Goal: Book appointment/travel/reservation: Book appointment/travel/reservation

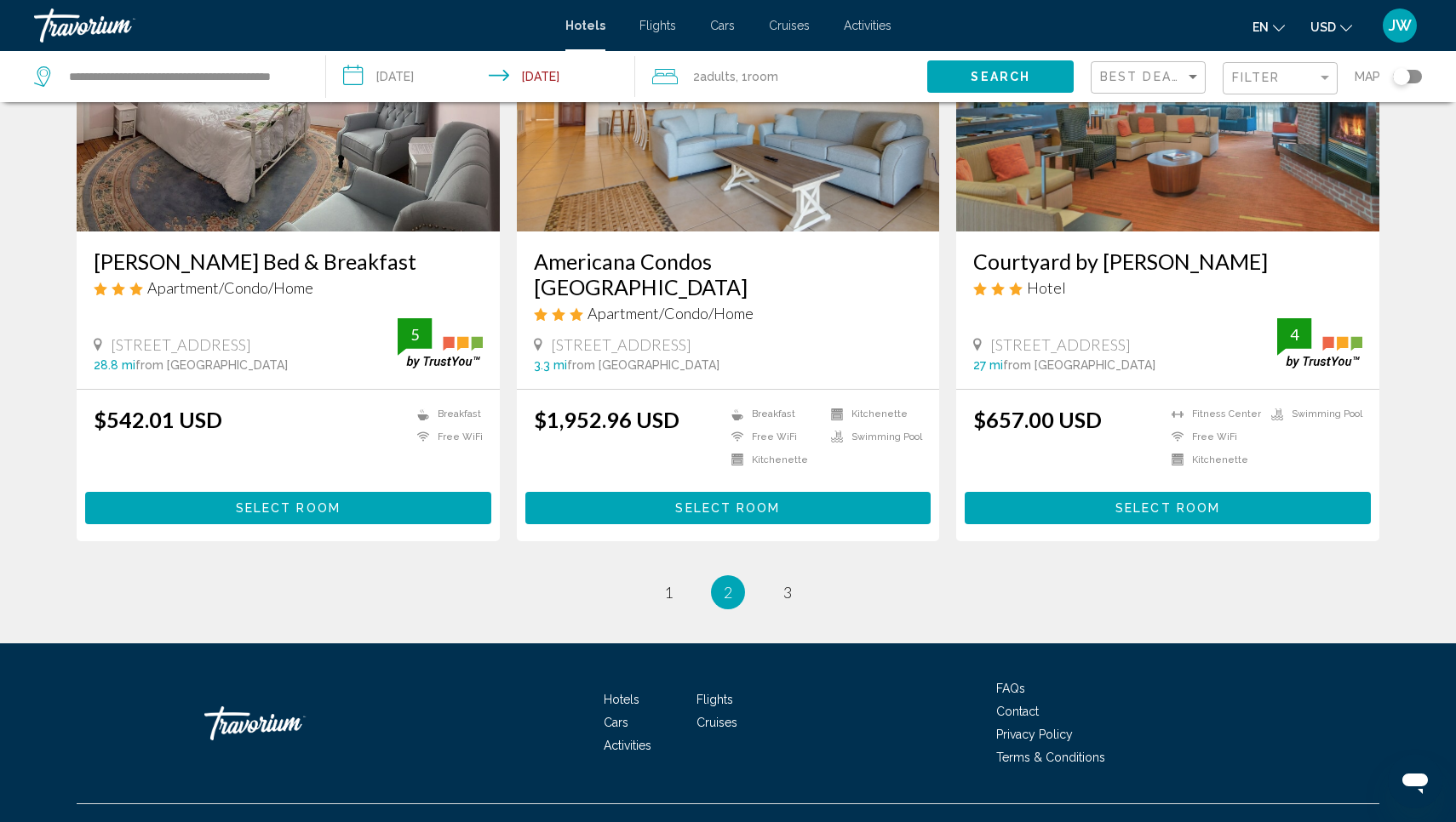
scroll to position [2097, 0]
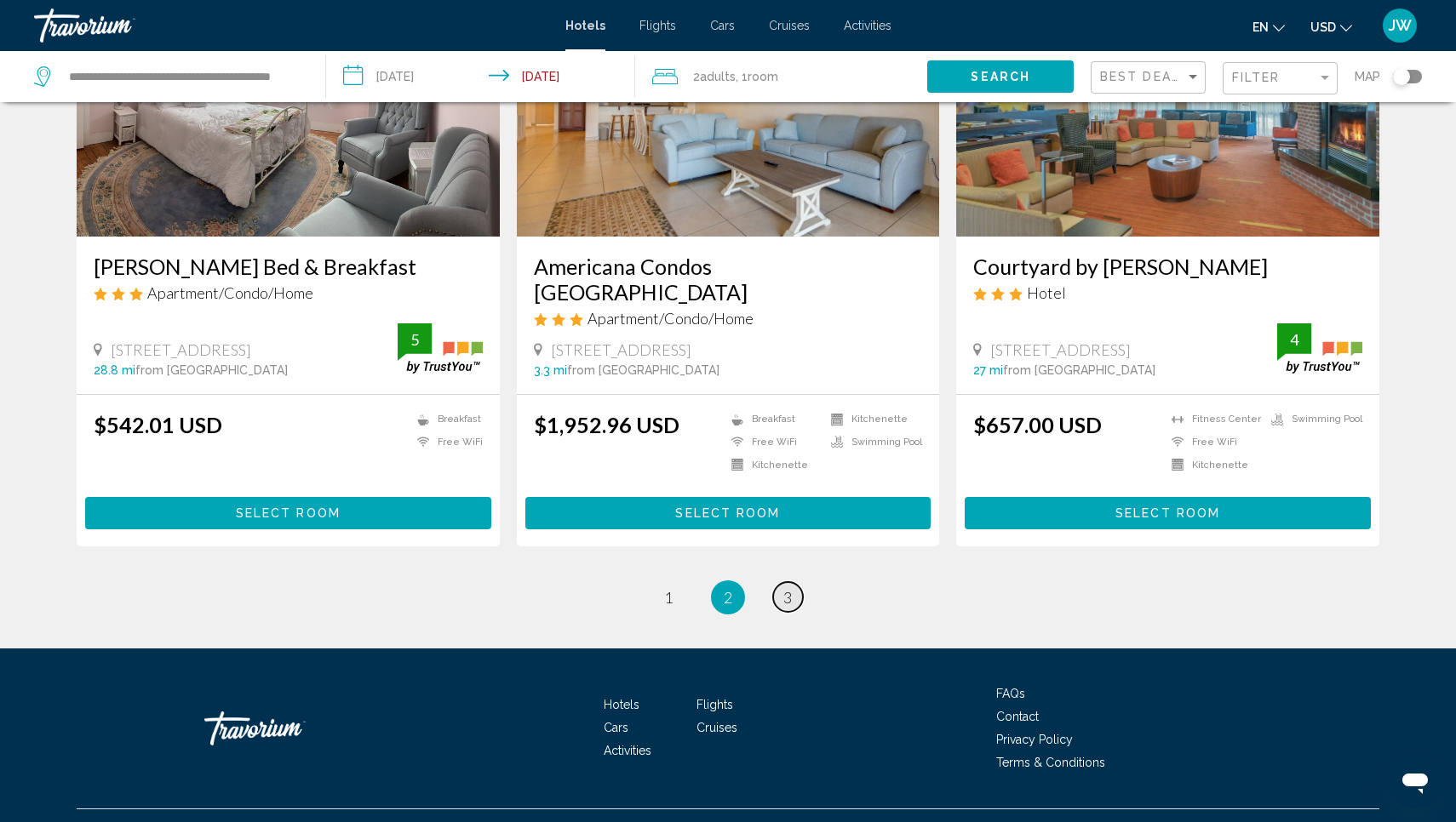
click at [782, 582] on link "page 3" at bounding box center [788, 597] width 29 height 29
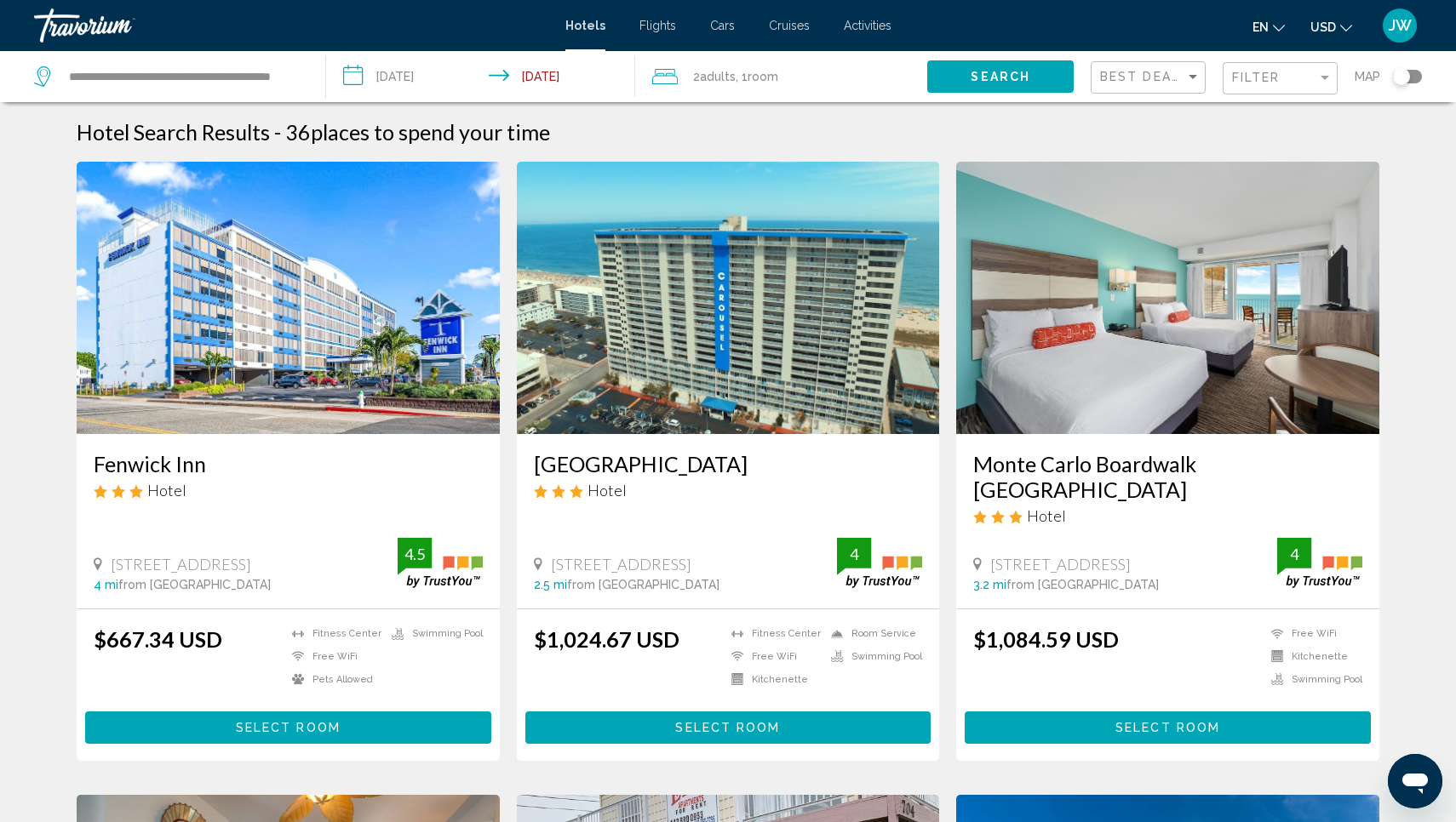
click at [1030, 329] on img "Main content" at bounding box center [1168, 298] width 423 height 273
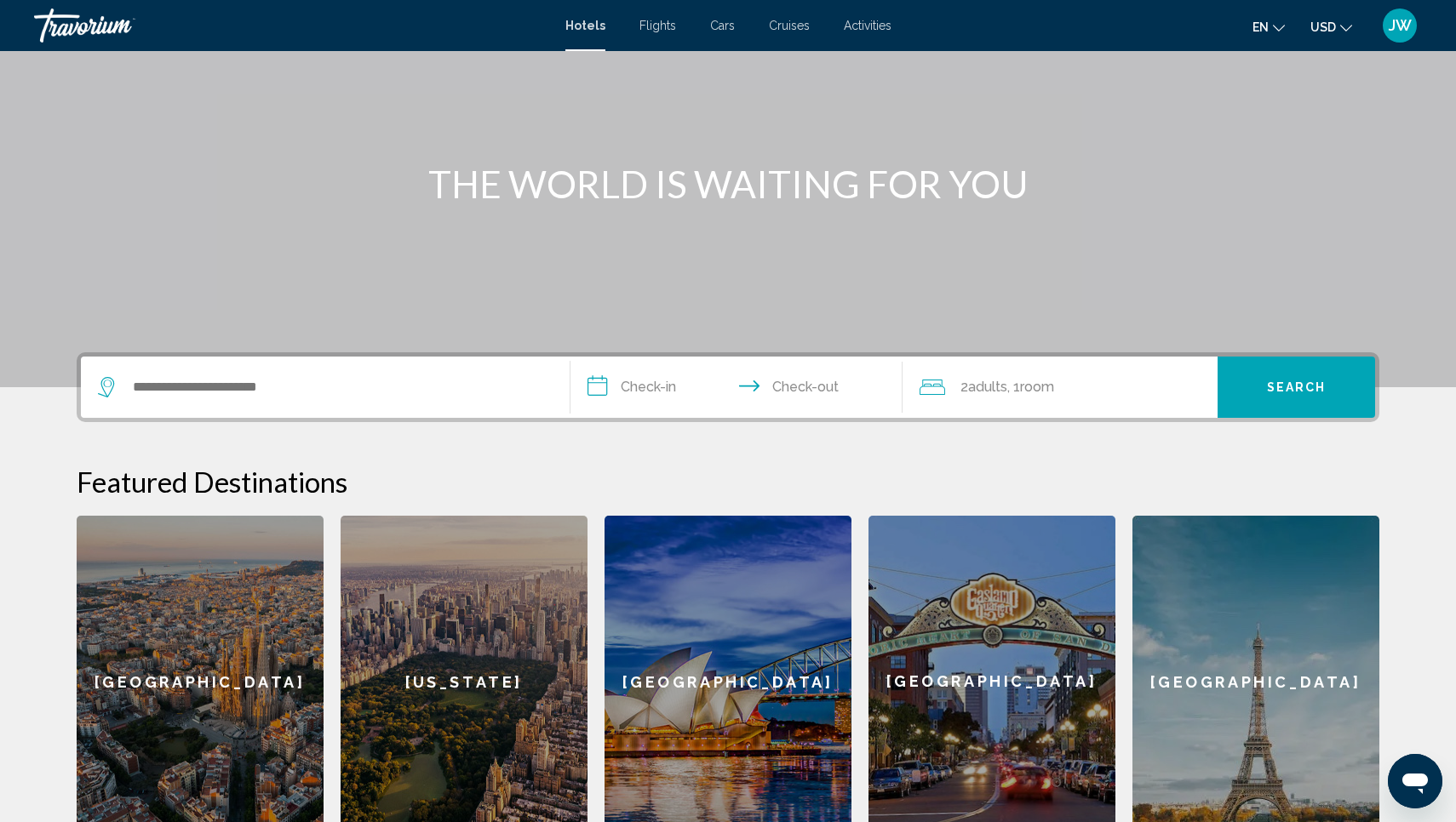
scroll to position [119, 0]
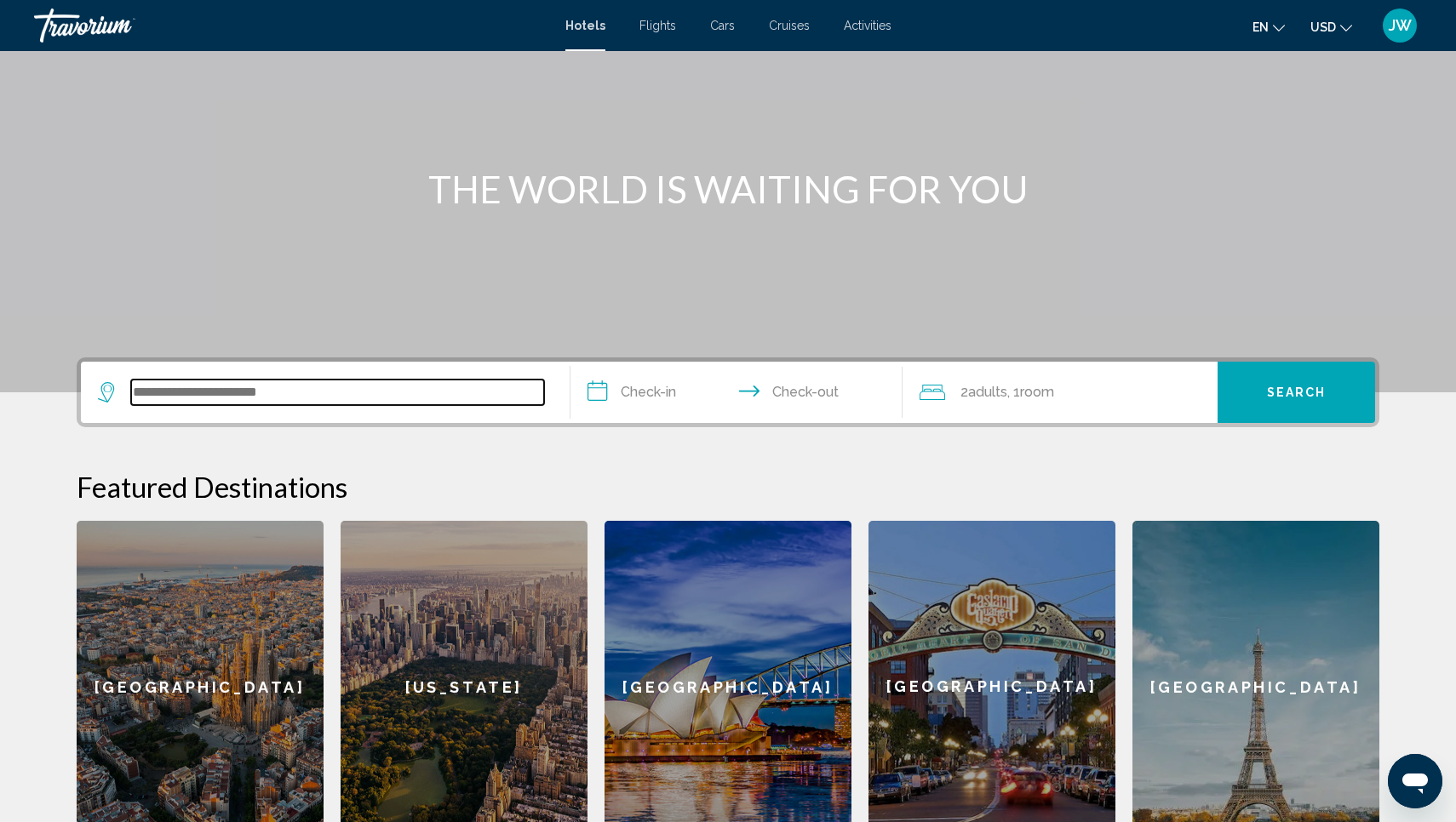
click at [516, 395] on input "Search widget" at bounding box center [338, 393] width 413 height 26
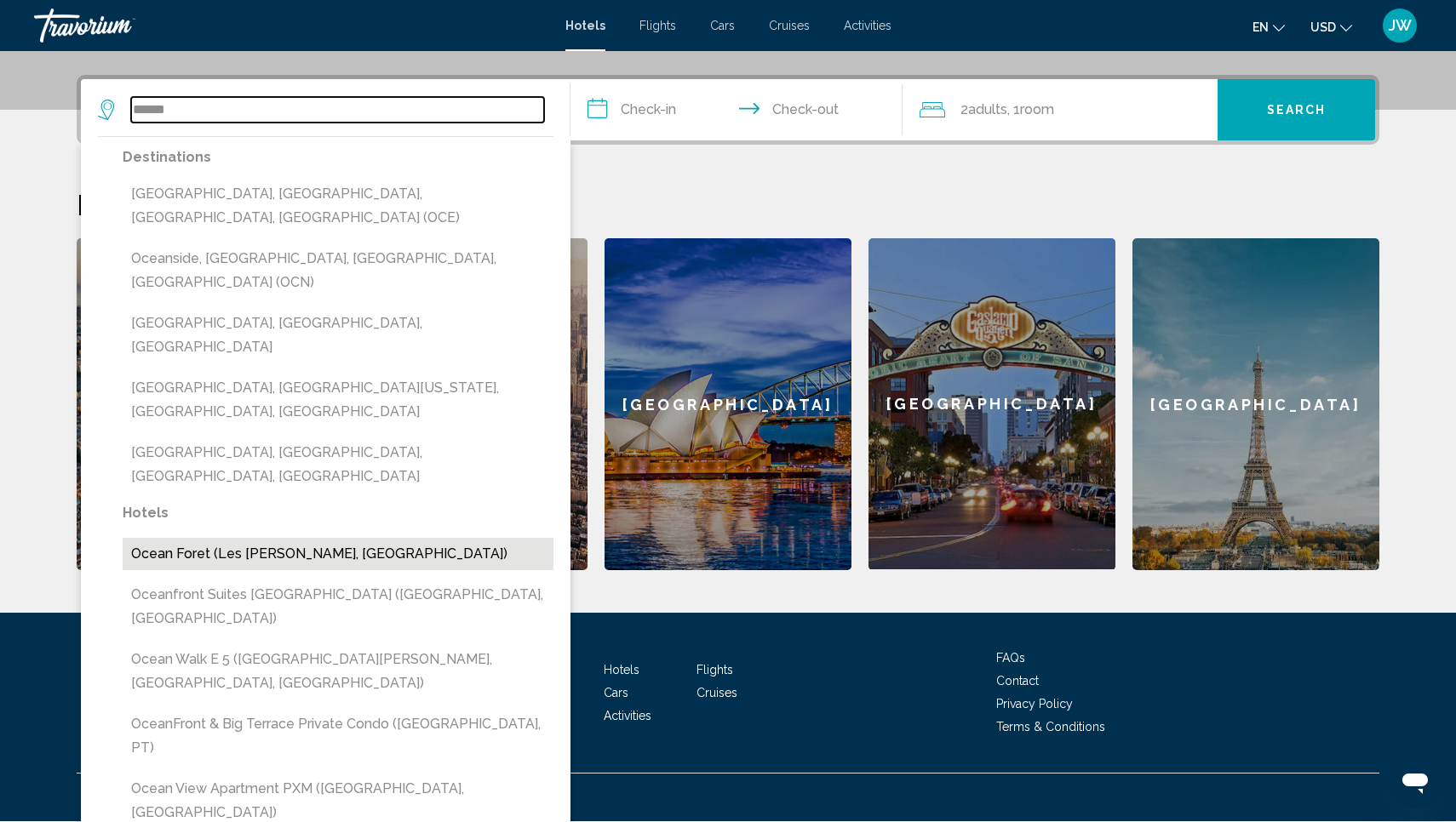
scroll to position [400, 0]
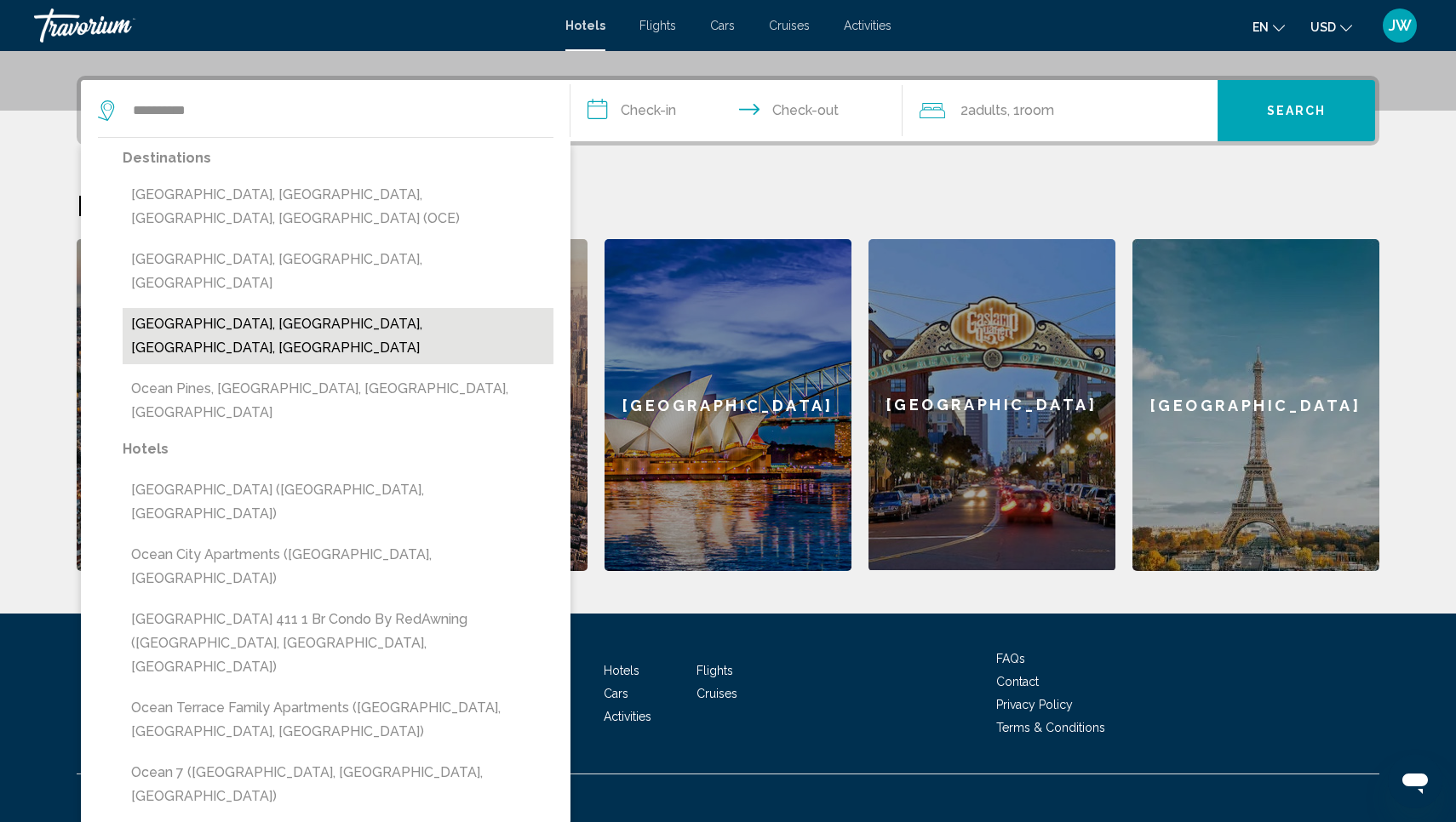
click at [481, 308] on button "[GEOGRAPHIC_DATA], [GEOGRAPHIC_DATA], [GEOGRAPHIC_DATA], [GEOGRAPHIC_DATA]" at bounding box center [338, 336] width 431 height 56
type input "**********"
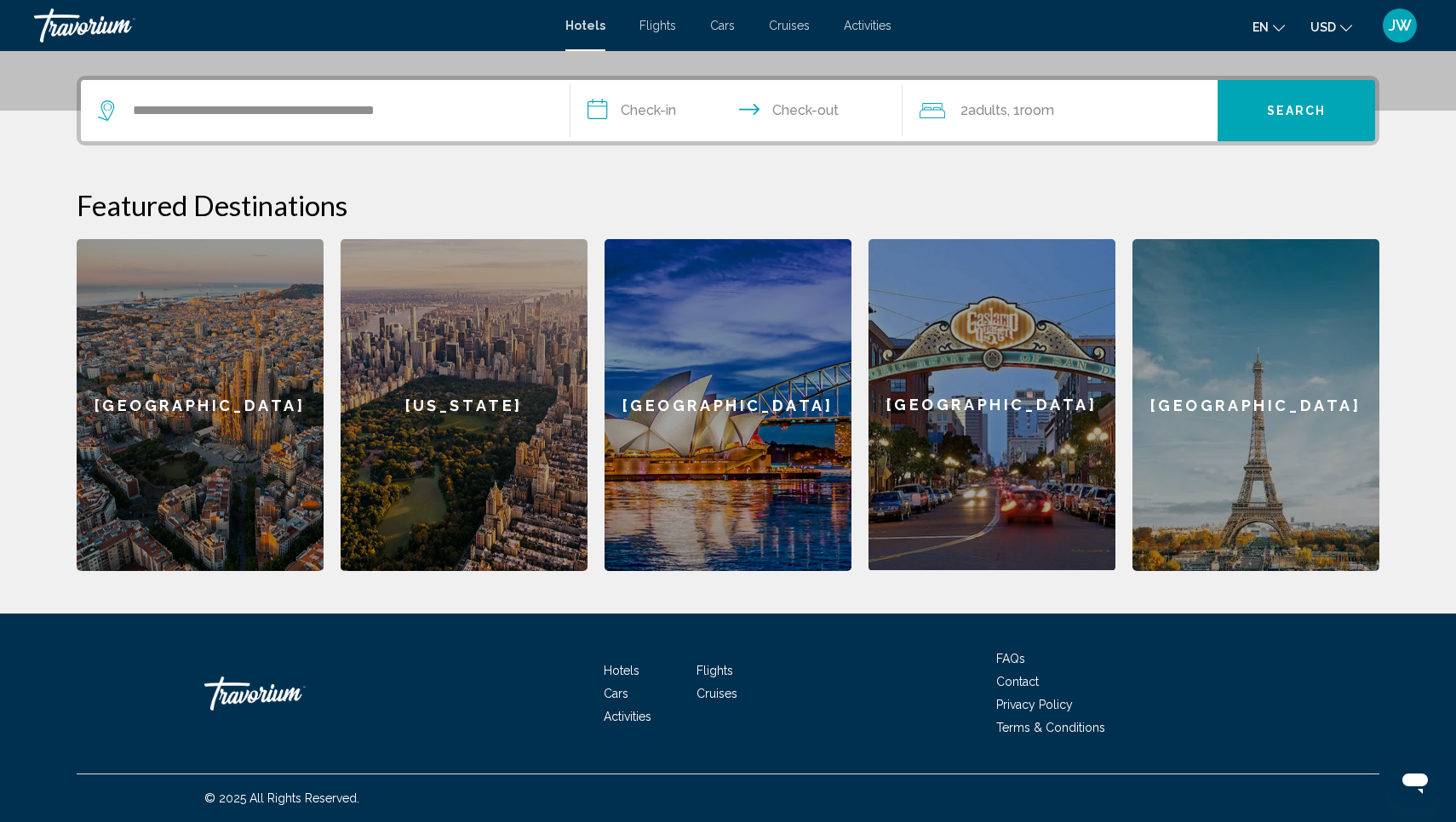
click at [661, 103] on input "**********" at bounding box center [740, 112] width 339 height 67
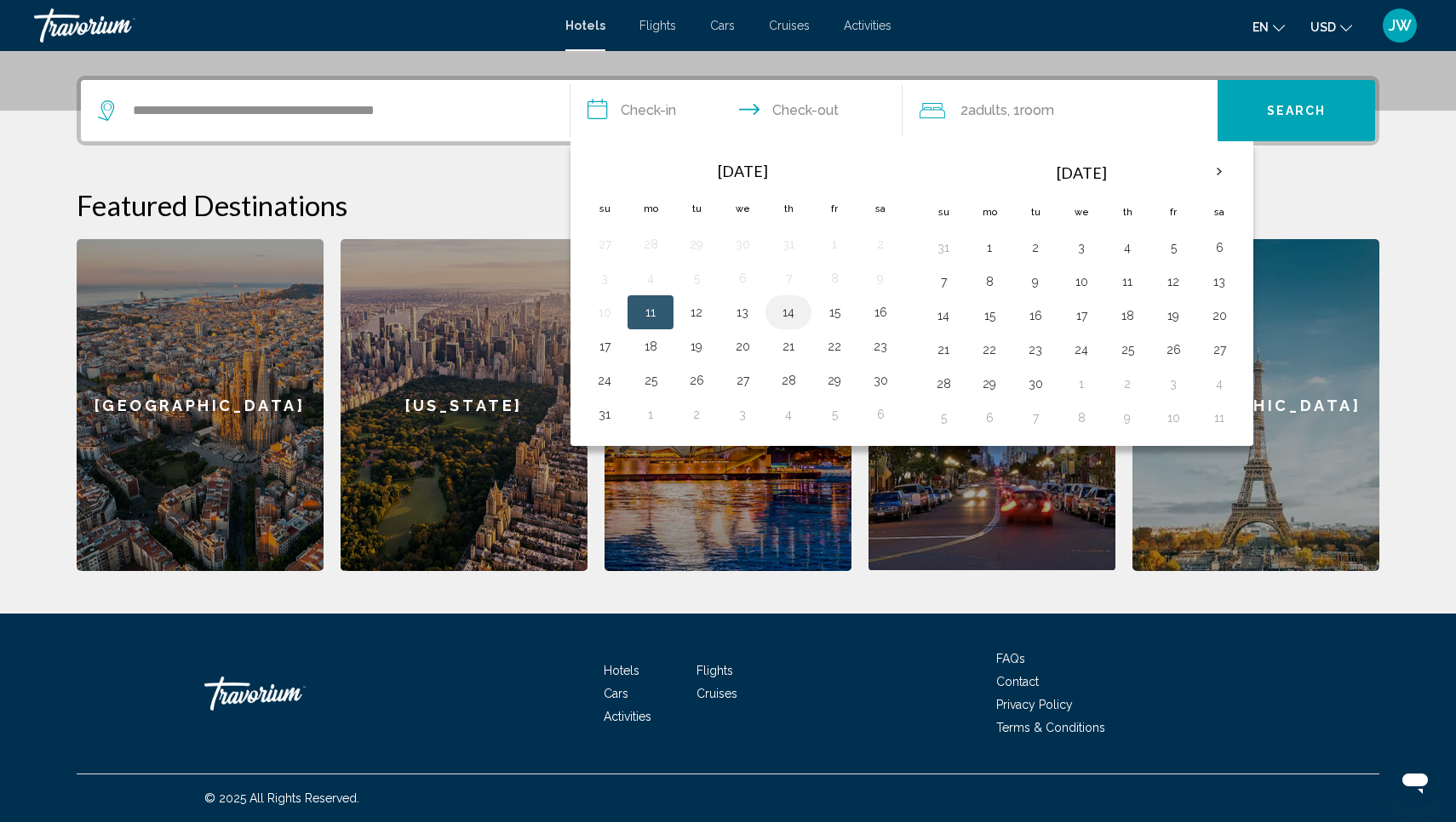
click at [789, 307] on button "14" at bounding box center [788, 312] width 27 height 24
click at [657, 312] on button "11" at bounding box center [650, 312] width 27 height 24
type input "**********"
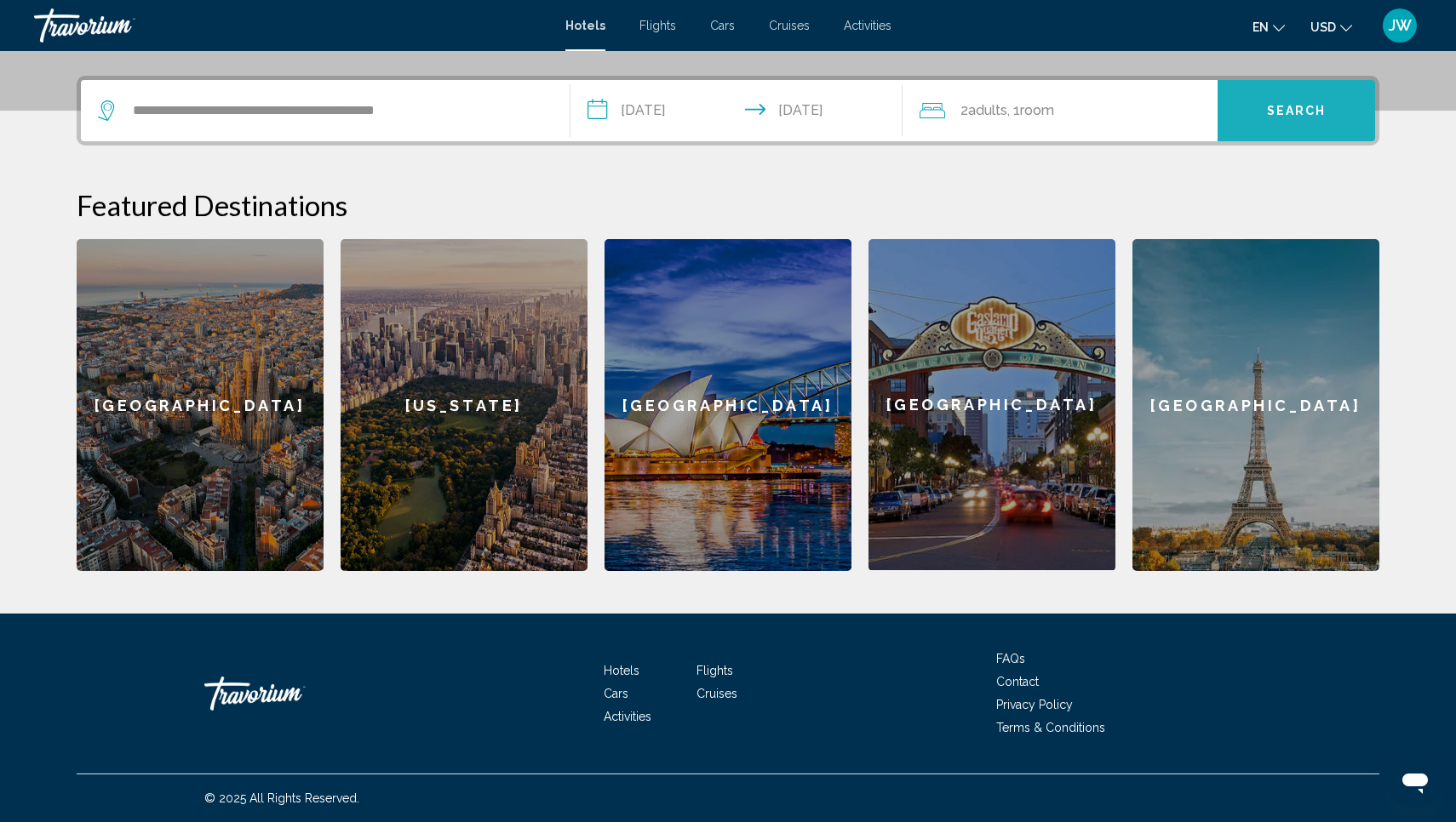
click at [1285, 99] on button "Search" at bounding box center [1297, 110] width 158 height 61
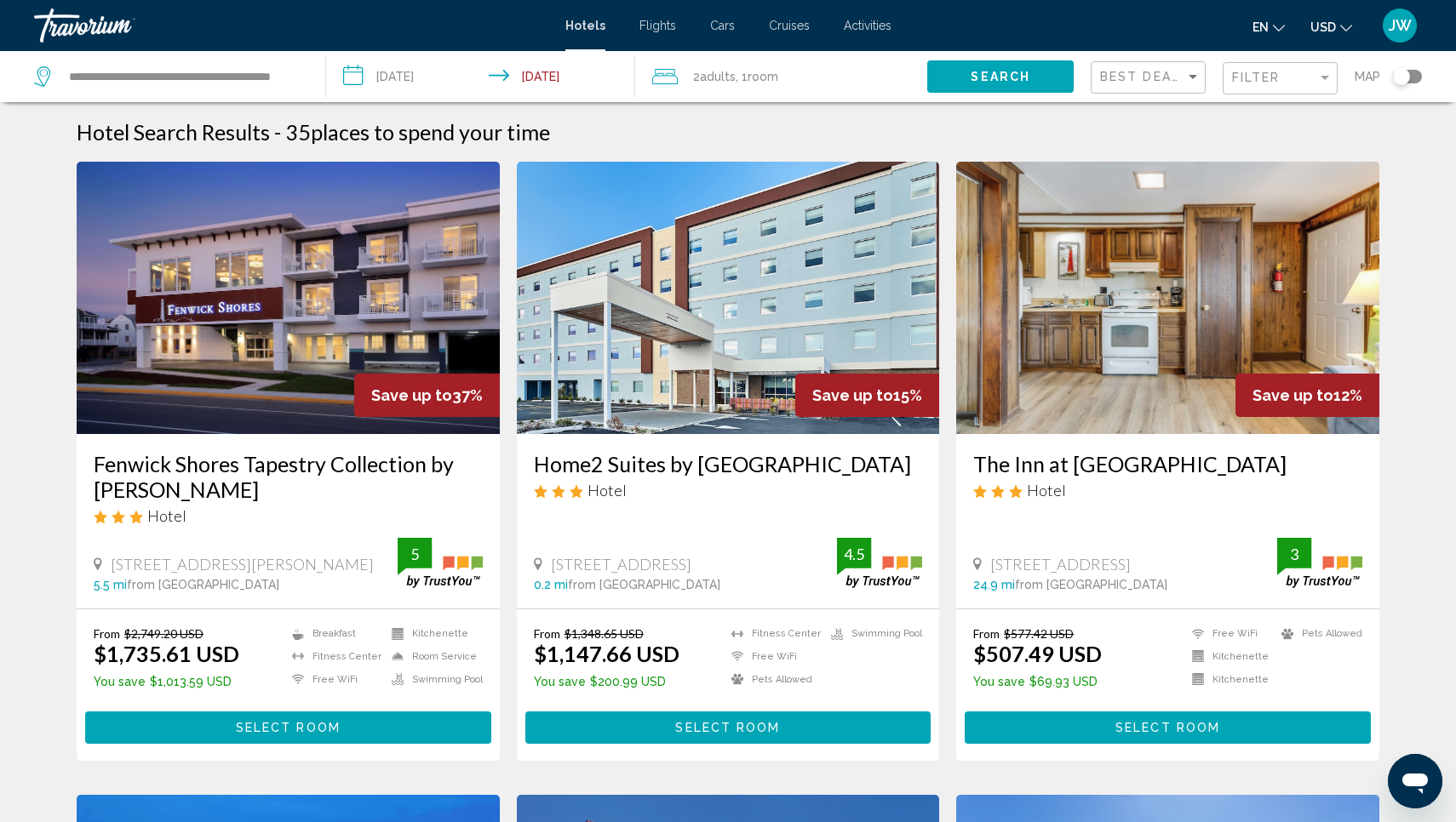
click at [338, 290] on img "Main content" at bounding box center [288, 298] width 423 height 273
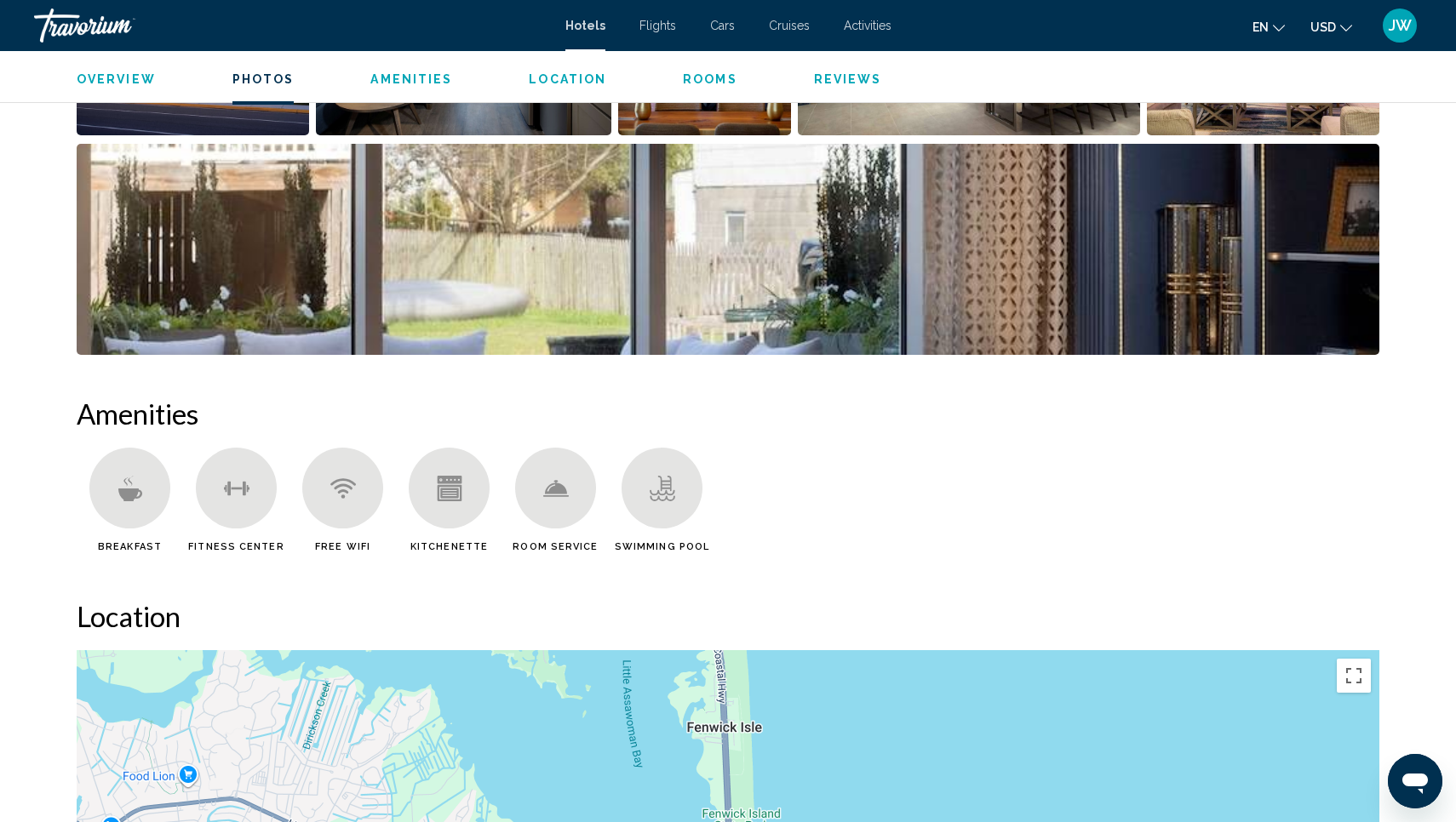
scroll to position [1010, 0]
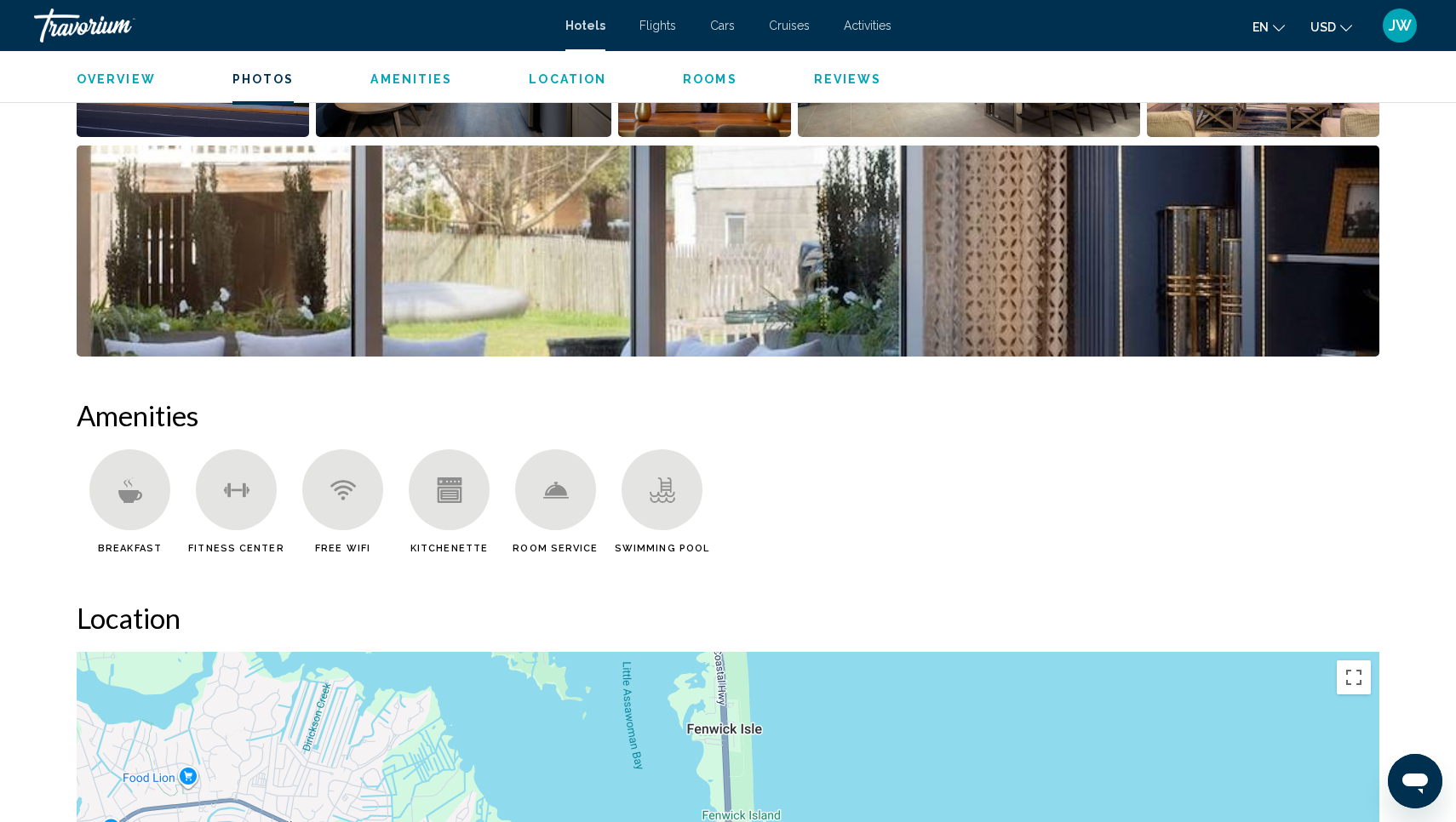
click at [582, 80] on span "Location" at bounding box center [568, 80] width 78 height 14
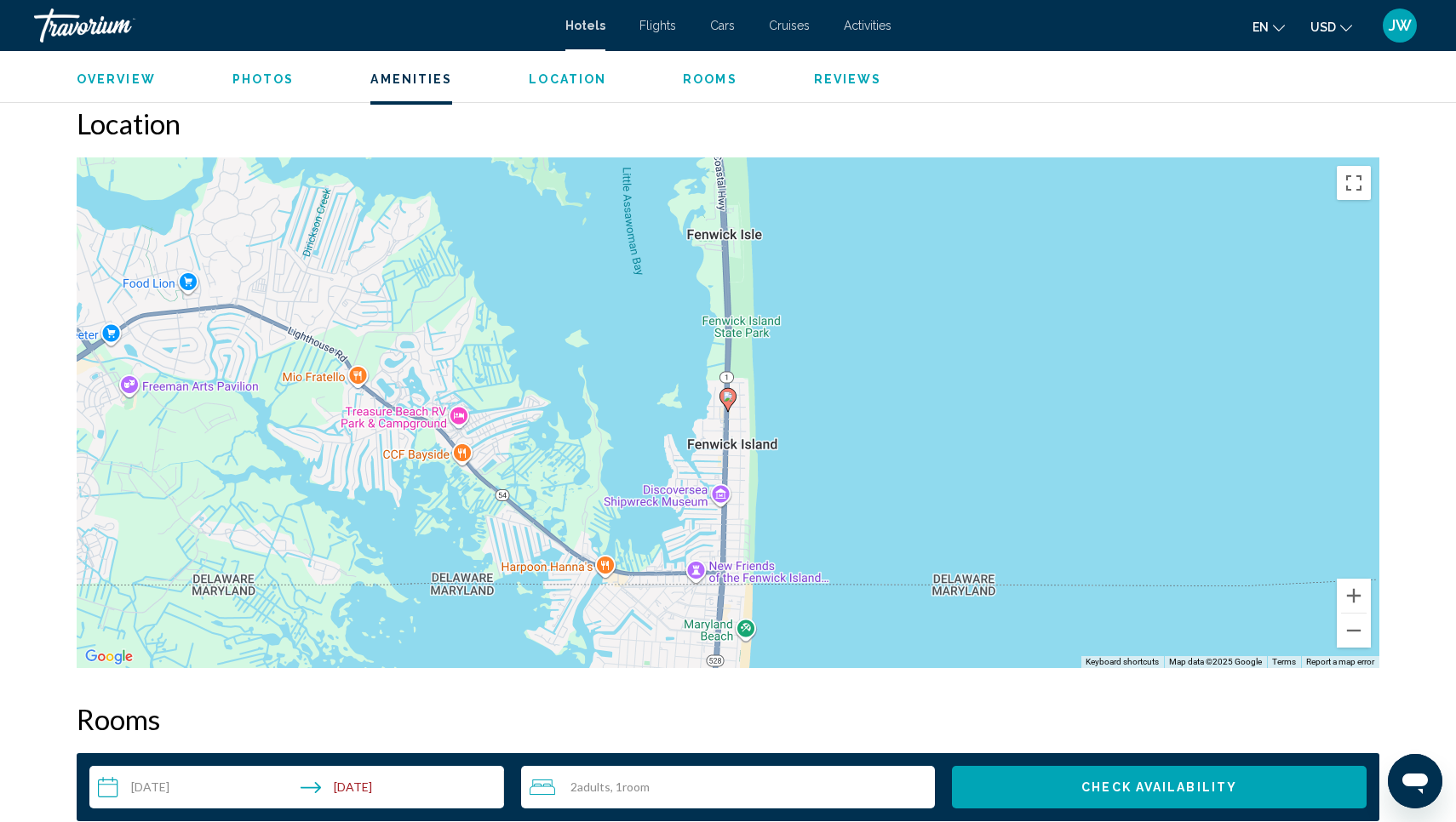
scroll to position [1508, 0]
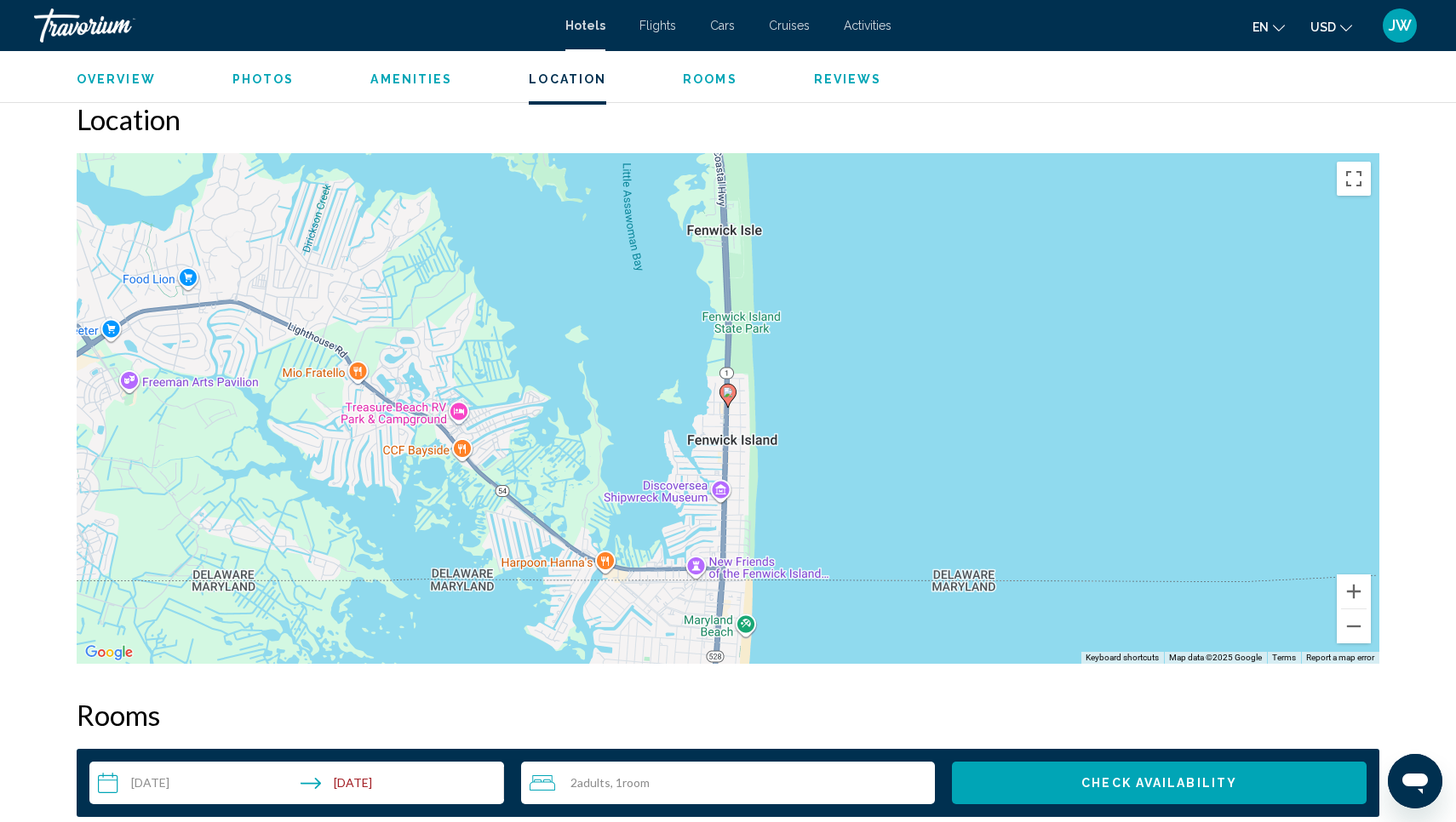
click at [423, 83] on span "Amenities" at bounding box center [411, 80] width 81 height 14
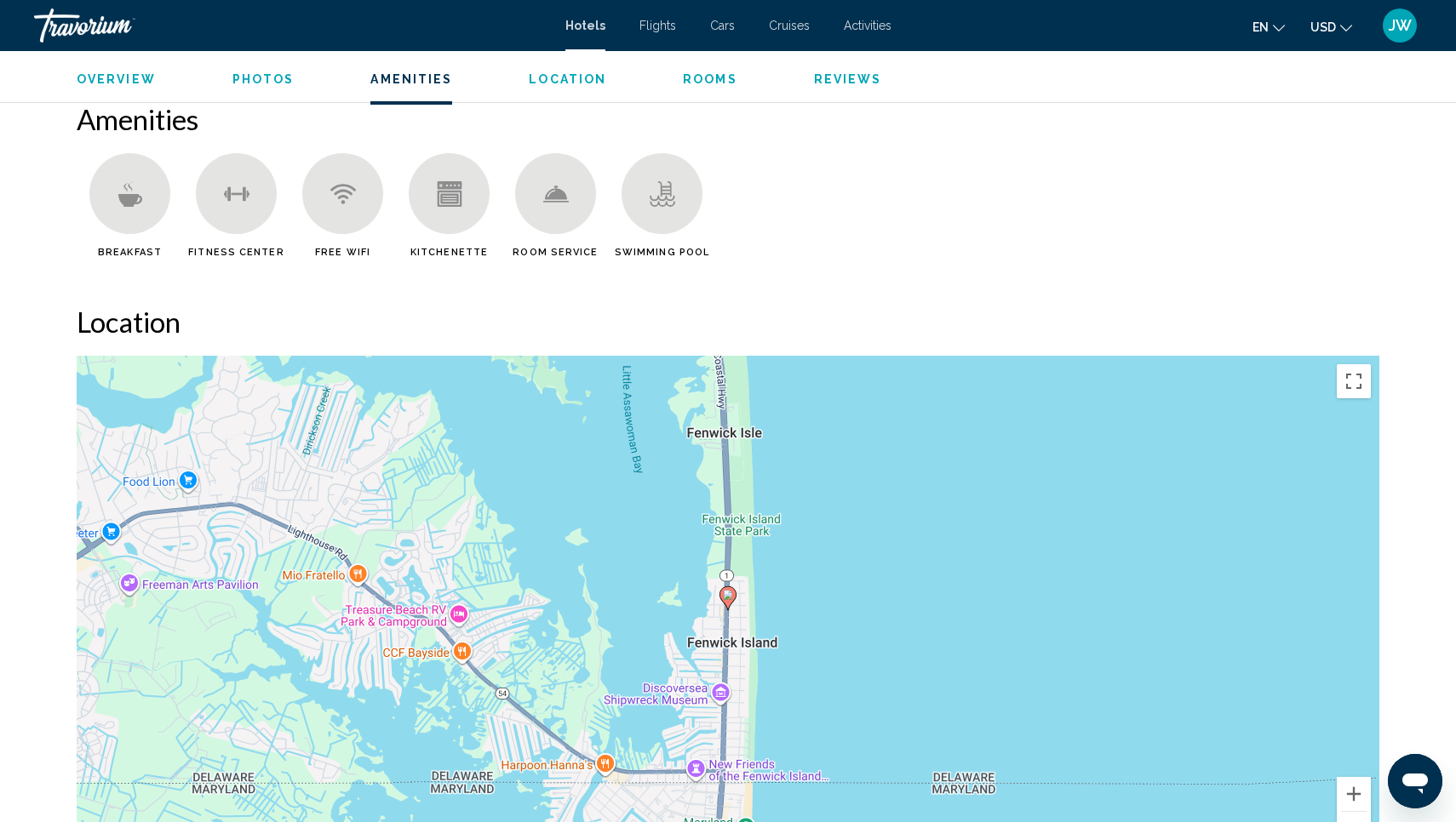
click at [275, 80] on span "Photos" at bounding box center [264, 80] width 62 height 14
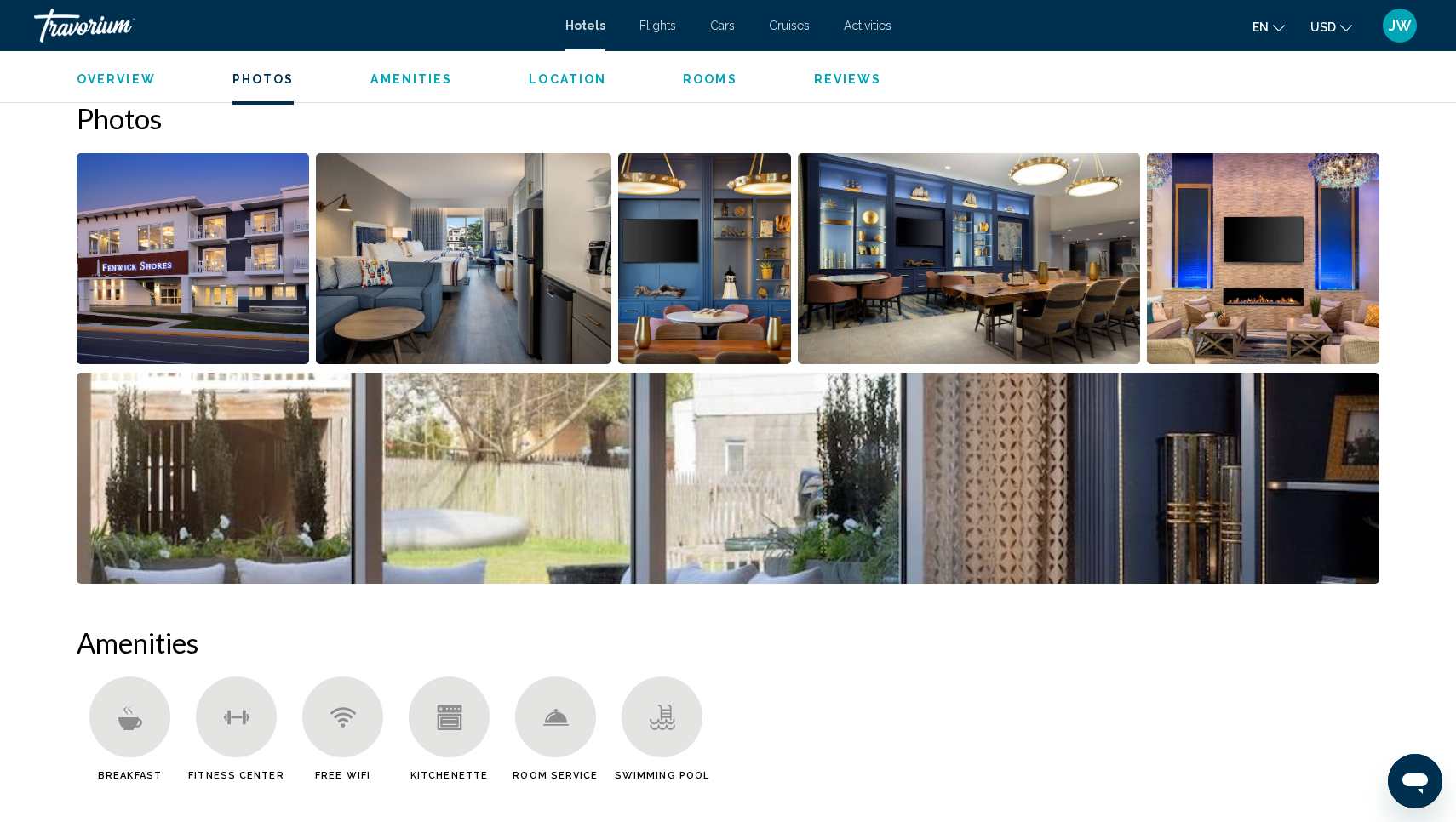
scroll to position [781, 0]
click at [247, 426] on img "Open full-screen image slider" at bounding box center [728, 479] width 1303 height 211
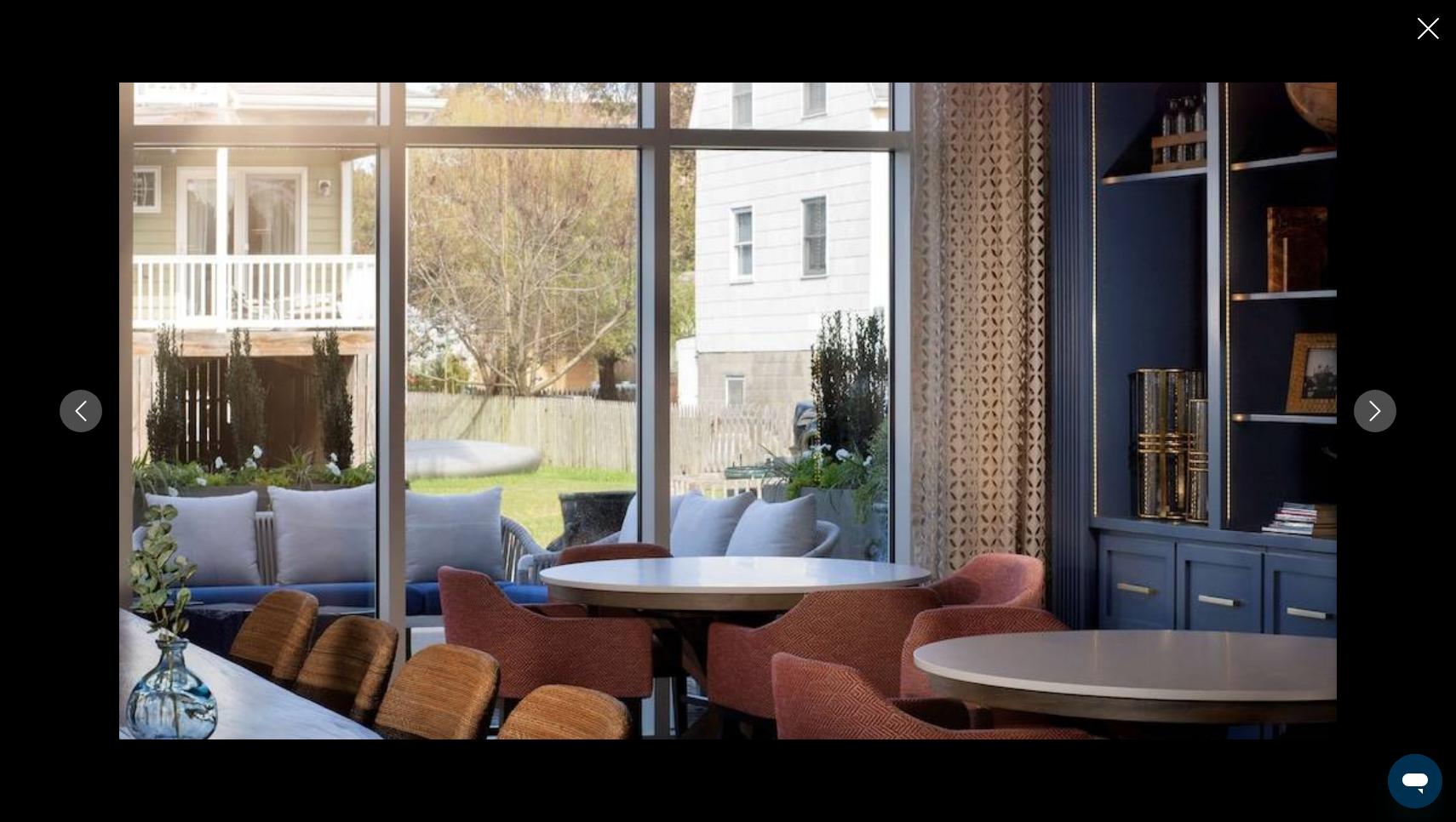
click at [1388, 408] on button "Next image" at bounding box center [1375, 411] width 42 height 42
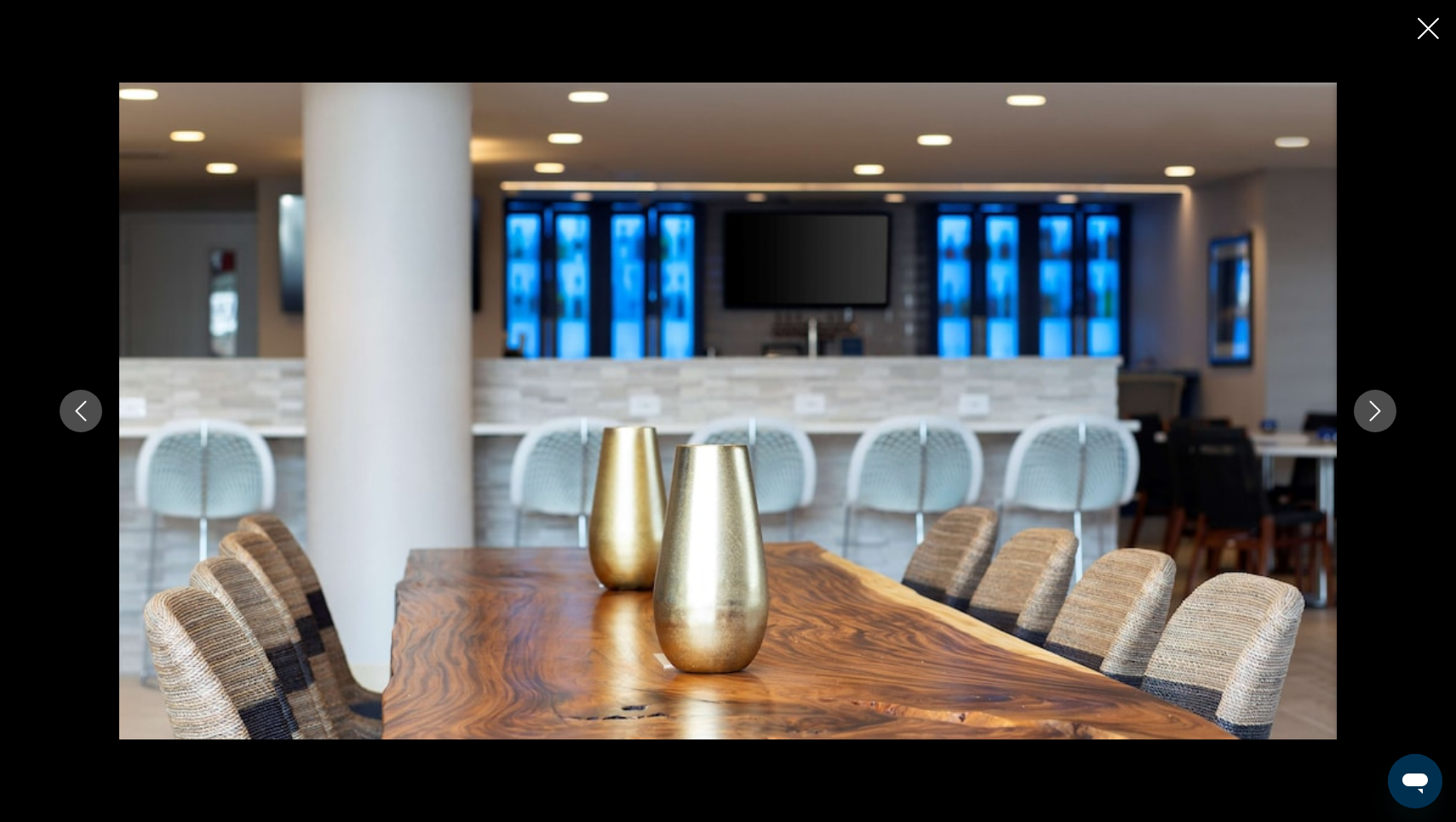
click at [1388, 408] on button "Next image" at bounding box center [1375, 411] width 42 height 42
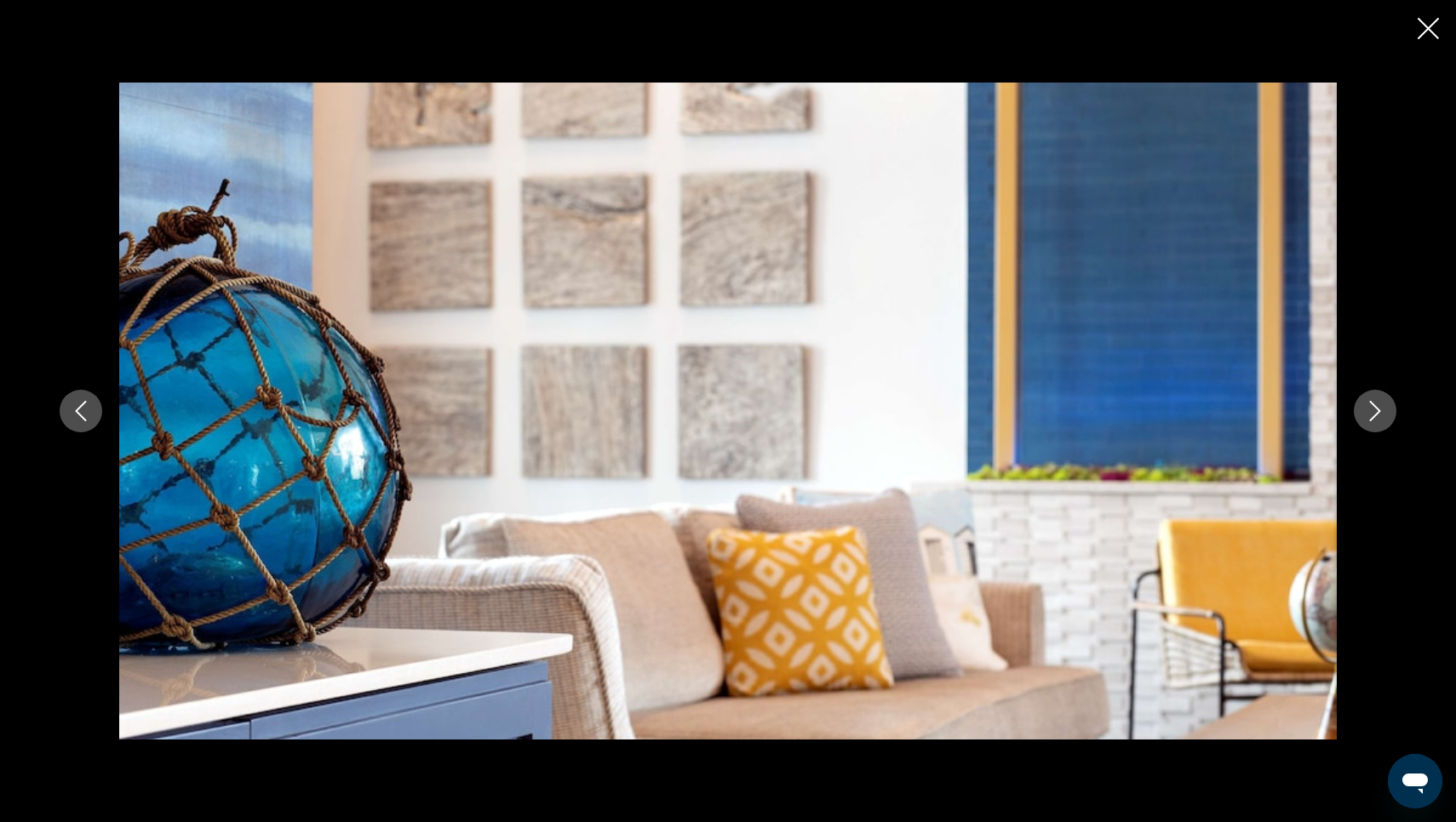
click at [1371, 412] on icon "Next image" at bounding box center [1375, 411] width 21 height 21
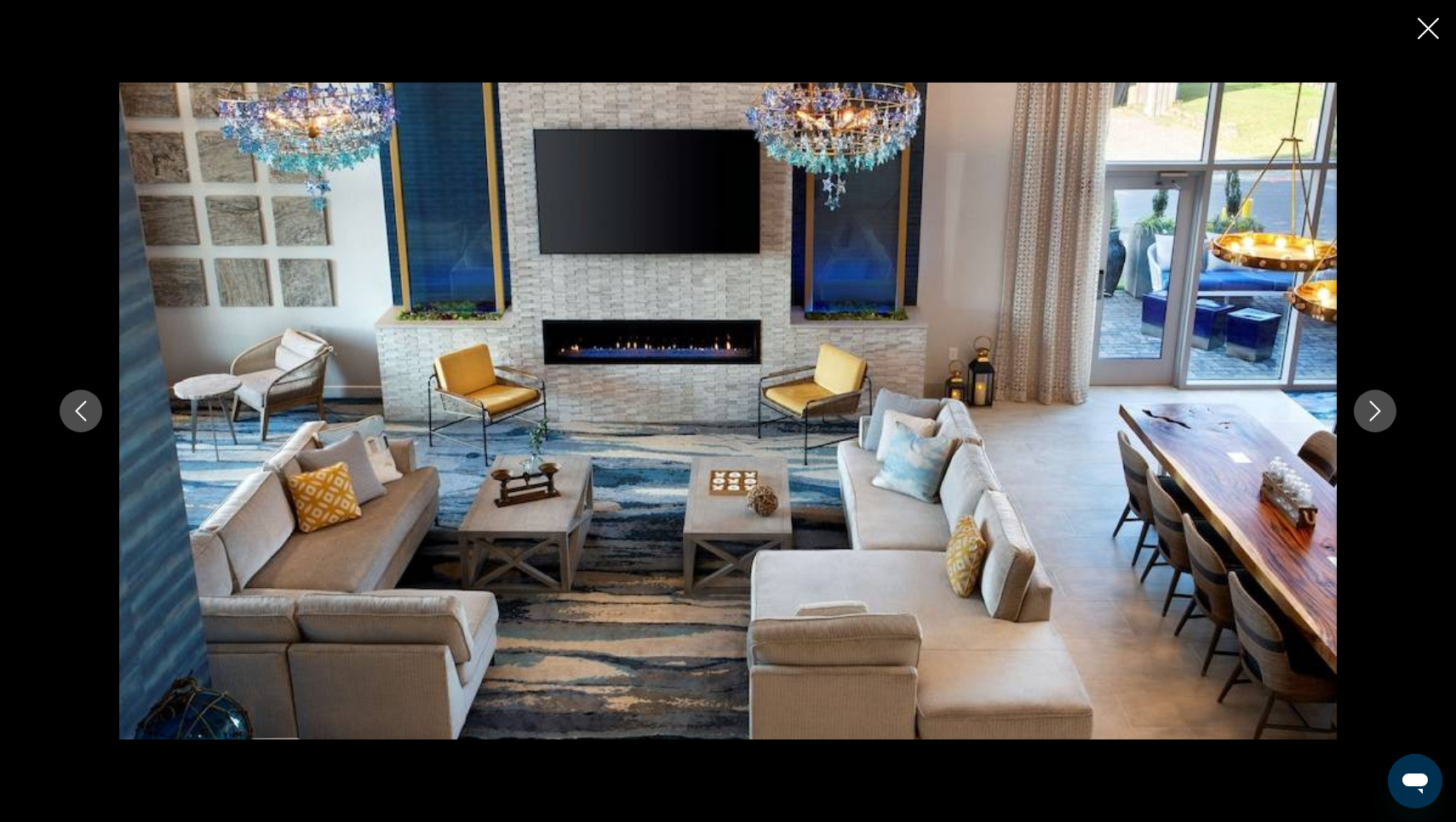
click at [1371, 412] on icon "Next image" at bounding box center [1375, 411] width 21 height 21
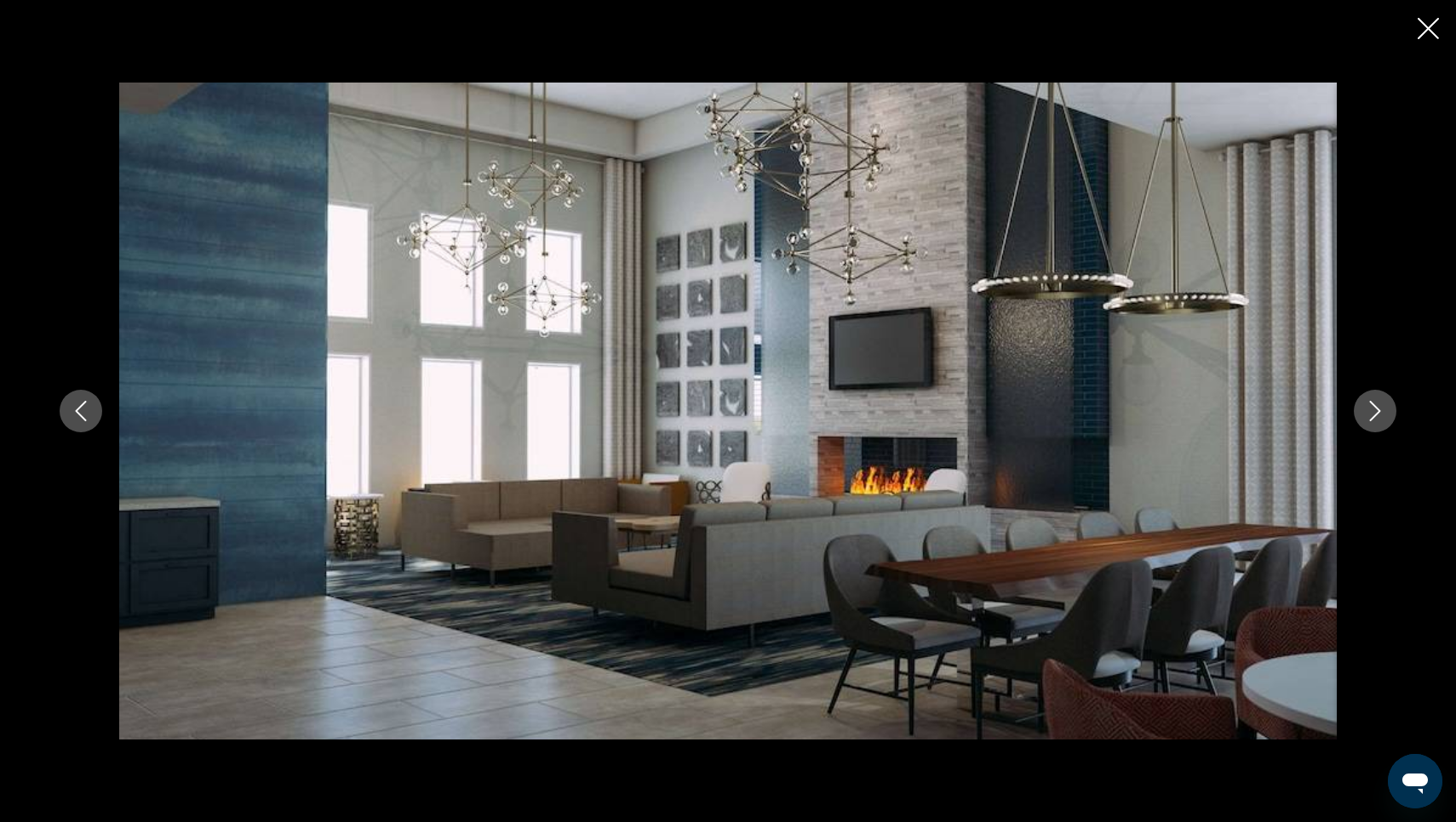
click at [1371, 413] on icon "Next image" at bounding box center [1375, 411] width 21 height 21
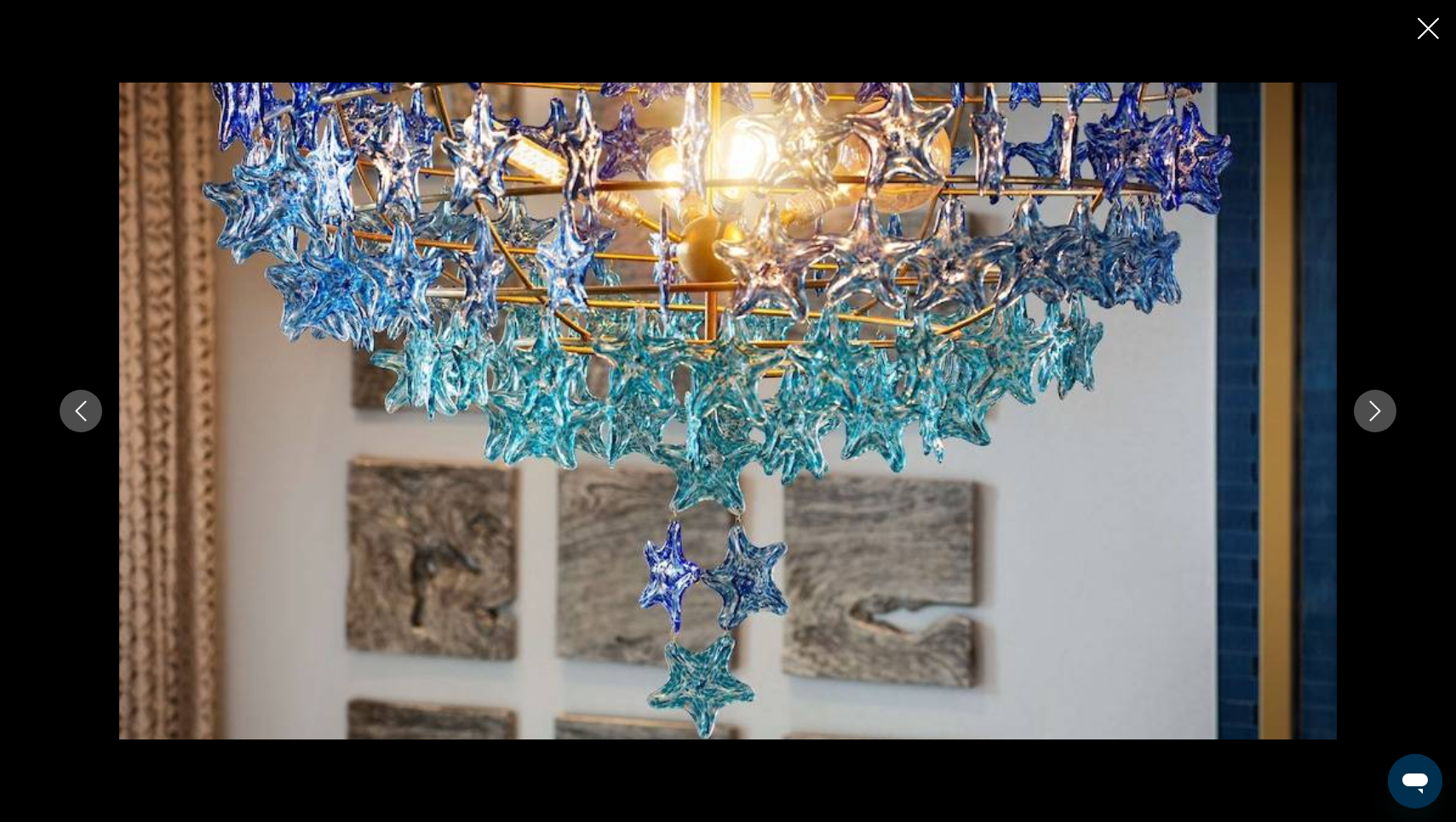
click at [1371, 413] on icon "Next image" at bounding box center [1375, 411] width 21 height 21
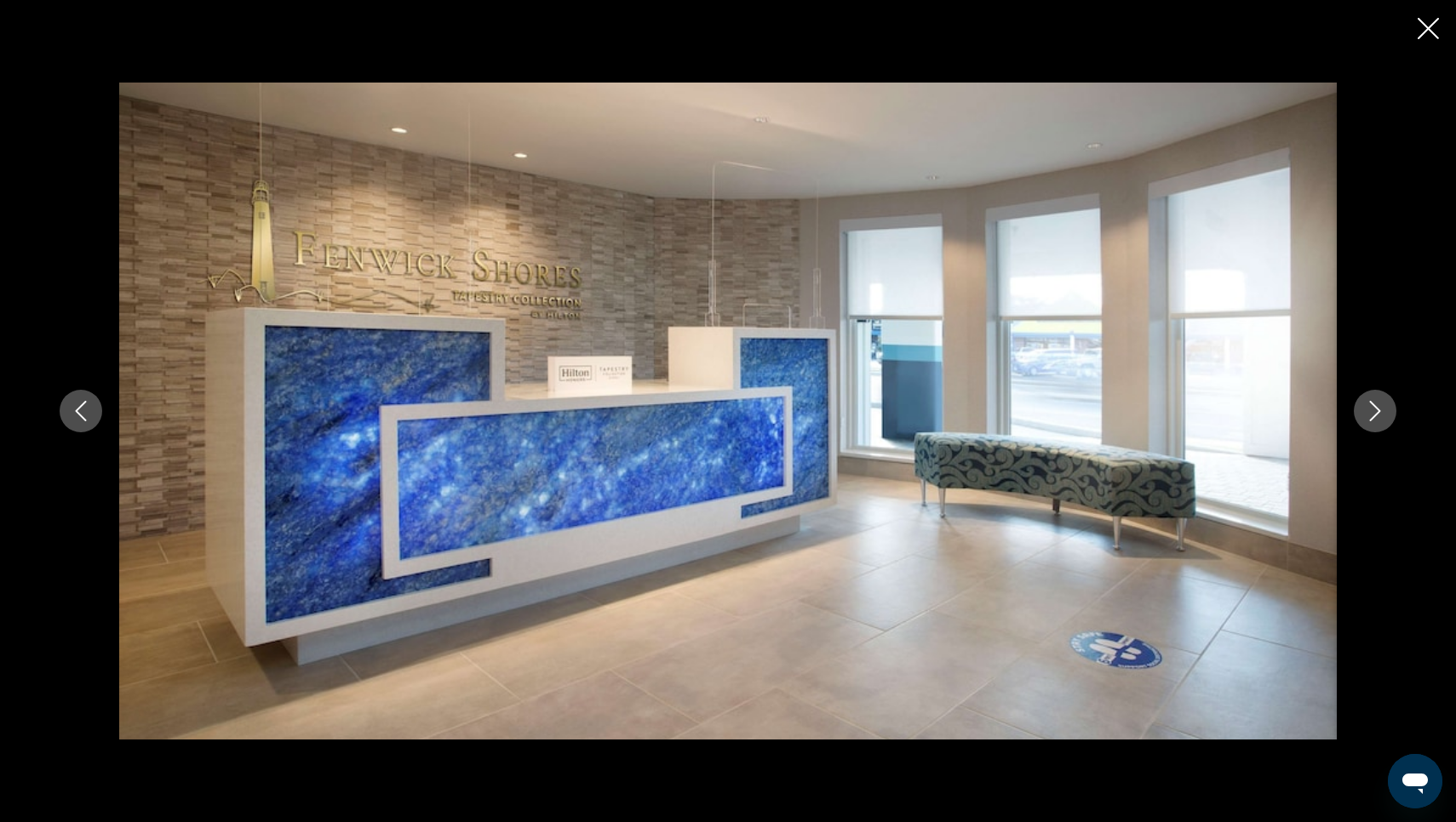
click at [1372, 414] on icon "Next image" at bounding box center [1375, 411] width 21 height 21
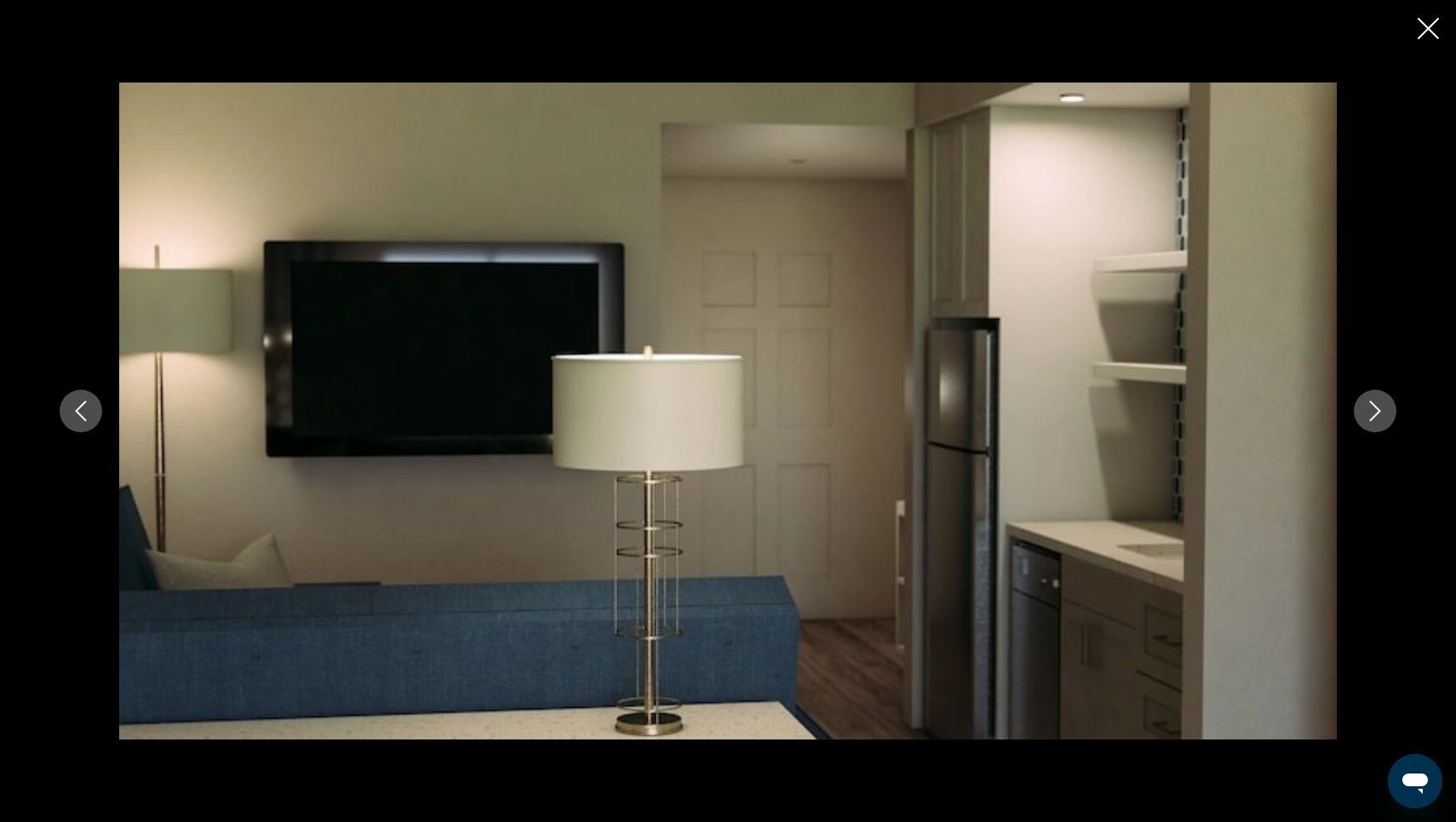
click at [1373, 414] on icon "Next image" at bounding box center [1375, 411] width 21 height 21
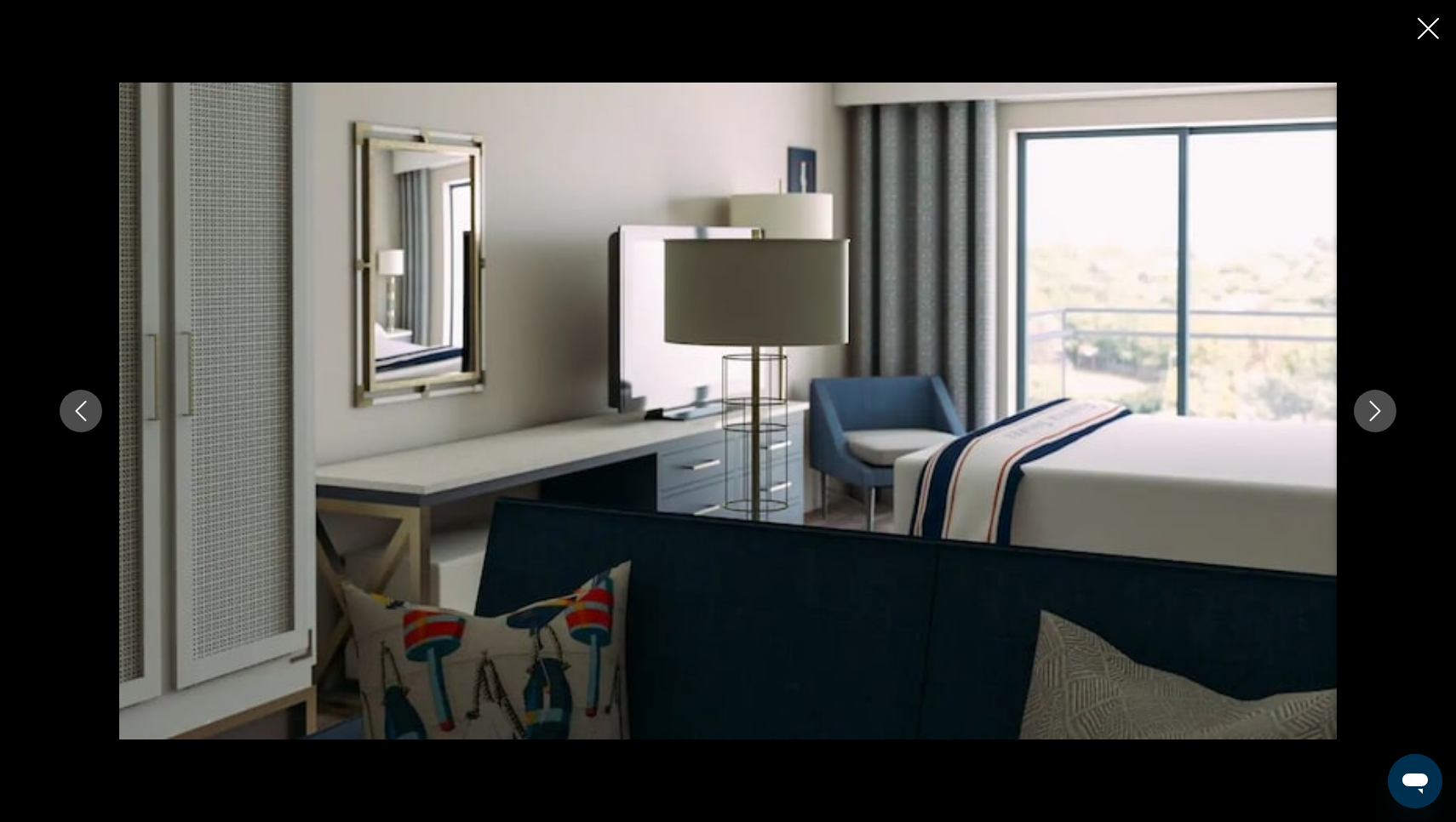
click at [1374, 414] on icon "Next image" at bounding box center [1375, 411] width 21 height 21
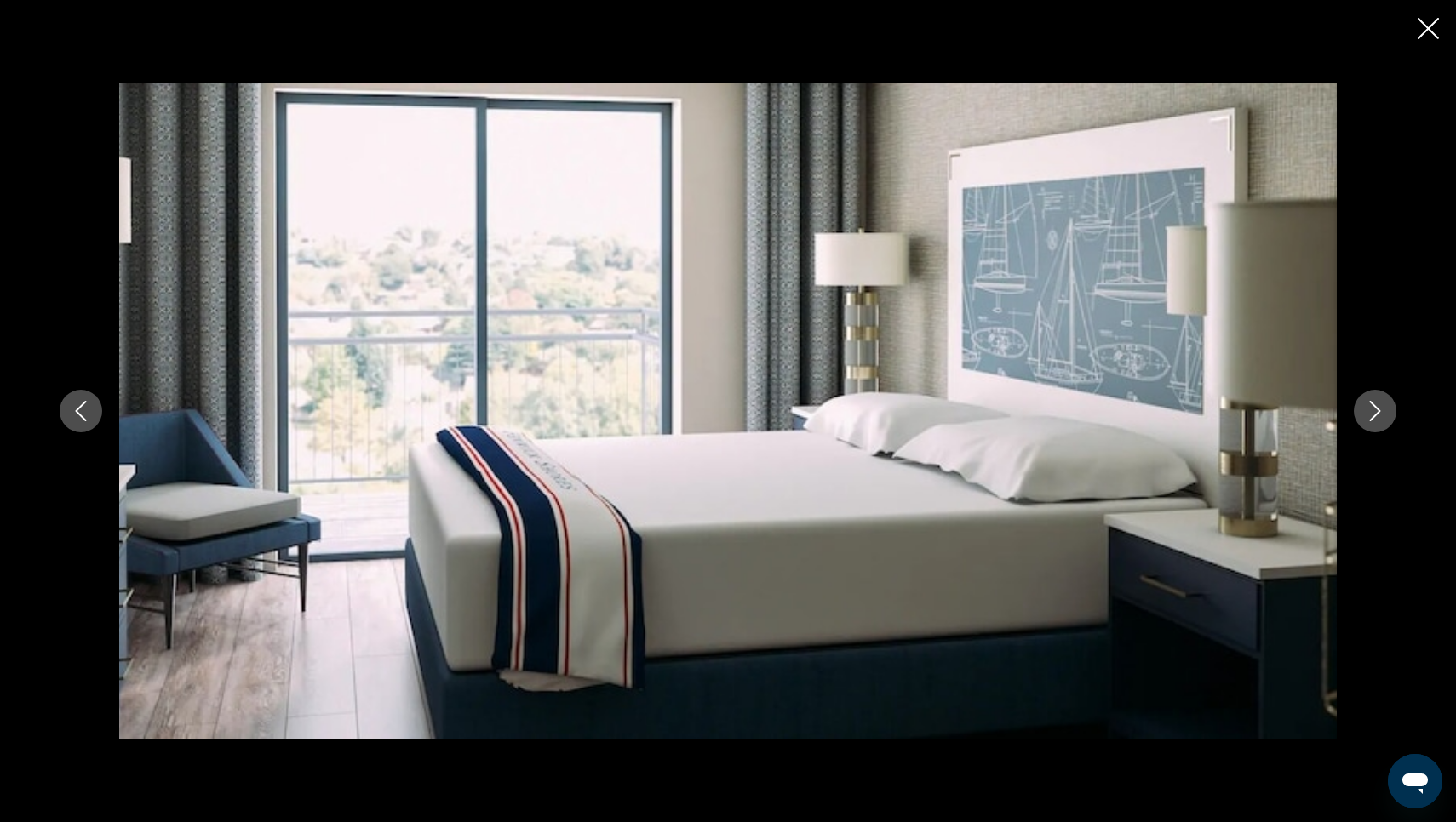
click at [1374, 414] on icon "Next image" at bounding box center [1375, 411] width 21 height 21
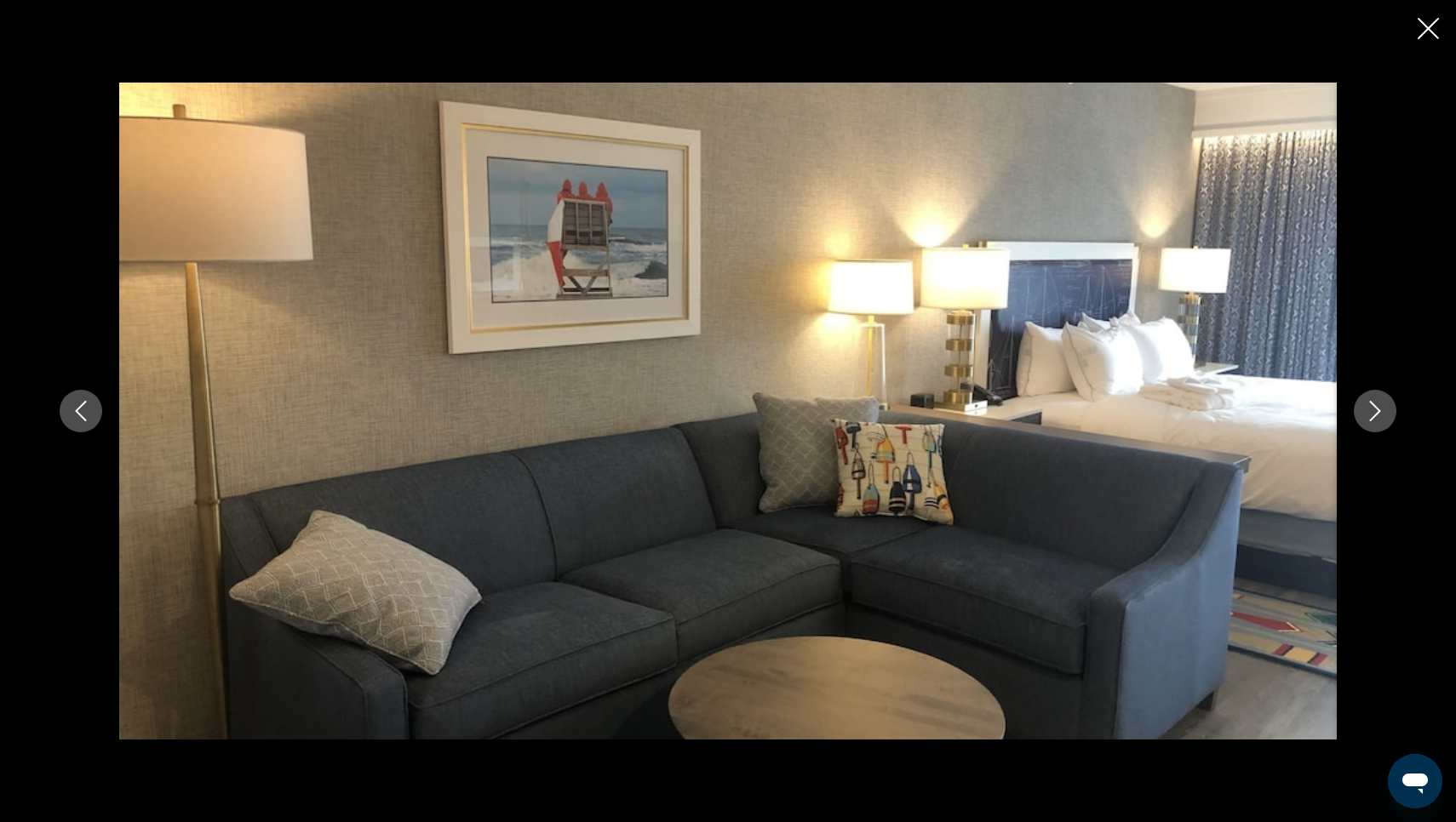
click at [1375, 415] on icon "Next image" at bounding box center [1375, 411] width 11 height 21
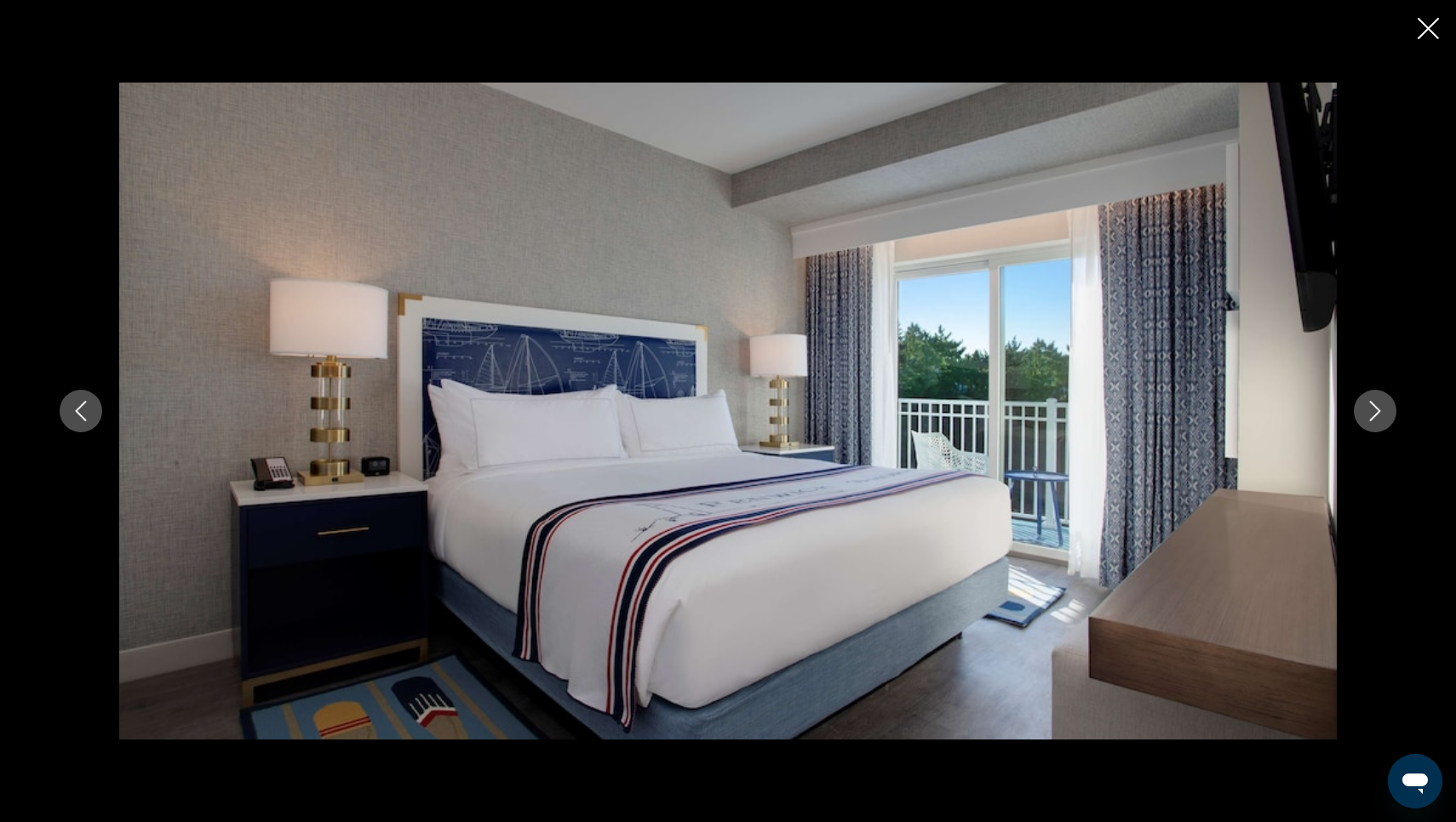
click at [1375, 415] on icon "Next image" at bounding box center [1375, 411] width 11 height 21
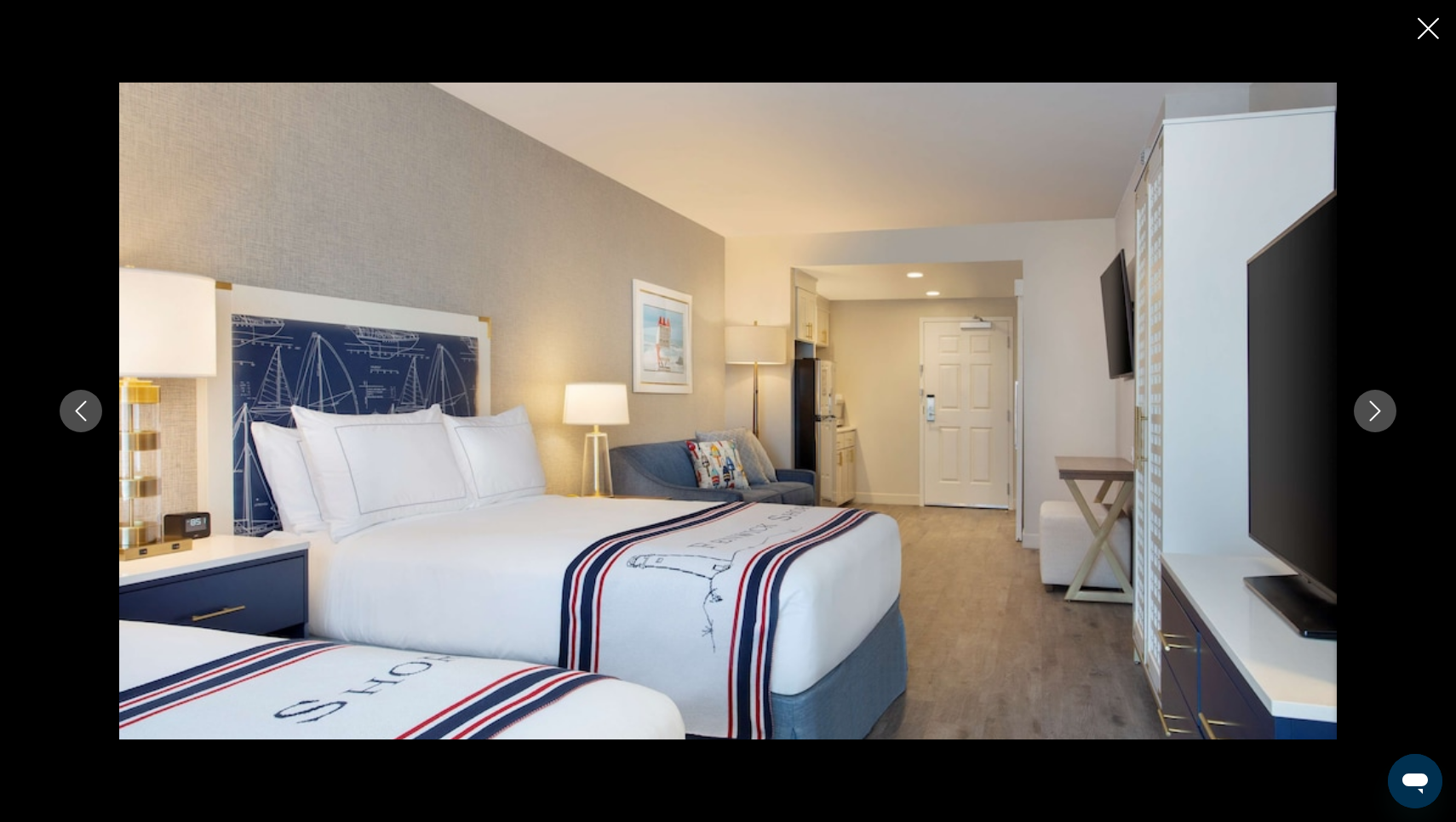
click at [1375, 415] on icon "Next image" at bounding box center [1375, 411] width 11 height 21
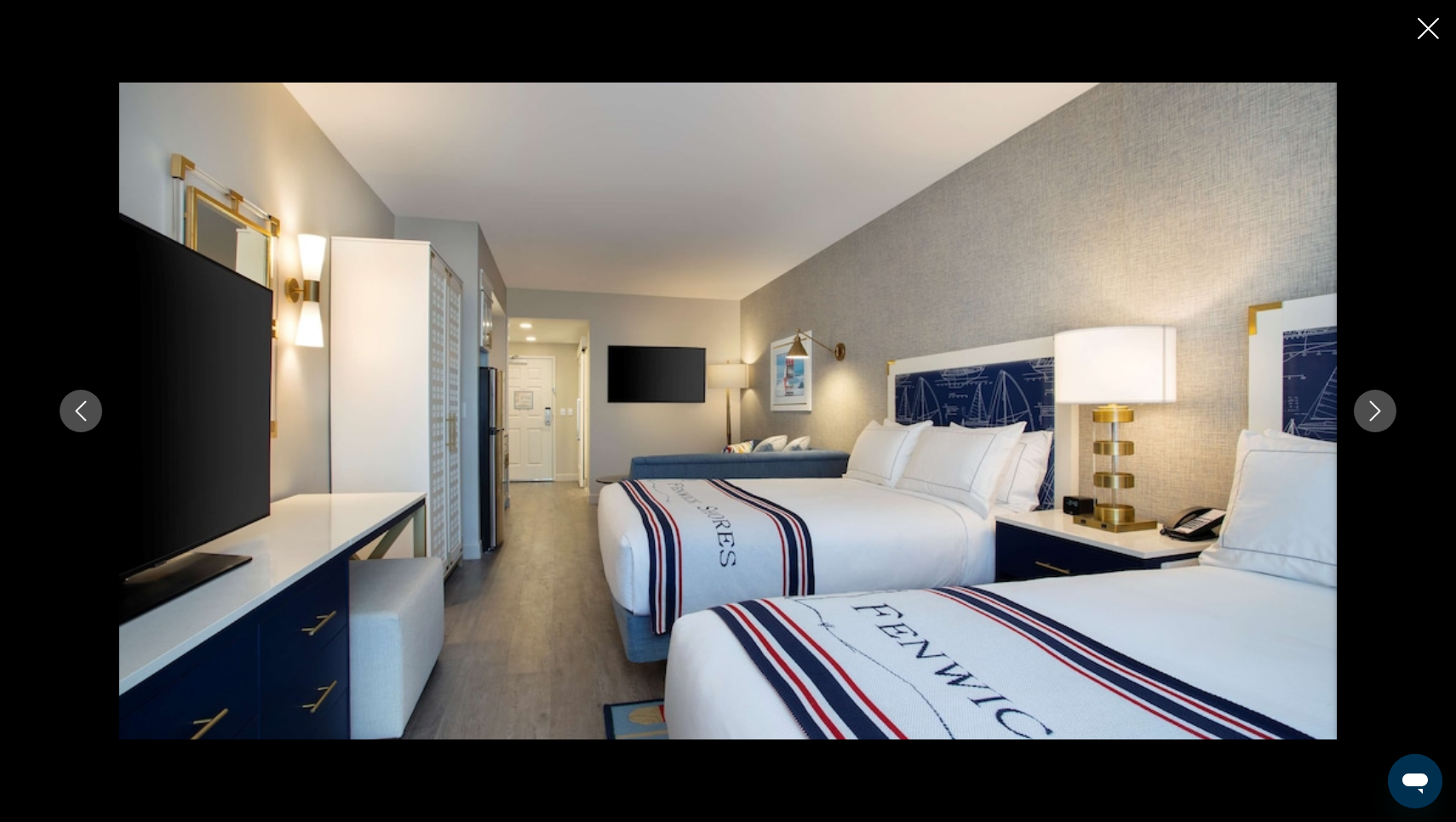
click at [1375, 415] on icon "Next image" at bounding box center [1375, 411] width 11 height 21
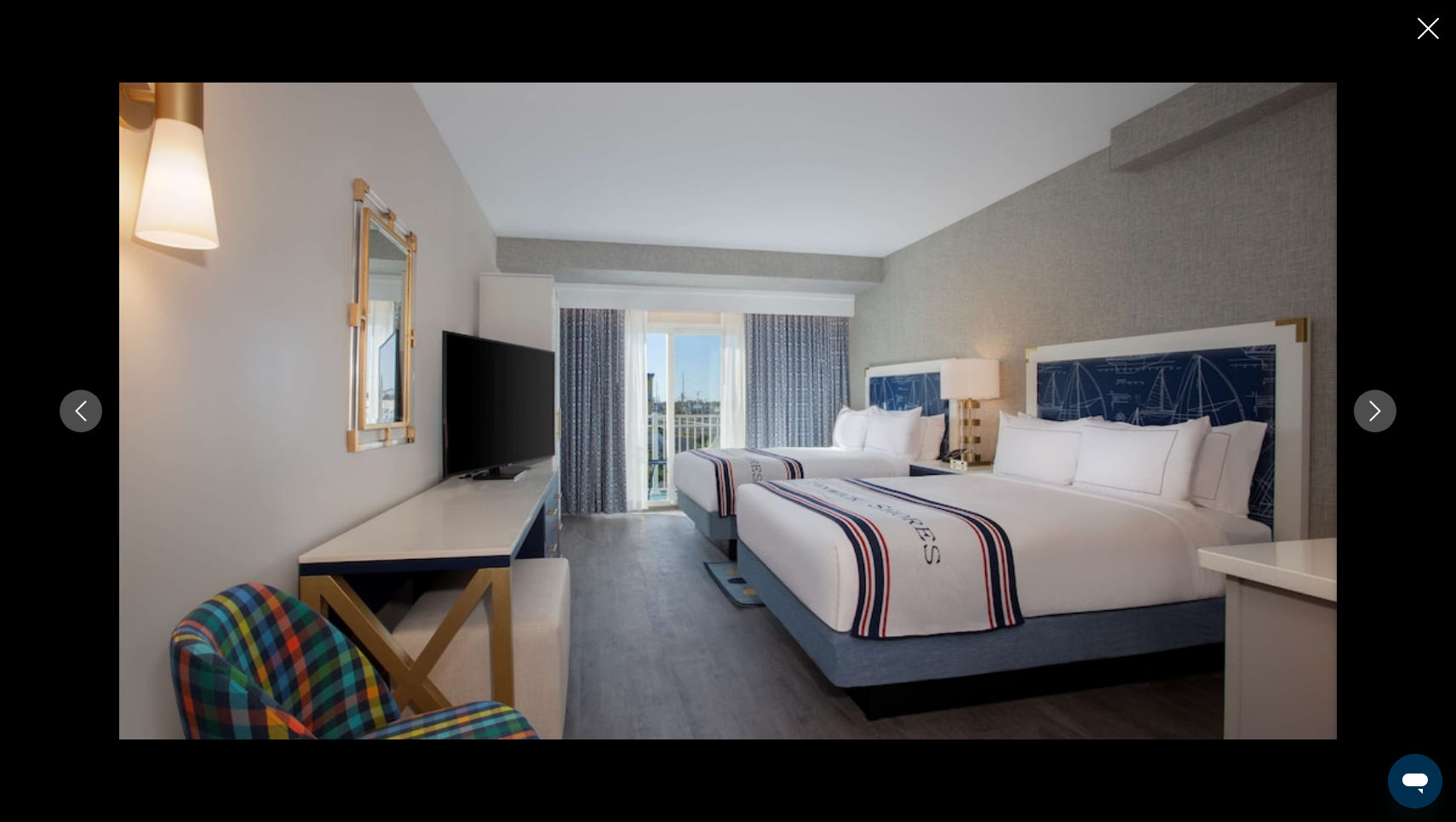
click at [1375, 415] on icon "Next image" at bounding box center [1375, 411] width 11 height 21
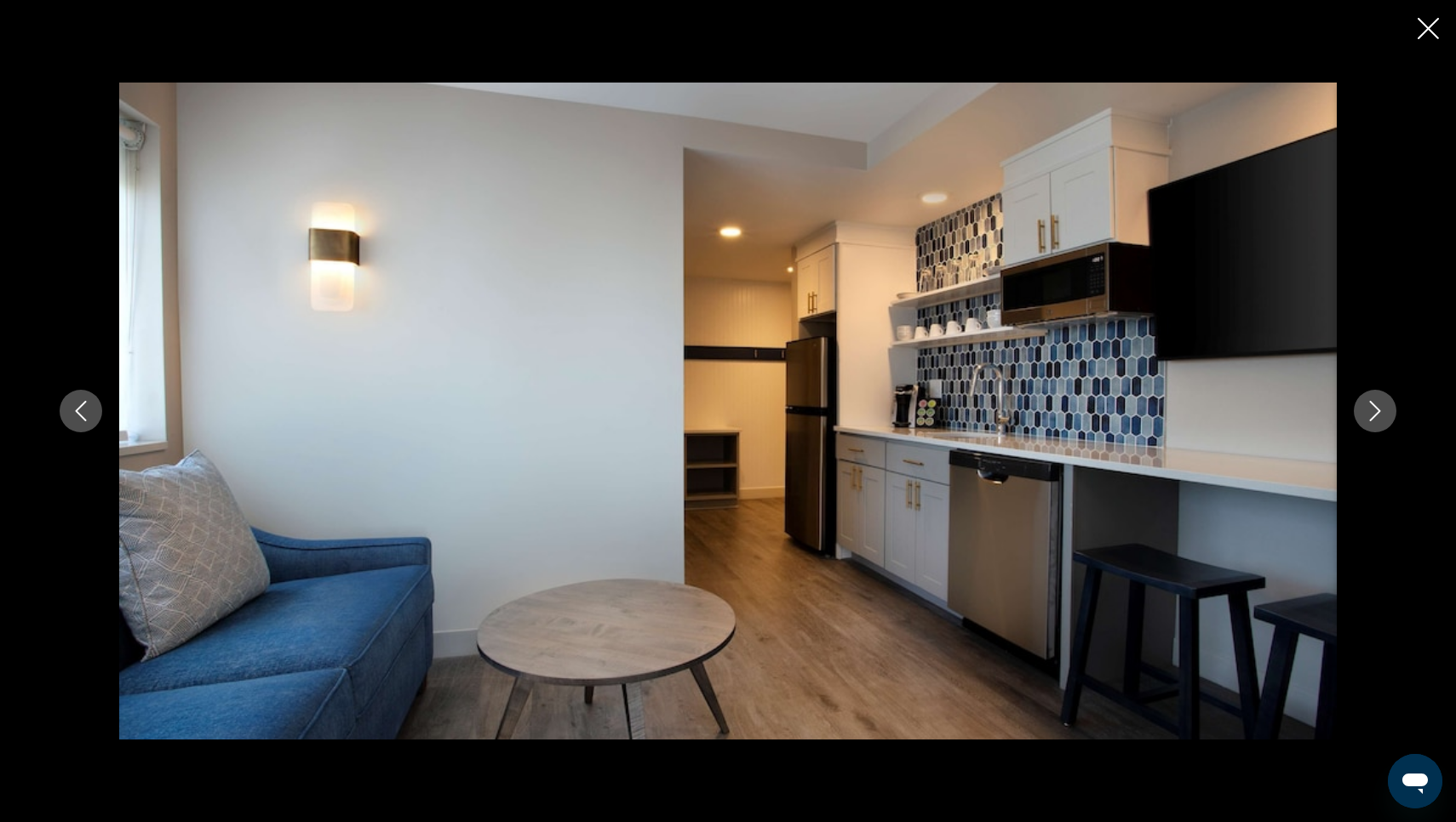
click at [1375, 415] on icon "Next image" at bounding box center [1375, 411] width 11 height 21
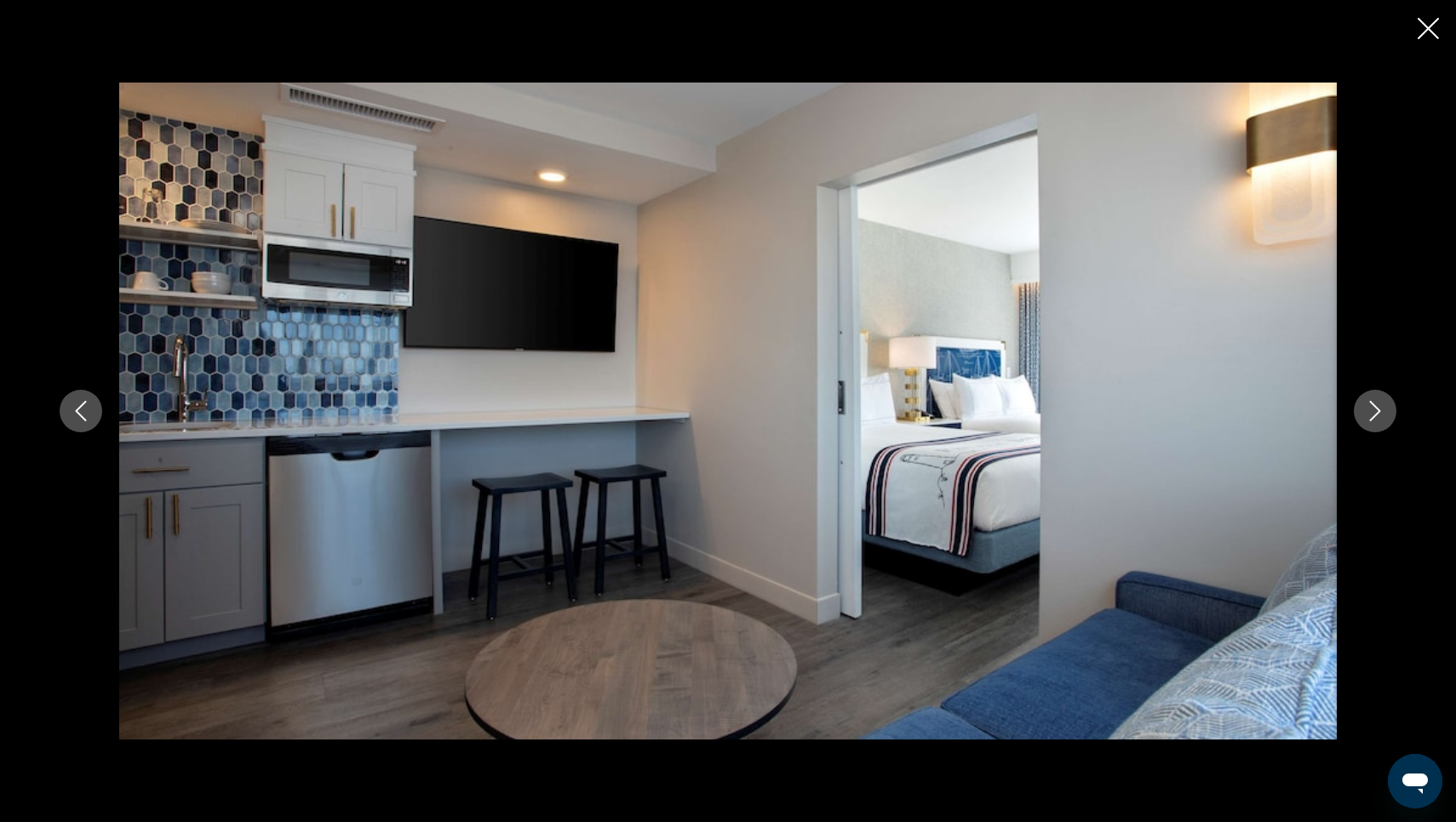
click at [1375, 415] on icon "Next image" at bounding box center [1375, 411] width 11 height 21
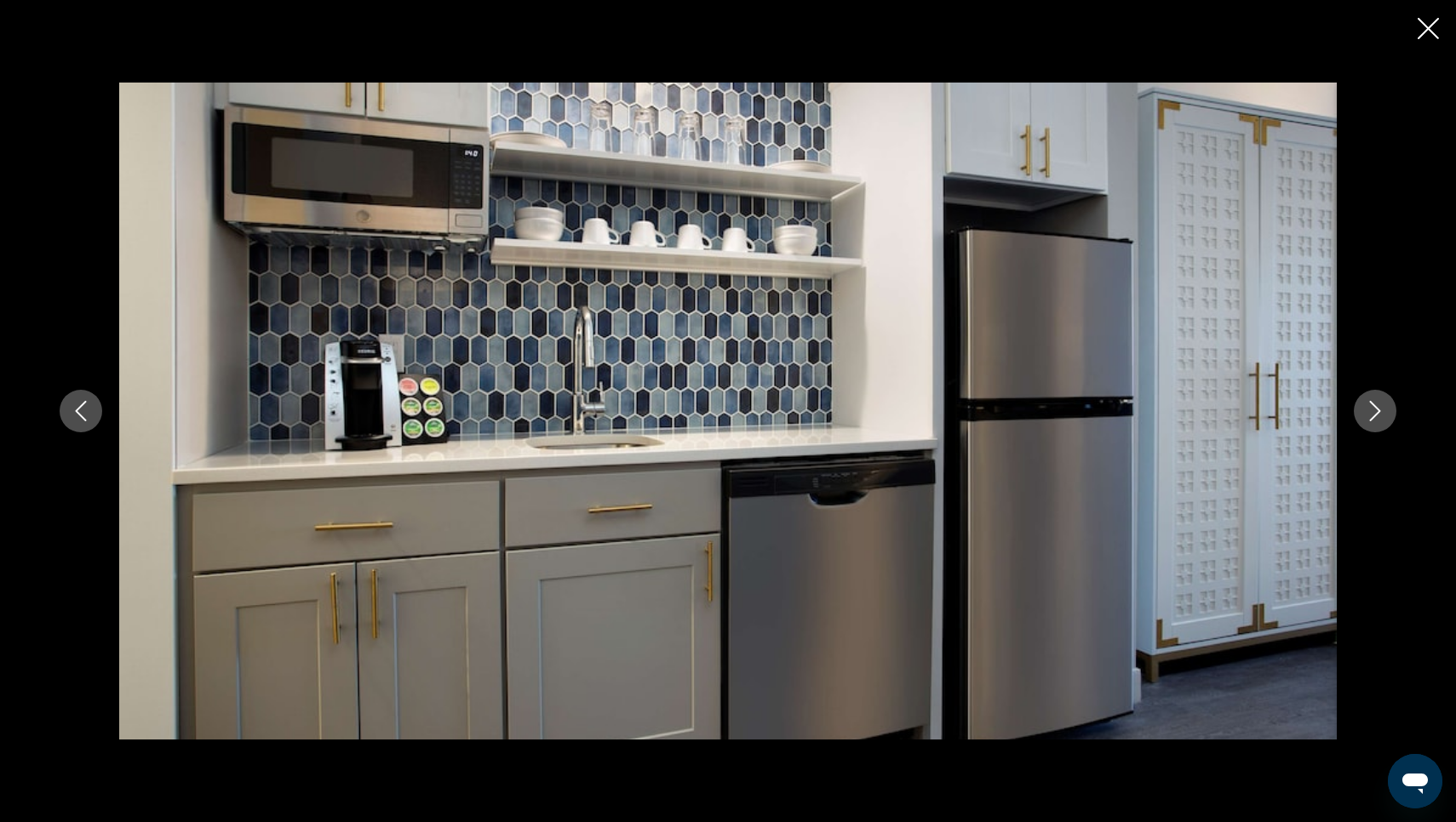
click at [1375, 415] on icon "Next image" at bounding box center [1375, 411] width 11 height 21
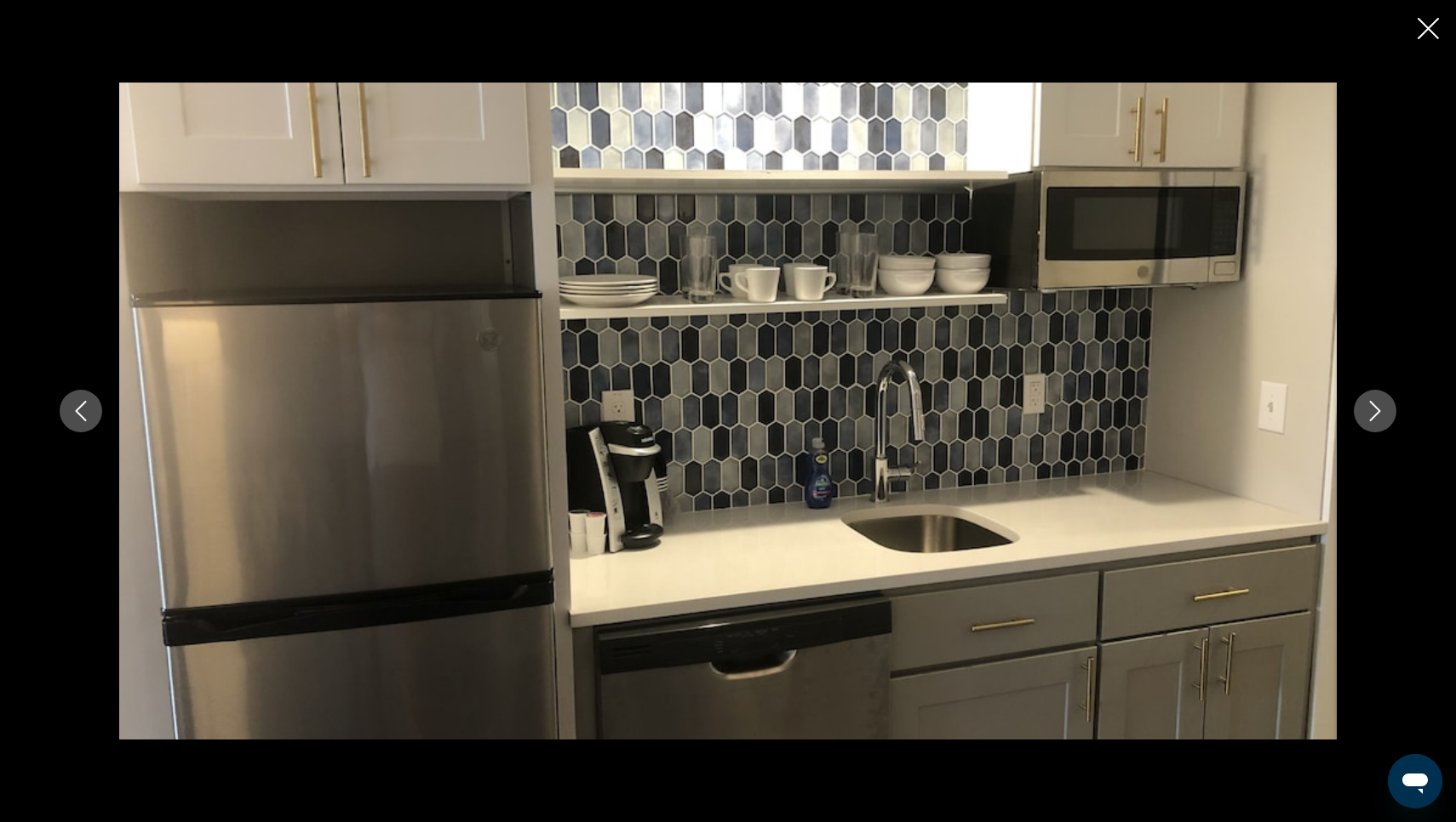
click at [1375, 415] on icon "Next image" at bounding box center [1375, 411] width 11 height 21
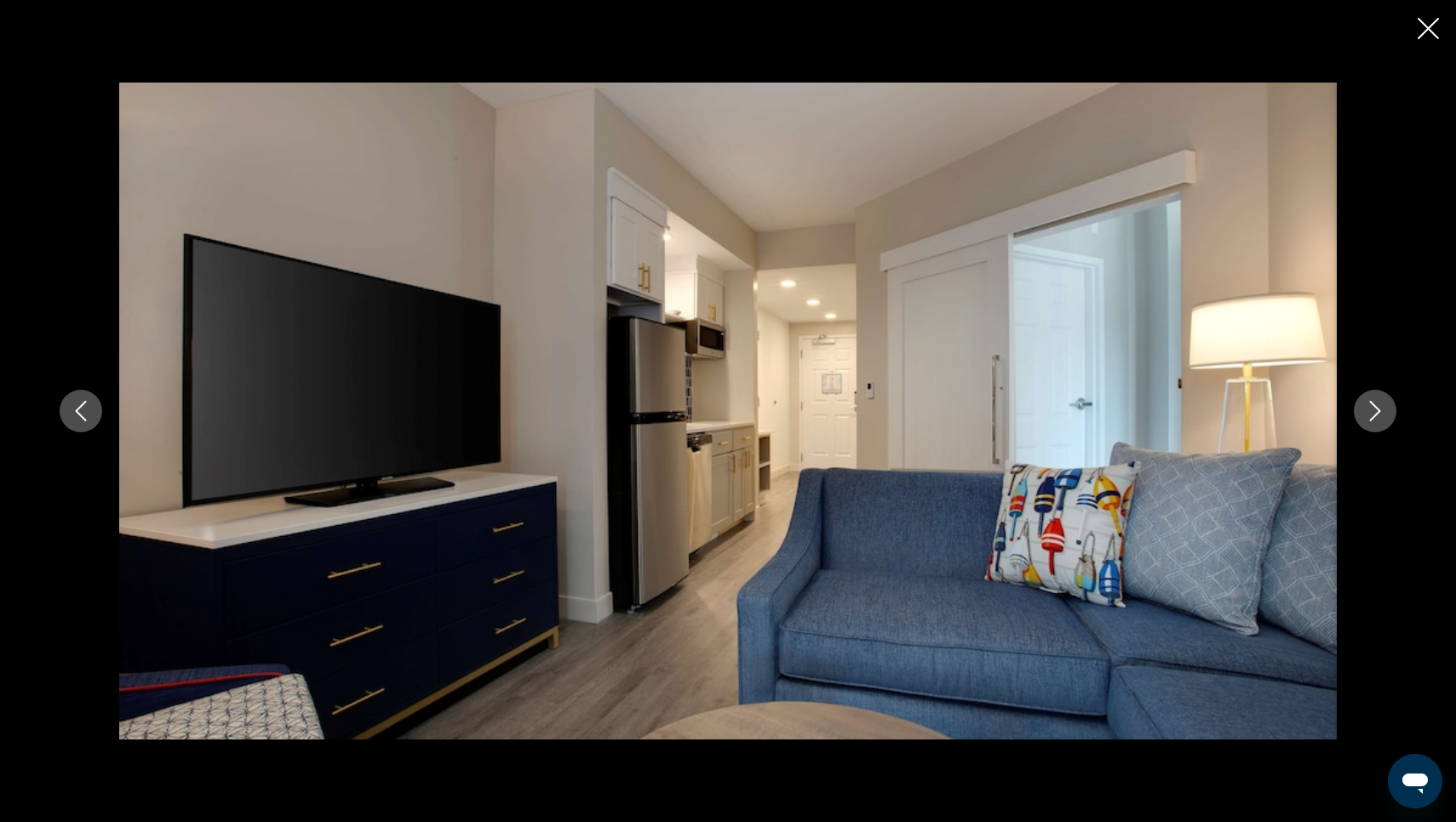
click at [1375, 415] on icon "Next image" at bounding box center [1375, 411] width 11 height 21
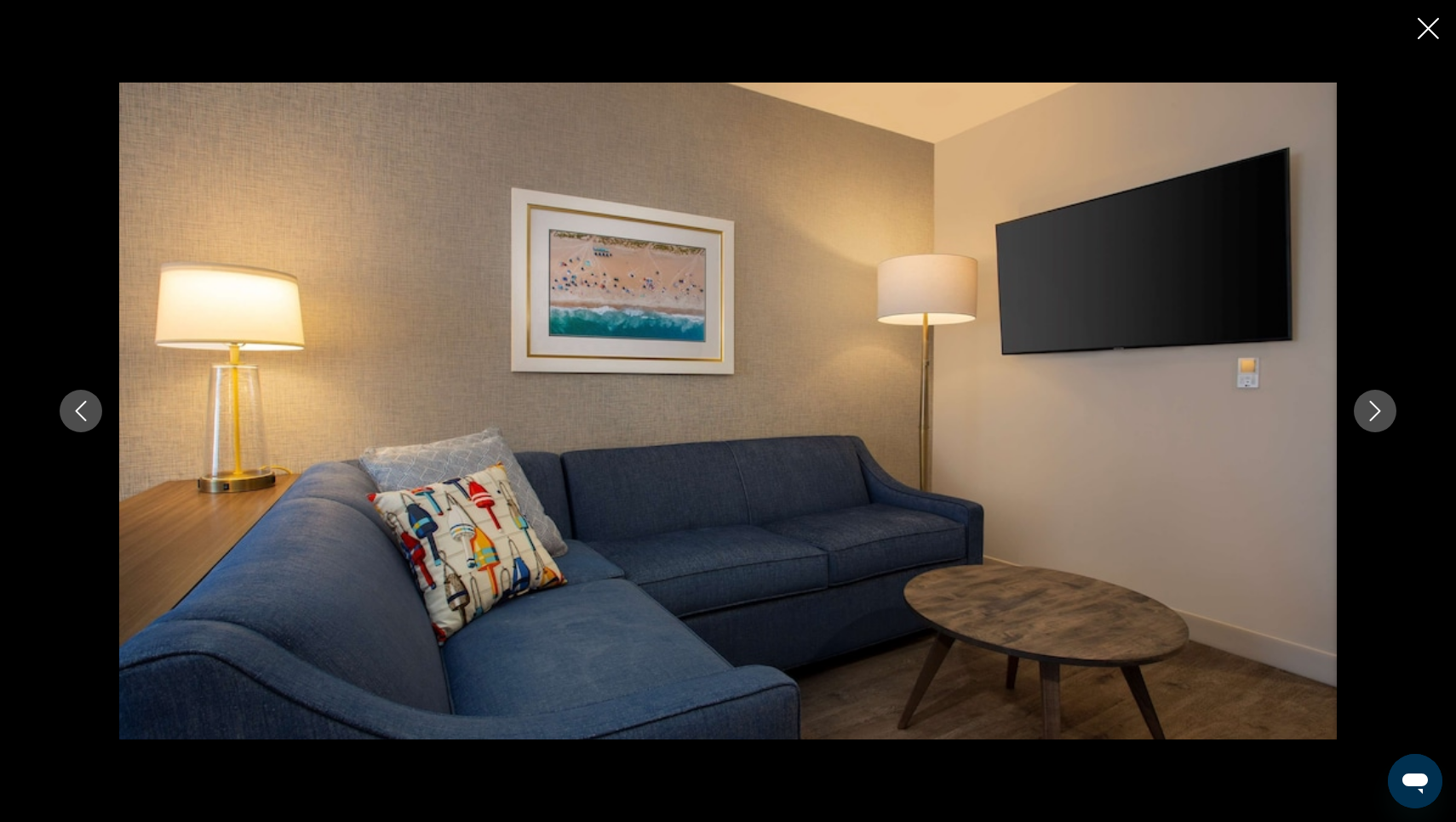
click at [1375, 415] on icon "Next image" at bounding box center [1375, 411] width 11 height 21
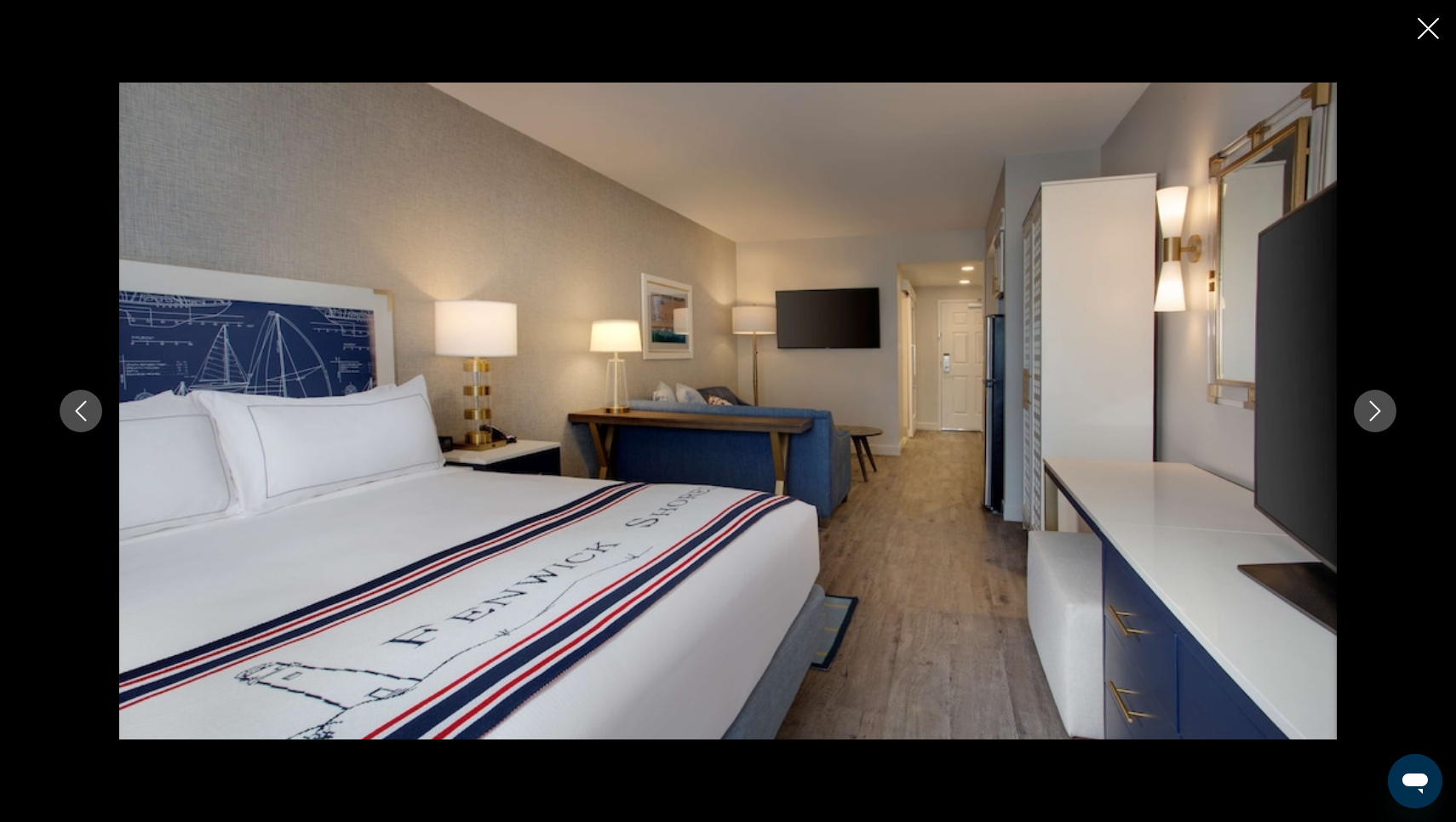
click at [1375, 415] on icon "Next image" at bounding box center [1375, 411] width 11 height 21
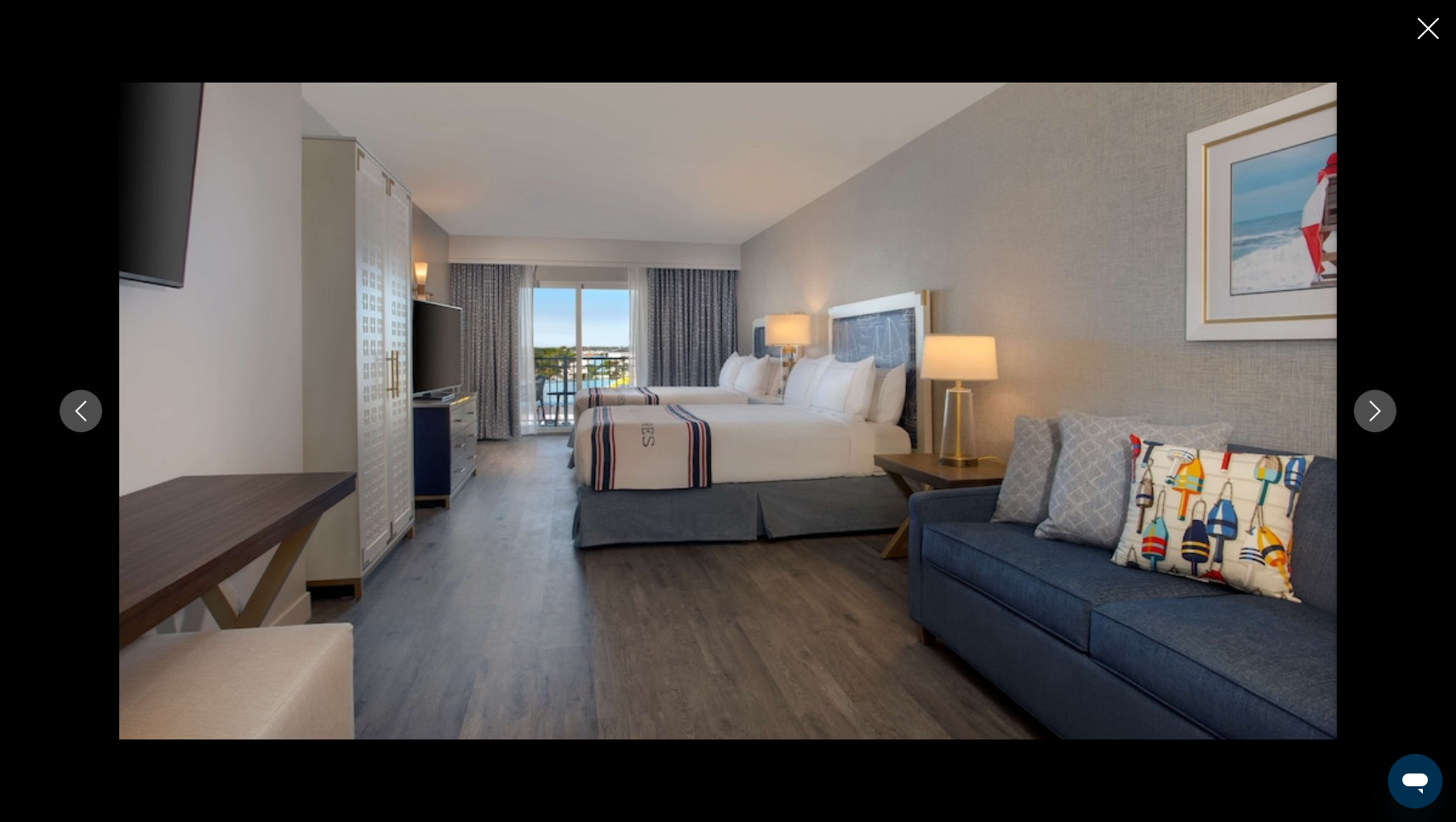
click at [1375, 415] on icon "Next image" at bounding box center [1375, 411] width 11 height 21
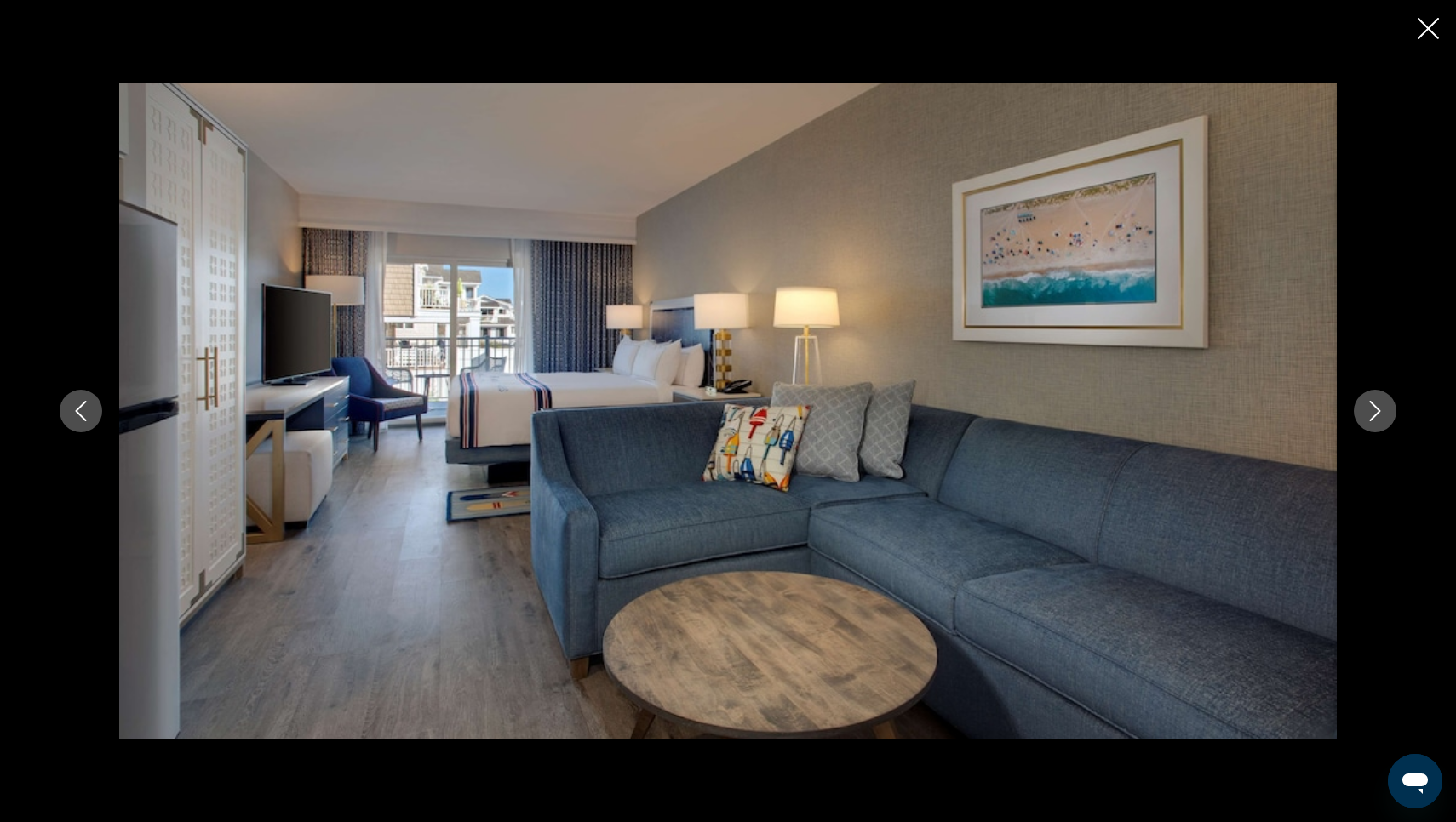
click at [1375, 415] on icon "Next image" at bounding box center [1375, 411] width 11 height 21
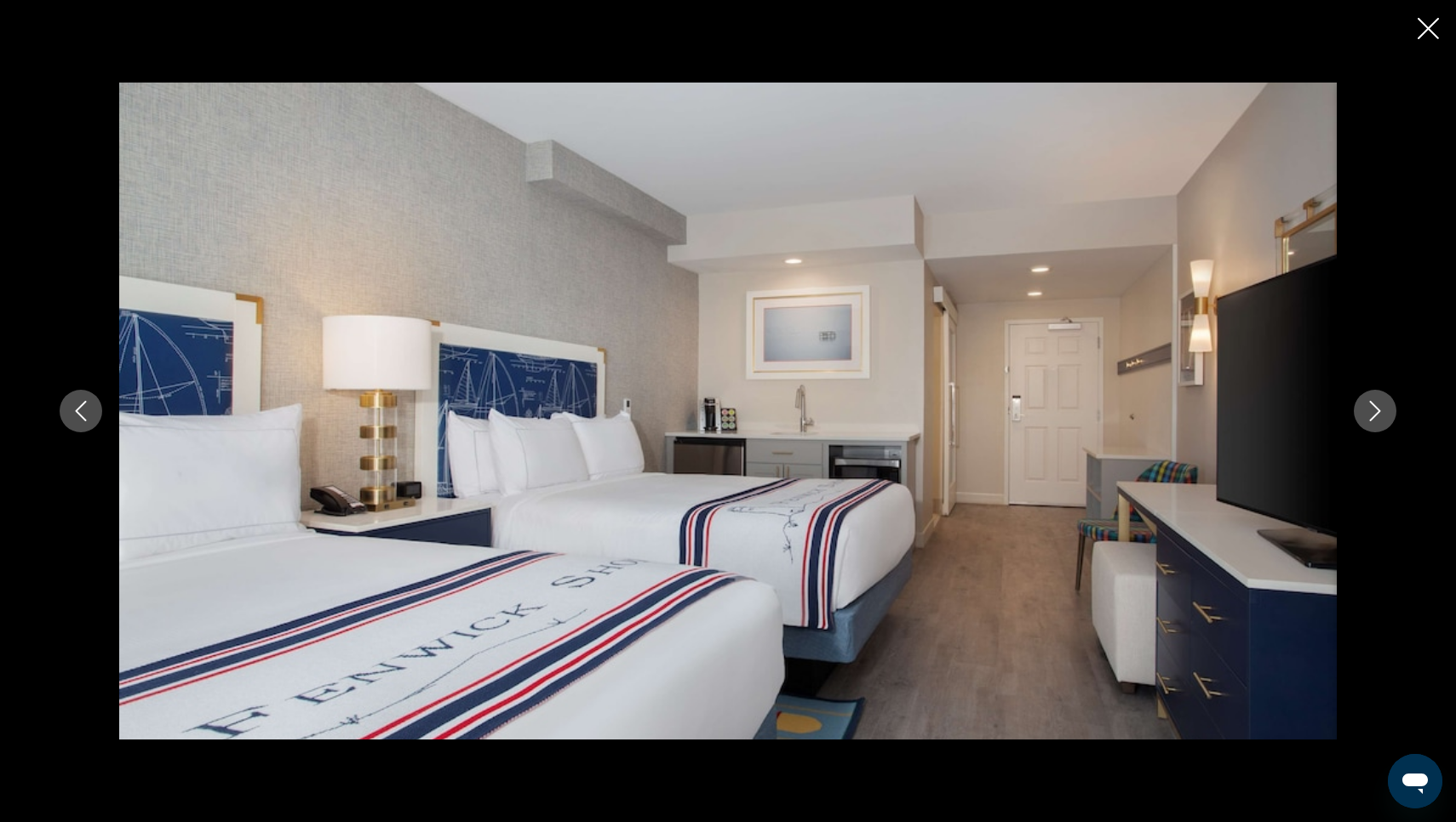
click at [1375, 415] on icon "Next image" at bounding box center [1375, 411] width 11 height 21
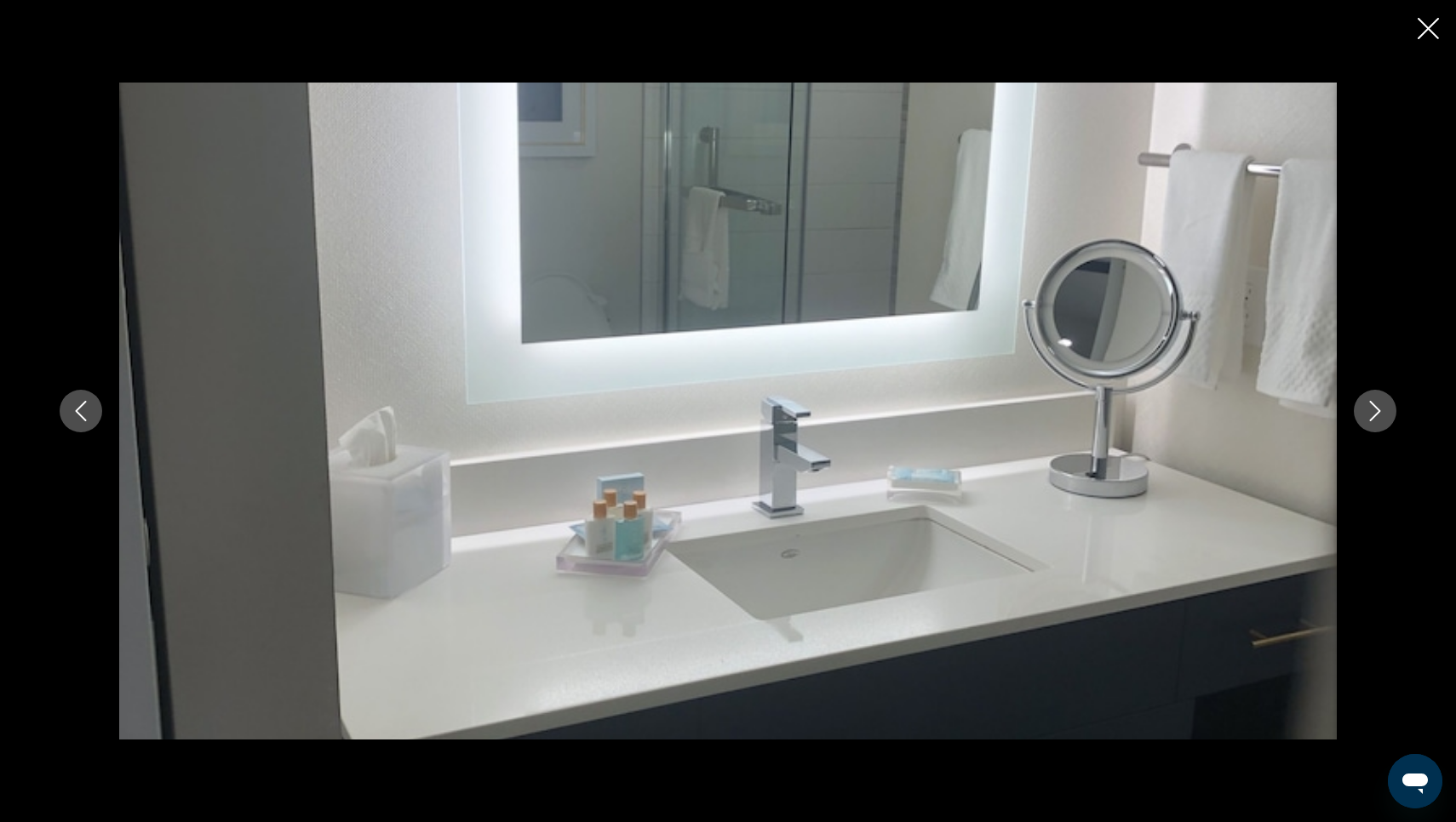
click at [1375, 415] on icon "Next image" at bounding box center [1375, 411] width 11 height 21
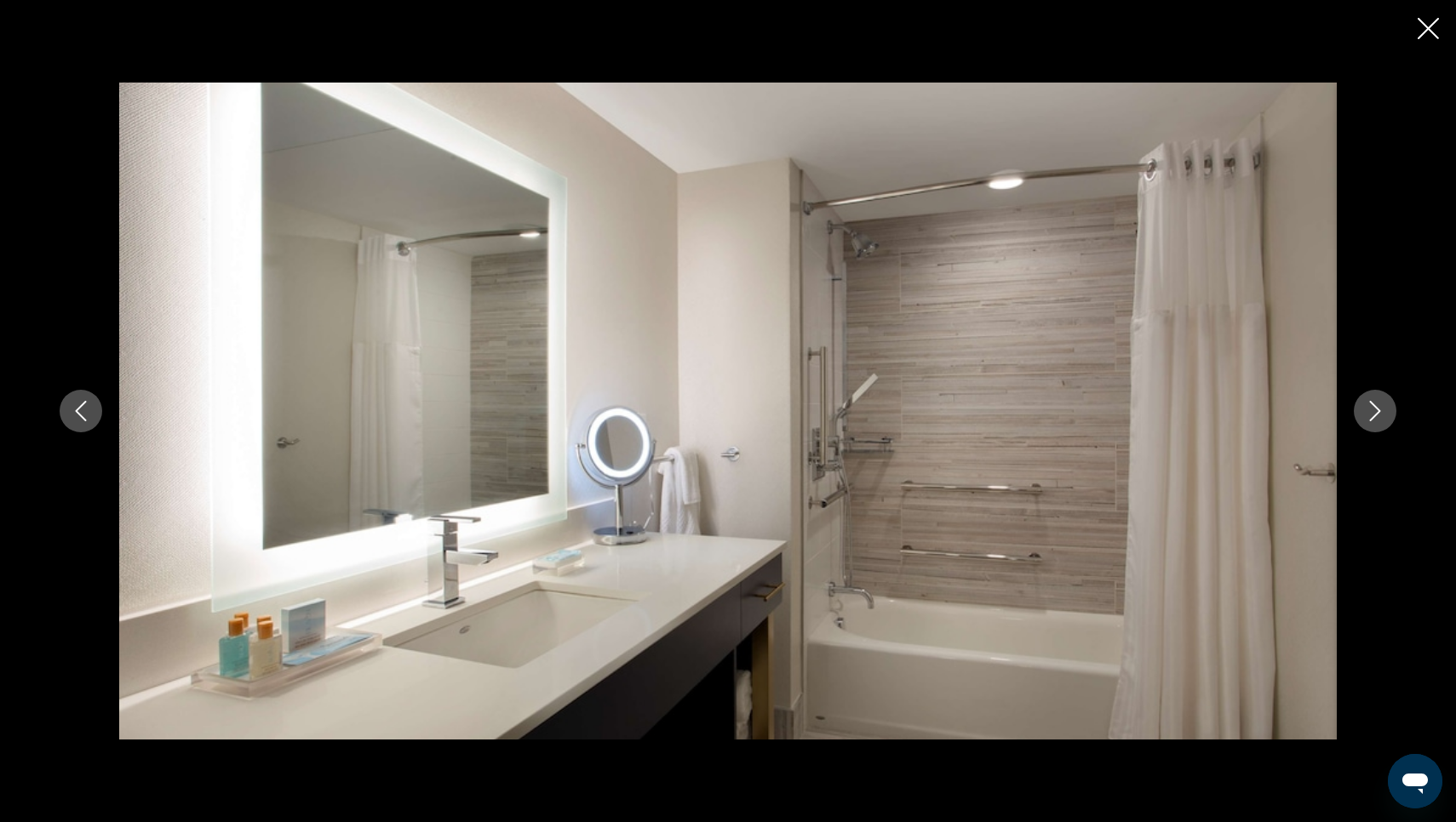
click at [1375, 415] on icon "Next image" at bounding box center [1375, 411] width 11 height 21
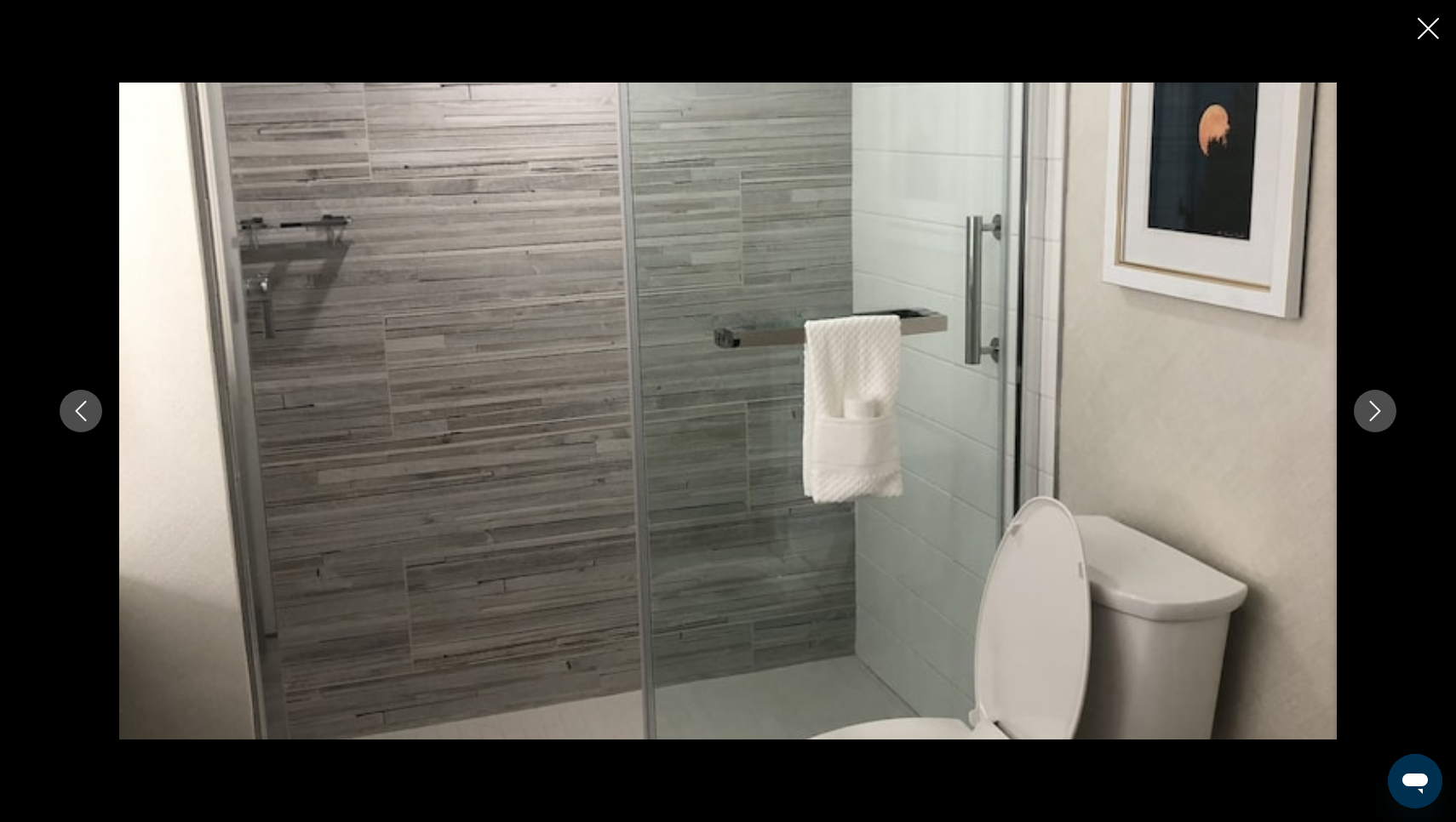
click at [1375, 415] on icon "Next image" at bounding box center [1375, 411] width 11 height 21
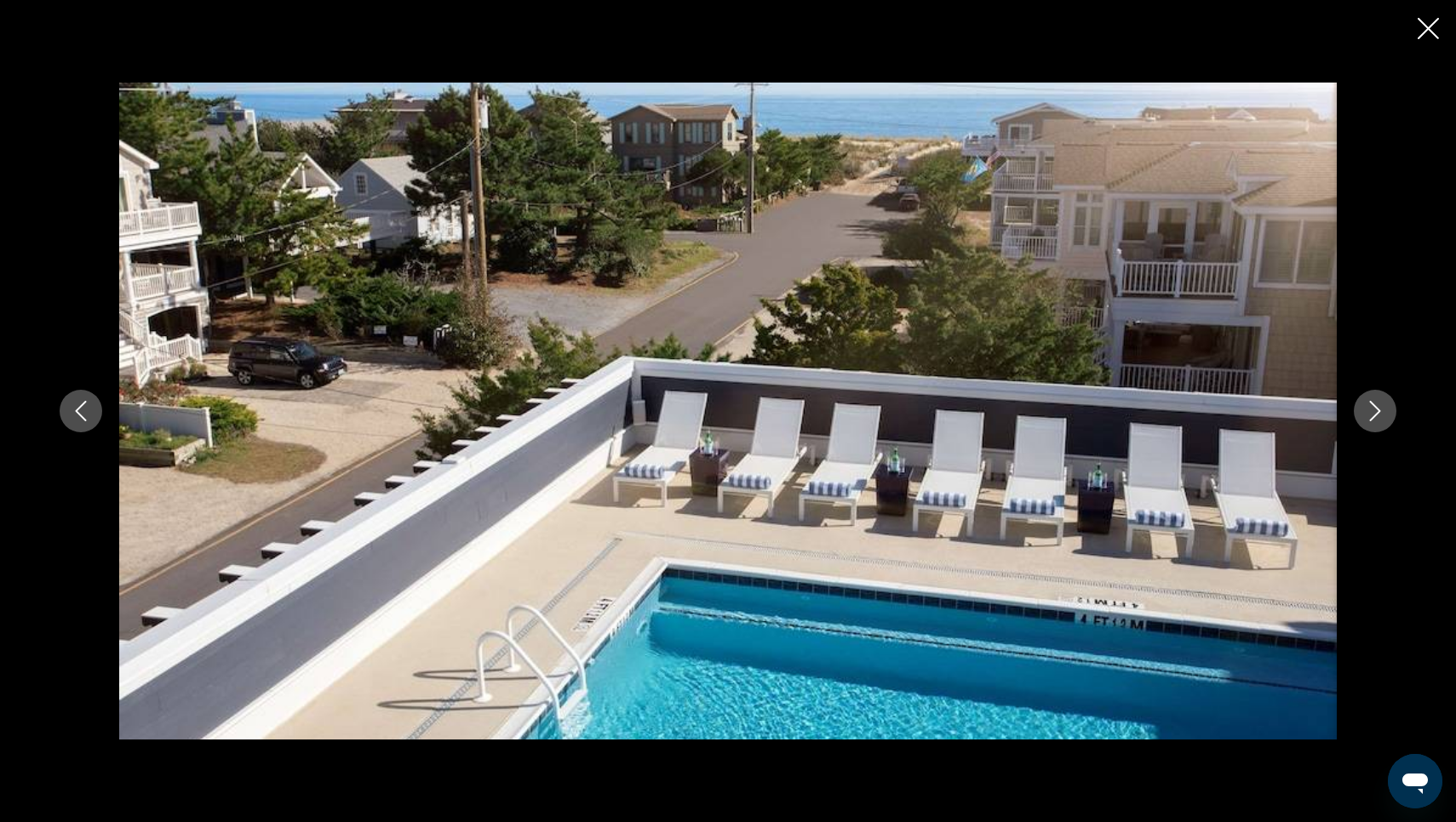
click at [1430, 36] on icon "Close slideshow" at bounding box center [1428, 29] width 22 height 22
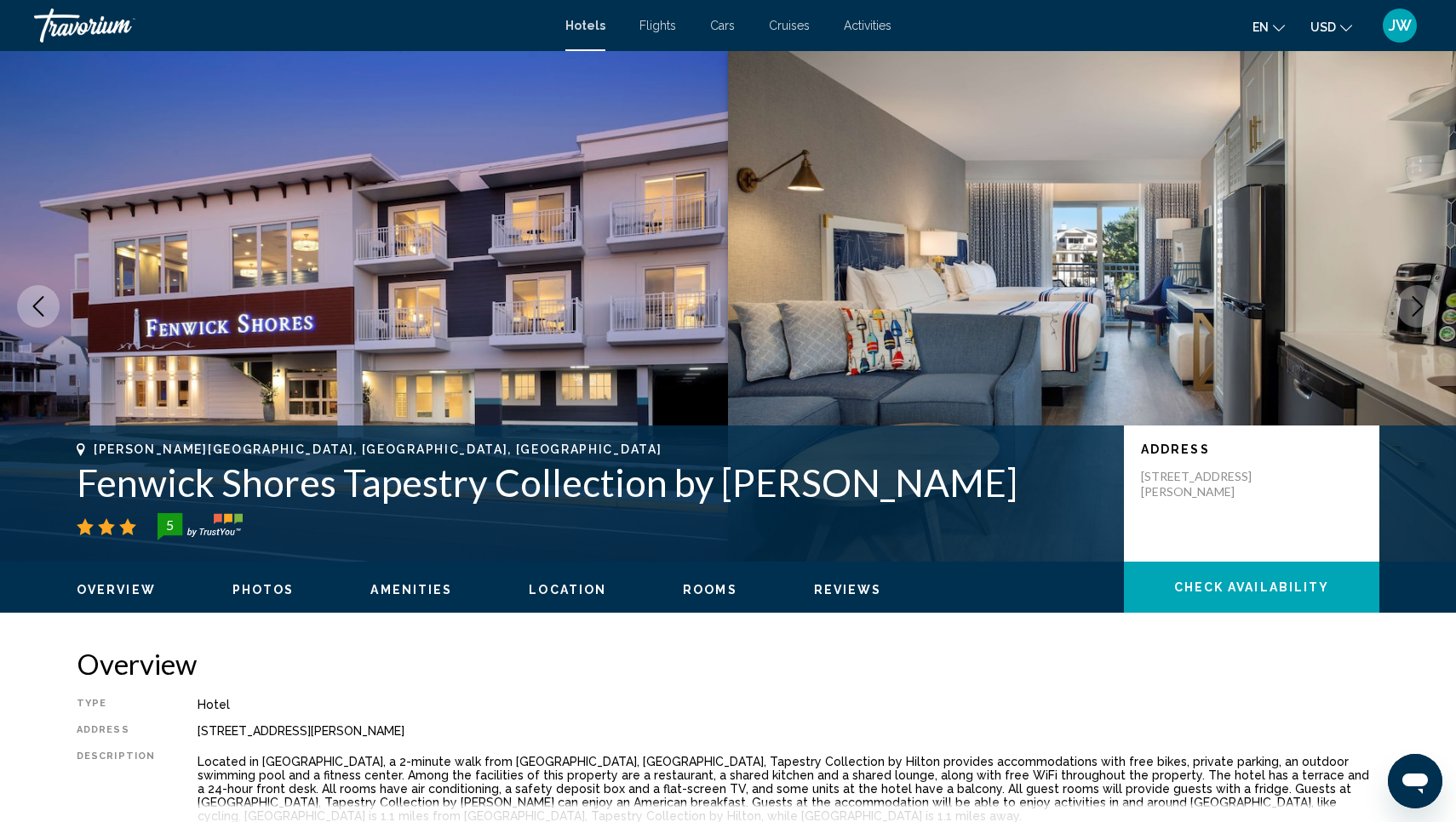
scroll to position [0, 0]
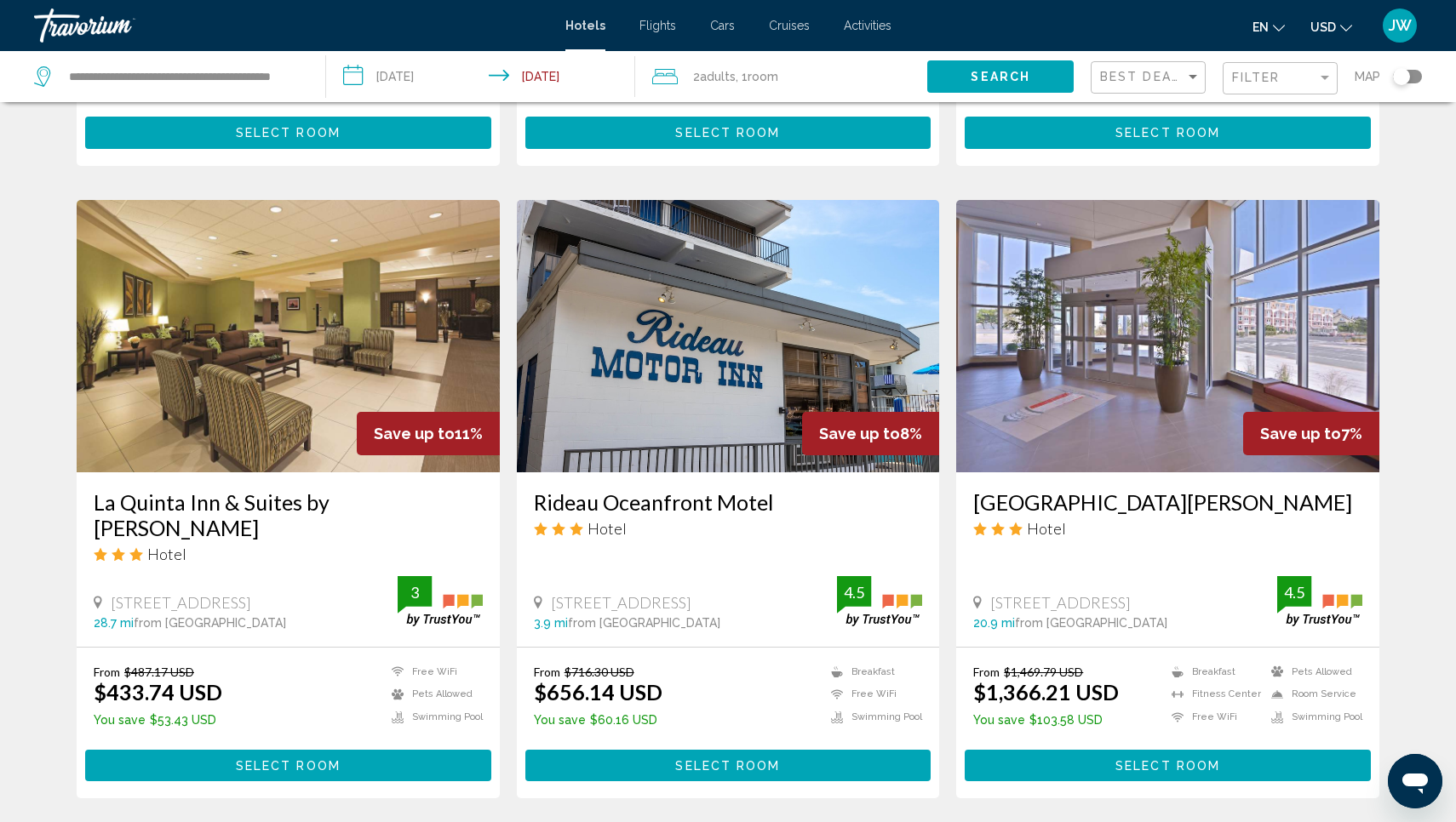
scroll to position [1230, 0]
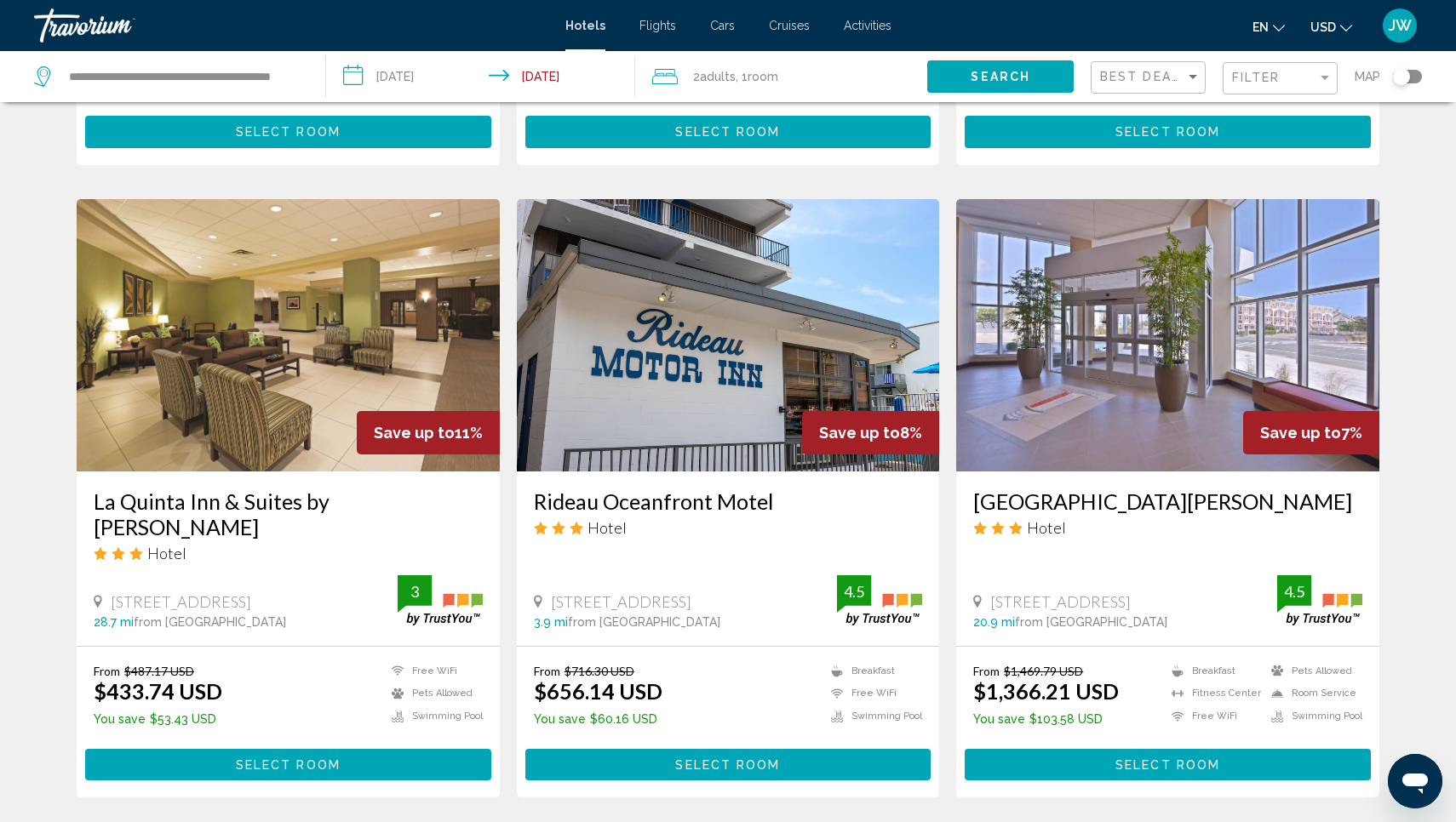
click at [1049, 350] on img "Main content" at bounding box center [1168, 335] width 423 height 273
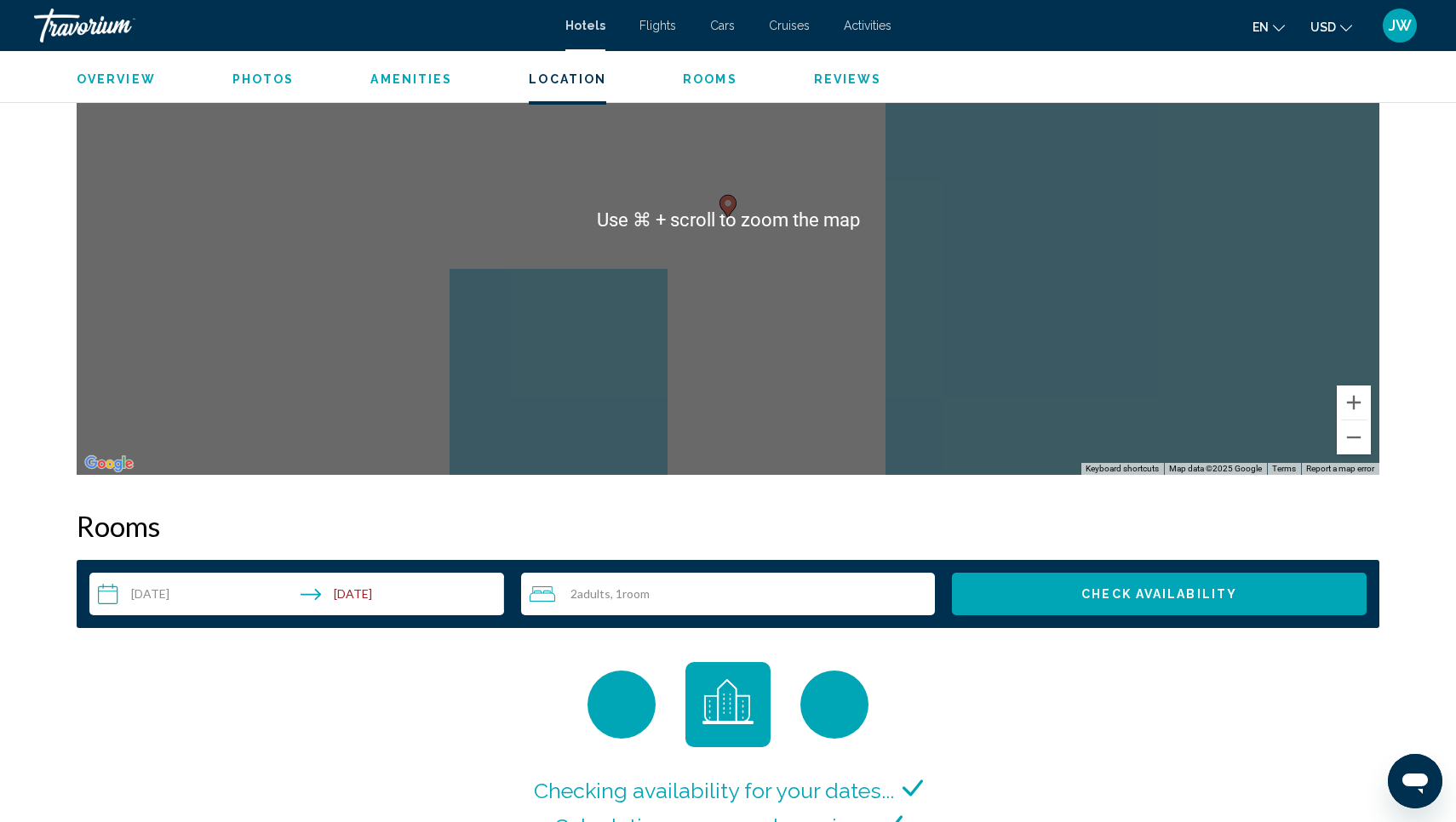
scroll to position [1698, 0]
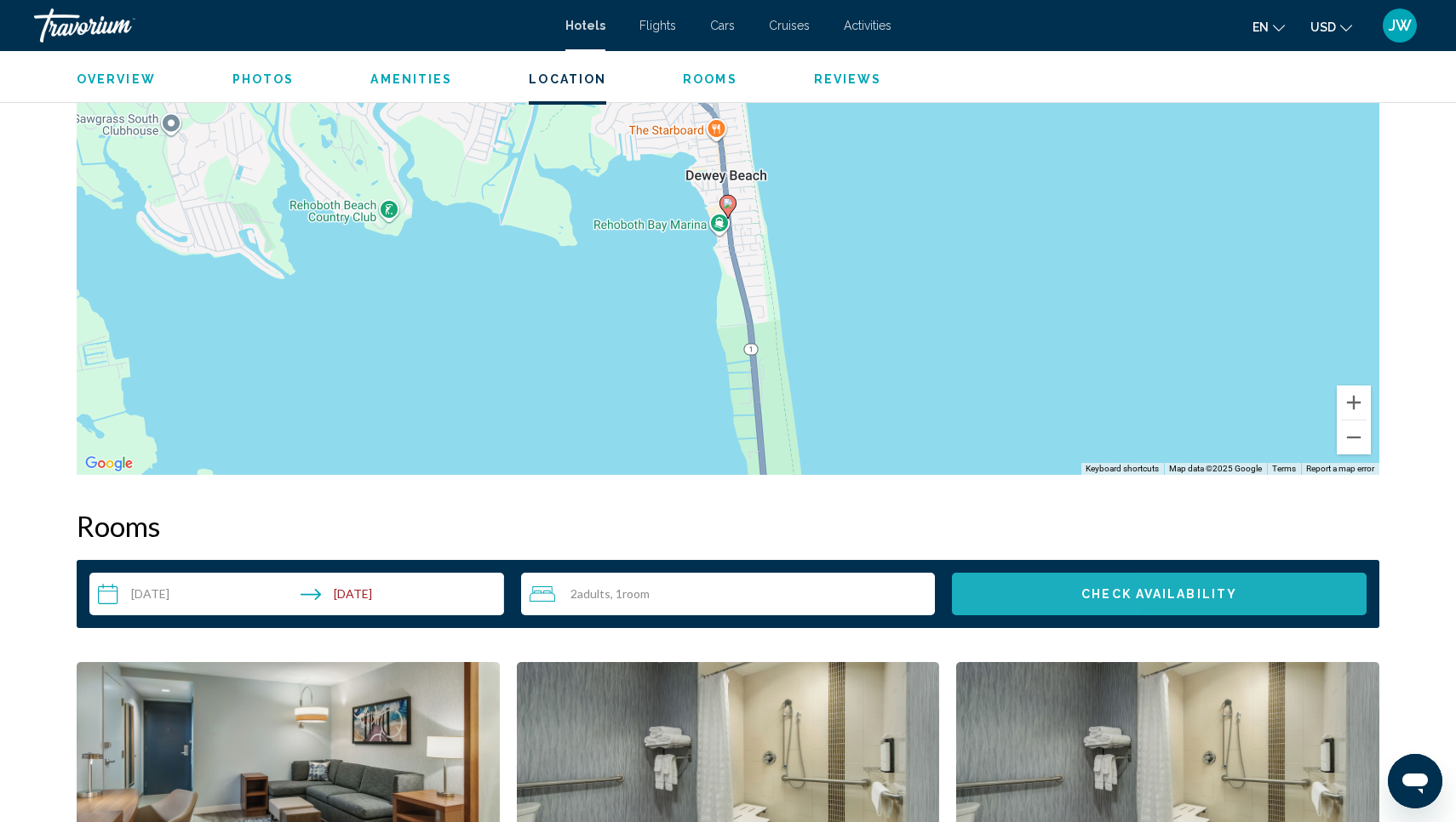
click at [1037, 573] on button "Check Availability" at bounding box center [1159, 594] width 415 height 42
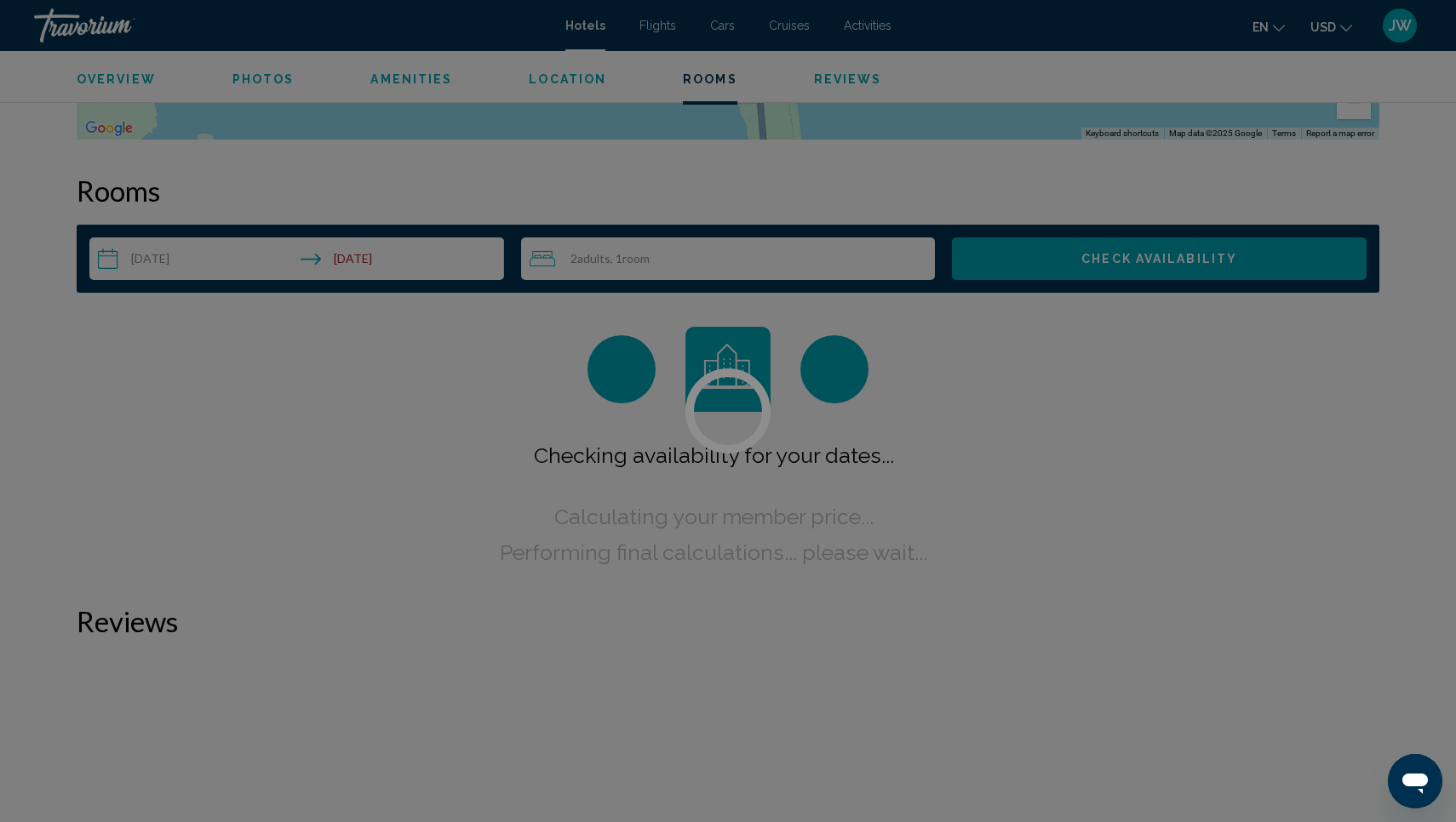
scroll to position [2090, 0]
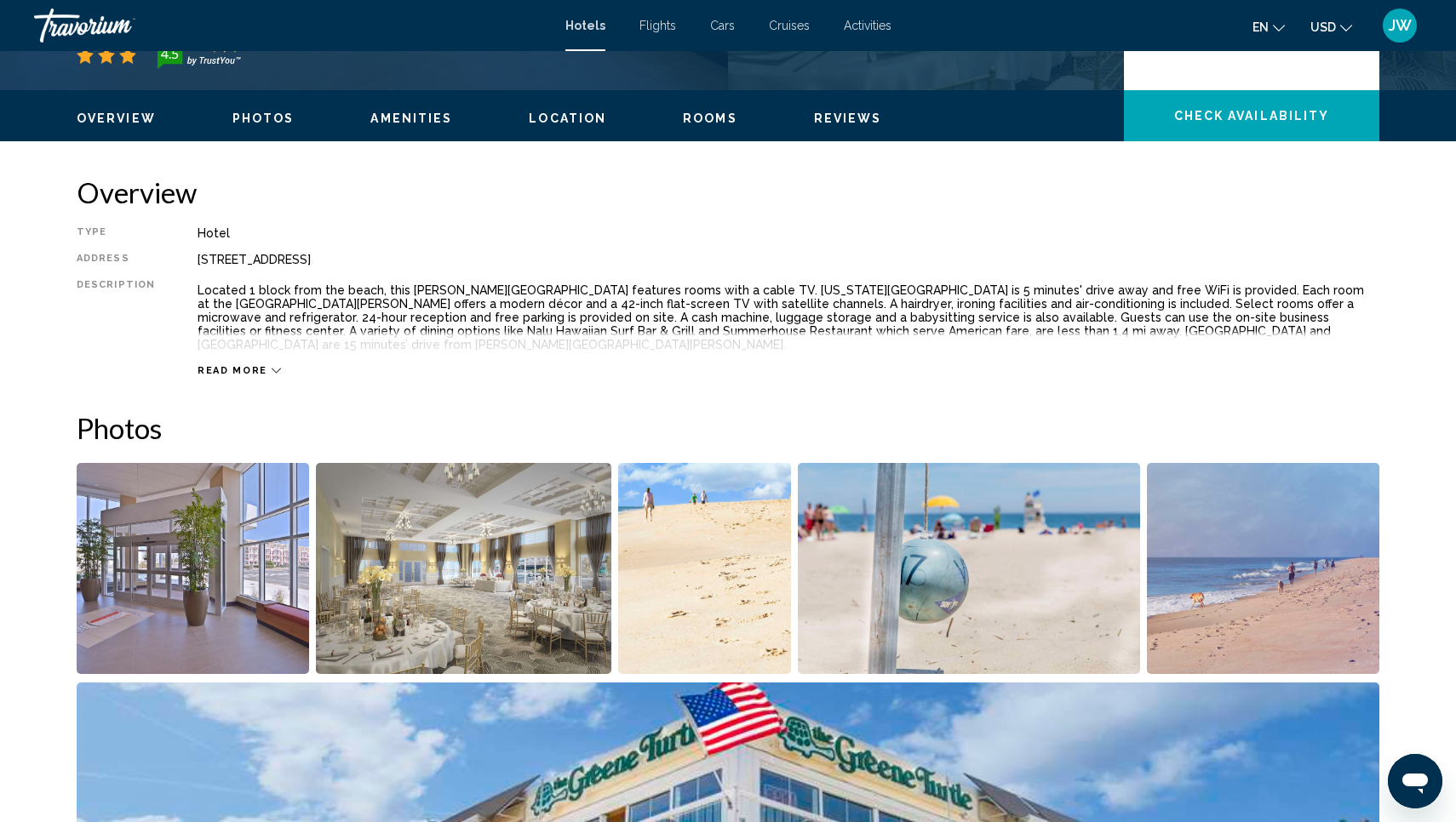
scroll to position [471, 0]
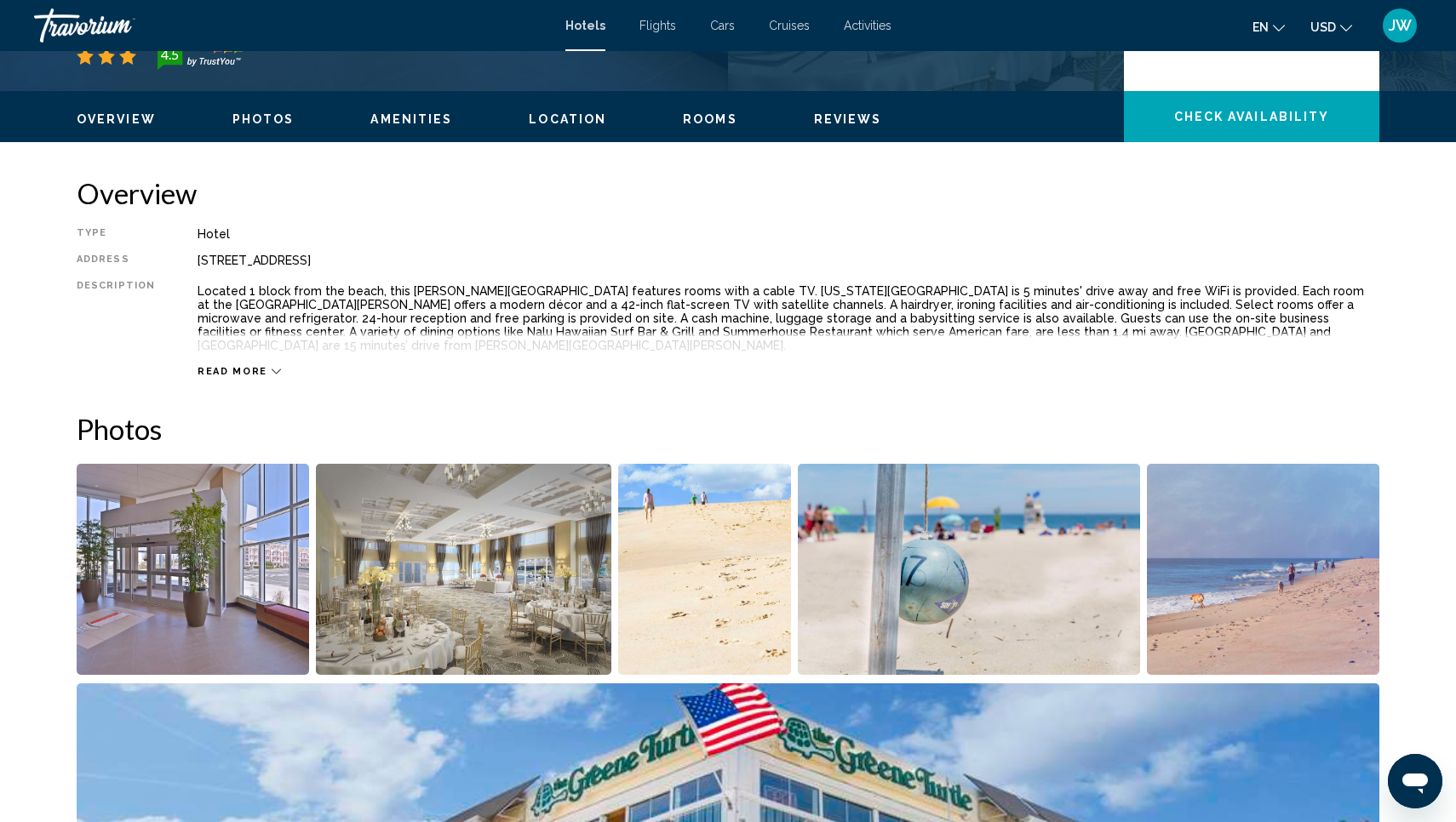
click at [1169, 307] on p "Located 1 block from the beach, this [PERSON_NAME][GEOGRAPHIC_DATA] features ro…" at bounding box center [789, 318] width 1182 height 68
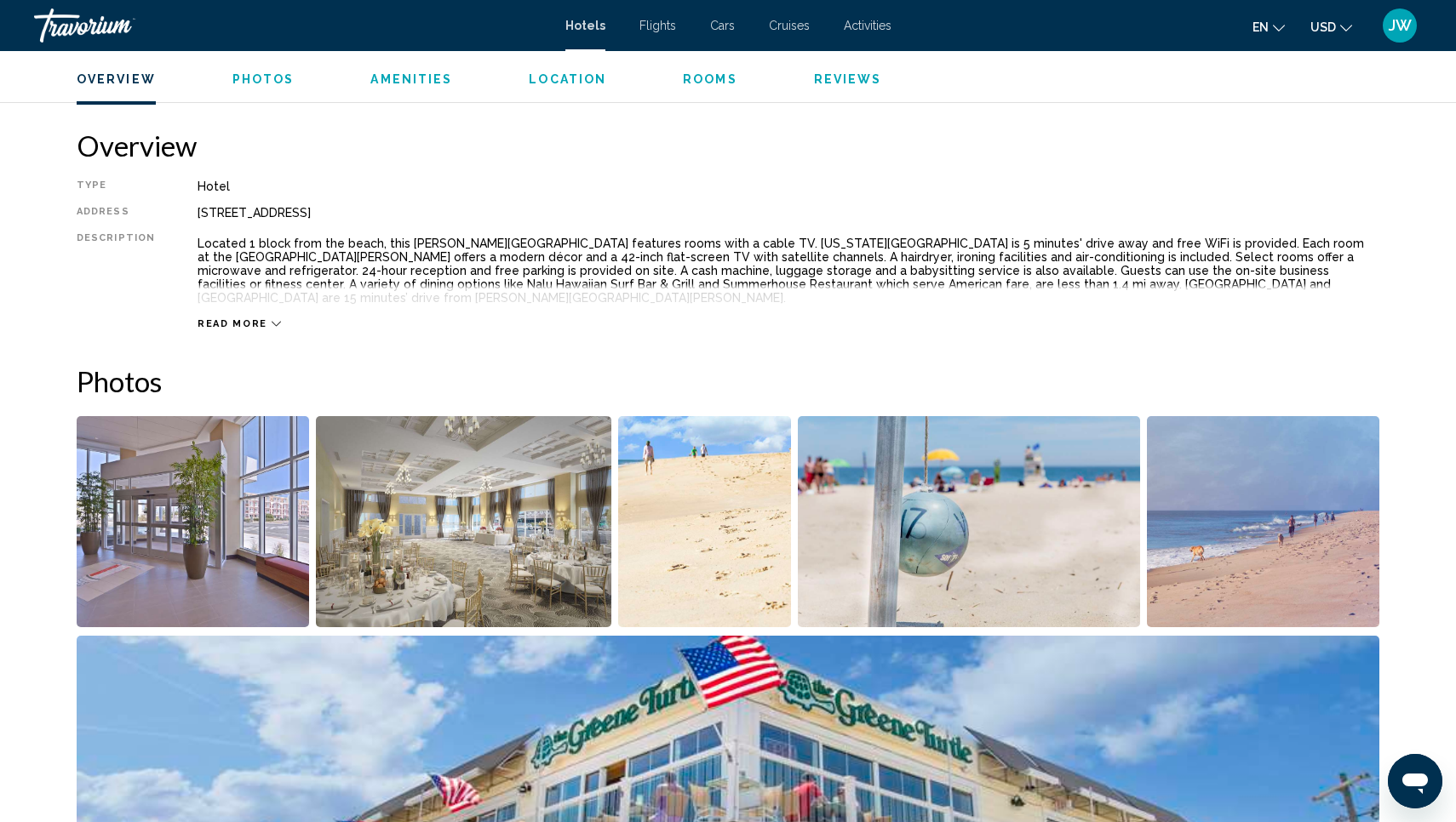
scroll to position [523, 0]
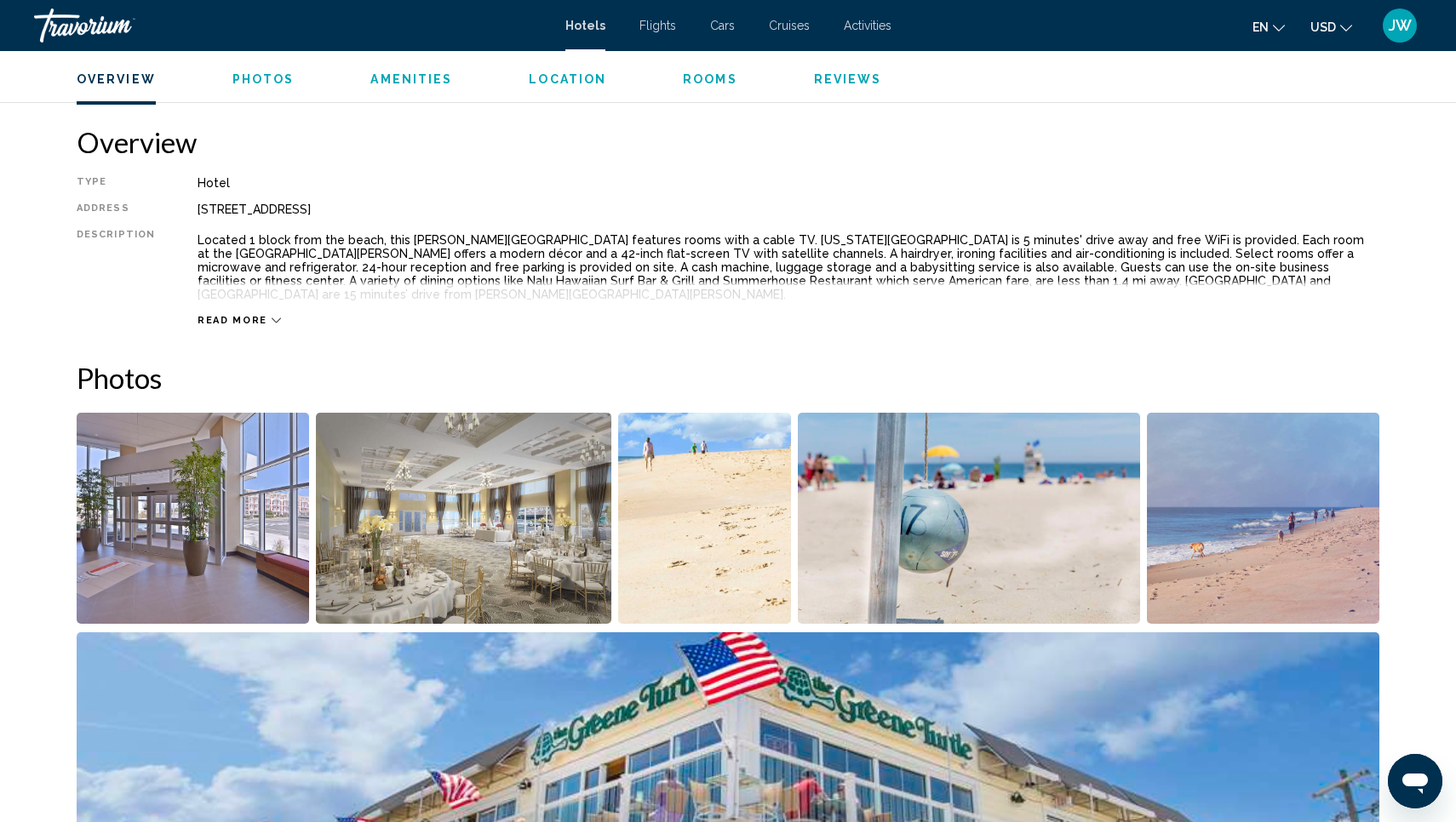
click at [272, 316] on icon "Main content" at bounding box center [276, 320] width 10 height 10
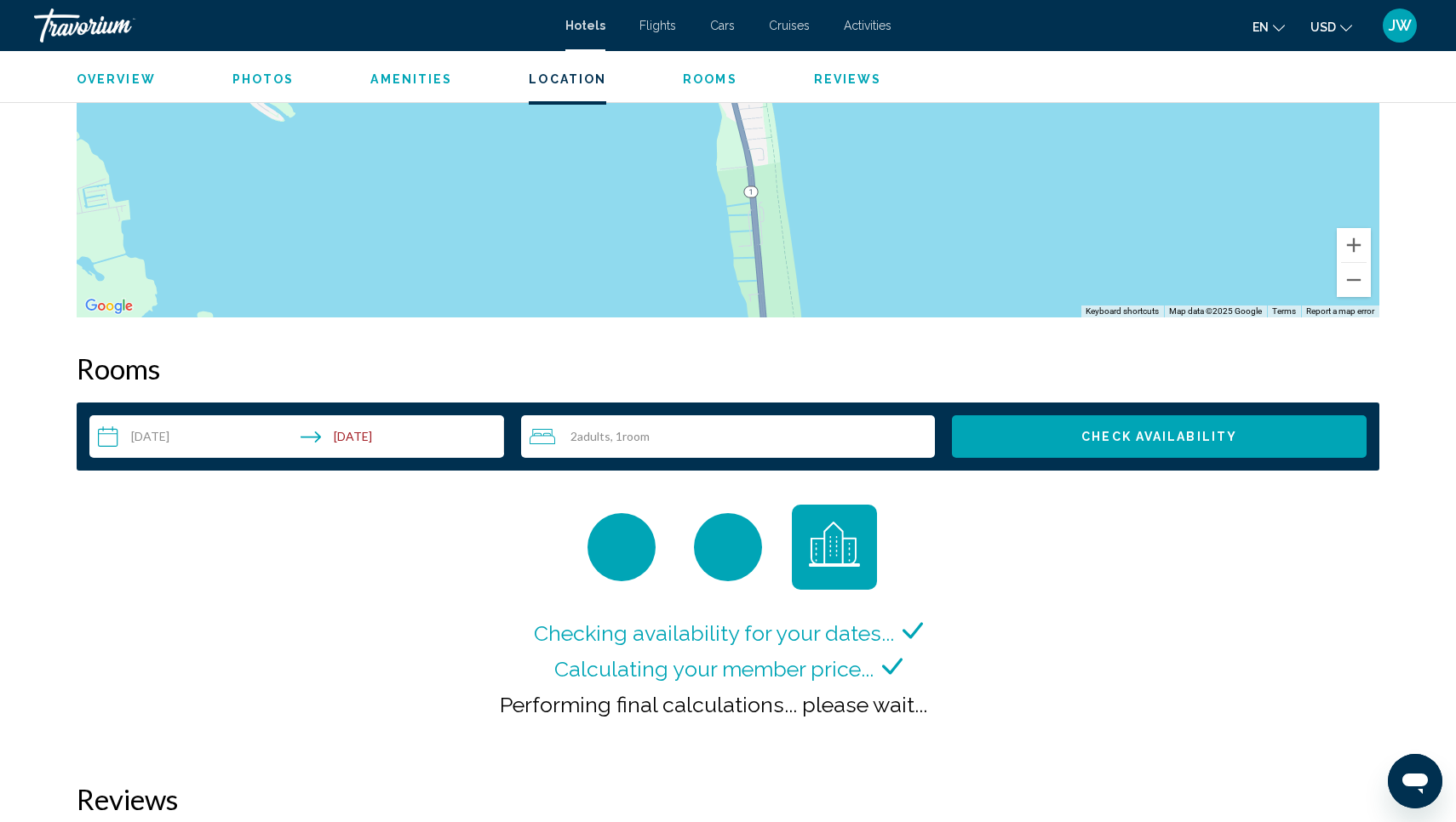
scroll to position [1858, 0]
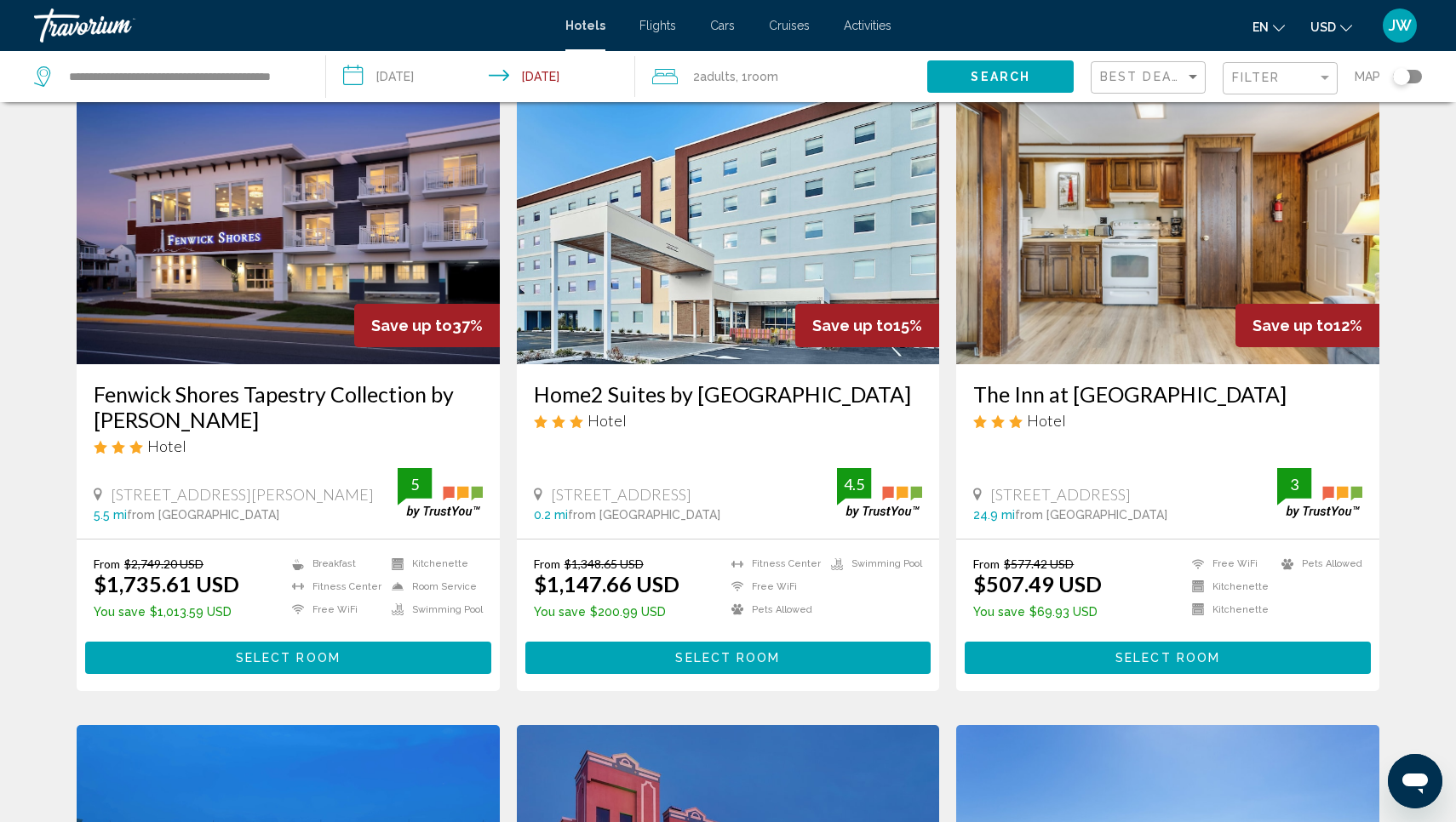
scroll to position [71, 0]
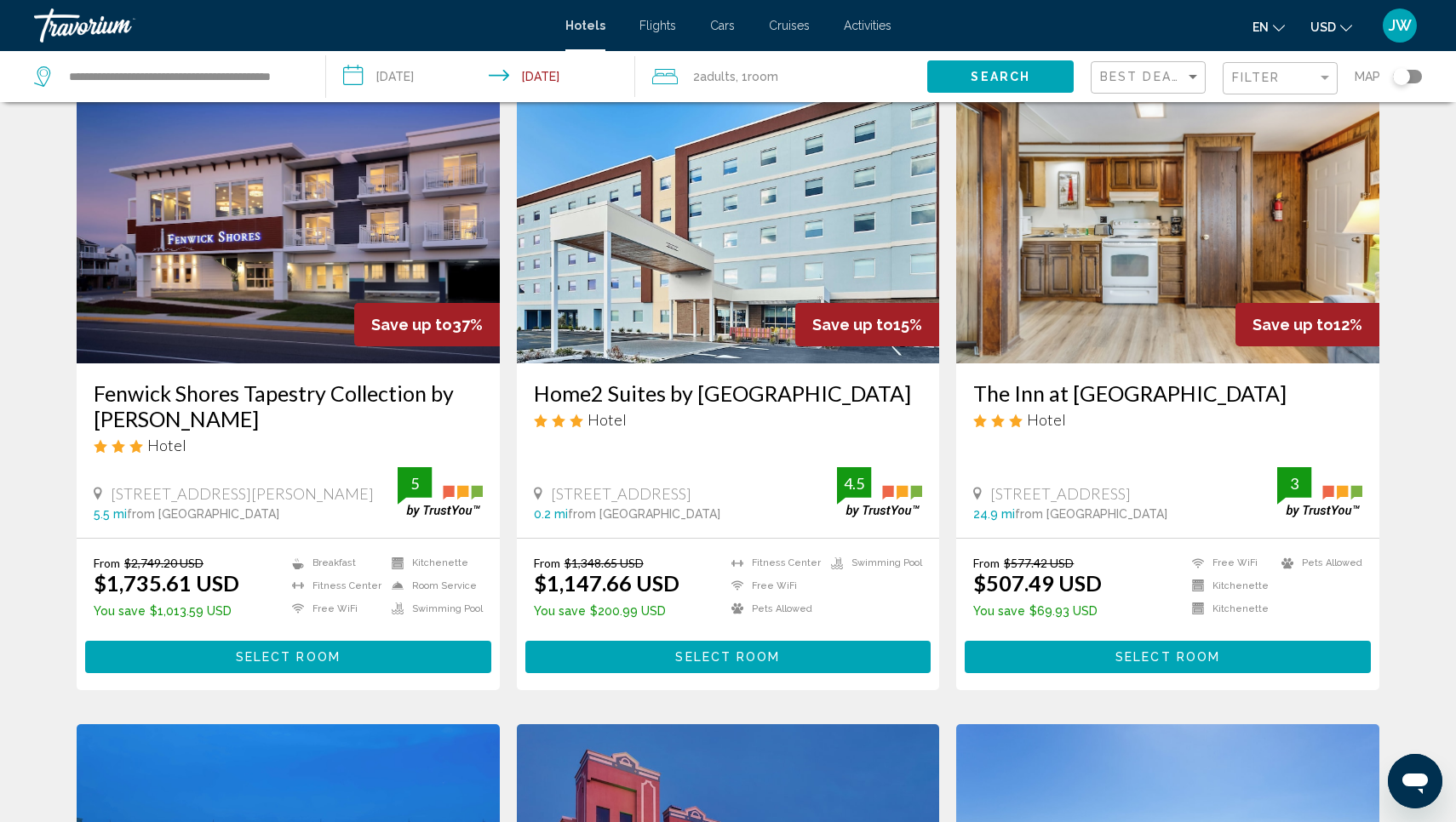
click at [1023, 274] on img "Main content" at bounding box center [1168, 227] width 423 height 273
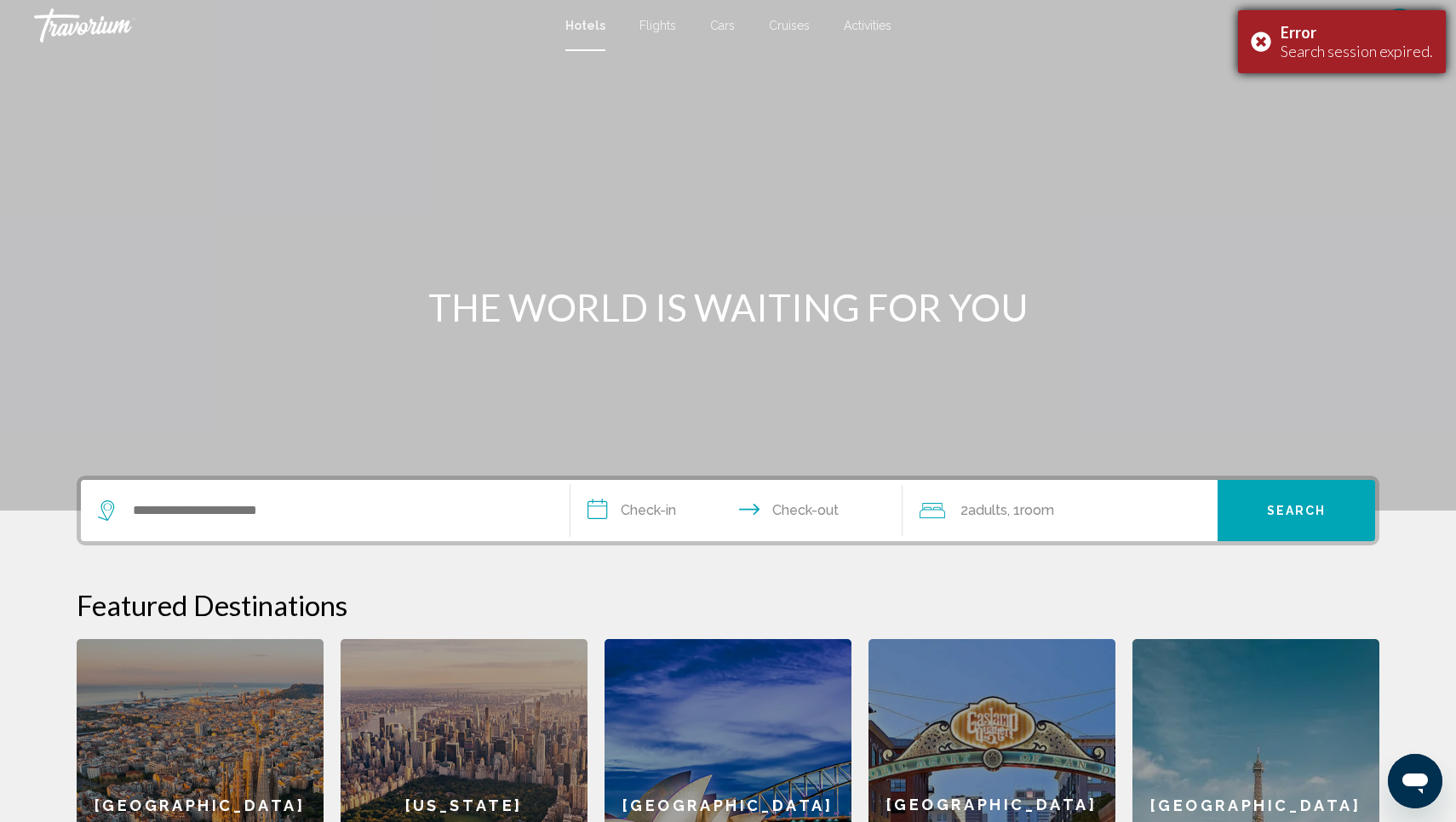
click at [1271, 39] on div "Error Search session expired." at bounding box center [1342, 42] width 208 height 63
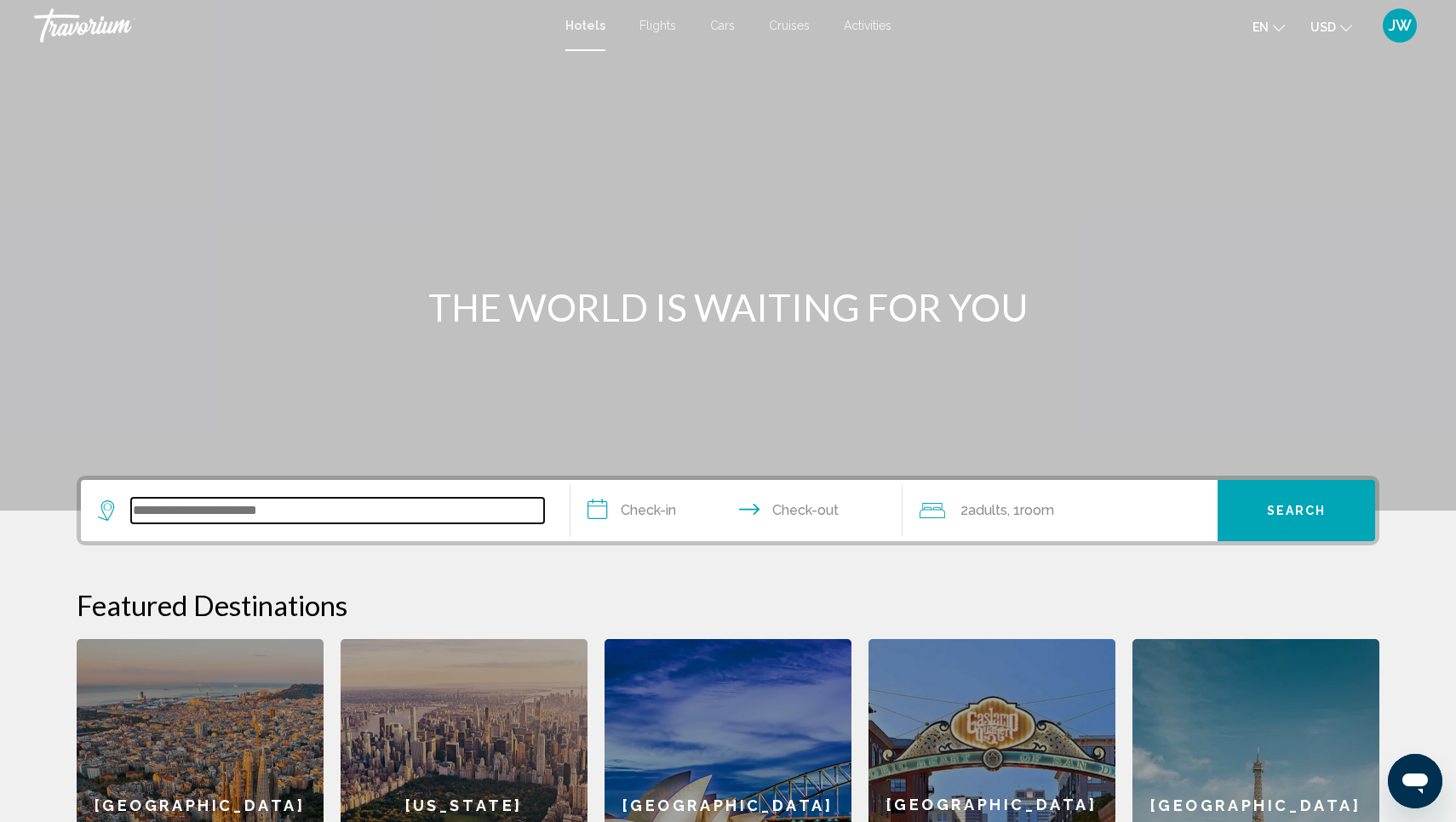
click at [262, 502] on input "Search widget" at bounding box center [338, 511] width 413 height 26
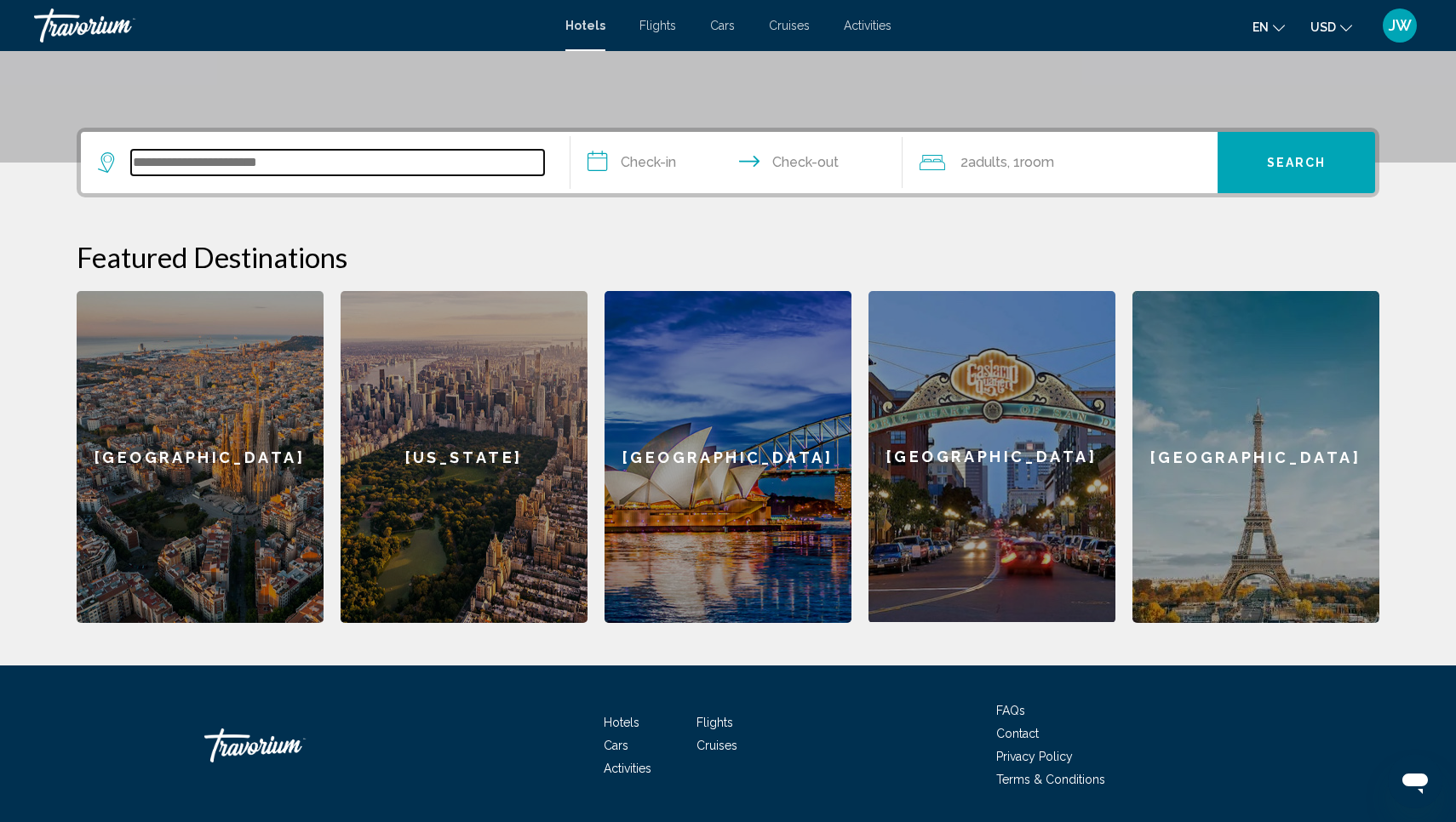
scroll to position [400, 0]
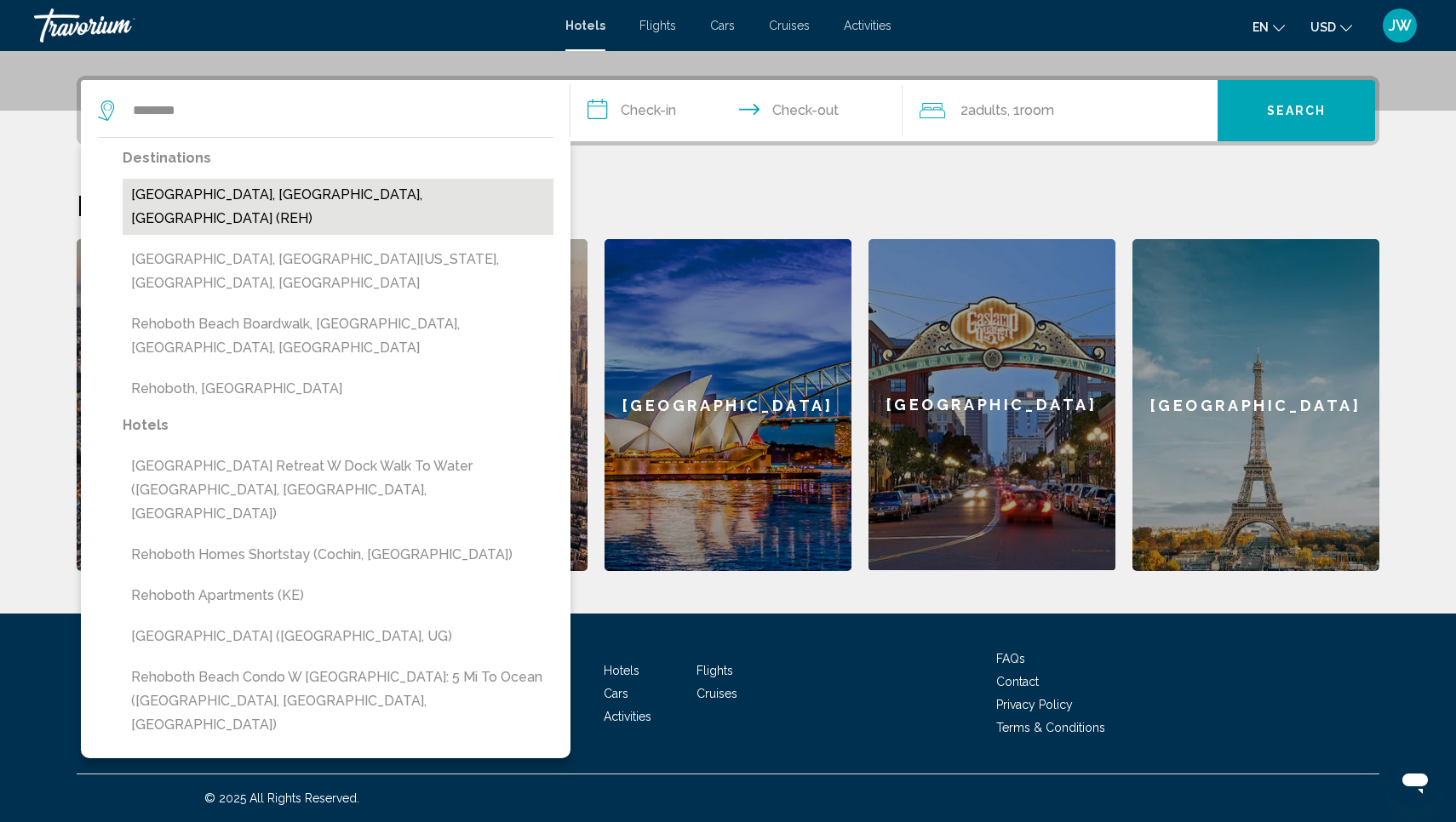
drag, startPoint x: 262, startPoint y: 502, endPoint x: 341, endPoint y: 189, distance: 322.8
click at [341, 189] on button "Rehoboth Beach, DE, United States (REH)" at bounding box center [338, 207] width 431 height 56
type input "**********"
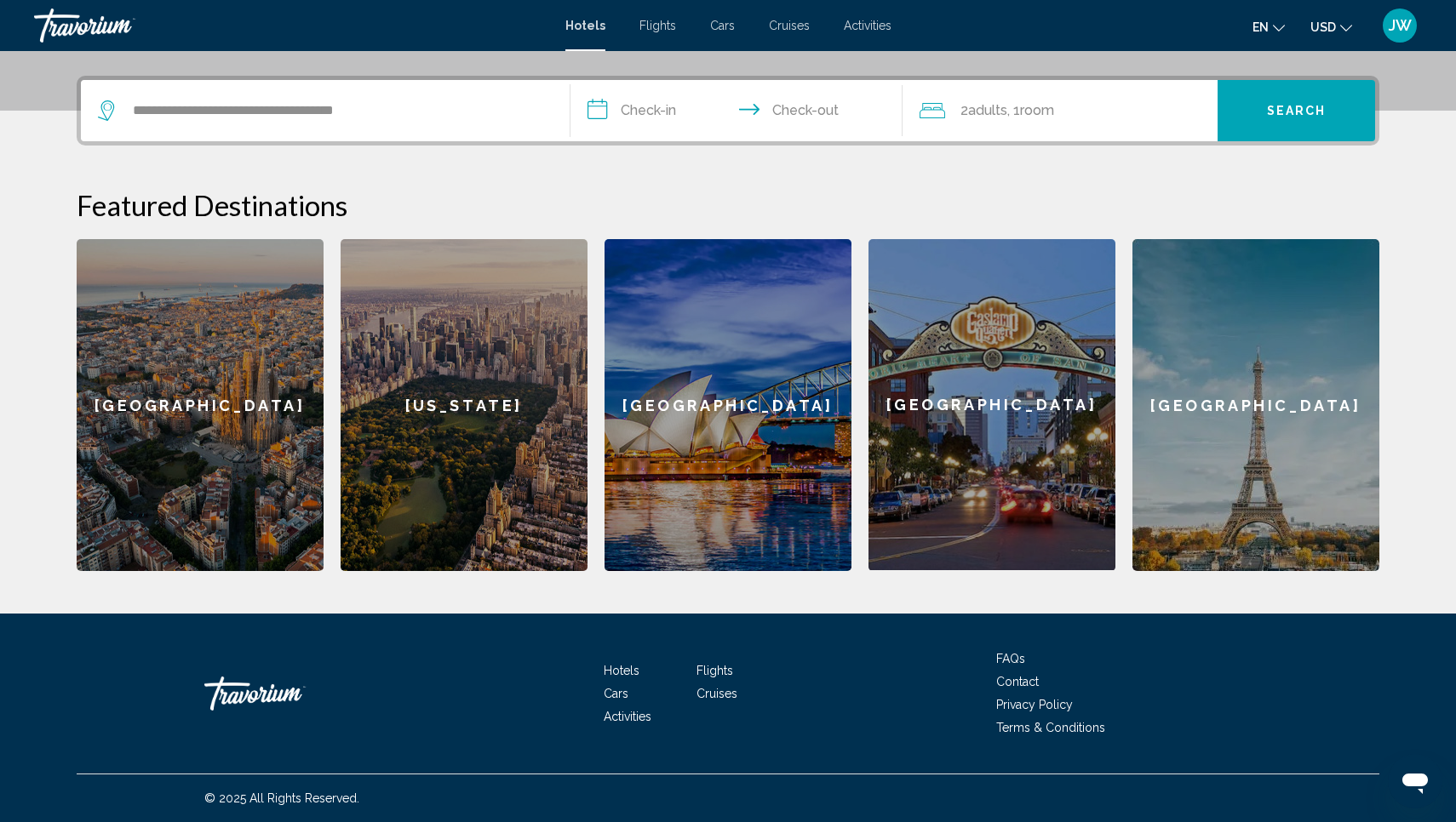
click at [663, 106] on input "**********" at bounding box center [740, 112] width 339 height 67
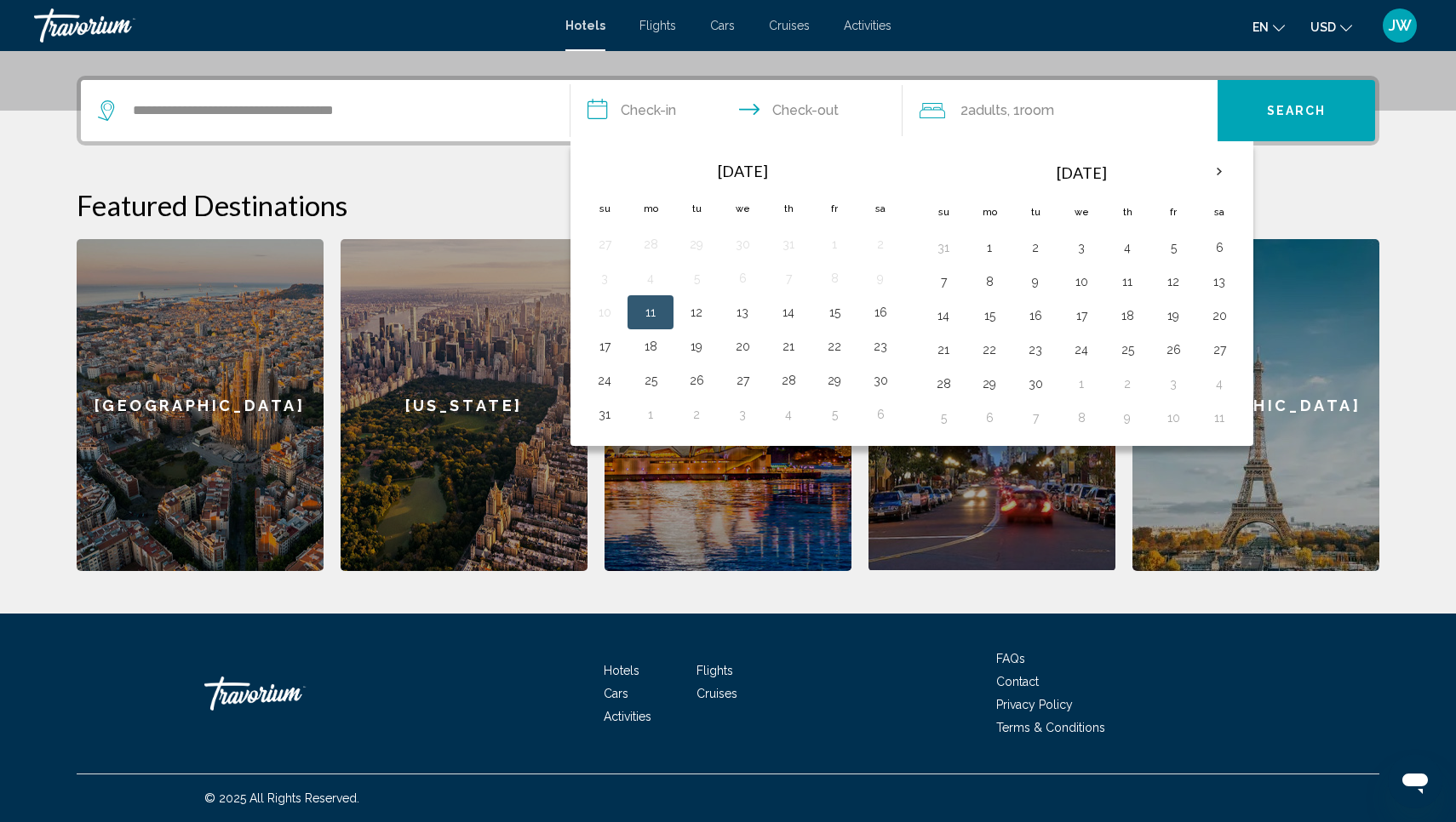
click at [653, 306] on button "11" at bounding box center [650, 312] width 27 height 24
click at [791, 309] on button "14" at bounding box center [788, 312] width 27 height 24
type input "**********"
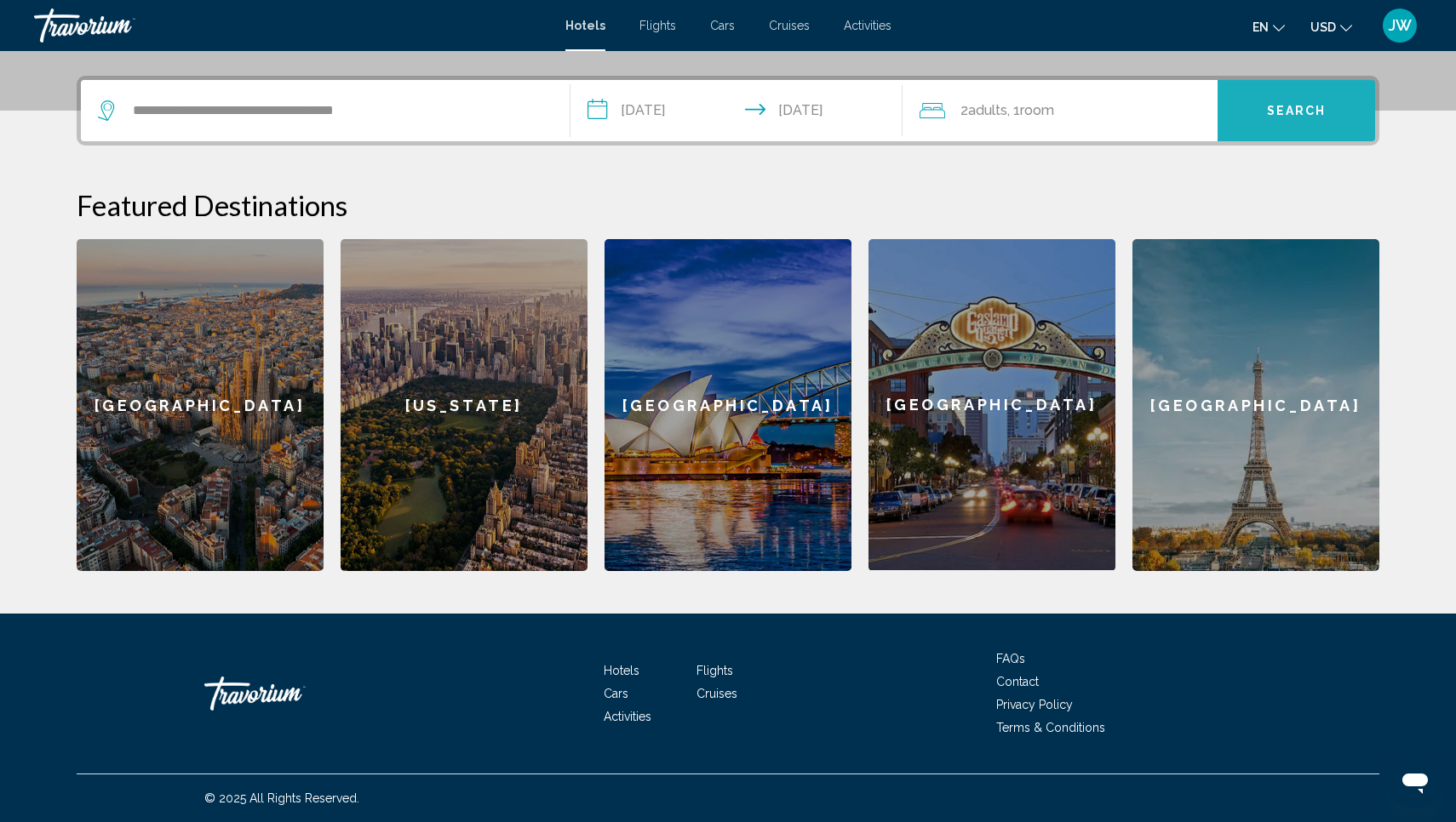
click at [1317, 103] on span "Search" at bounding box center [1297, 110] width 60 height 14
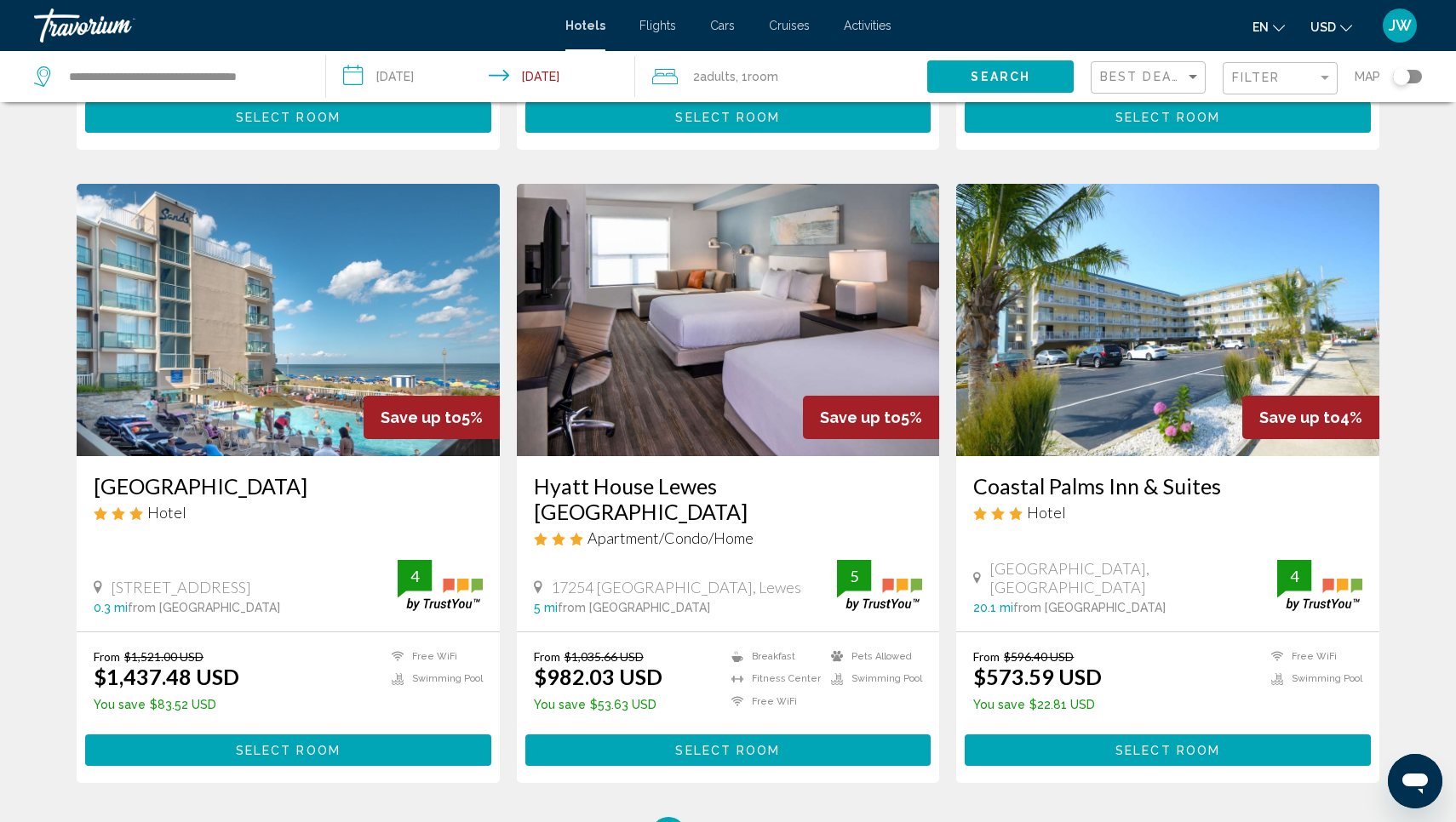
scroll to position [1848, 0]
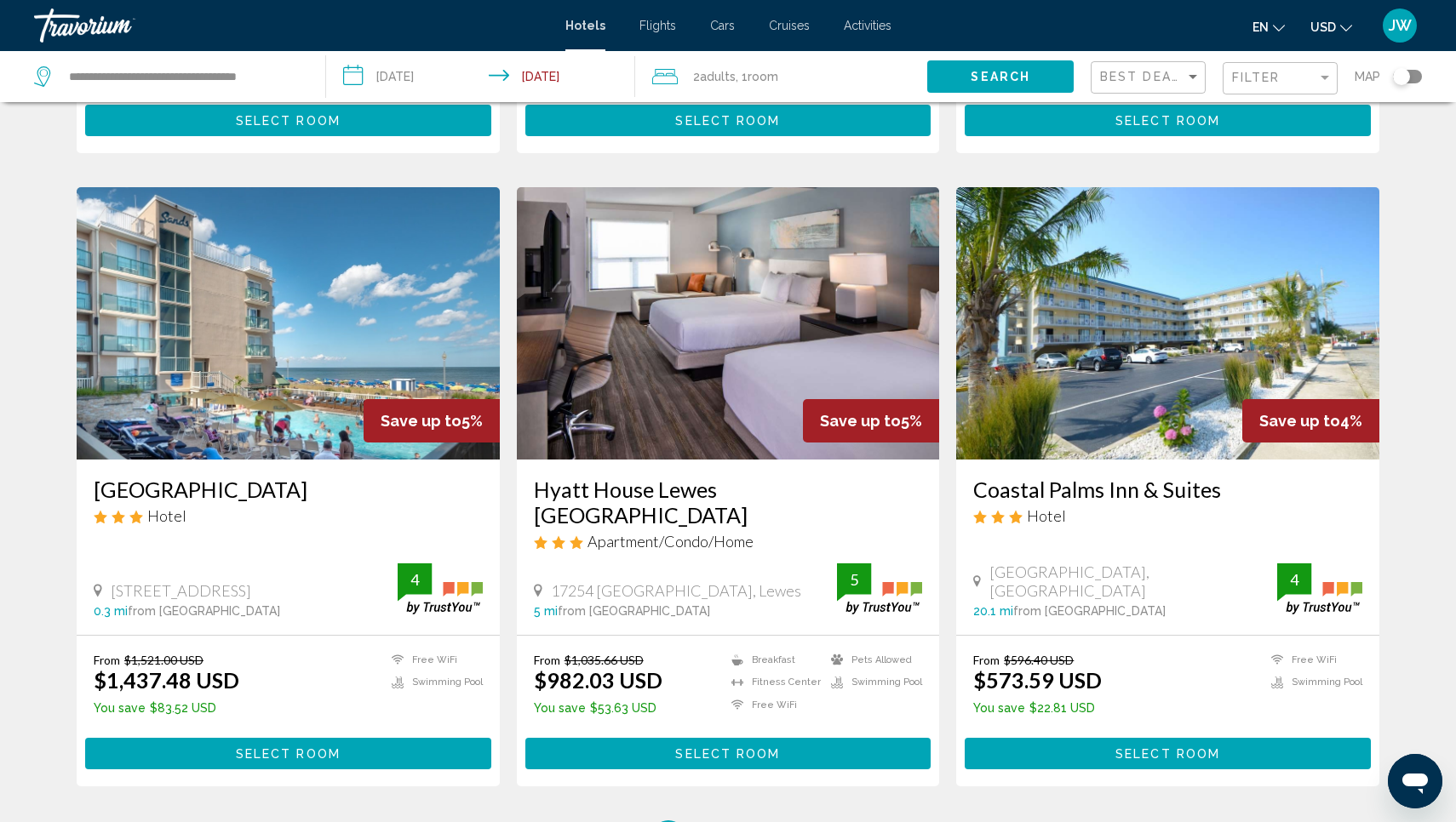
click at [254, 337] on img "Main content" at bounding box center [288, 323] width 423 height 273
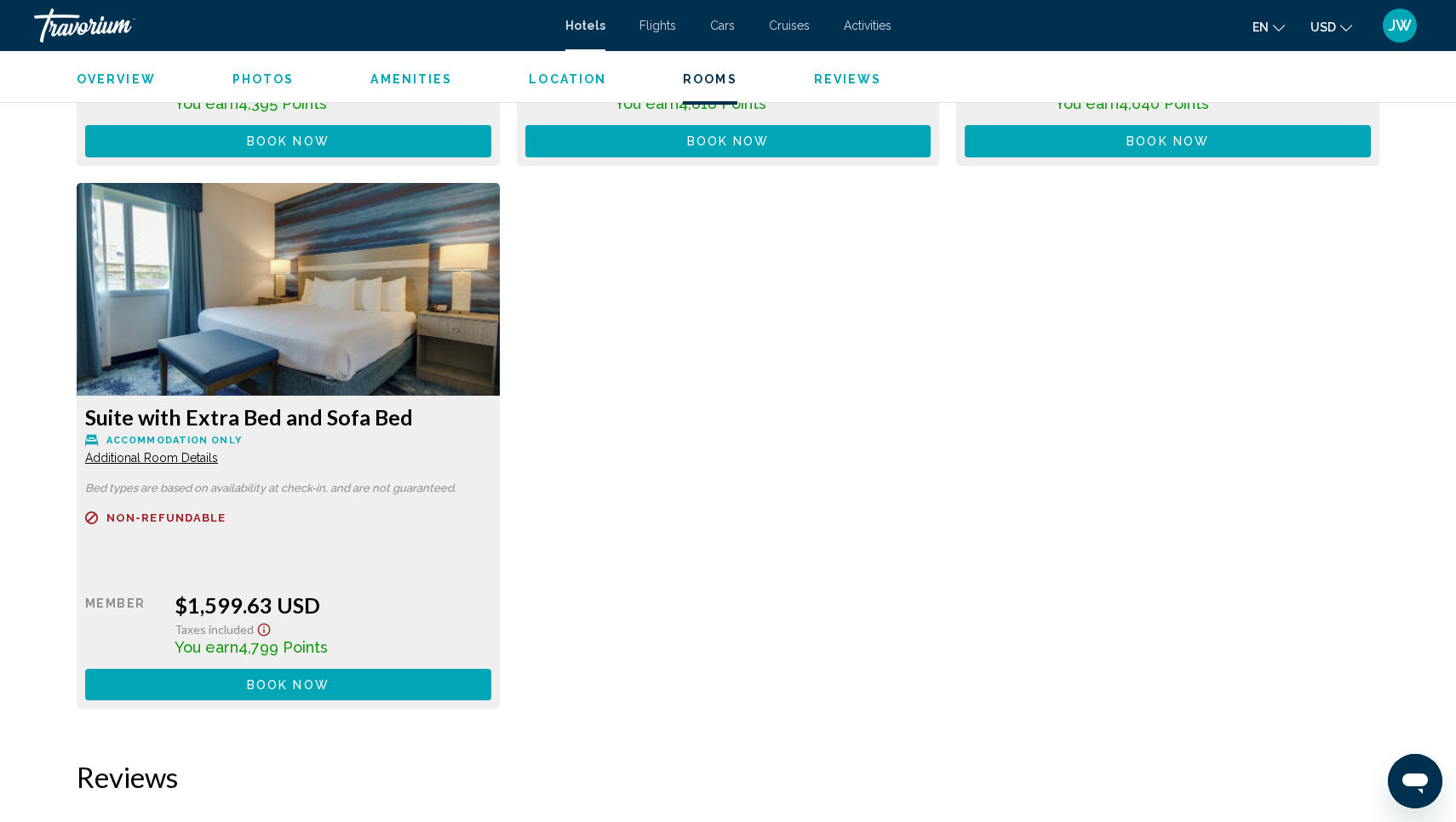
scroll to position [3372, 0]
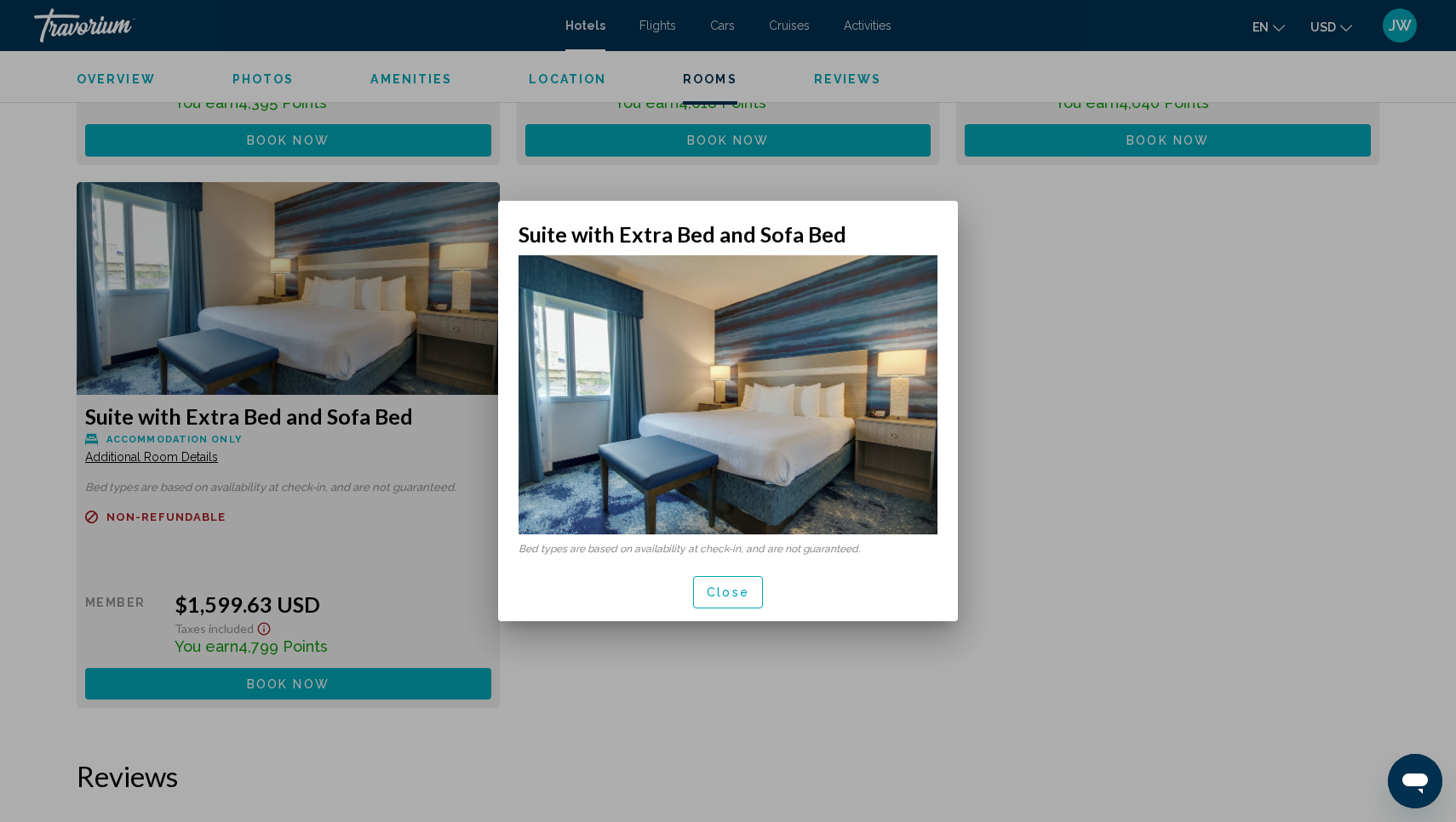
scroll to position [0, 0]
click at [208, 459] on div at bounding box center [728, 411] width 1456 height 822
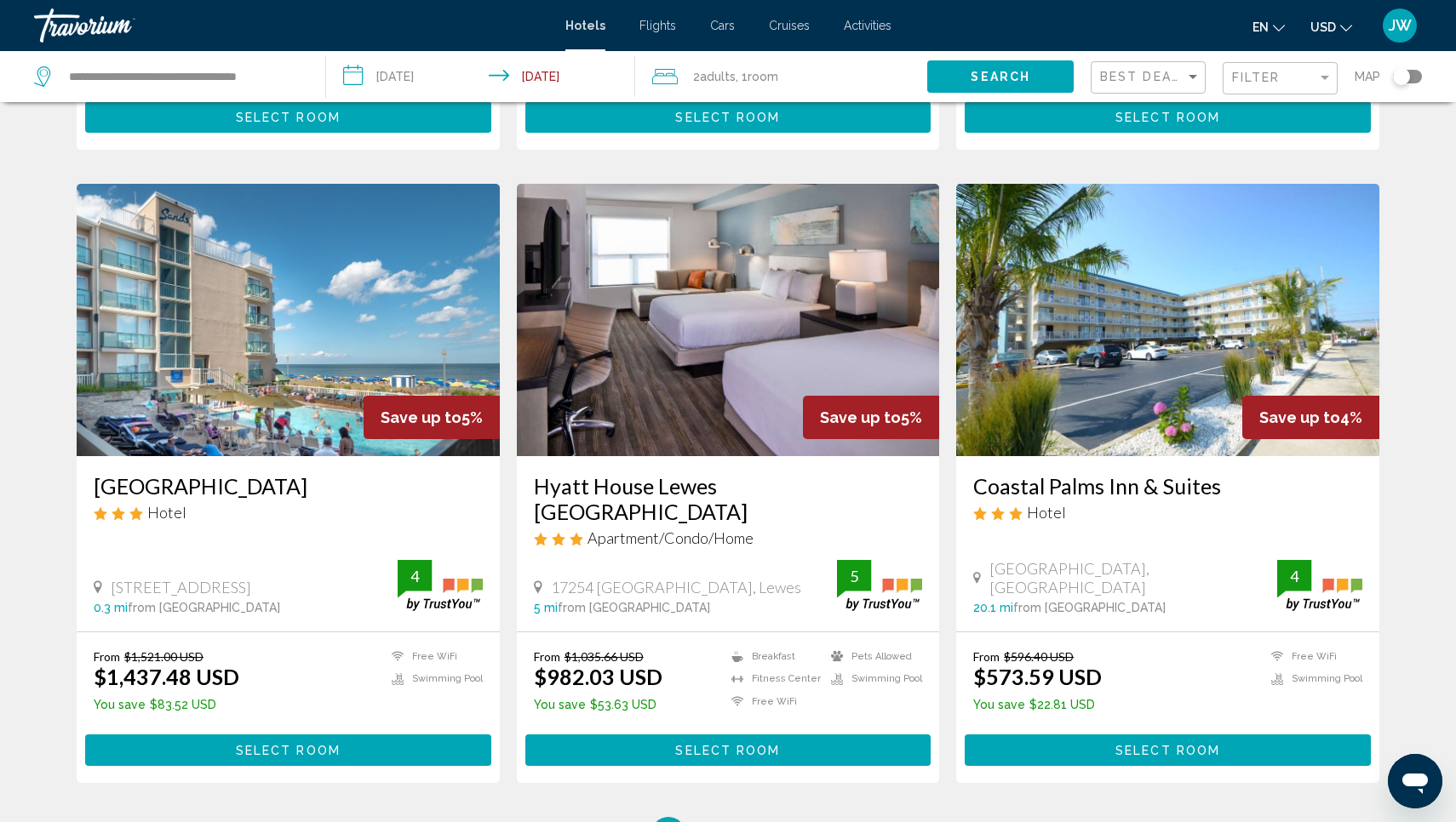
scroll to position [1859, 0]
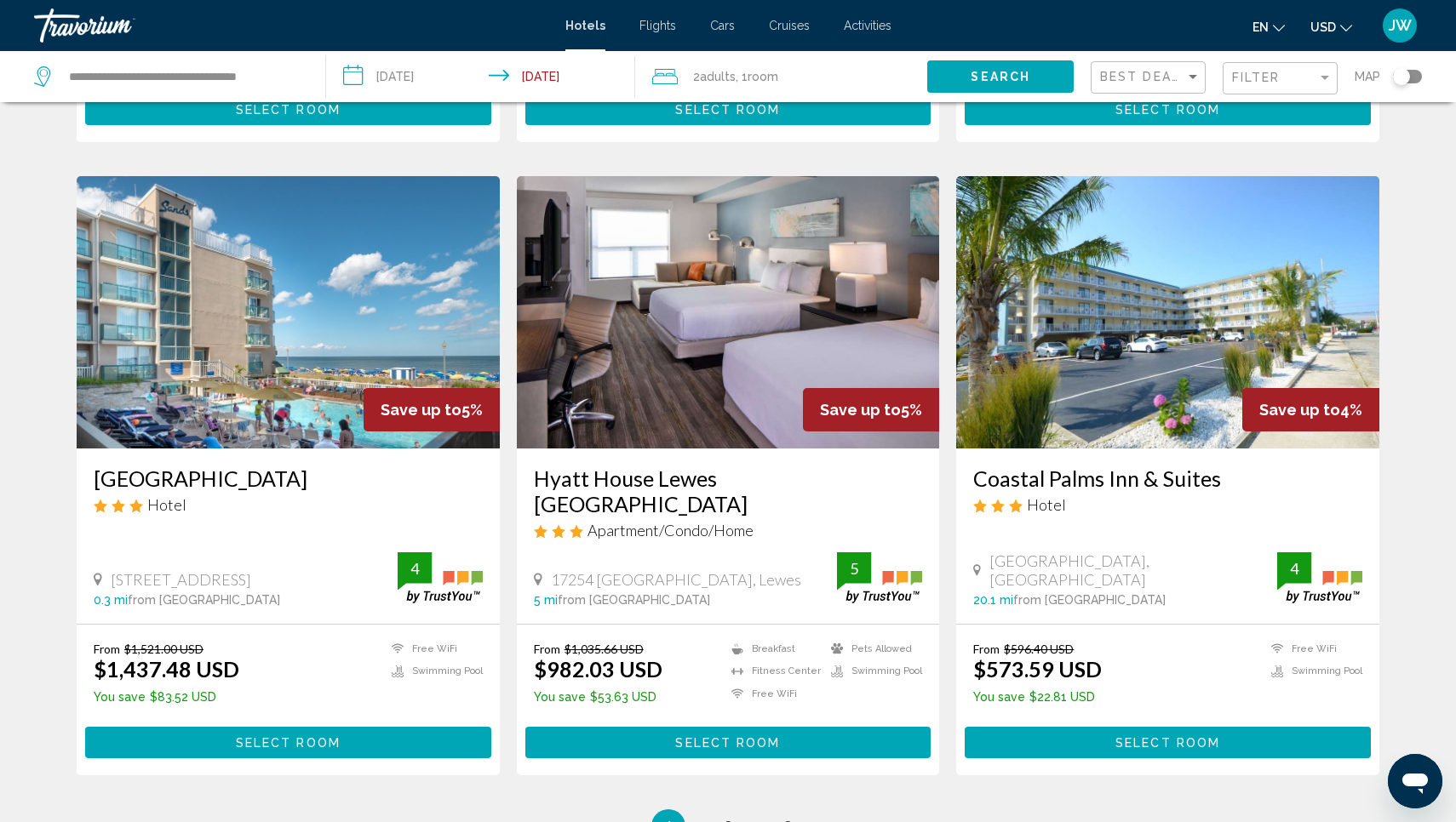
click at [298, 369] on img "Main content" at bounding box center [288, 312] width 423 height 273
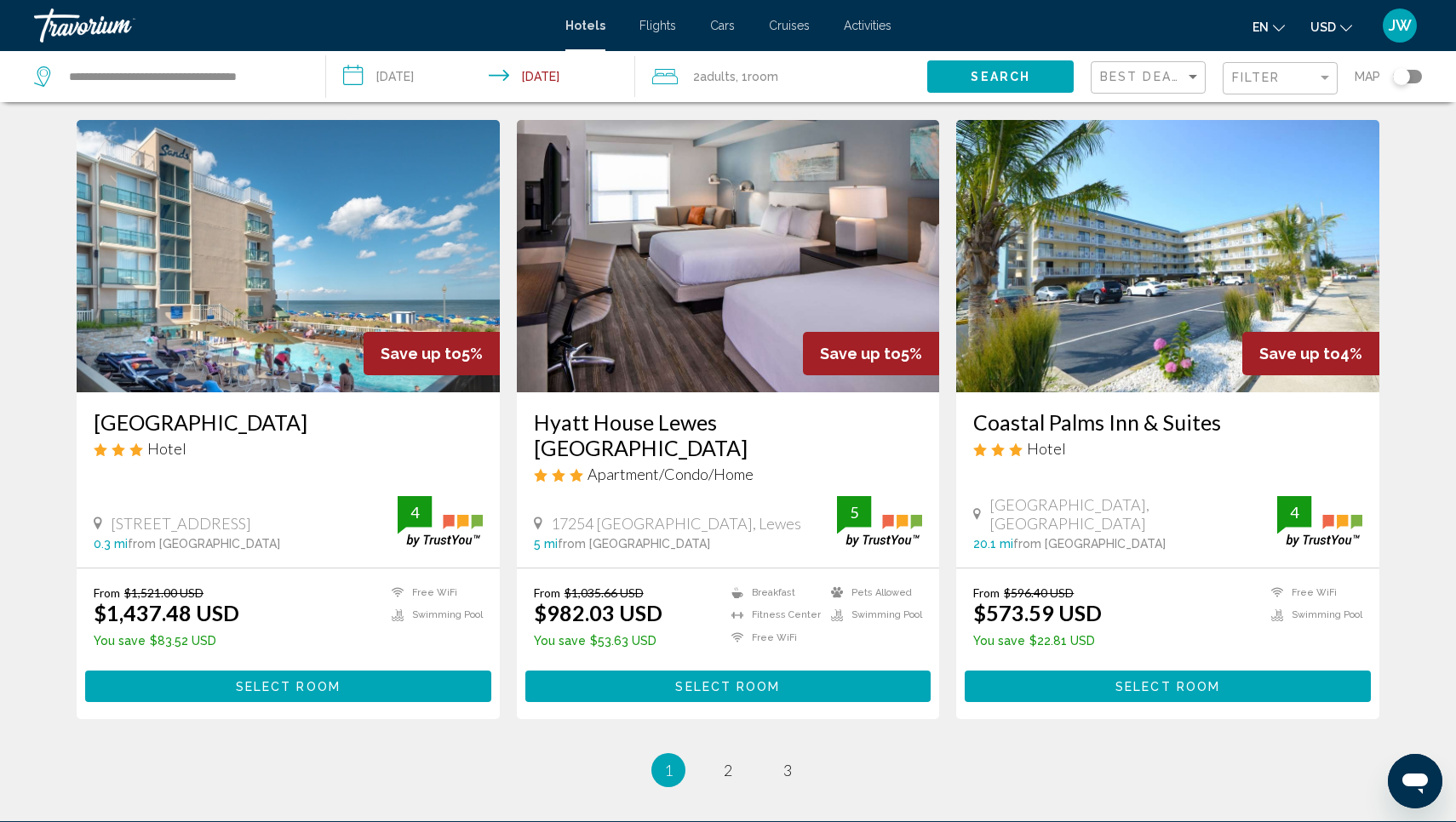
scroll to position [1904, 0]
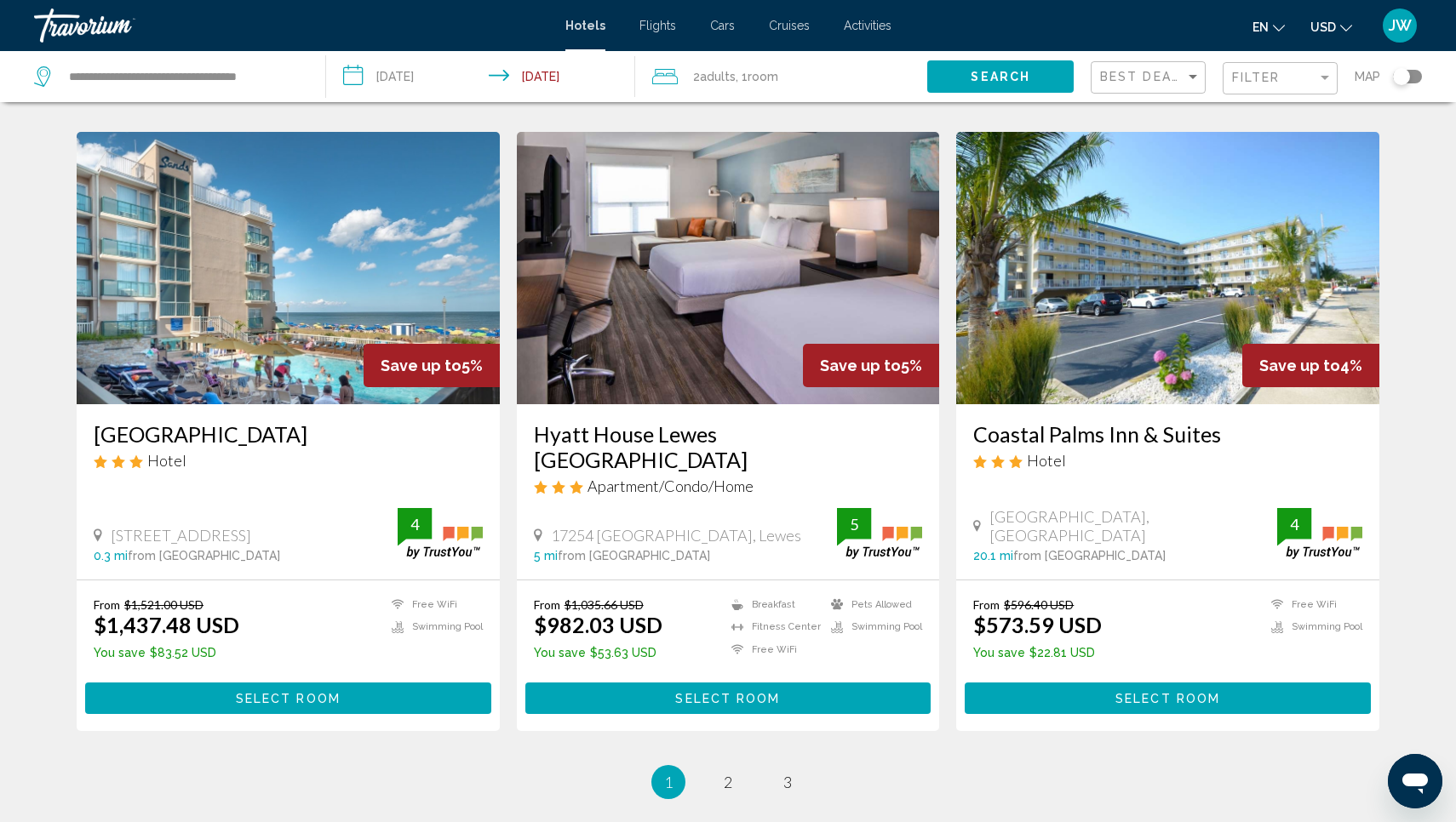
click at [1007, 235] on img "Main content" at bounding box center [1168, 267] width 423 height 273
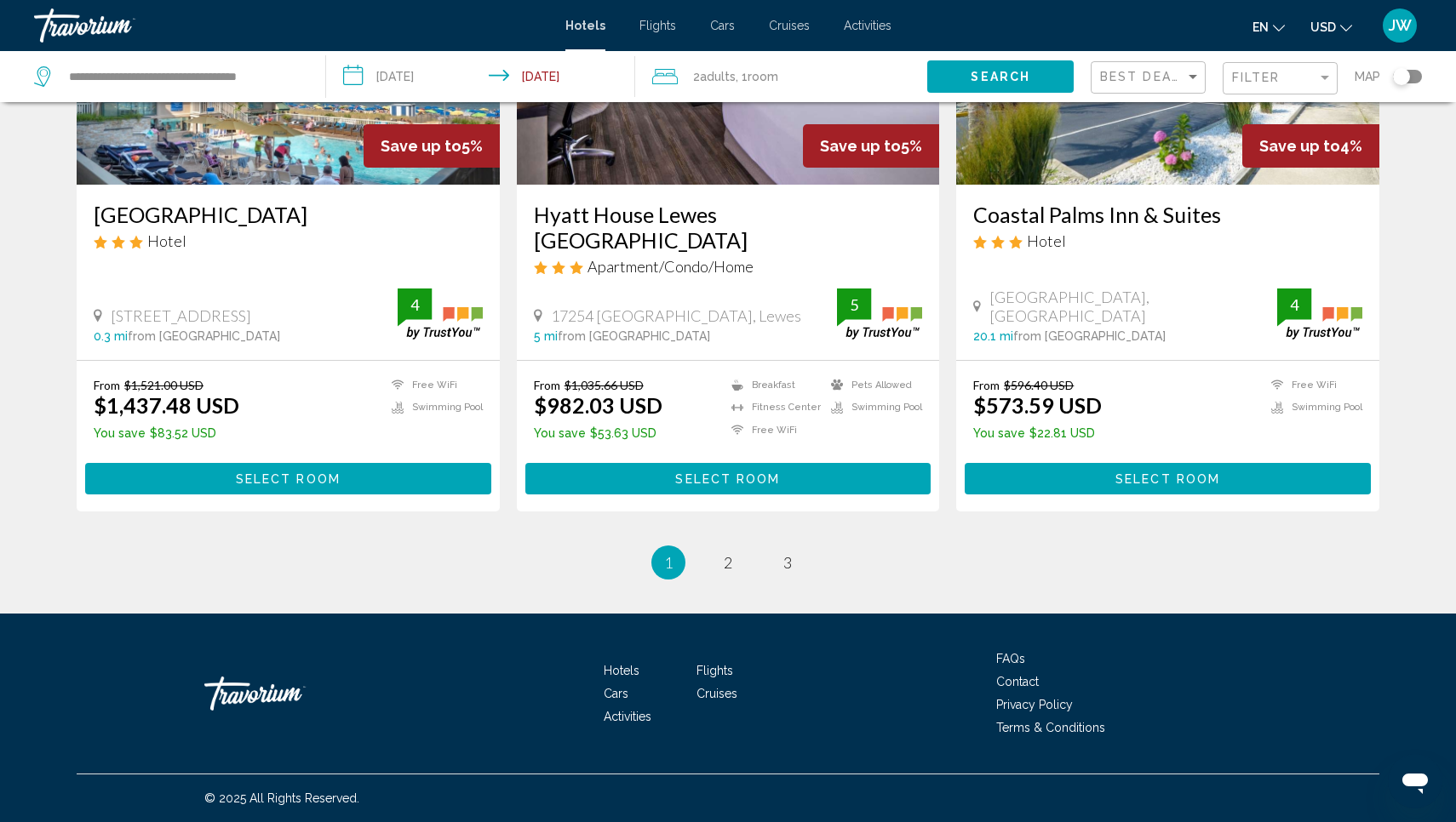
scroll to position [2124, 0]
click at [730, 555] on span "2" at bounding box center [728, 562] width 9 height 19
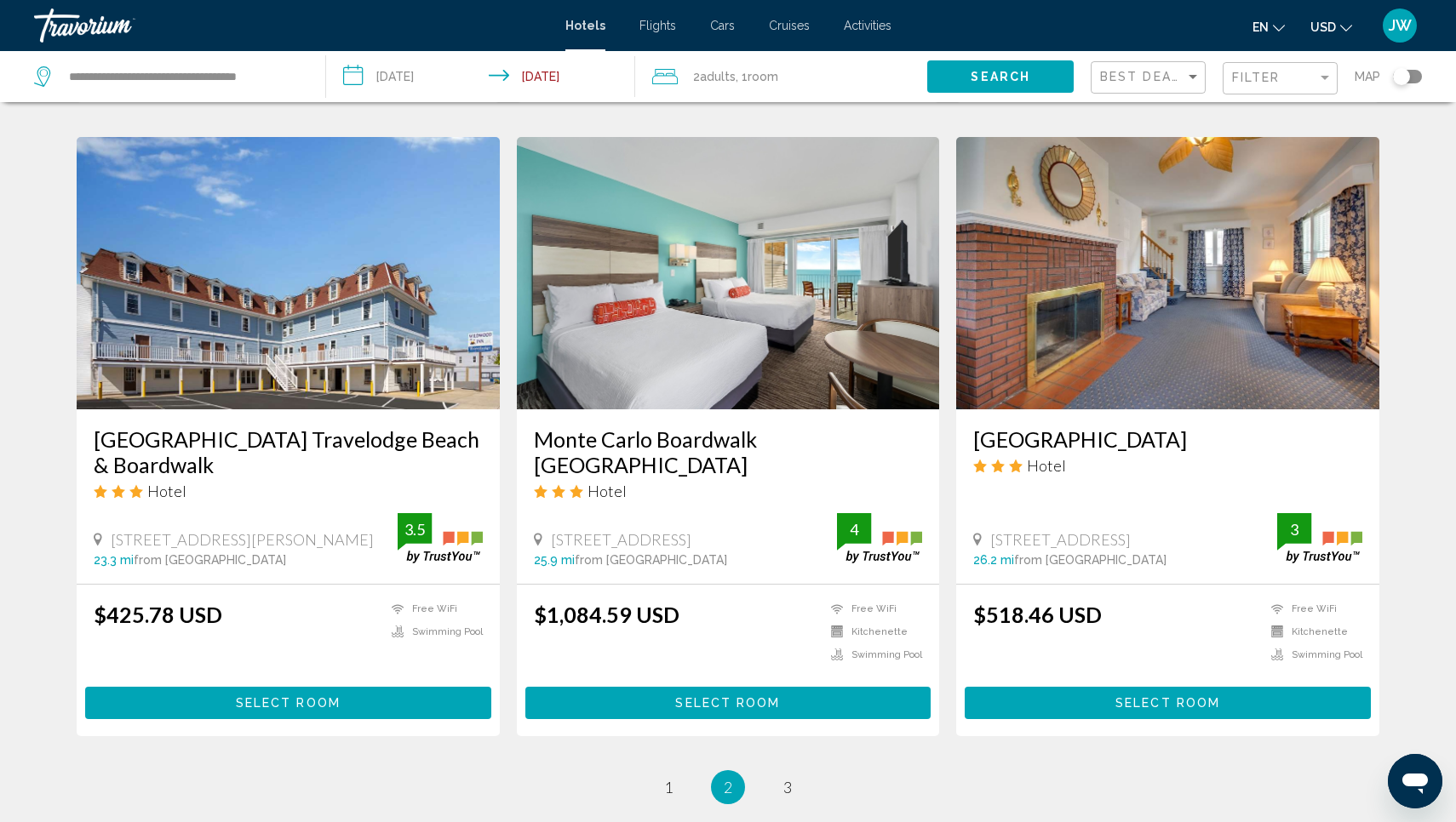
scroll to position [1883, 0]
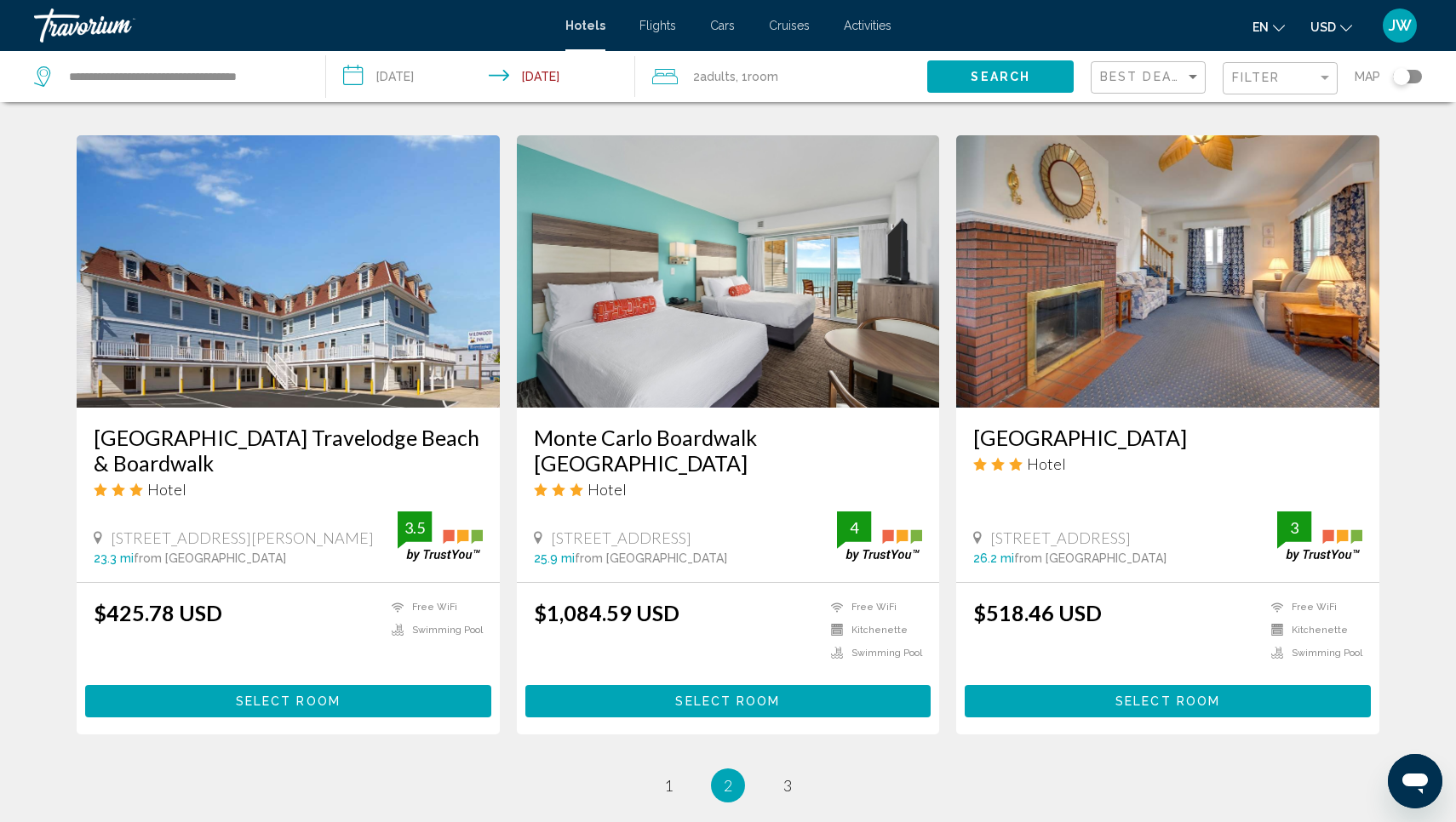
click at [617, 237] on img "Main content" at bounding box center [728, 271] width 423 height 273
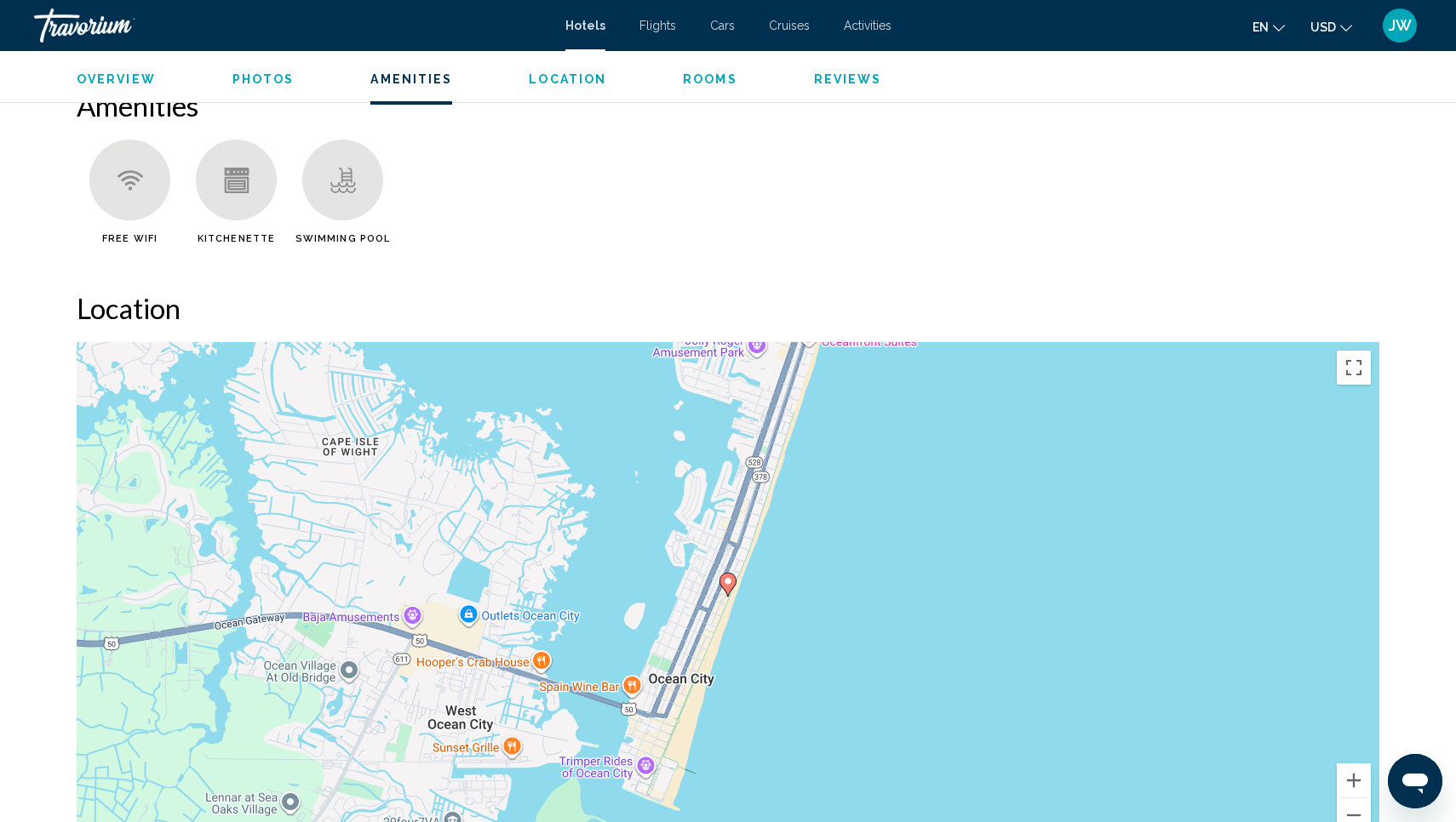
scroll to position [1370, 0]
click at [821, 80] on span "Reviews" at bounding box center [848, 80] width 68 height 14
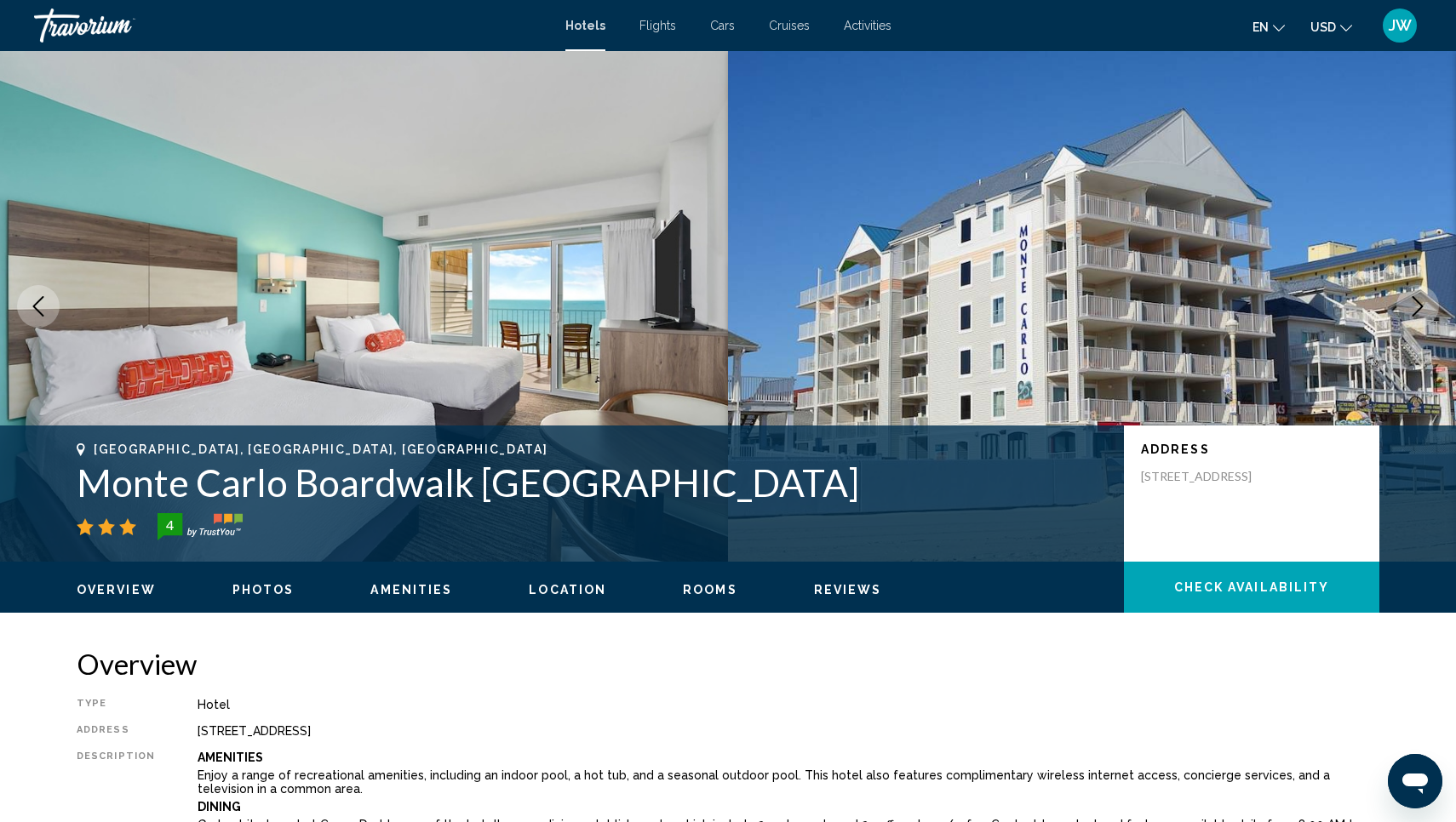
scroll to position [0, 0]
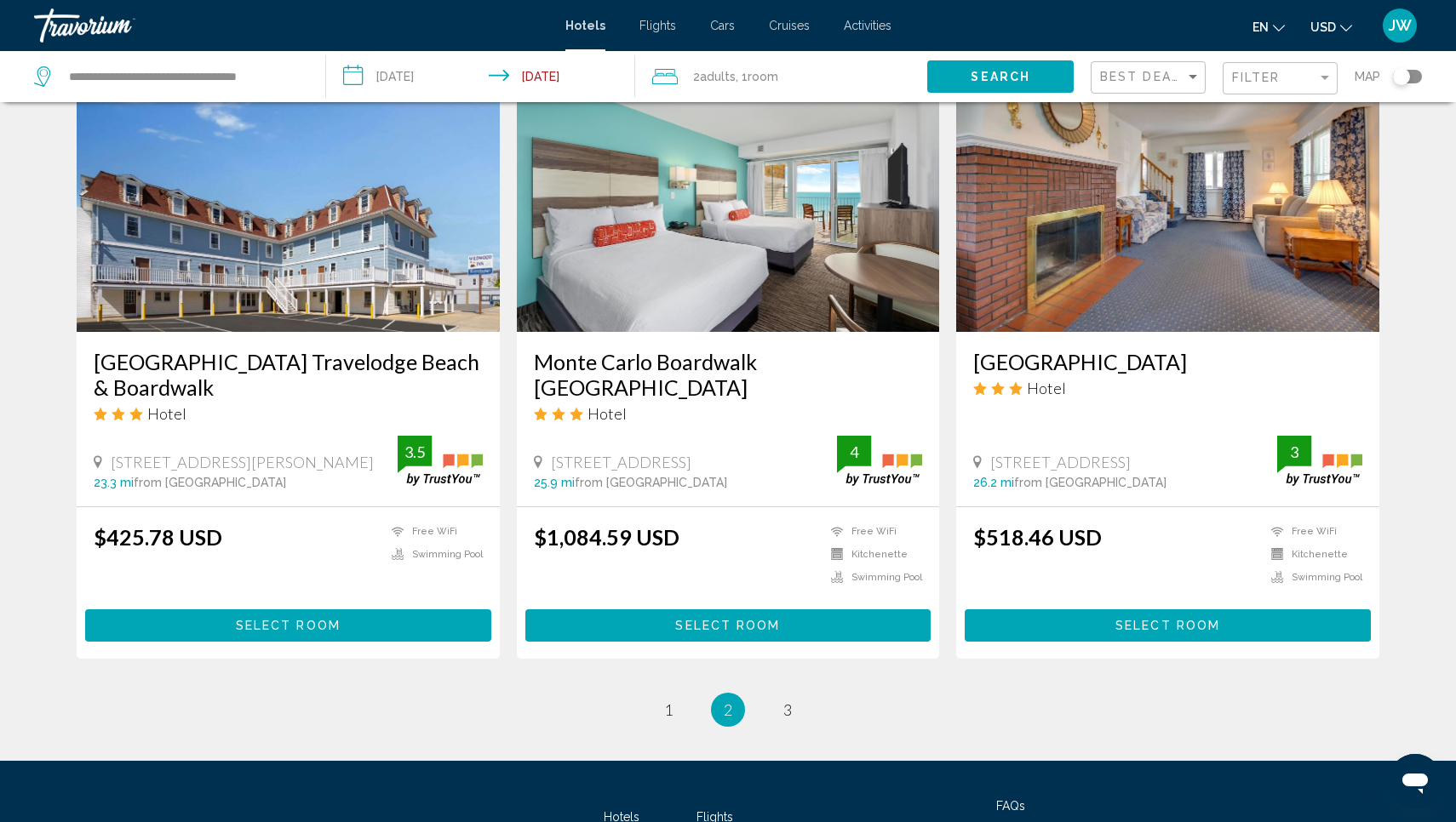
scroll to position [1962, 0]
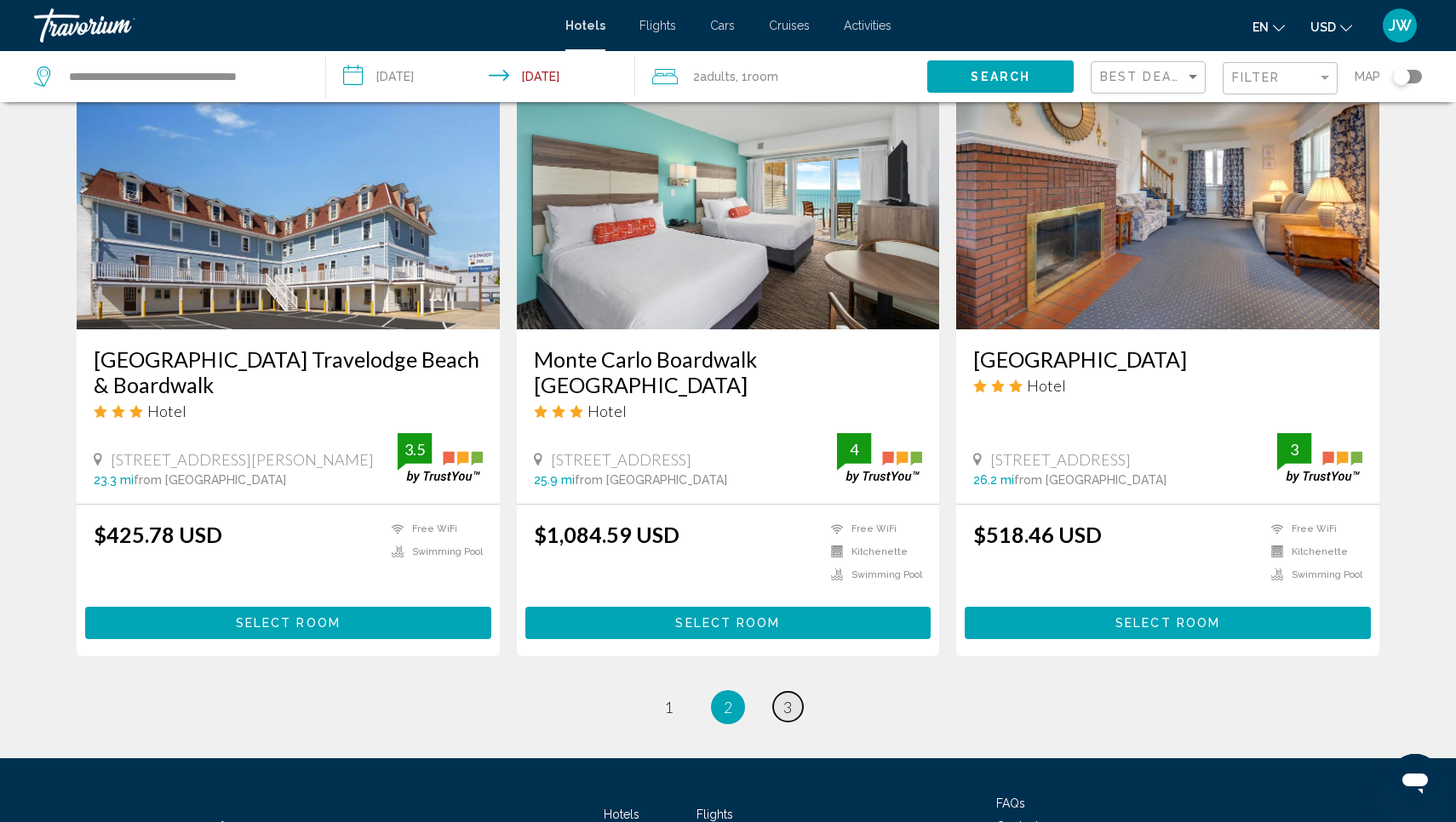
click at [792, 698] on span "3" at bounding box center [788, 708] width 9 height 19
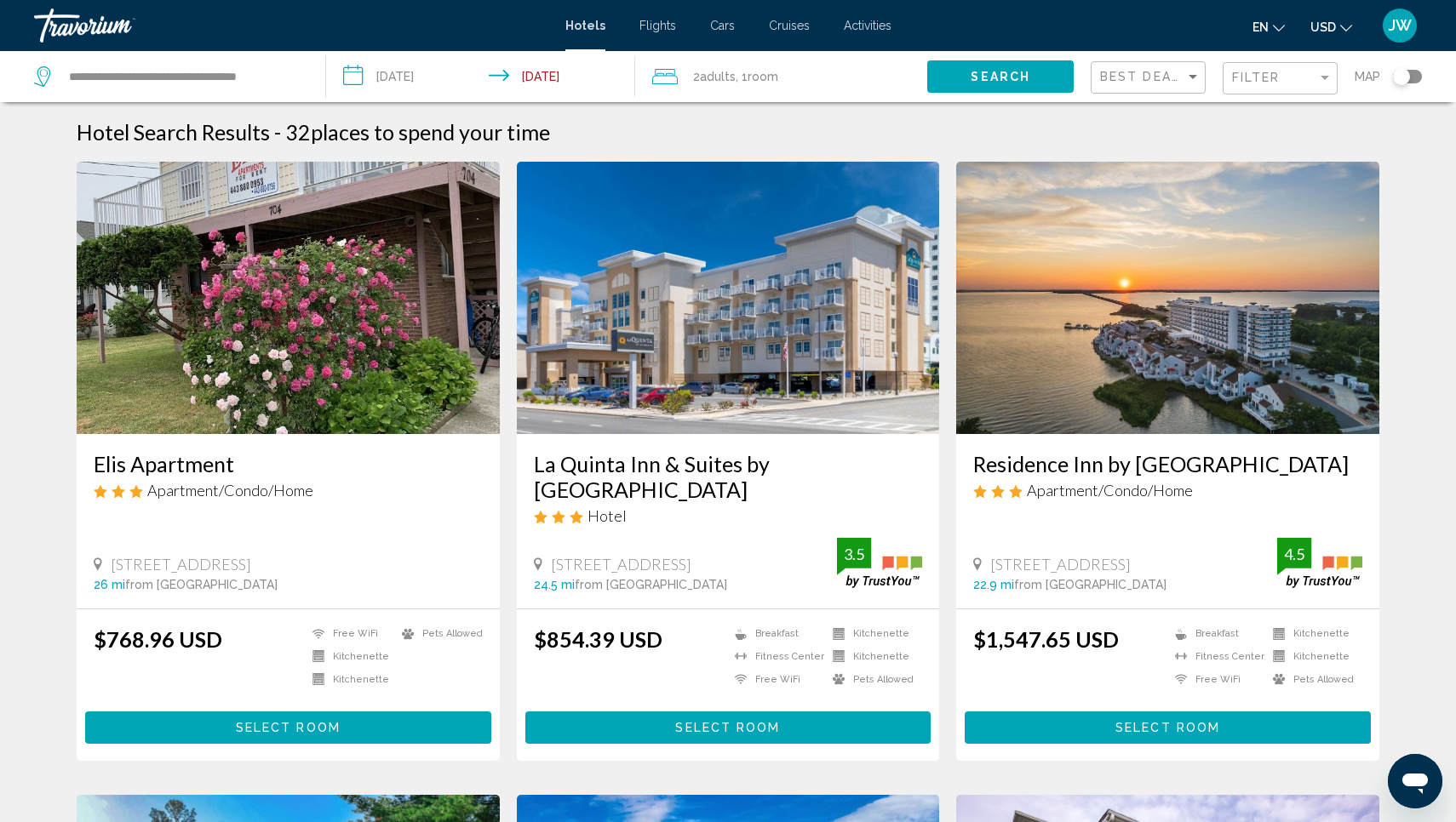
click at [1038, 238] on img "Main content" at bounding box center [1168, 298] width 423 height 273
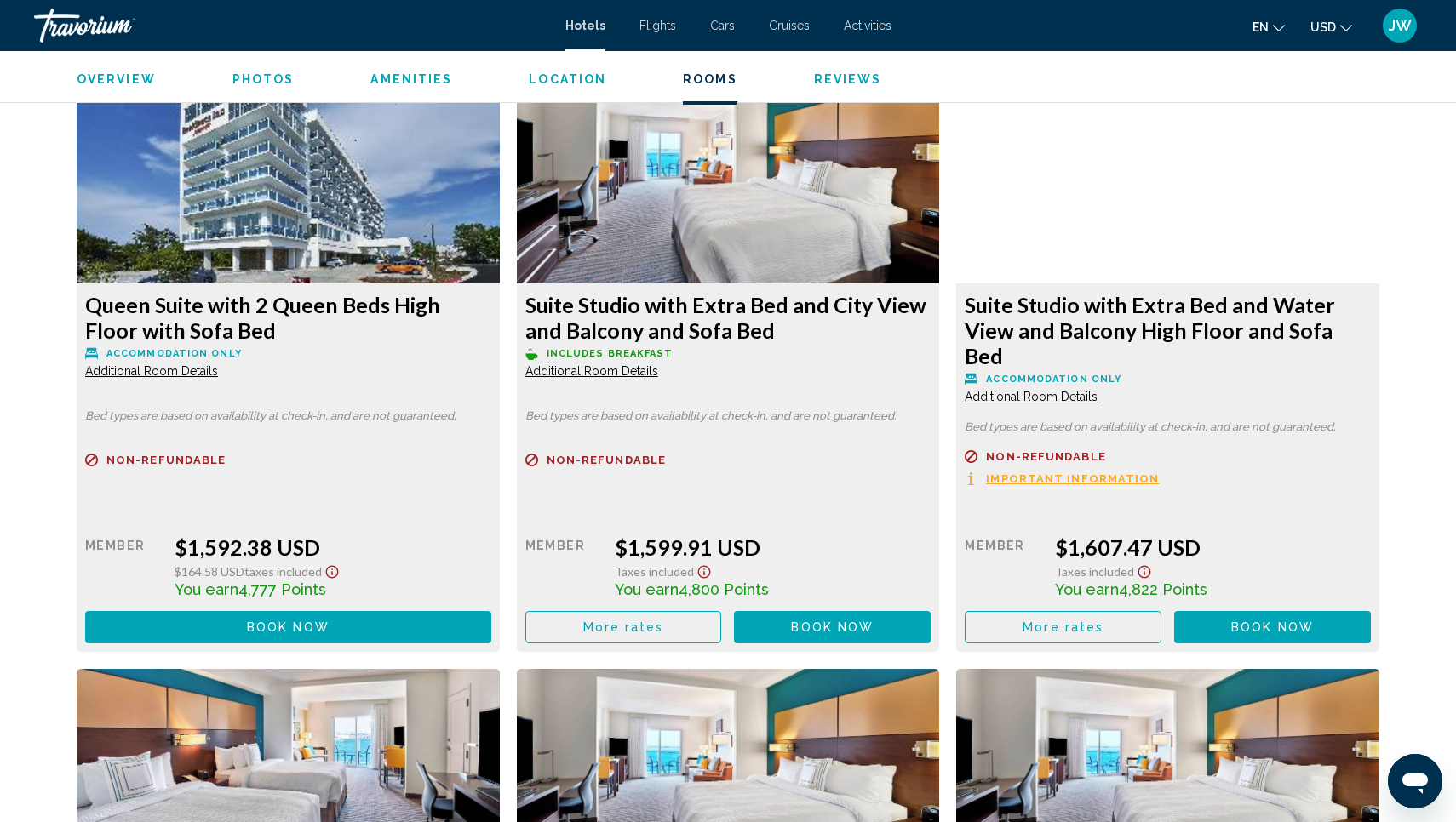
scroll to position [2910, 0]
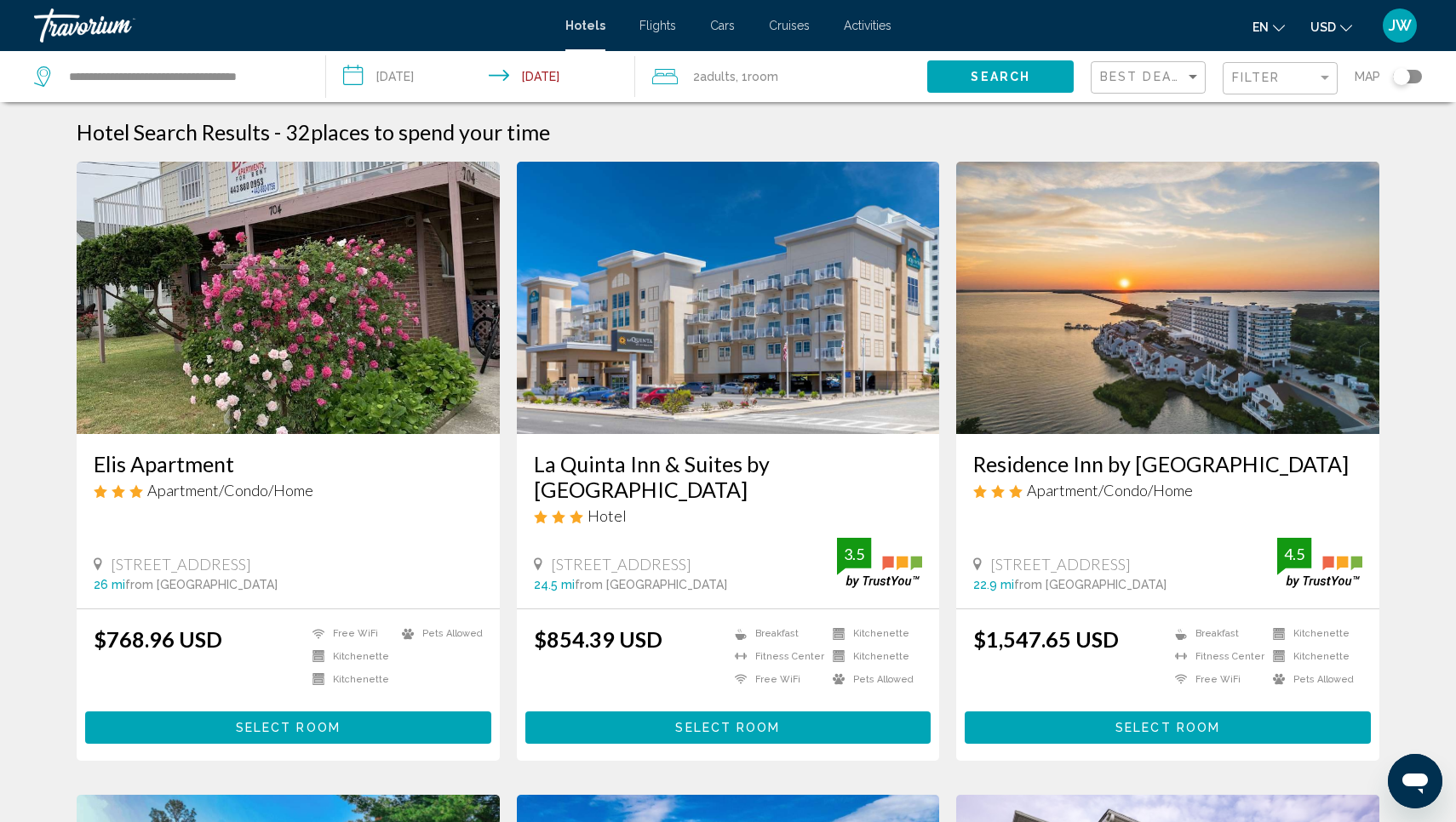
click at [663, 329] on img "Main content" at bounding box center [728, 298] width 423 height 273
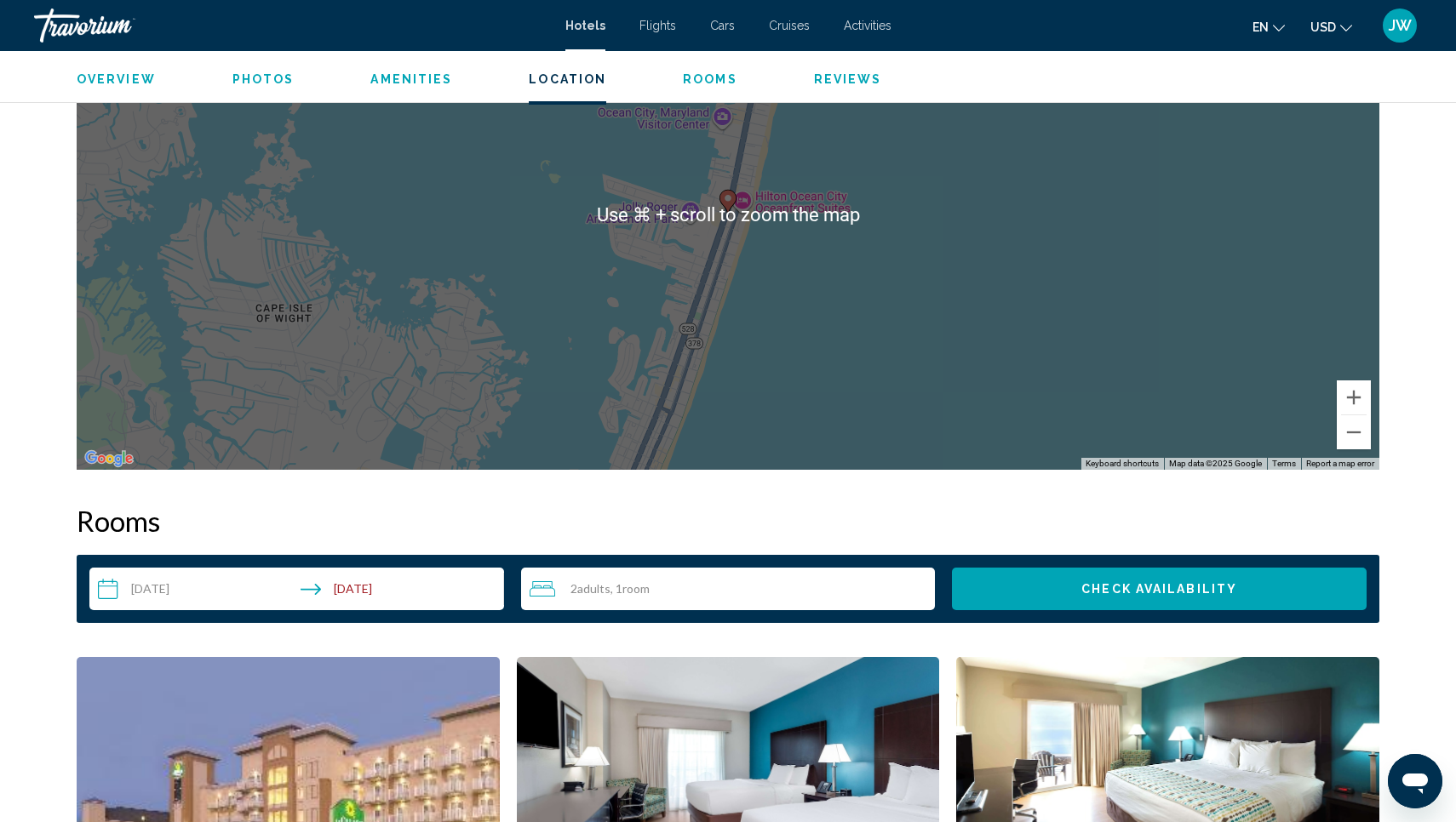
scroll to position [1739, 0]
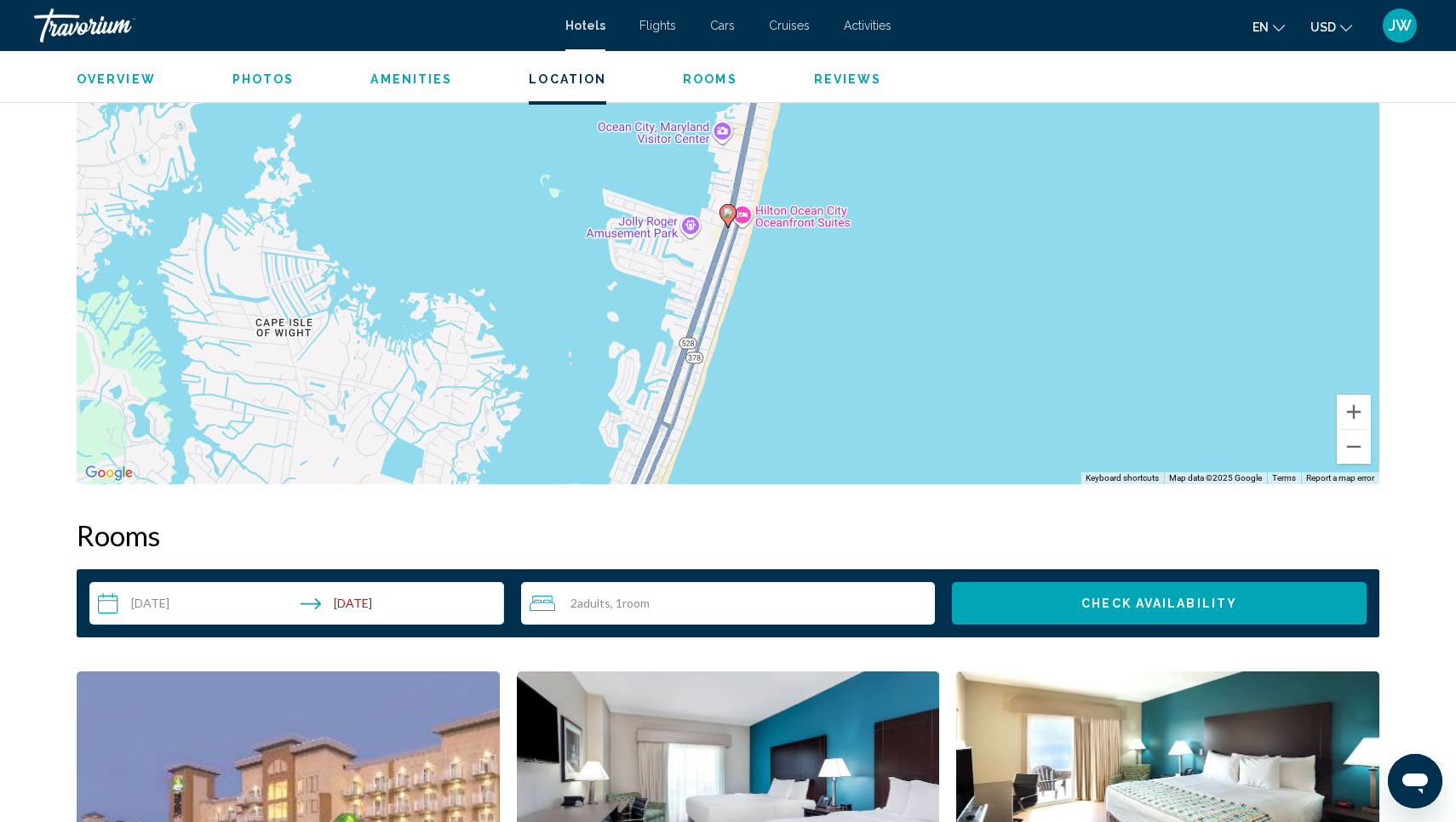
click at [781, 212] on div "To activate drag with keyboard, press Alt + Enter. Once in keyboard drag state,…" at bounding box center [728, 229] width 1303 height 511
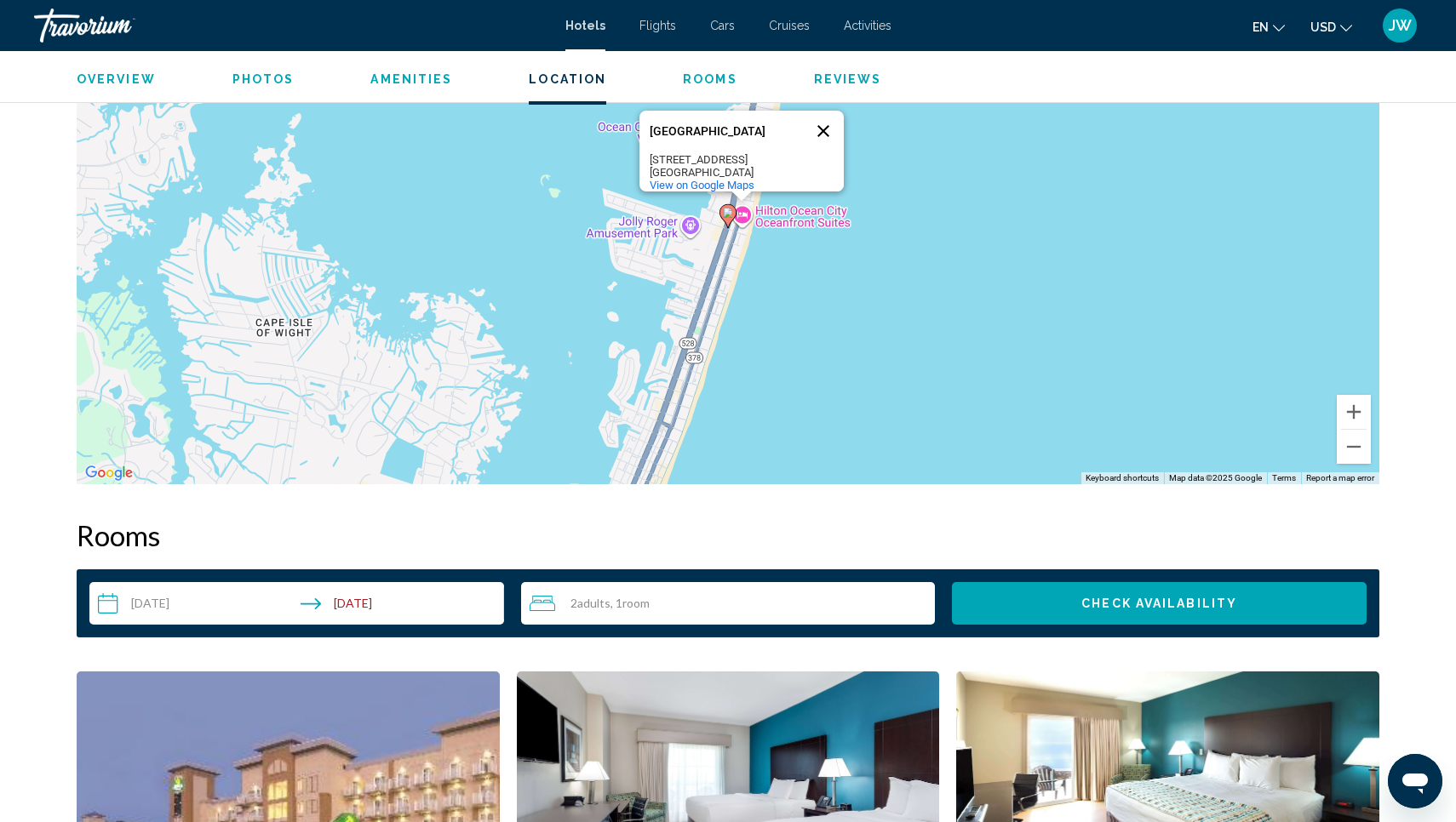
click at [823, 124] on button "Close" at bounding box center [823, 131] width 41 height 41
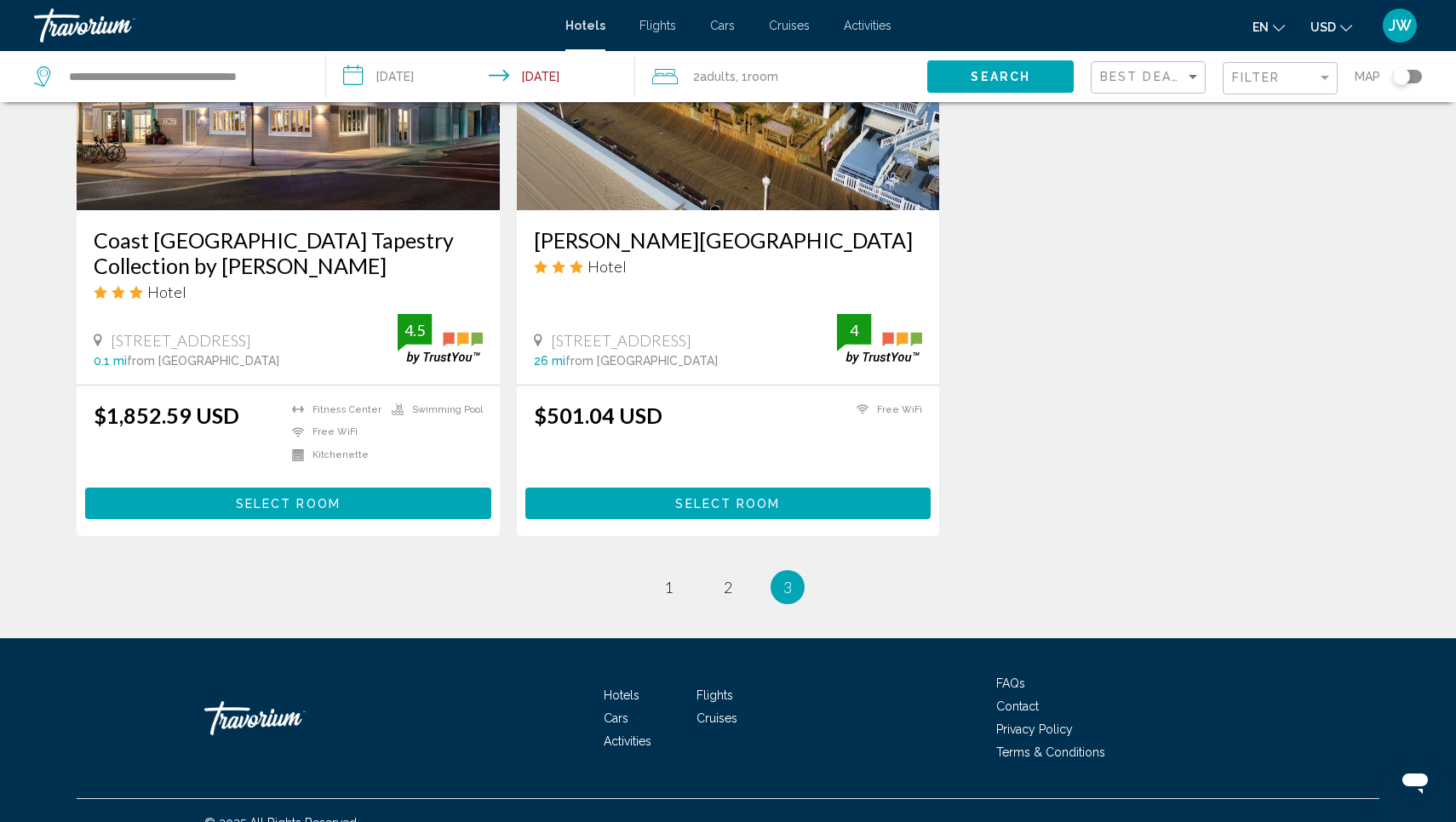
scroll to position [1490, 0]
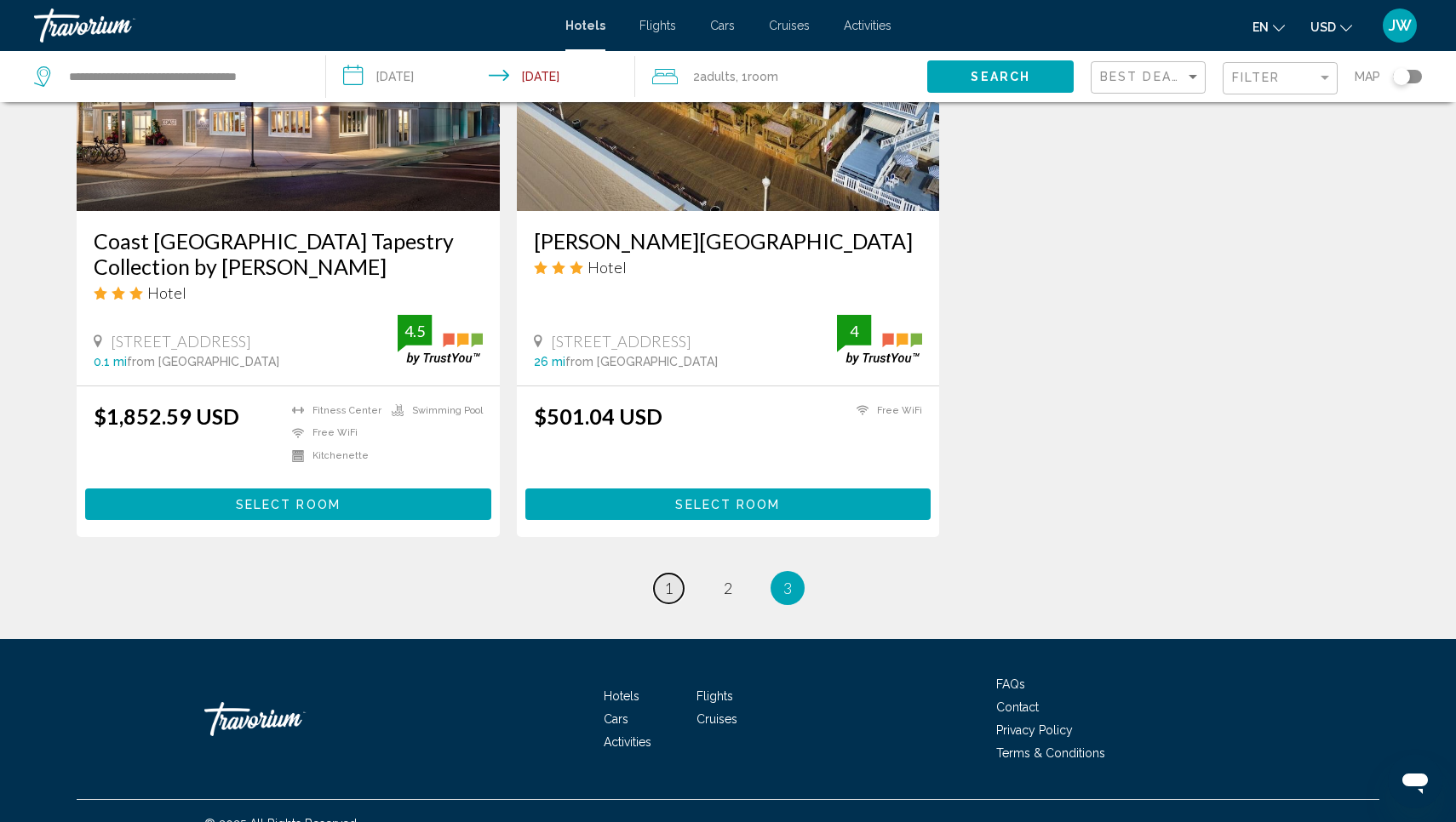
click at [670, 579] on span "1" at bounding box center [668, 588] width 9 height 19
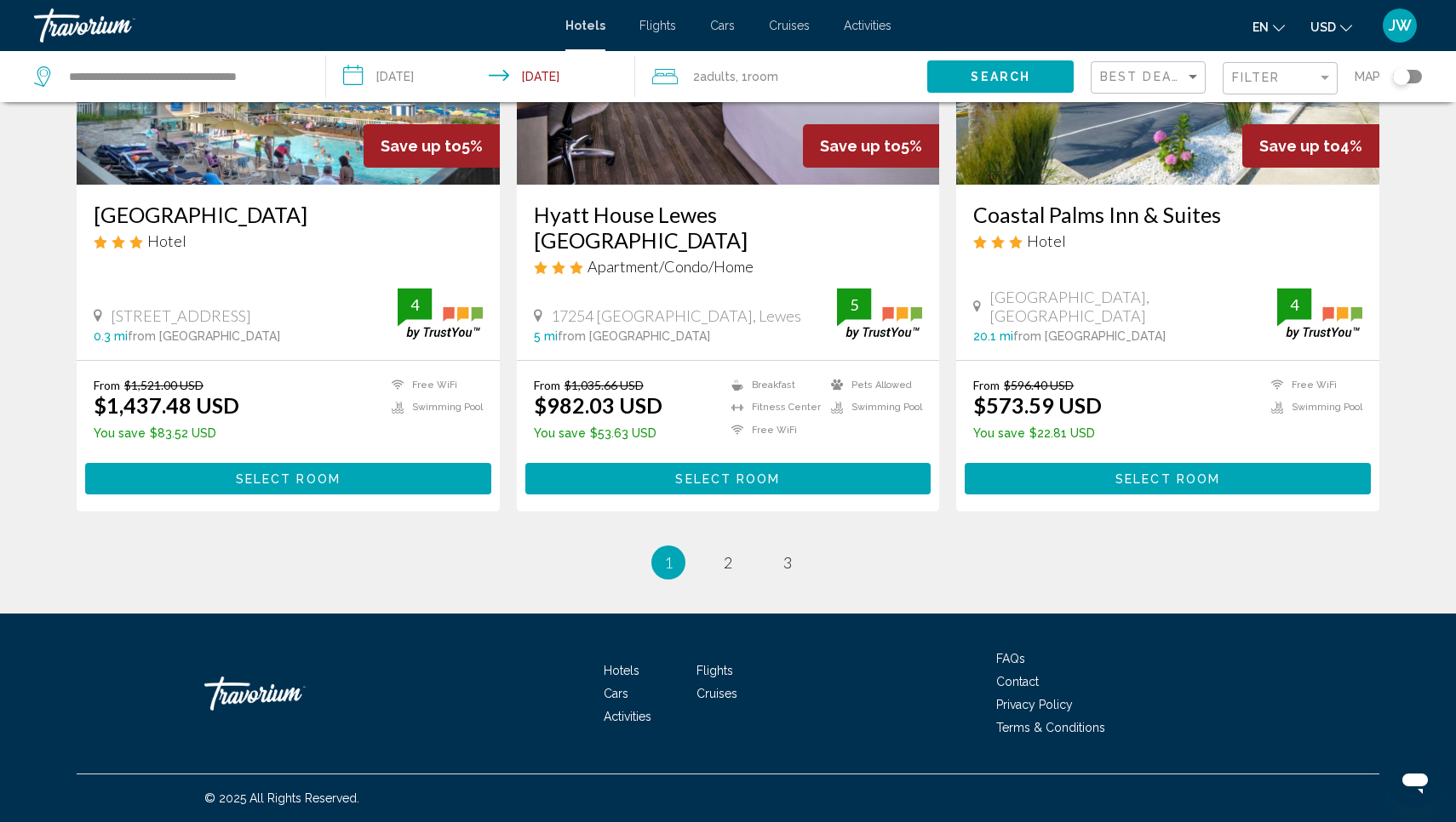
scroll to position [2124, 0]
click at [732, 569] on span "2" at bounding box center [728, 562] width 9 height 19
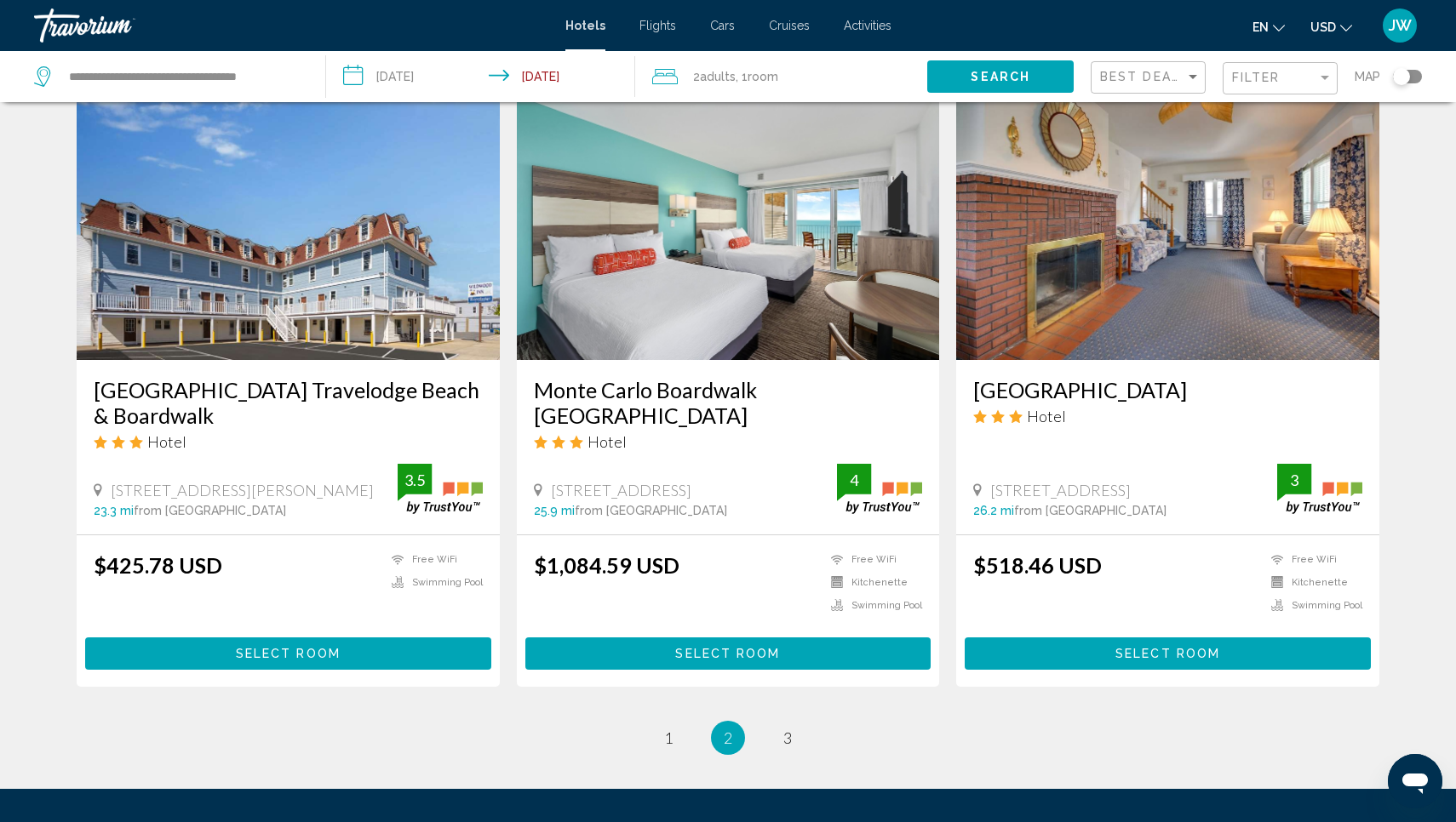
scroll to position [1930, 0]
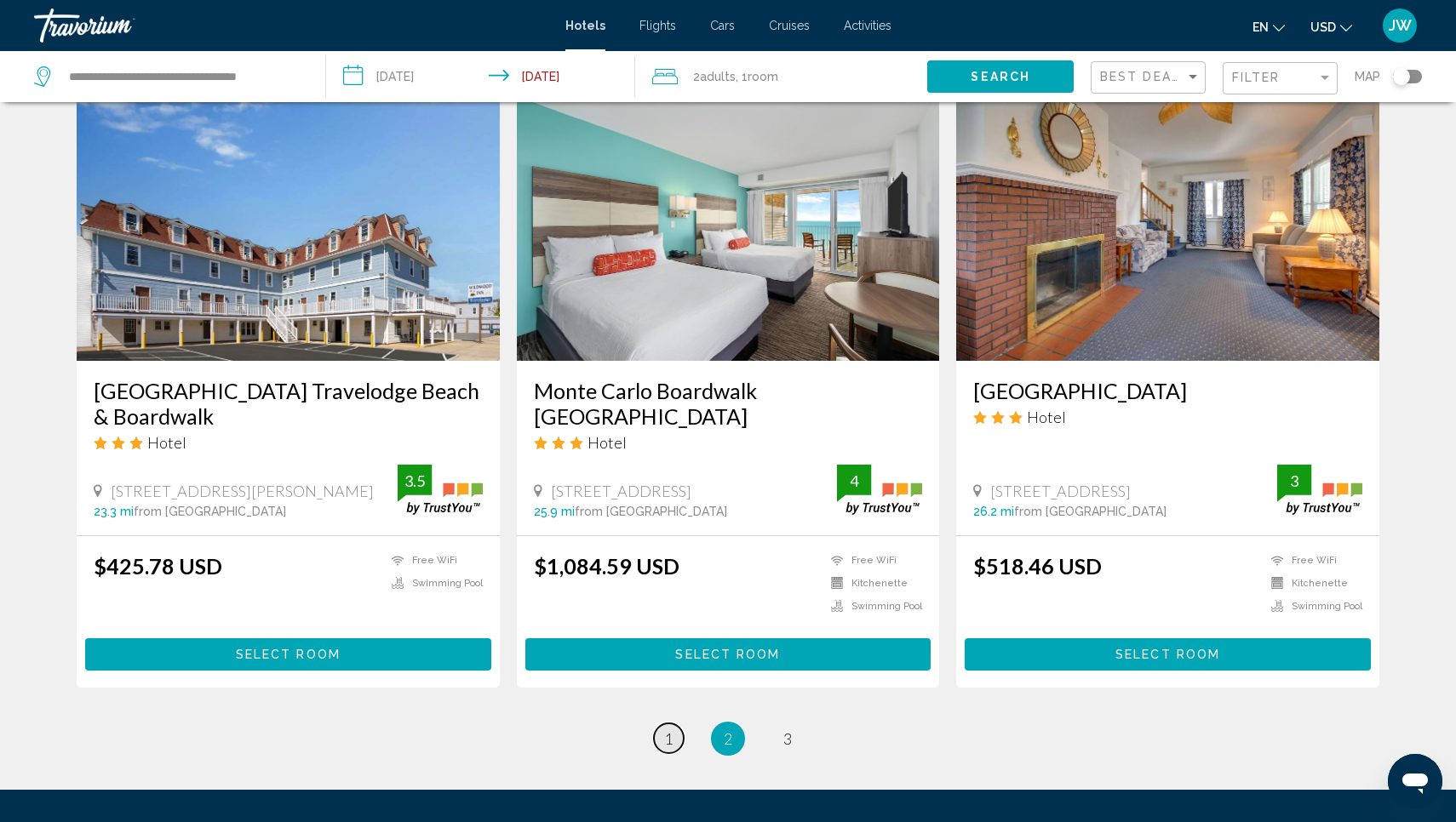
click at [667, 729] on span "1" at bounding box center [668, 739] width 9 height 19
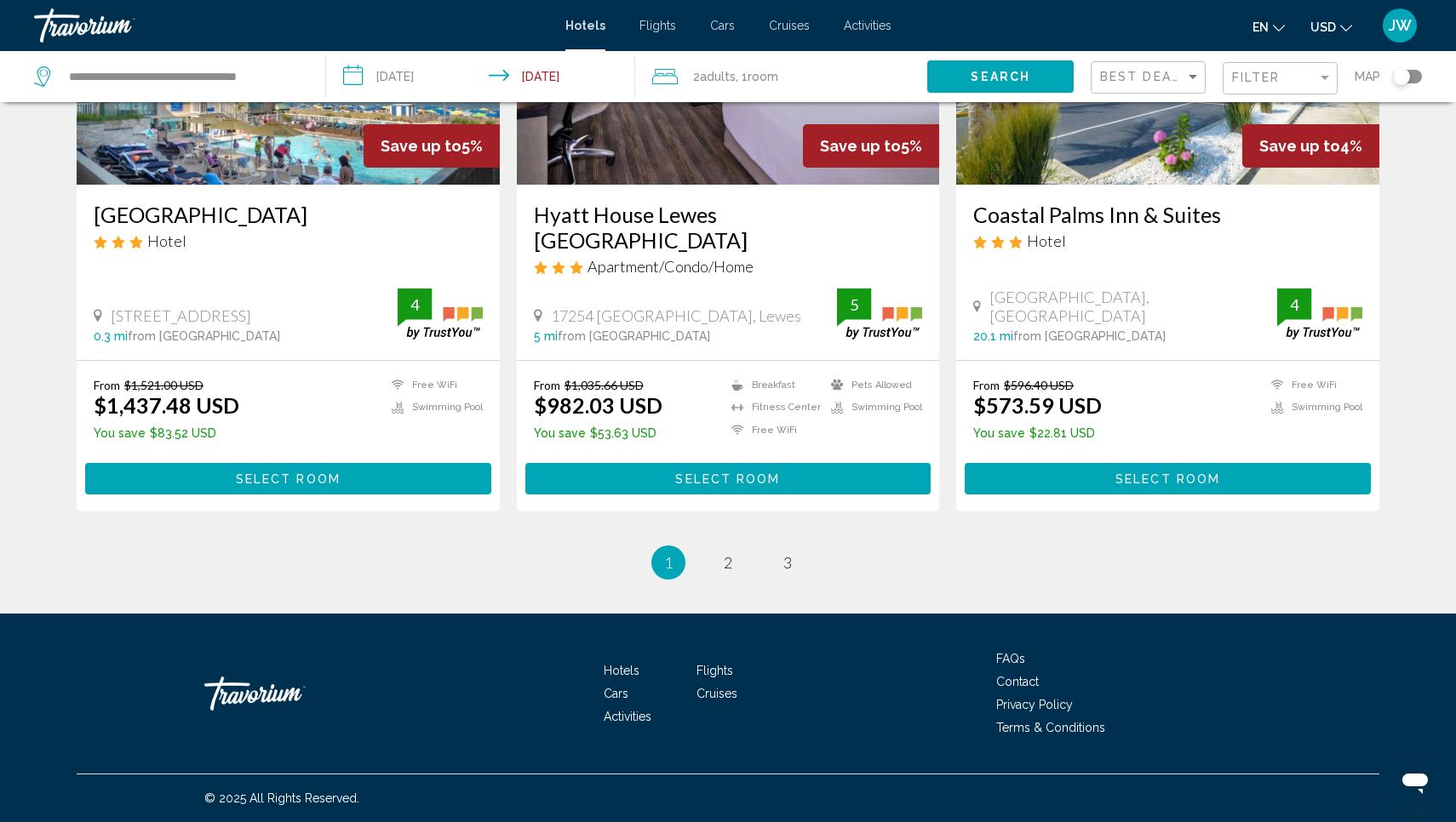
scroll to position [2124, 0]
click at [729, 563] on span "2" at bounding box center [728, 562] width 9 height 19
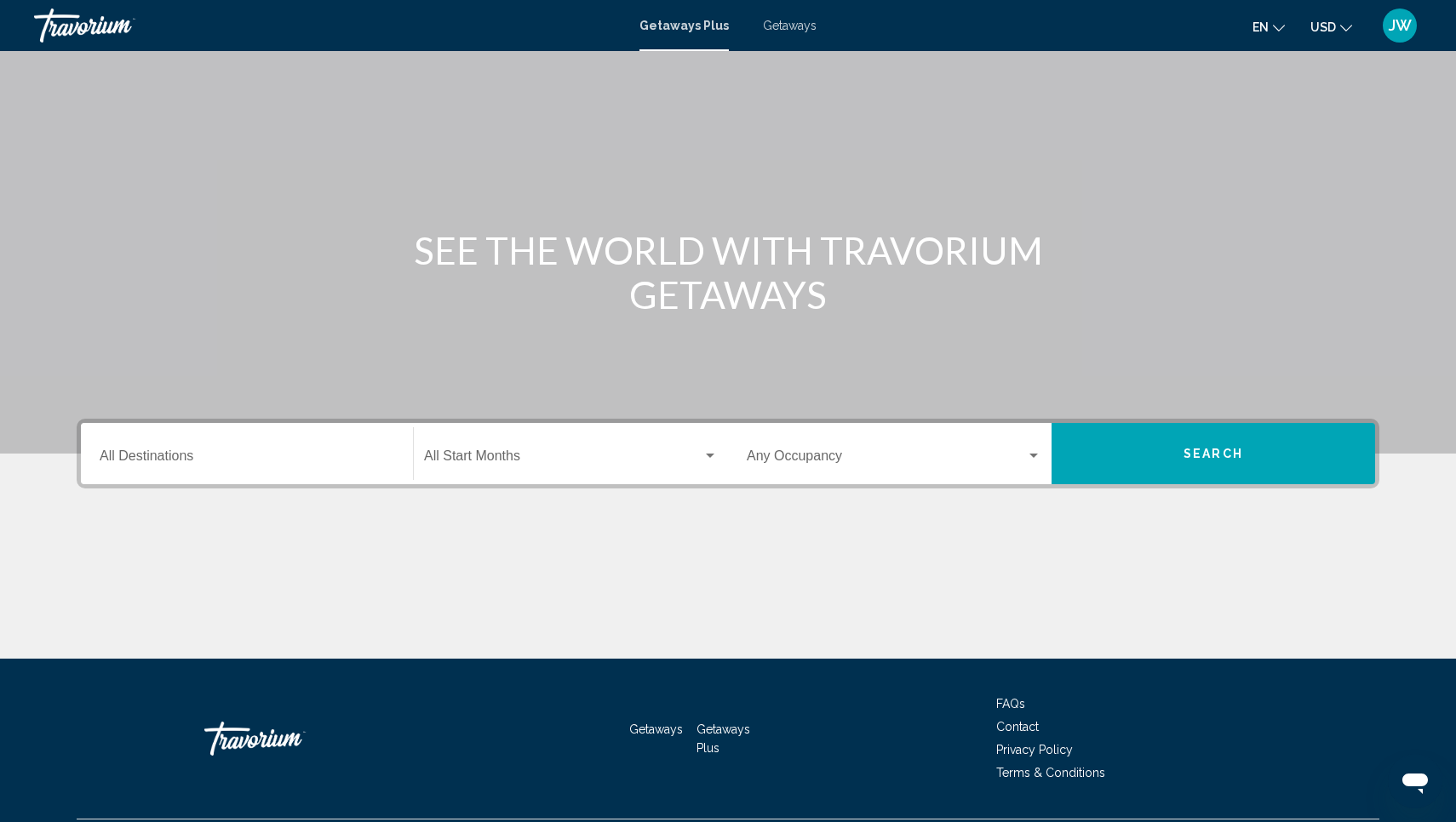
scroll to position [61, 0]
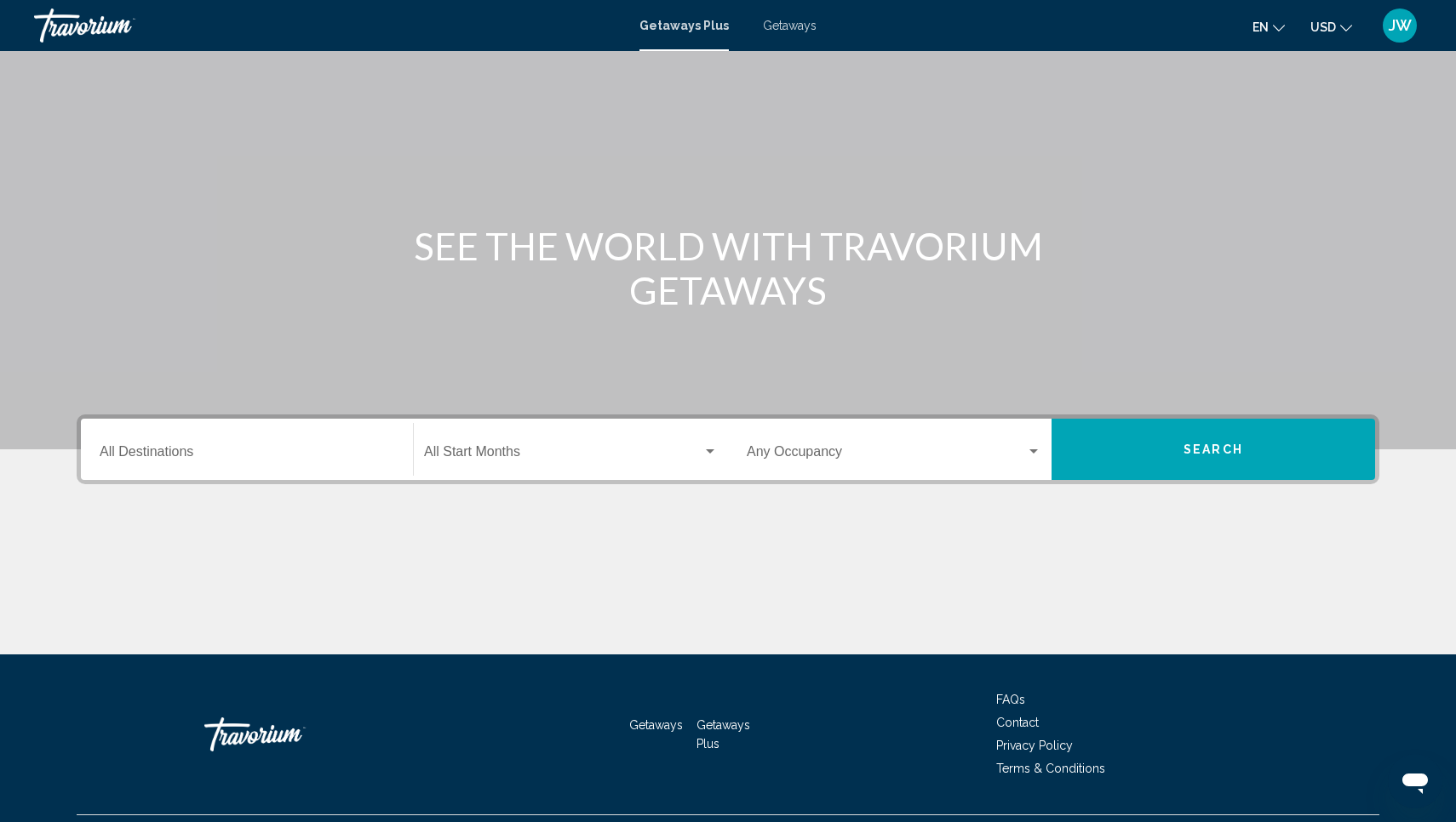
click at [147, 453] on input "Destination All Destinations" at bounding box center [247, 455] width 294 height 16
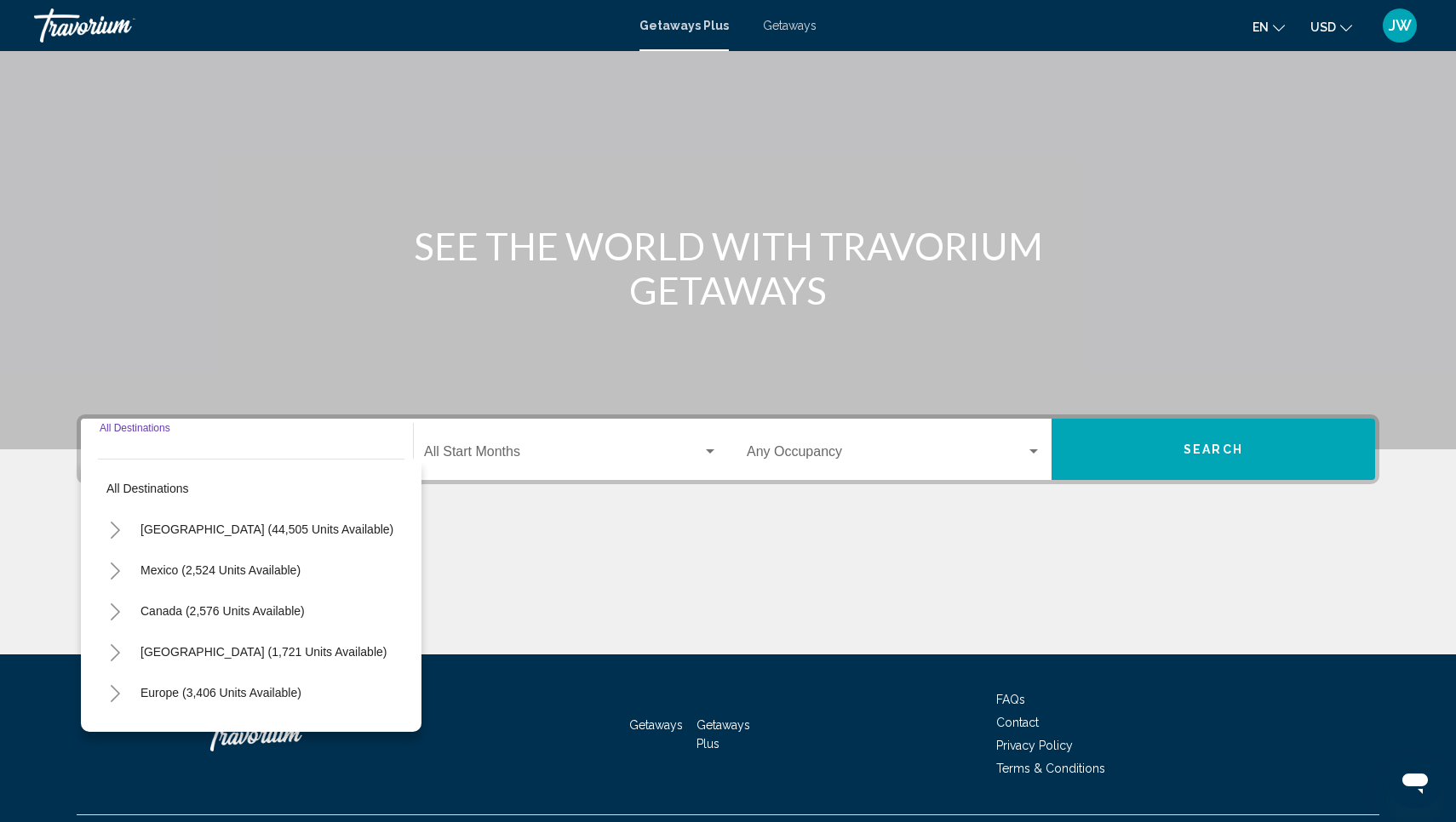
scroll to position [102, 0]
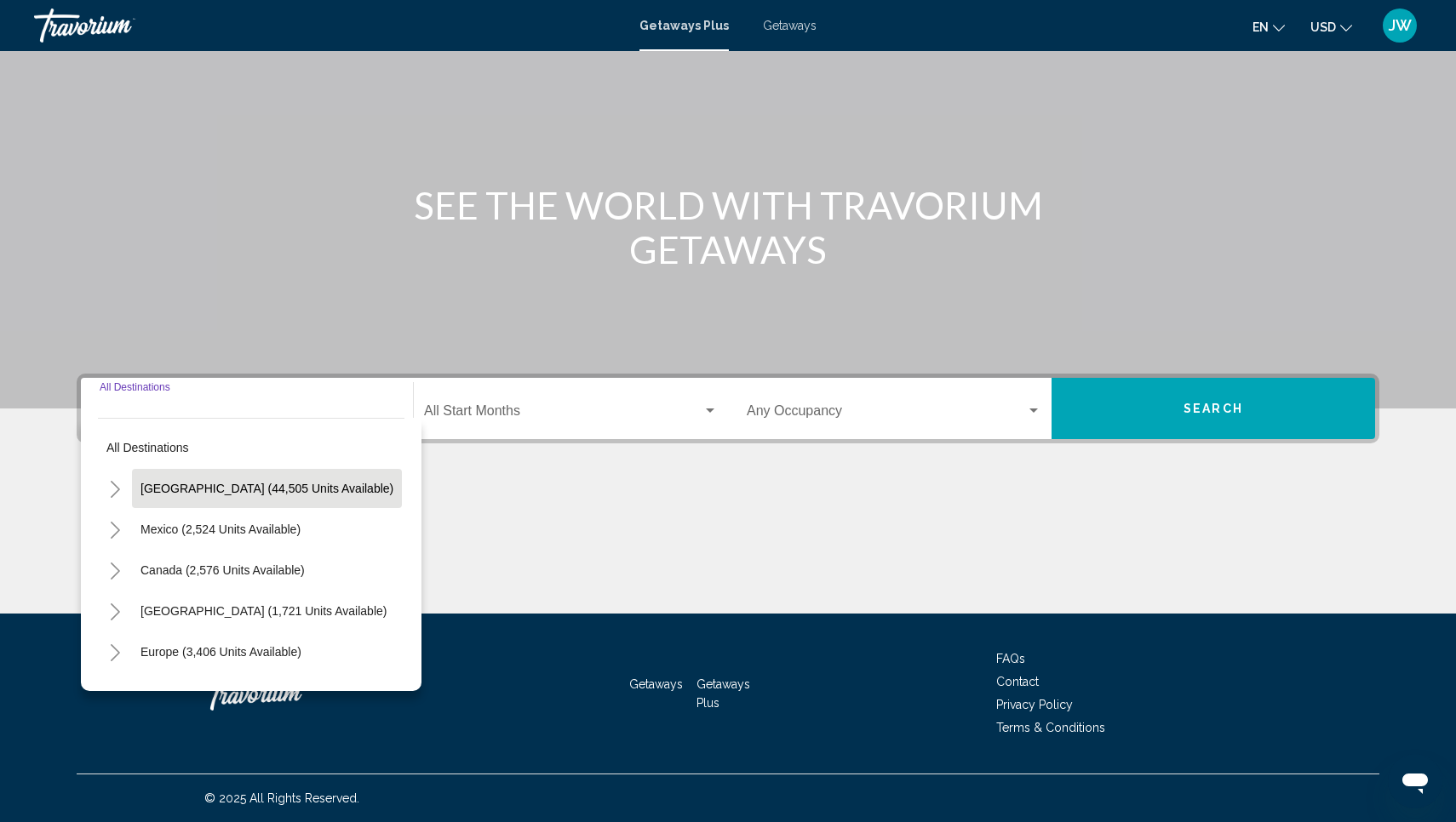
click at [156, 483] on span "United States (44,505 units available)" at bounding box center [267, 489] width 253 height 14
type input "**********"
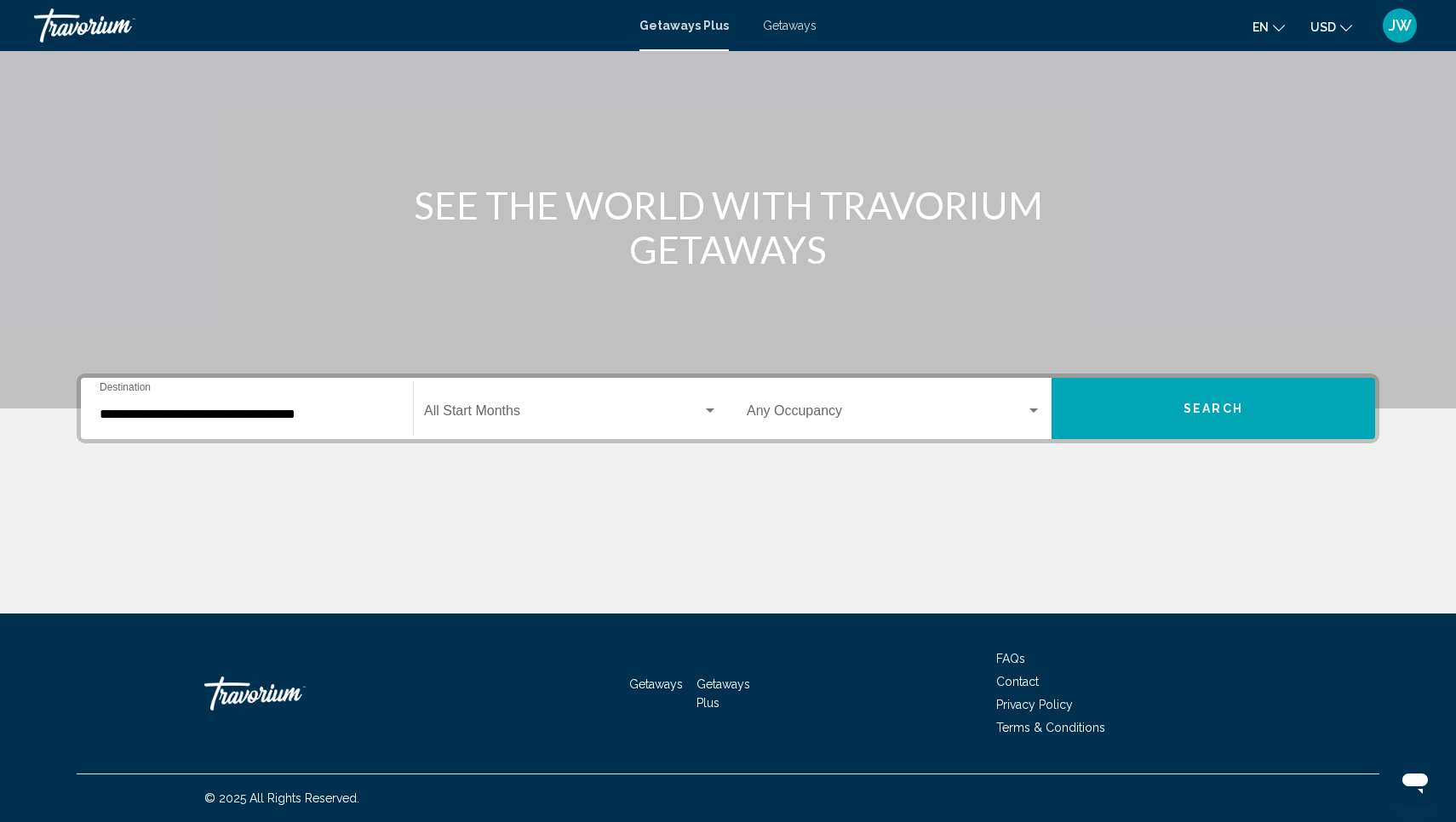
click at [476, 405] on div "Start Month All Start Months" at bounding box center [570, 409] width 293 height 54
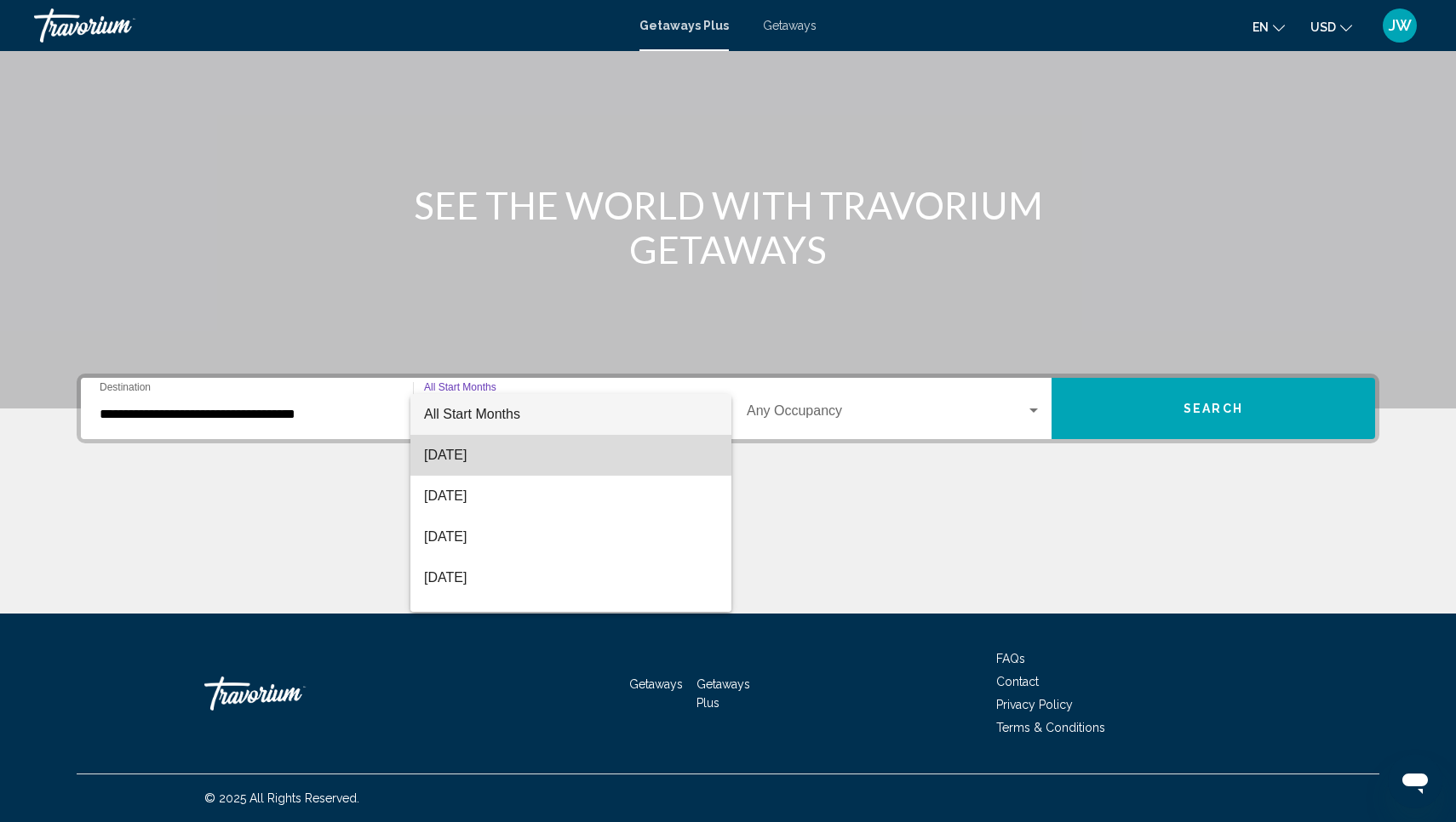
click at [470, 453] on span "[DATE]" at bounding box center [570, 455] width 293 height 41
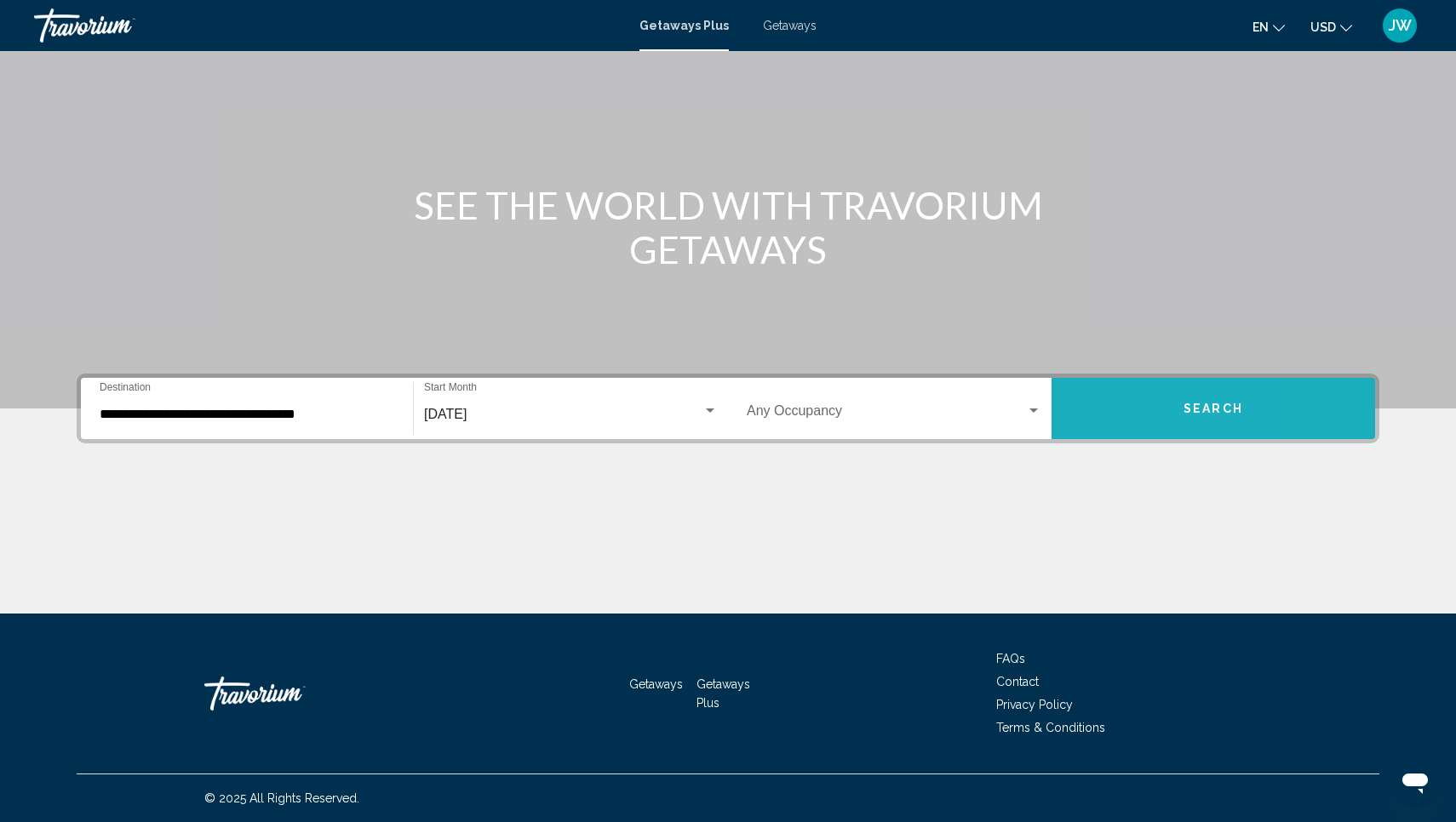
click at [1109, 415] on button "Search" at bounding box center [1214, 408] width 324 height 61
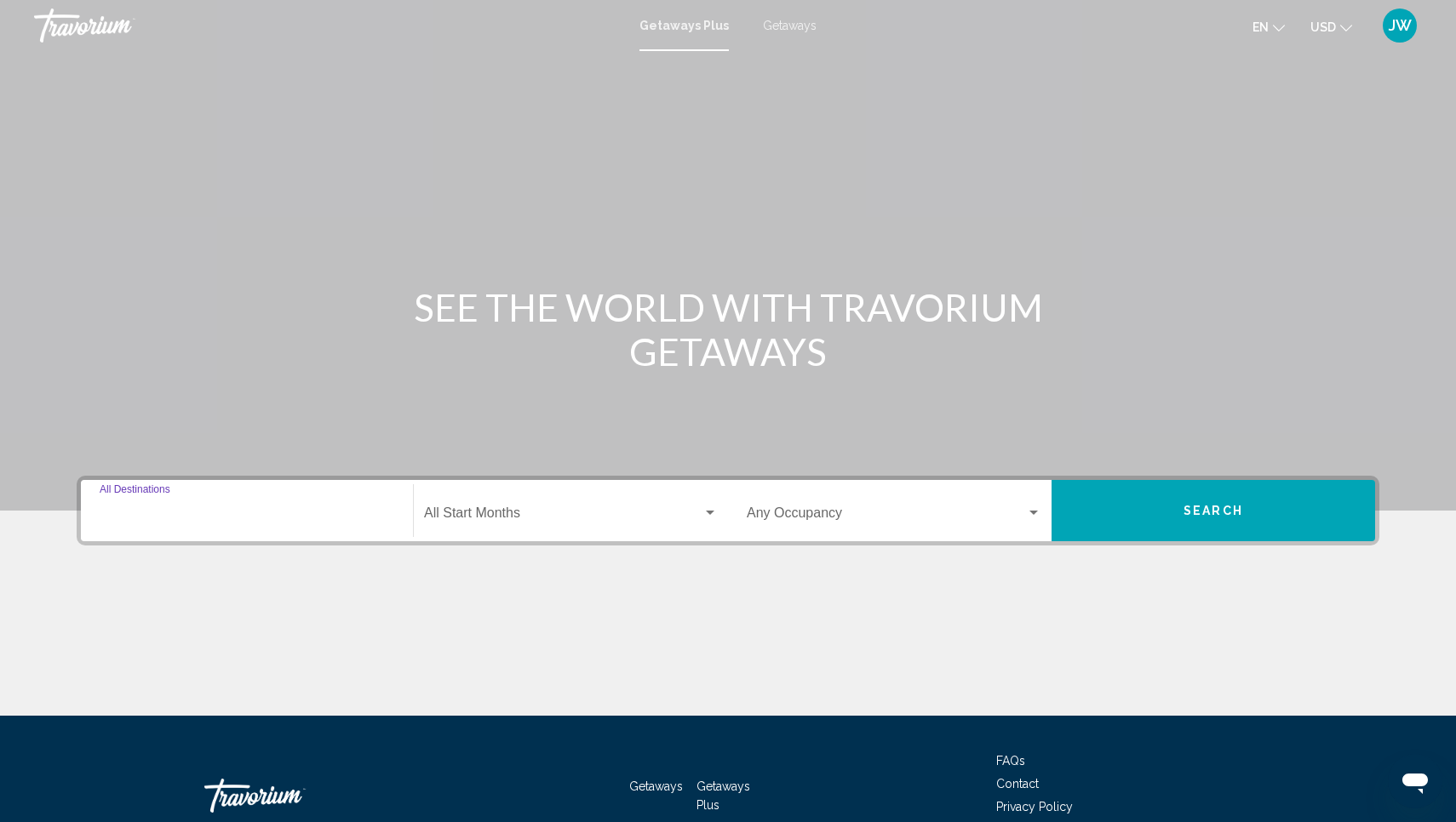
click at [177, 519] on input "Destination All Destinations" at bounding box center [247, 517] width 294 height 16
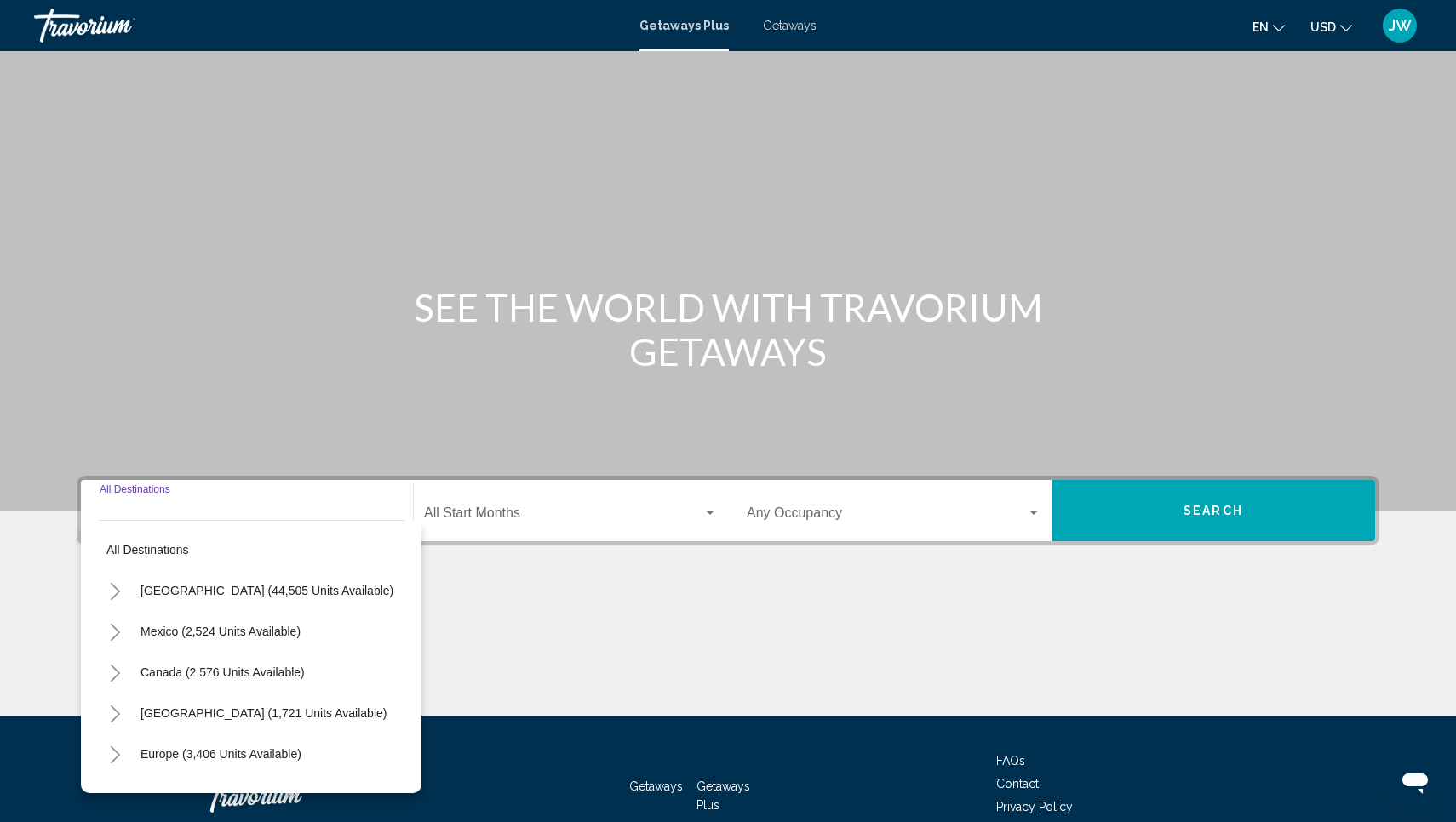
scroll to position [102, 0]
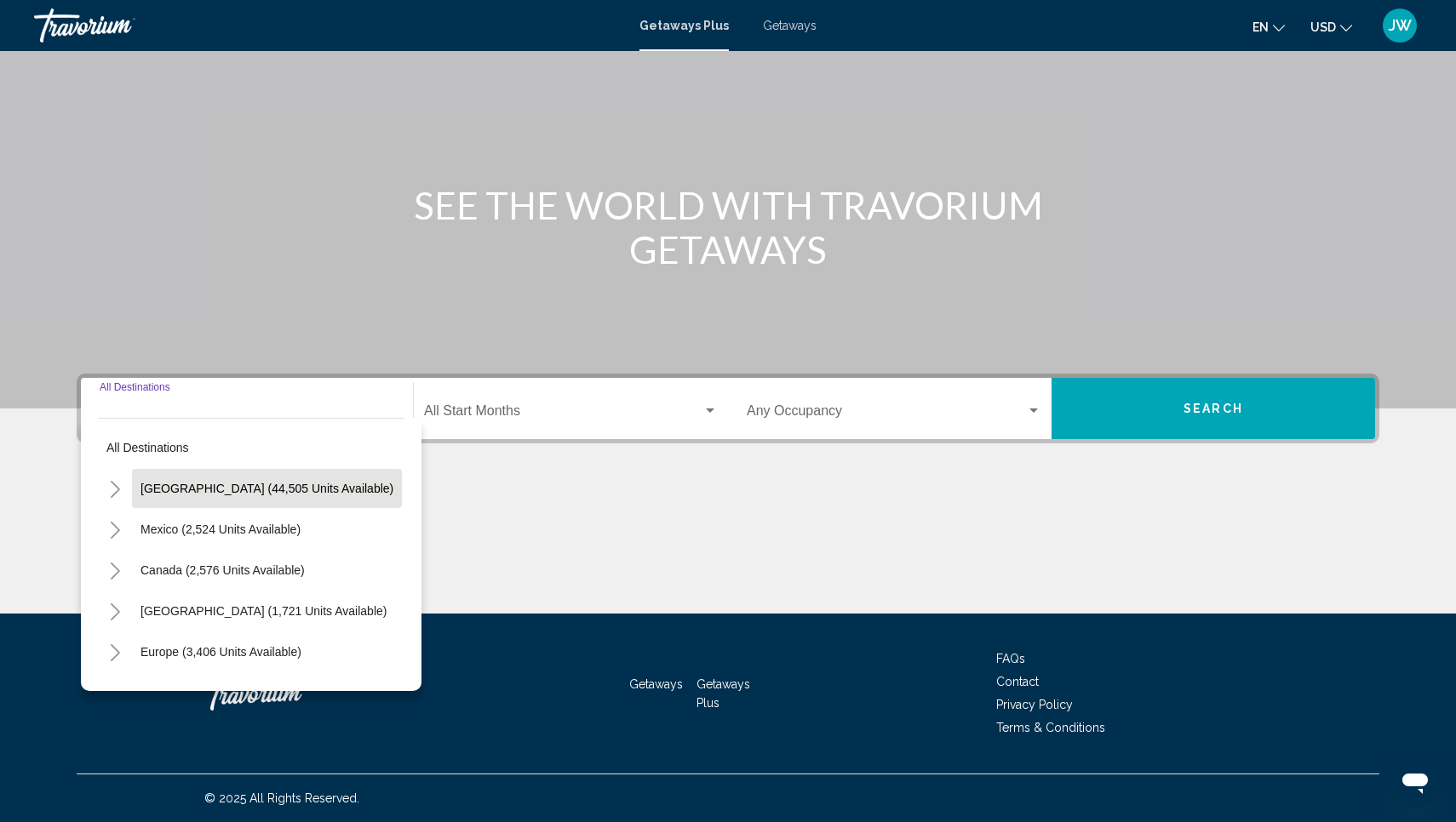
click at [196, 483] on span "[GEOGRAPHIC_DATA] (44,505 units available)" at bounding box center [267, 489] width 253 height 14
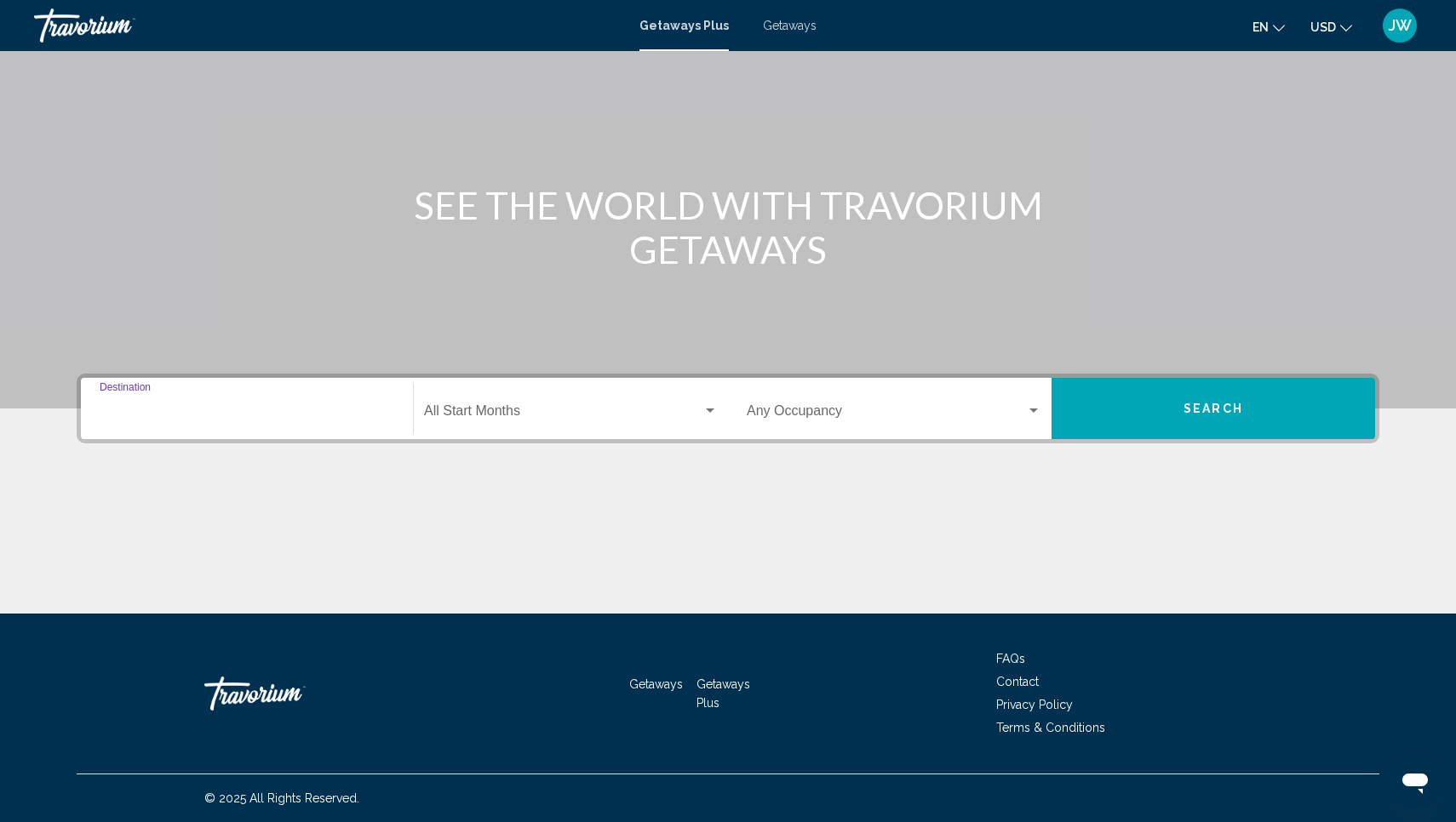
type input "**********"
click at [535, 392] on div "Start Month All Start Months" at bounding box center [570, 409] width 293 height 54
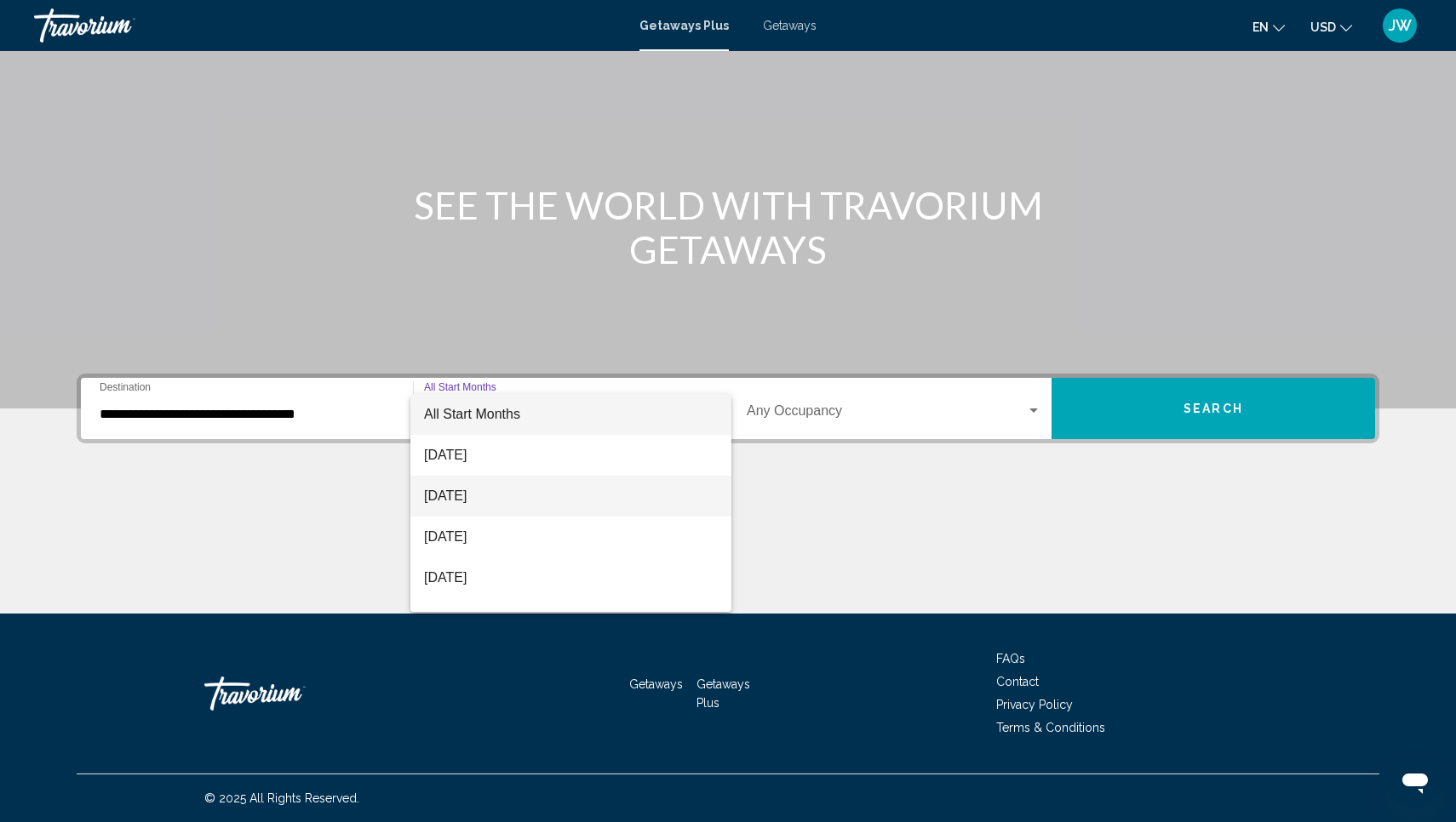
click at [499, 490] on span "[DATE]" at bounding box center [570, 496] width 293 height 41
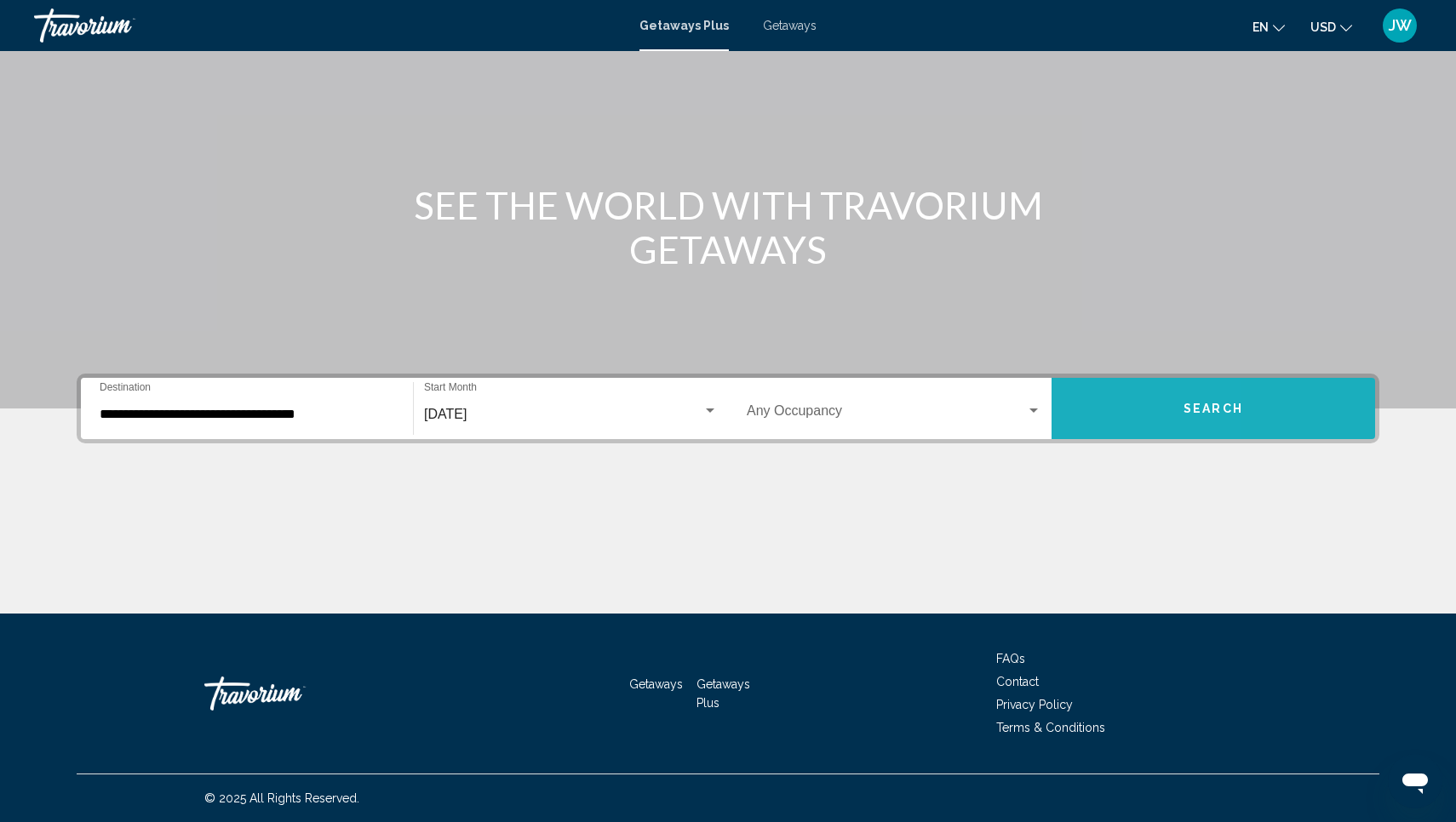
click at [1093, 392] on button "Search" at bounding box center [1214, 408] width 324 height 61
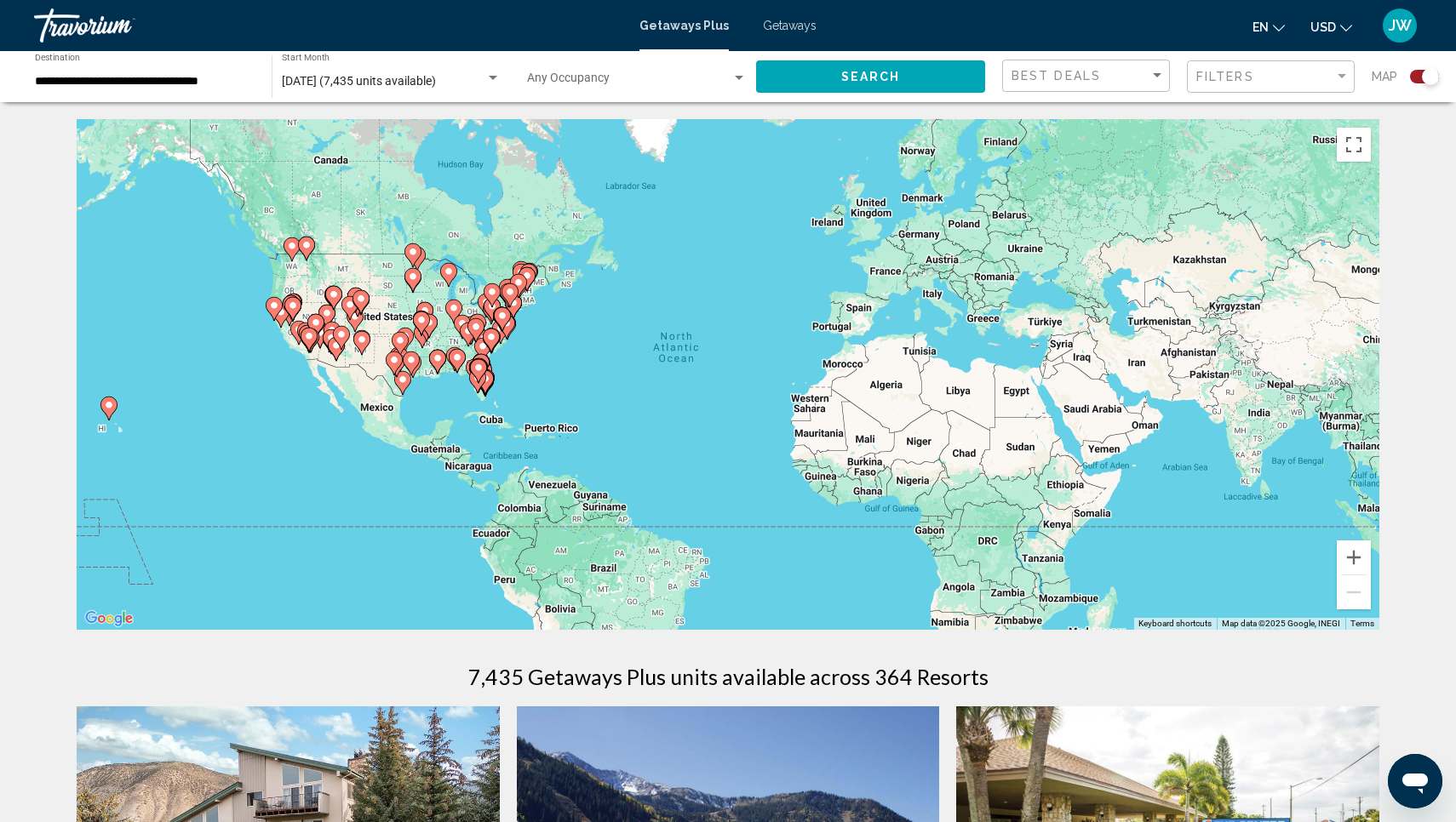
click at [190, 85] on input "**********" at bounding box center [145, 82] width 220 height 14
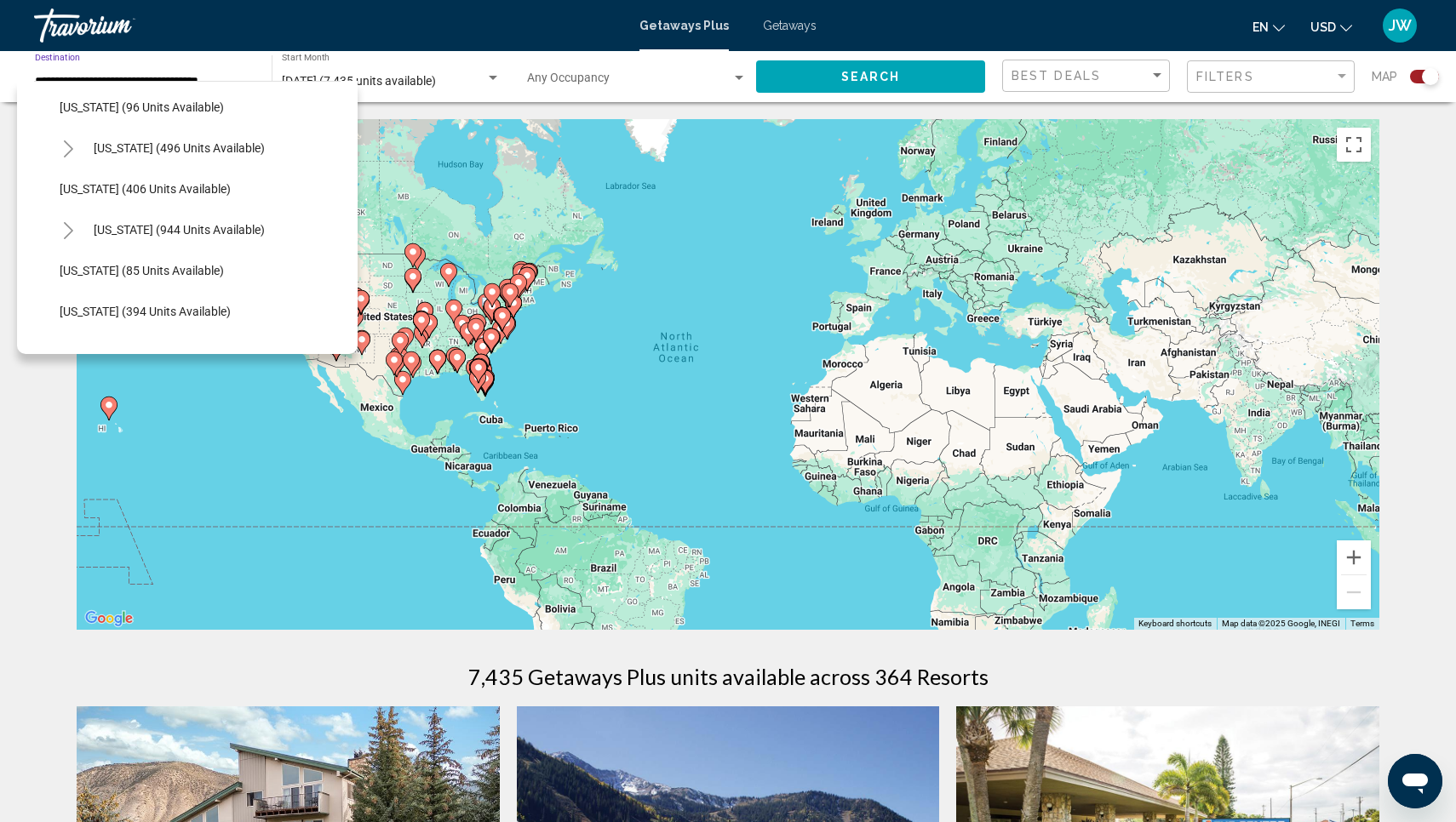
scroll to position [659, 0]
click at [162, 189] on span "Maryland (406 units available)" at bounding box center [145, 187] width 171 height 14
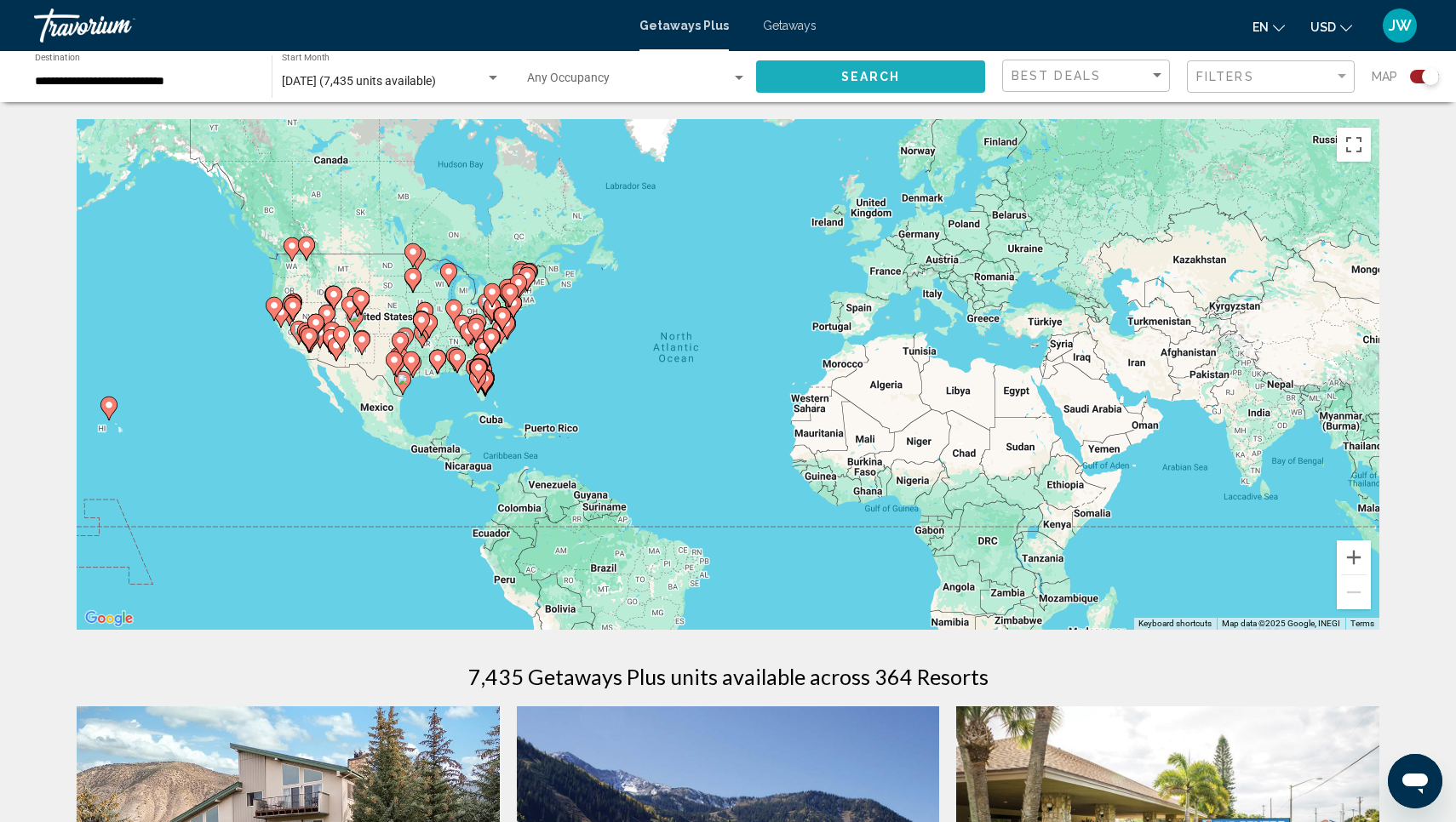
click at [783, 75] on button "Search" at bounding box center [871, 76] width 229 height 31
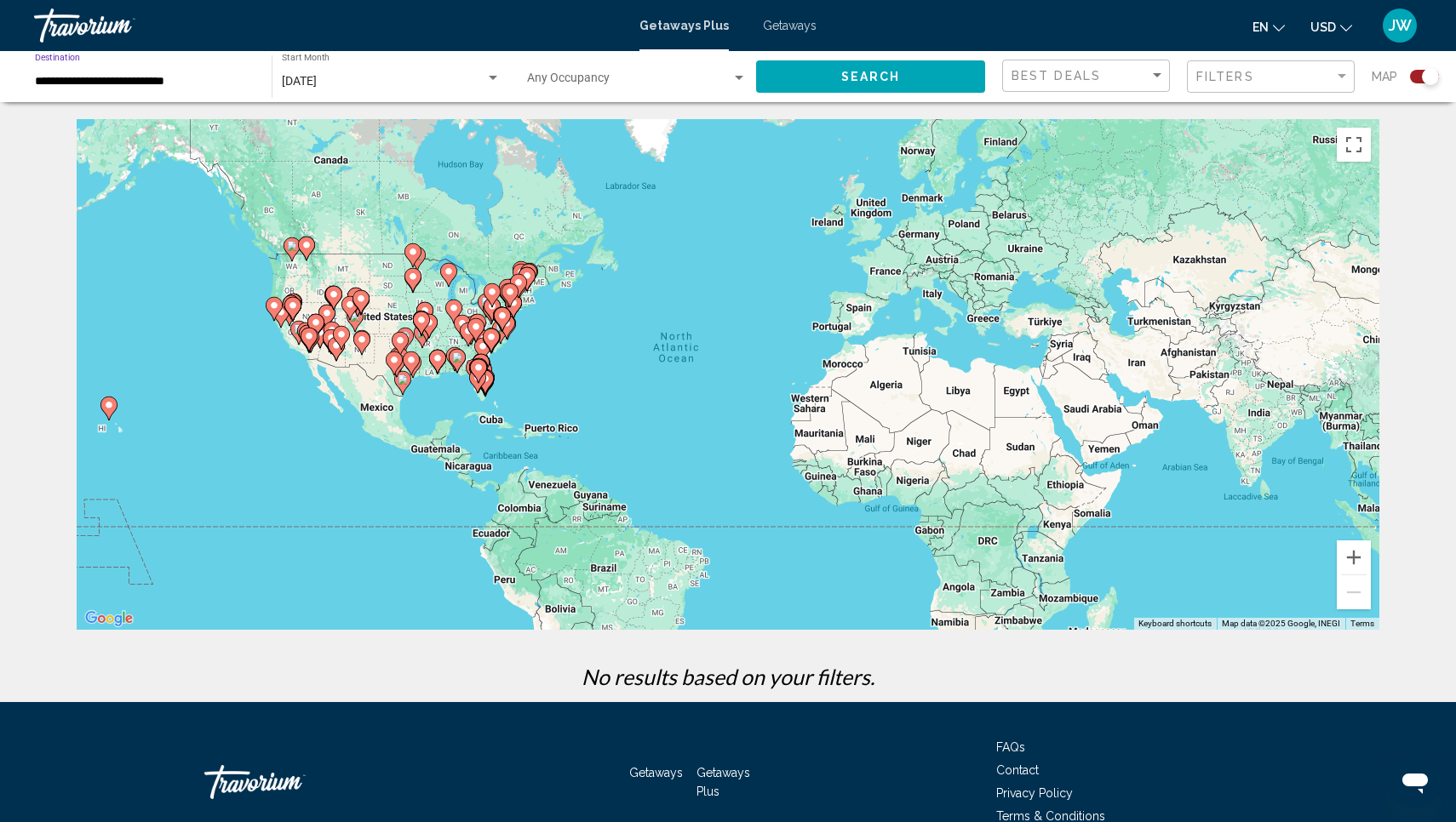
click at [138, 79] on input "**********" at bounding box center [145, 82] width 220 height 14
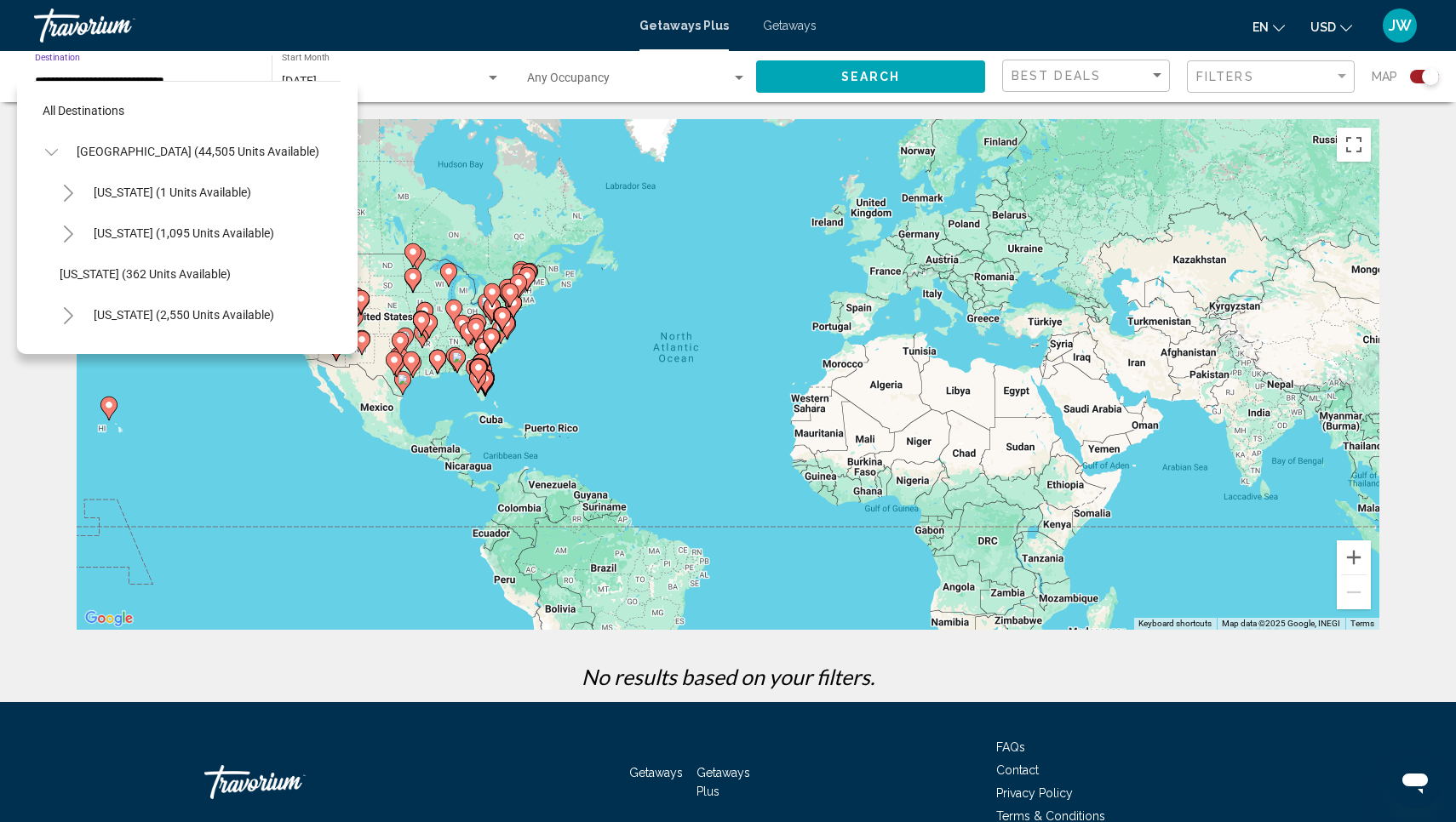
scroll to position [633, 0]
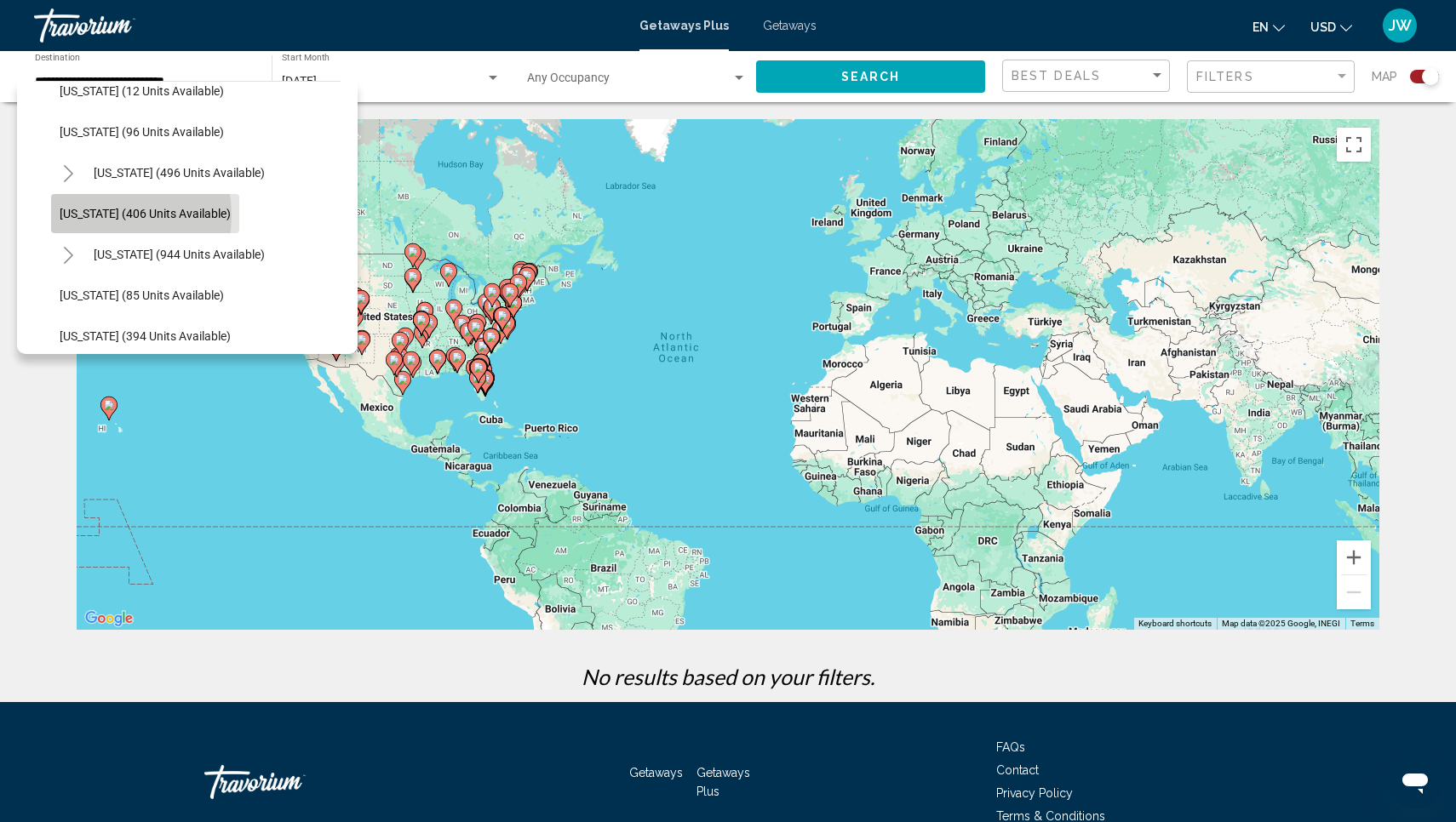
click at [89, 215] on span "Maryland (406 units available)" at bounding box center [145, 214] width 171 height 14
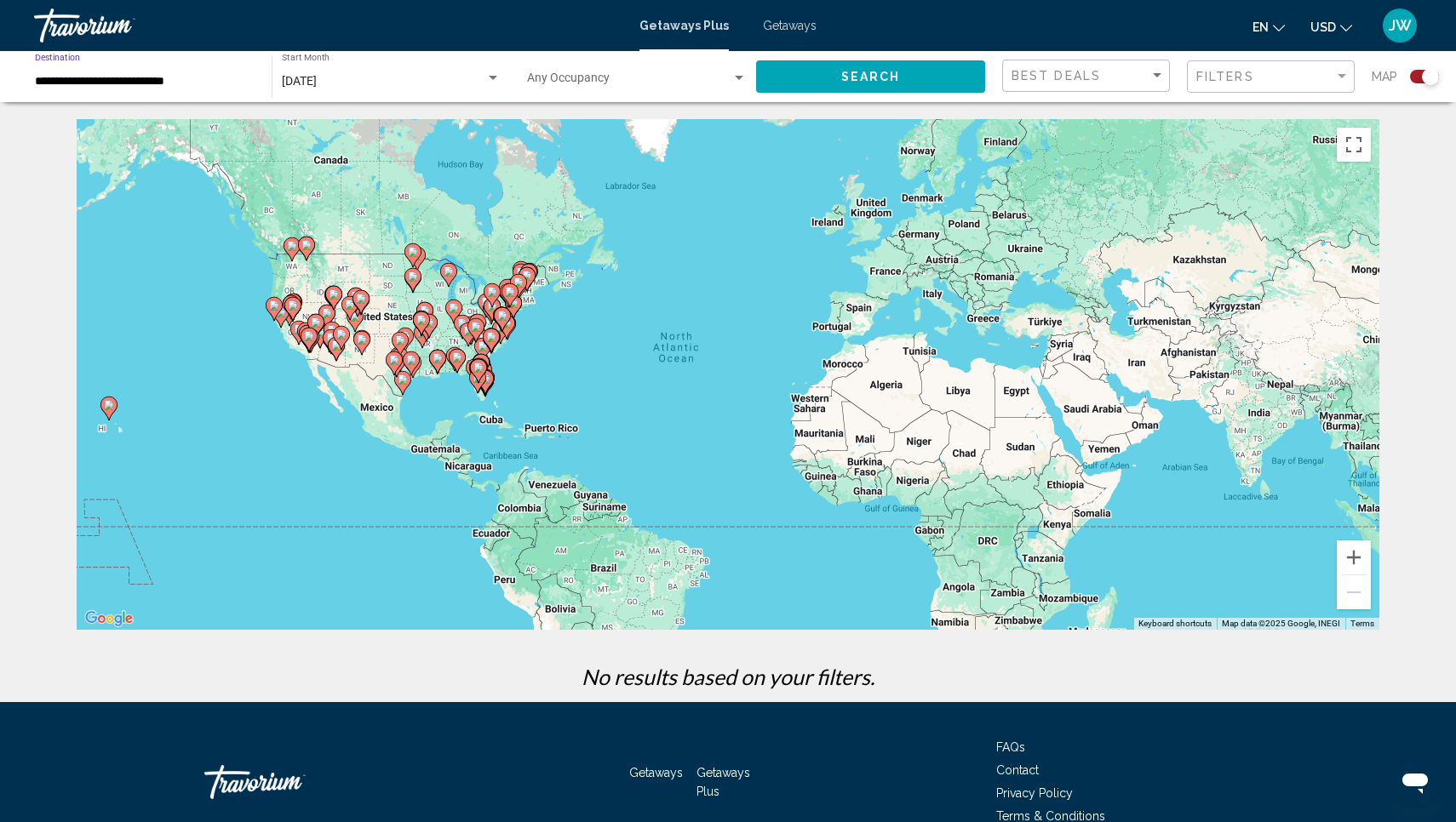
scroll to position [0, 0]
click at [499, 314] on image "Main content" at bounding box center [503, 316] width 10 height 10
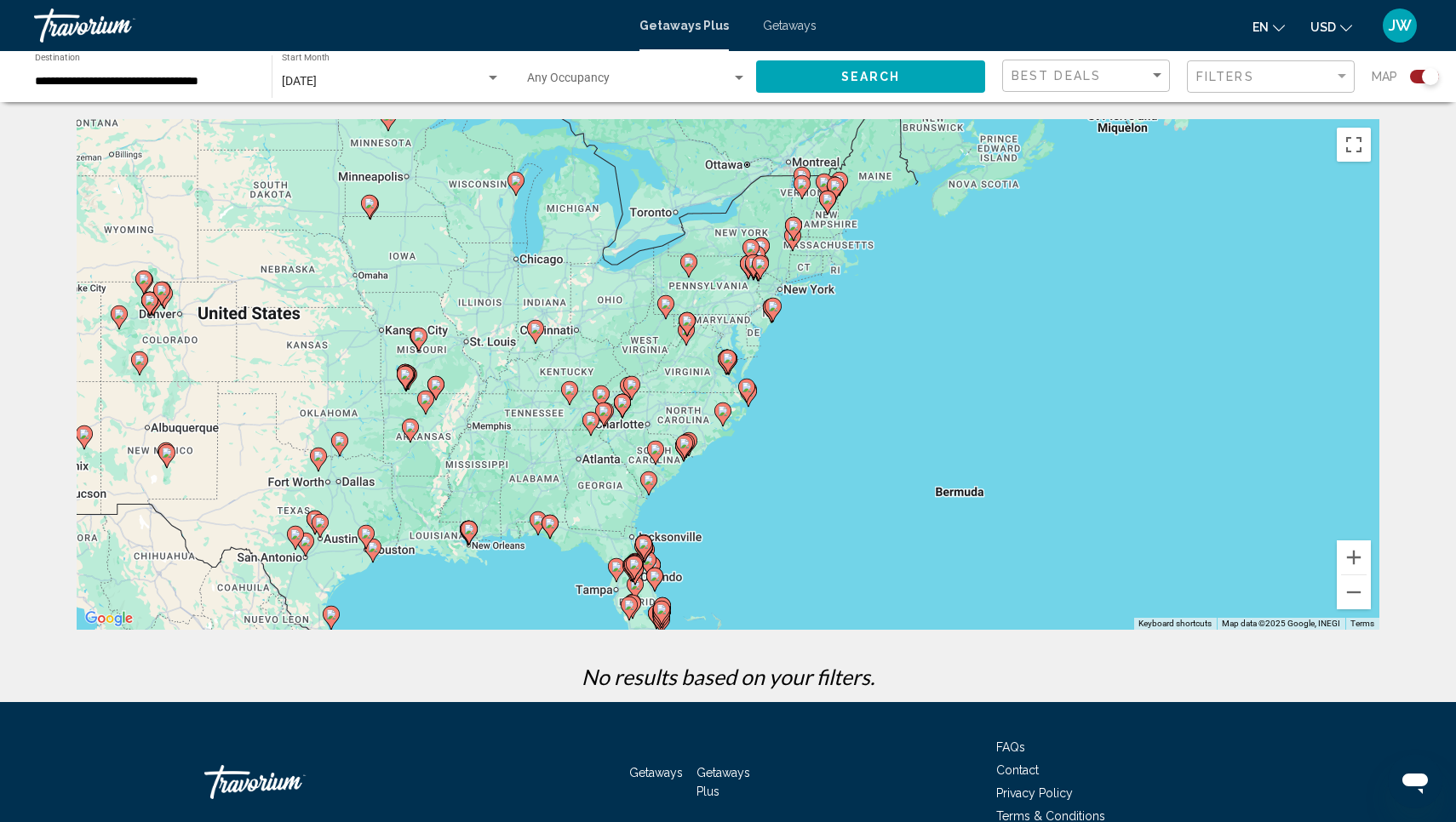
click at [774, 308] on image "Main content" at bounding box center [773, 306] width 10 height 10
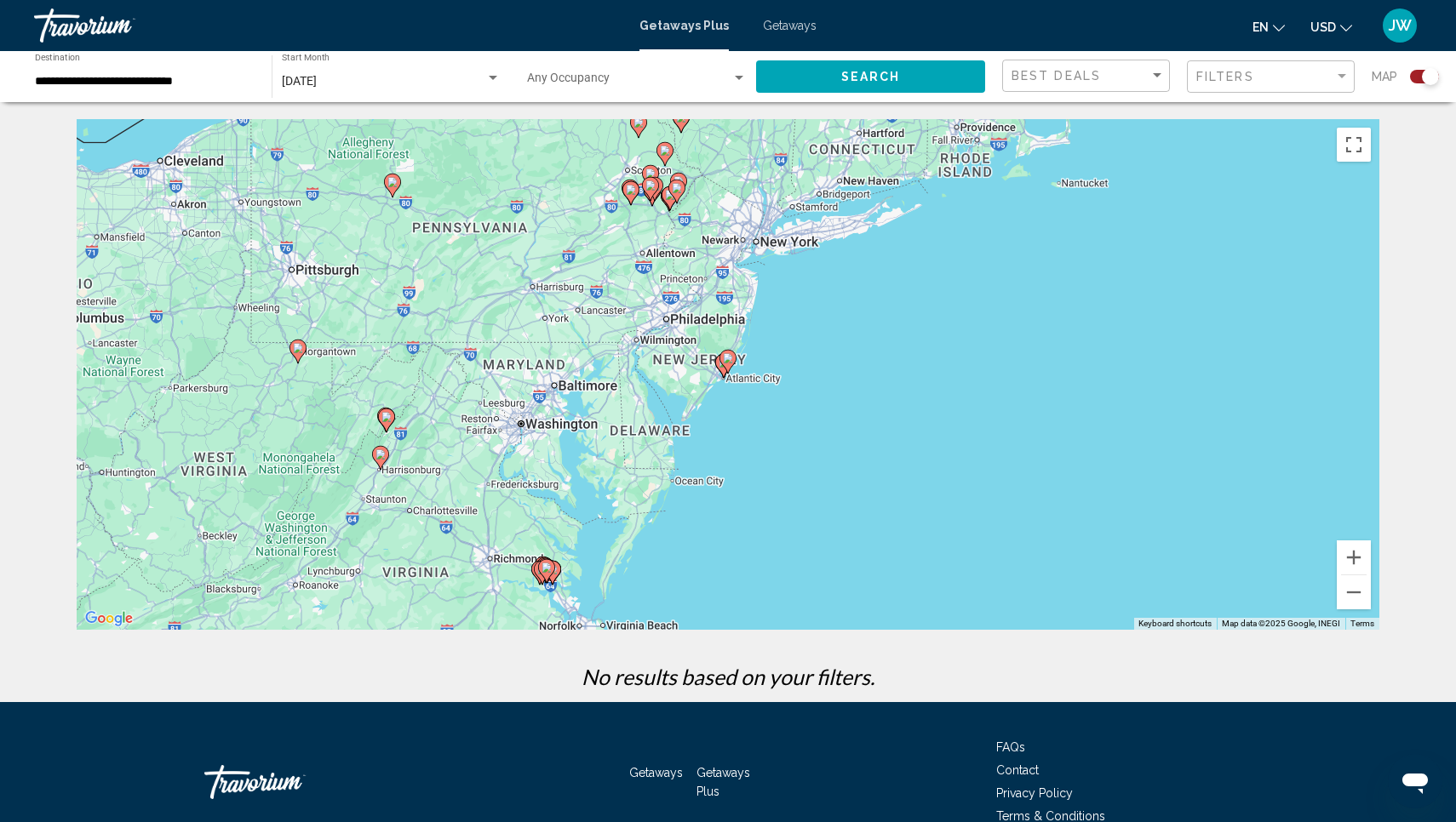
click at [551, 569] on image "Main content" at bounding box center [547, 568] width 10 height 10
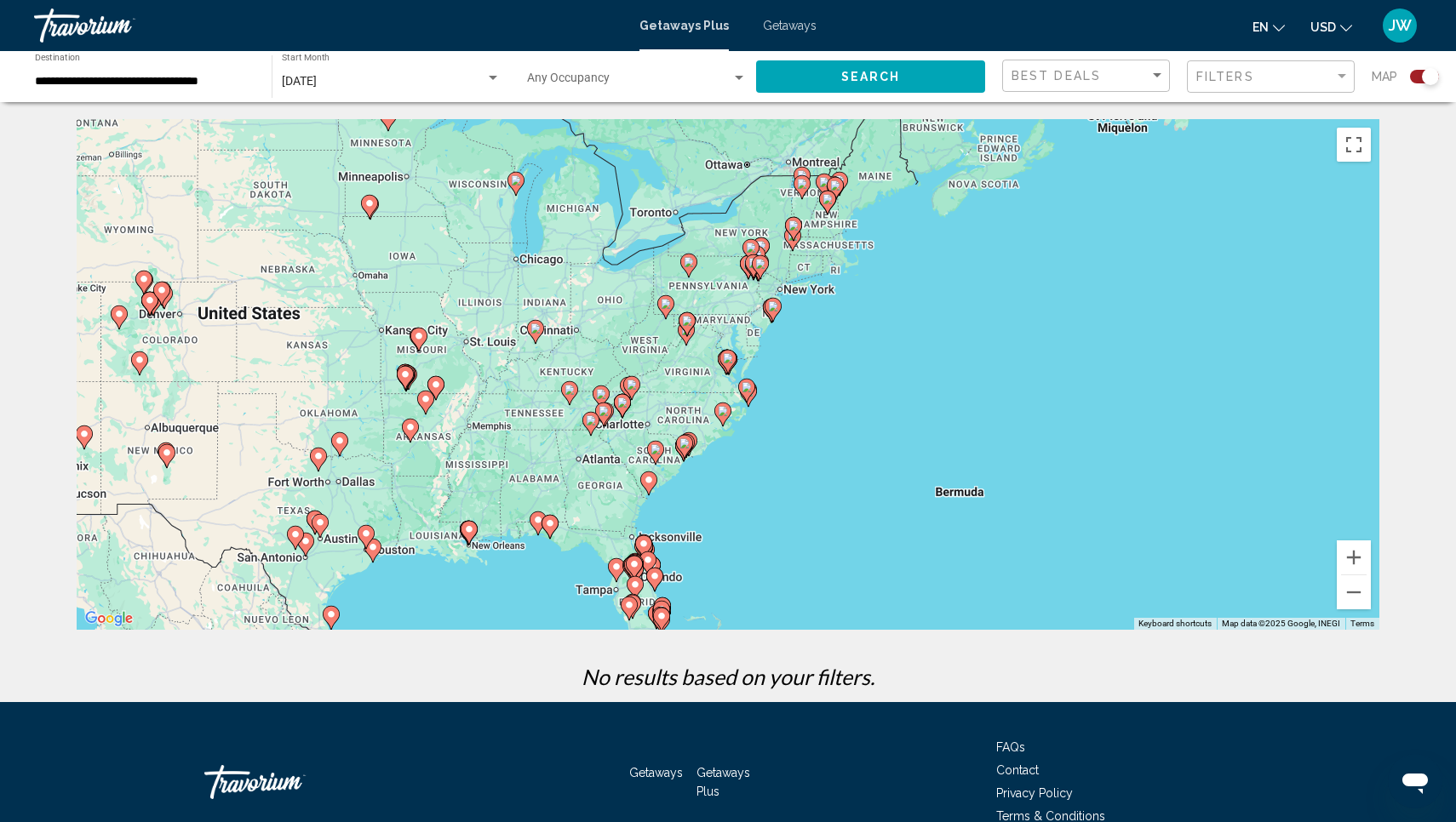
click at [730, 363] on image "Main content" at bounding box center [728, 358] width 10 height 10
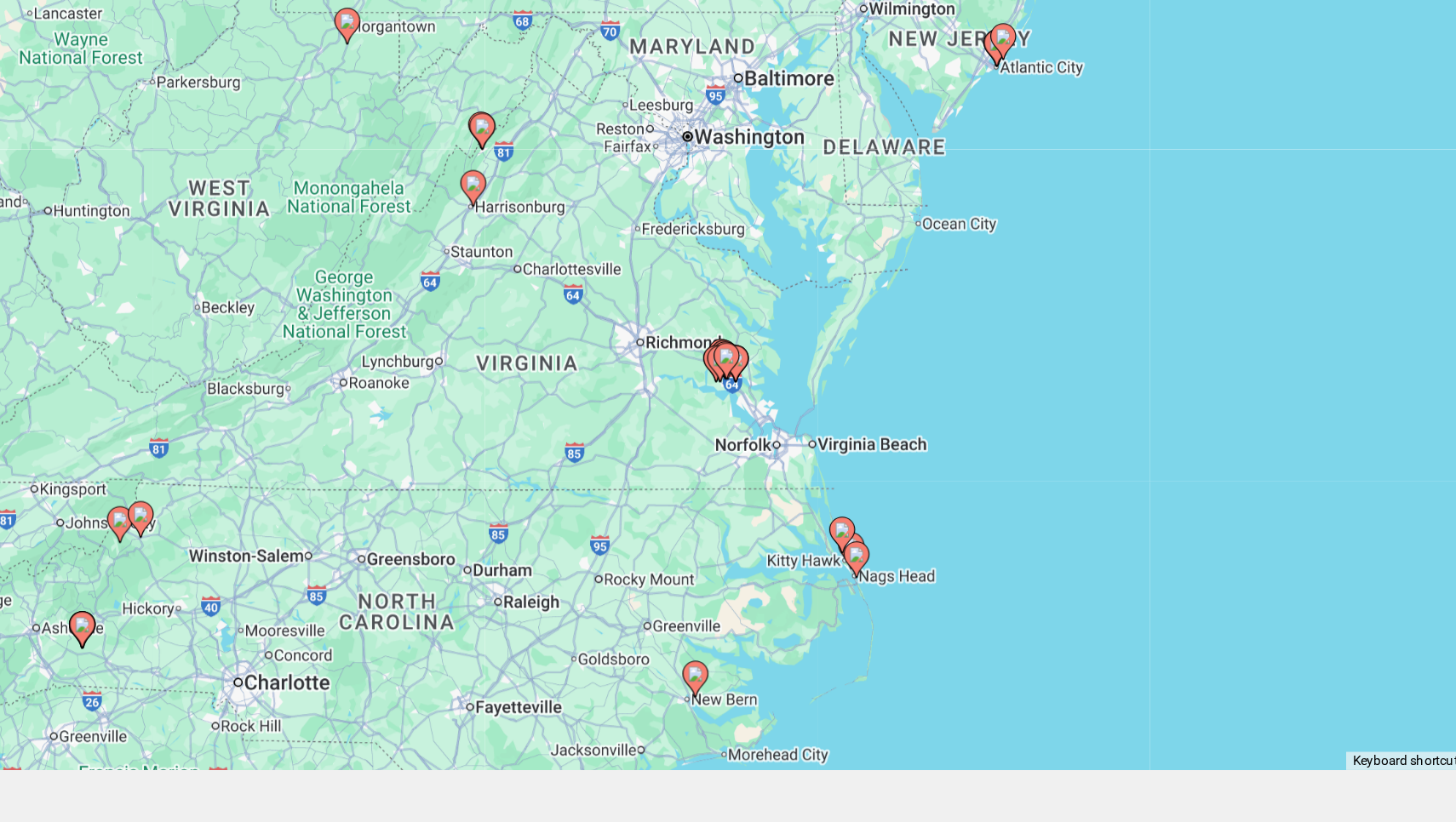
click at [809, 484] on image "Main content" at bounding box center [814, 489] width 10 height 10
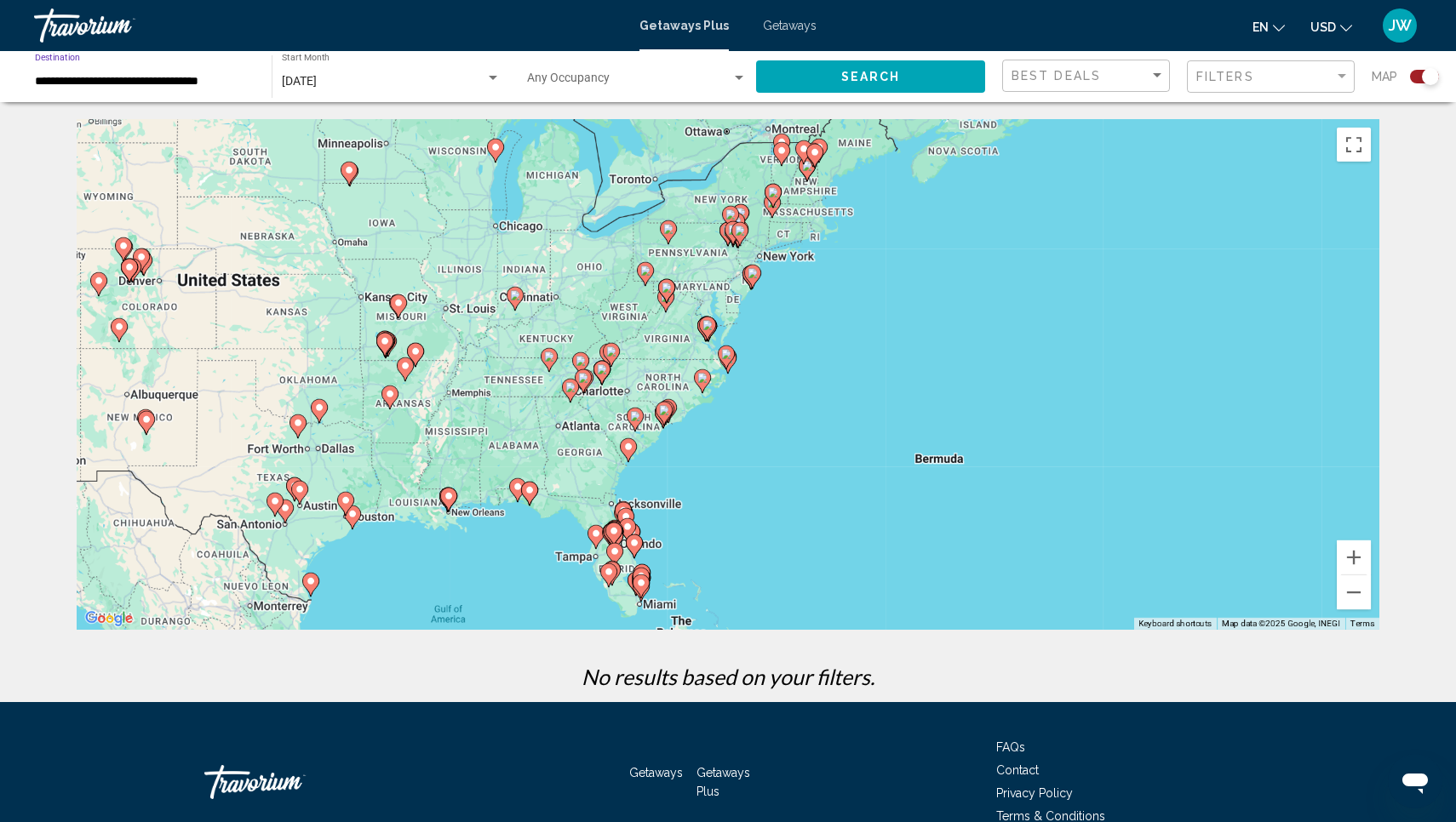
click at [185, 79] on input "**********" at bounding box center [145, 82] width 220 height 14
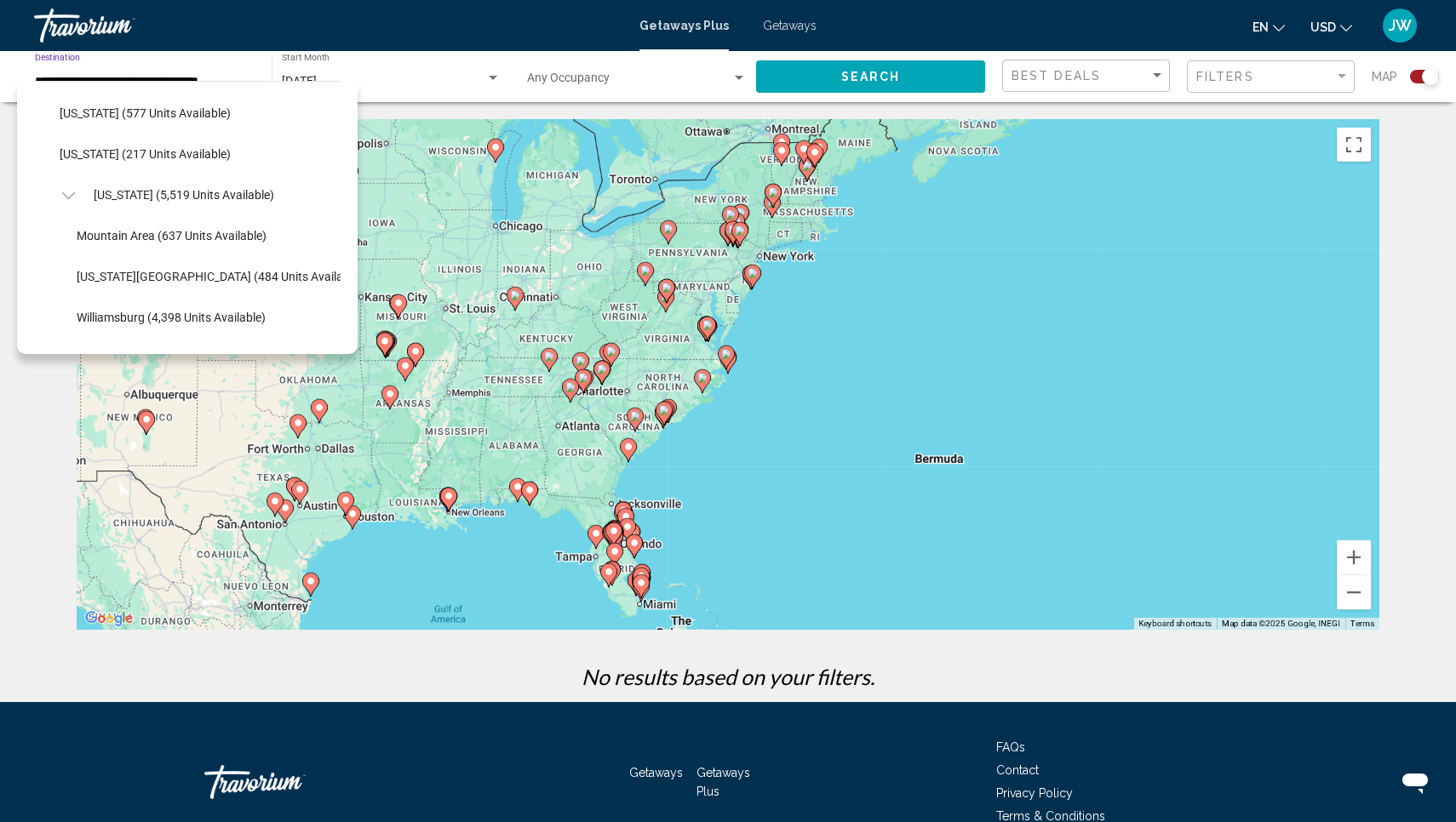
scroll to position [1519, 0]
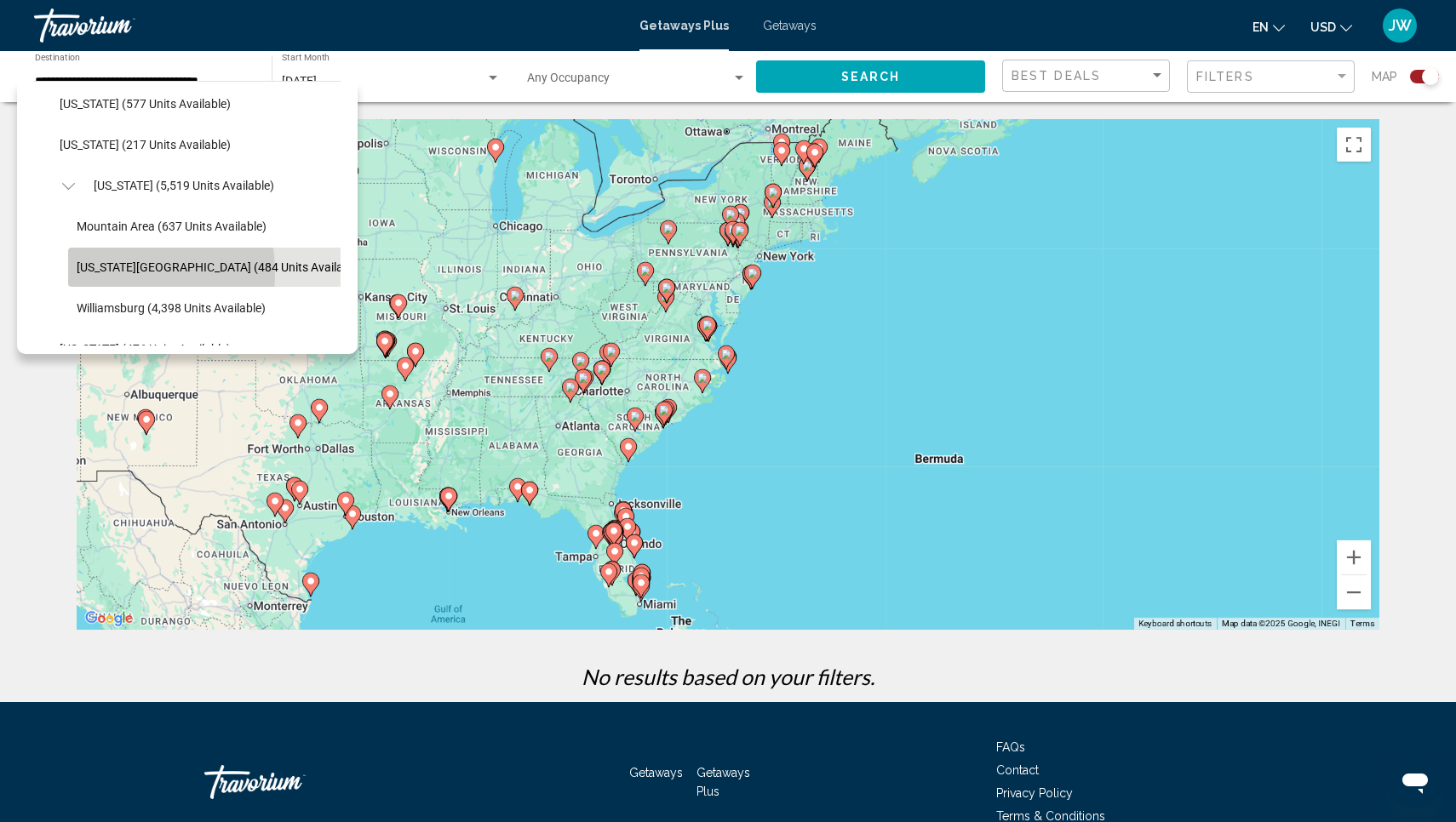
click at [102, 273] on span "Virginia Beach (484 units available)" at bounding box center [220, 267] width 287 height 14
type input "**********"
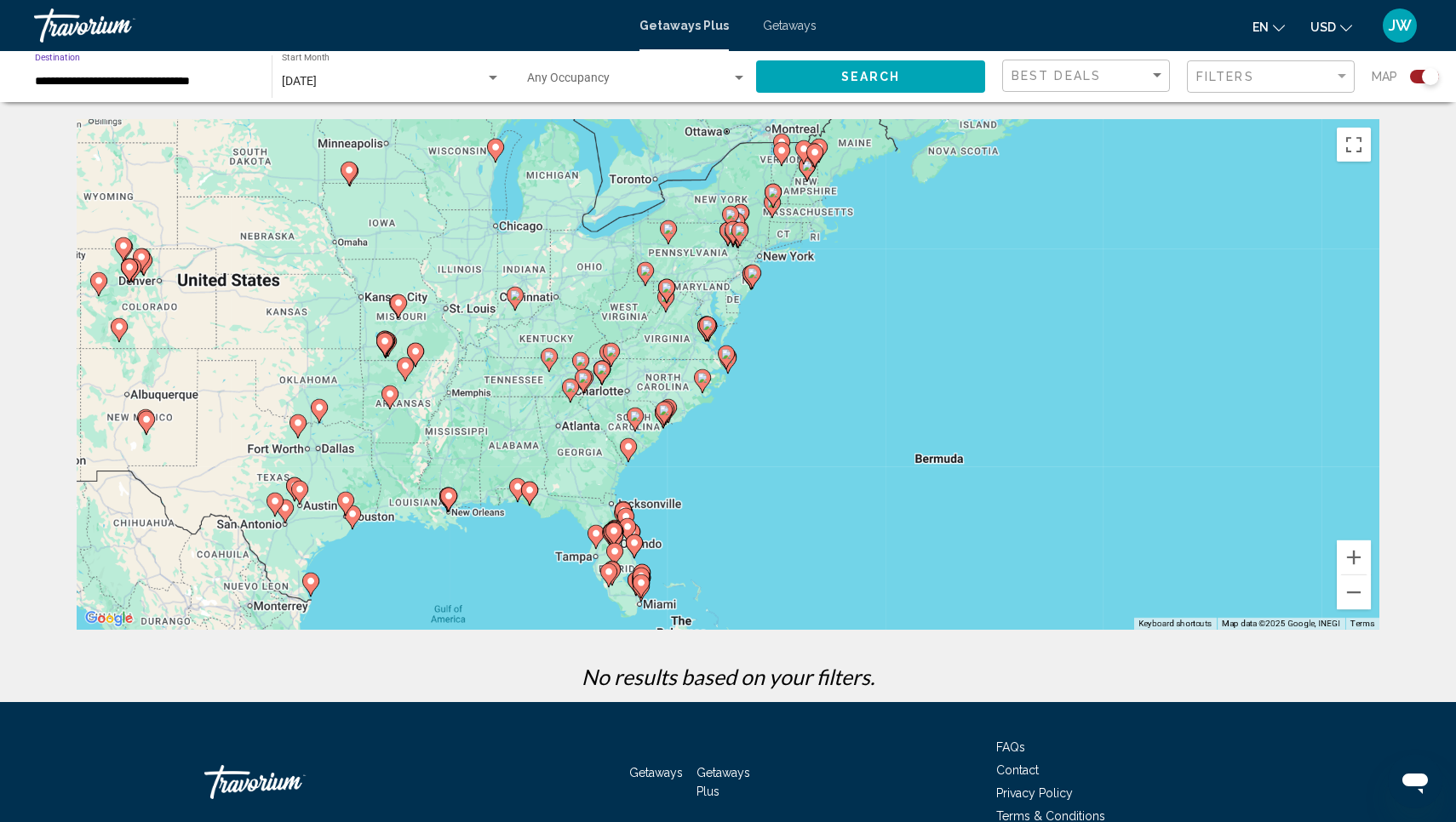
click at [850, 67] on button "Search" at bounding box center [871, 76] width 229 height 31
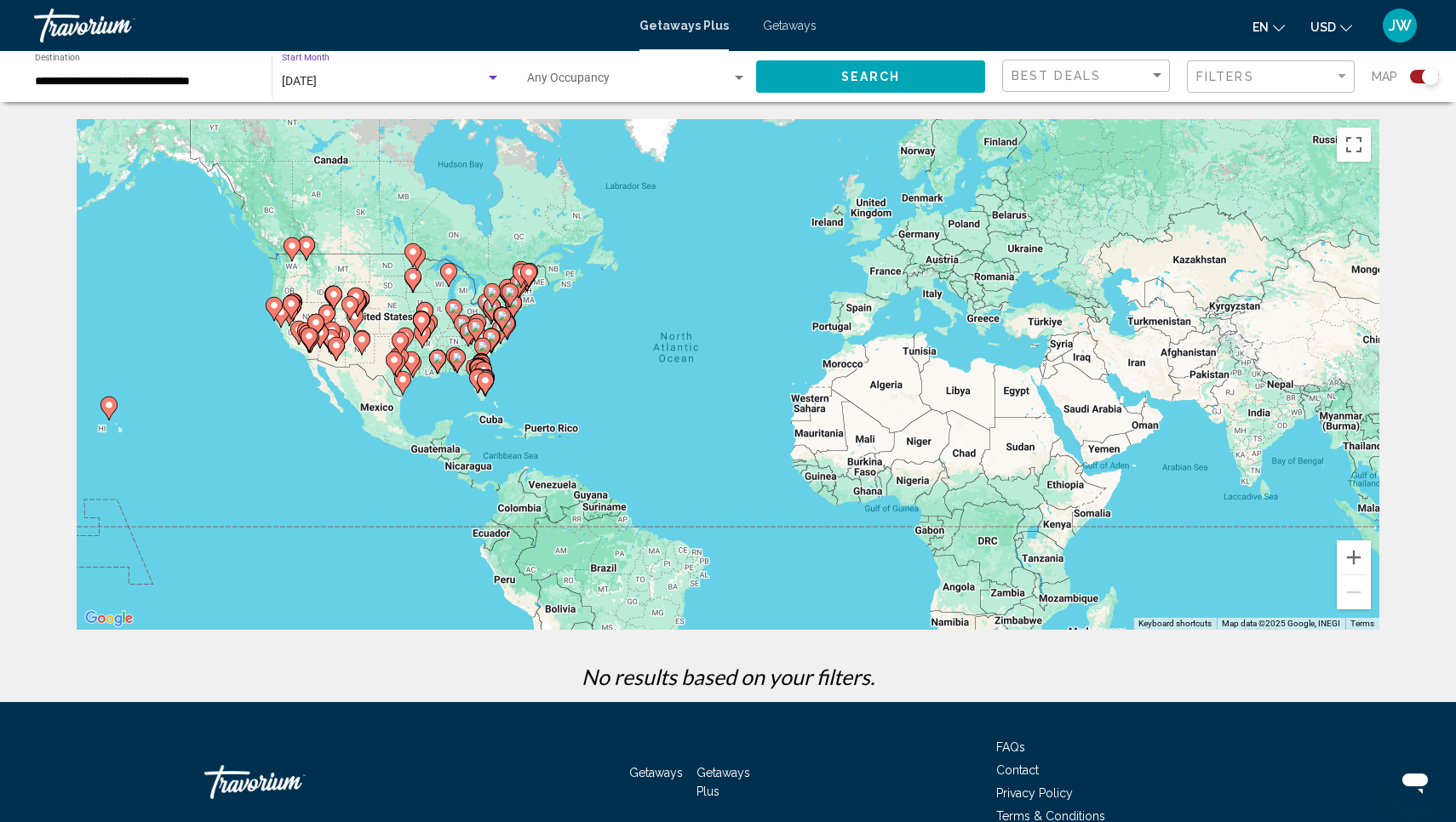
click at [499, 78] on div "Search widget" at bounding box center [493, 79] width 16 height 14
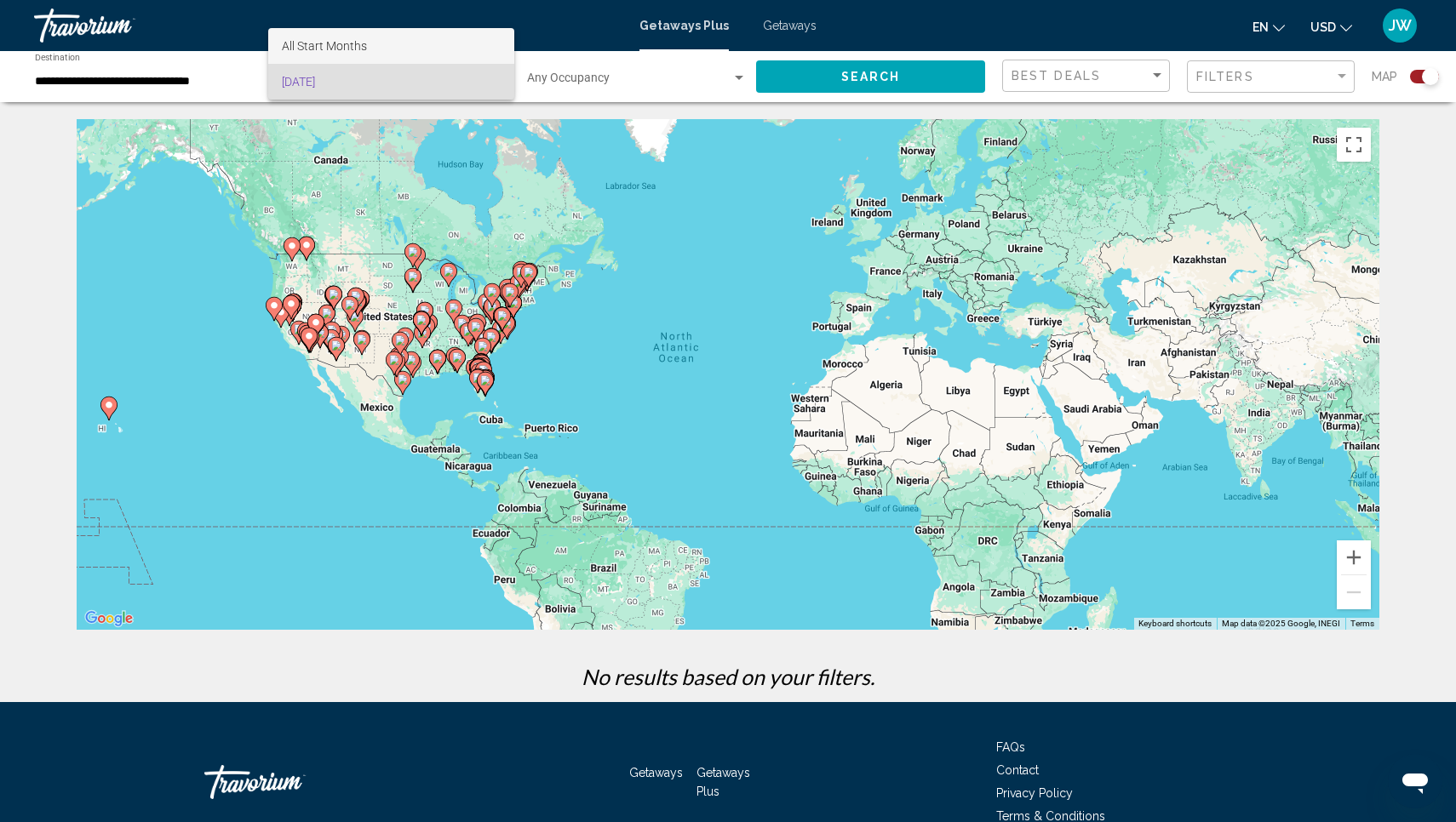
click at [449, 42] on span "All Start Months" at bounding box center [391, 45] width 219 height 35
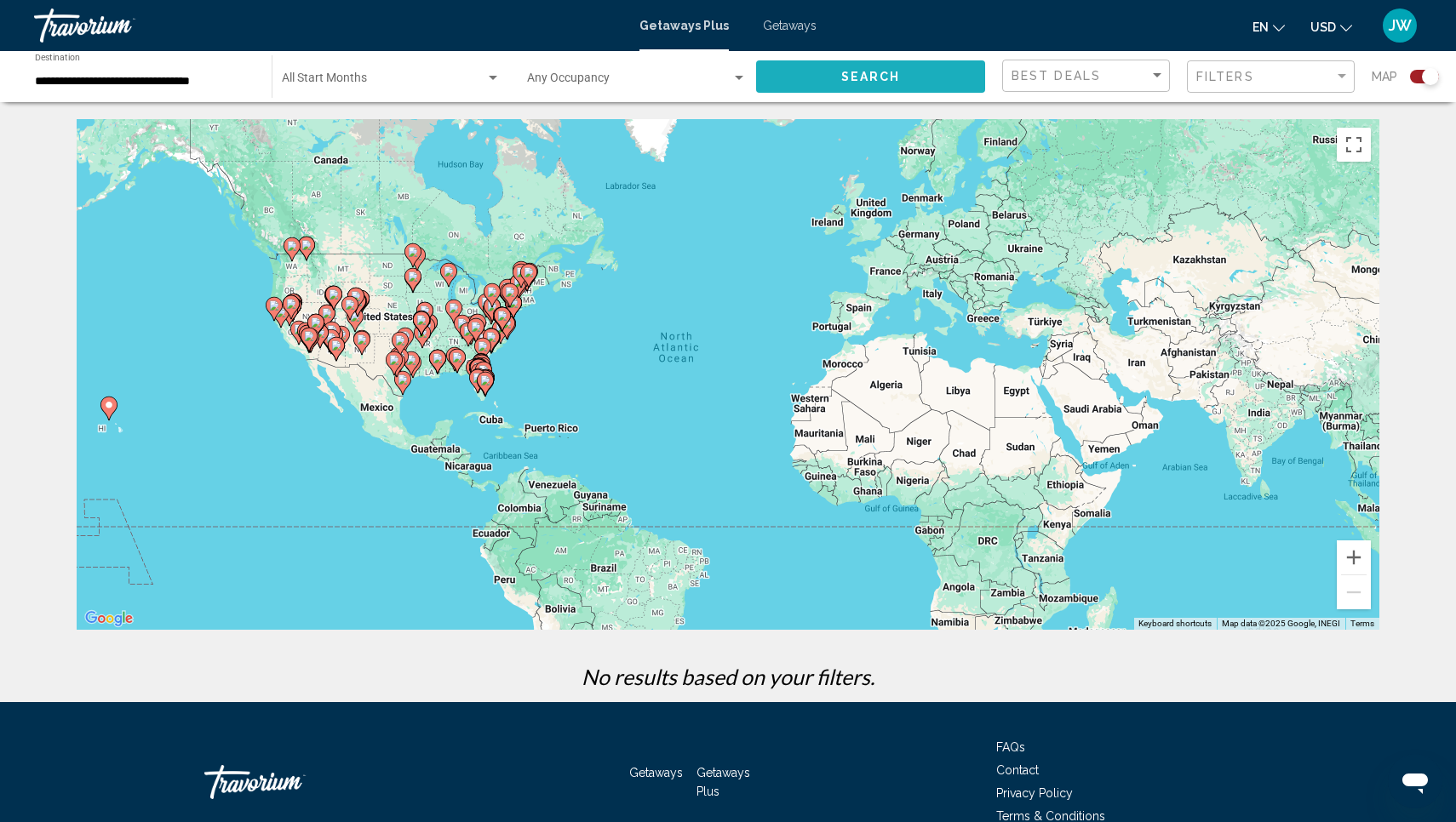
click at [786, 77] on button "Search" at bounding box center [871, 76] width 229 height 31
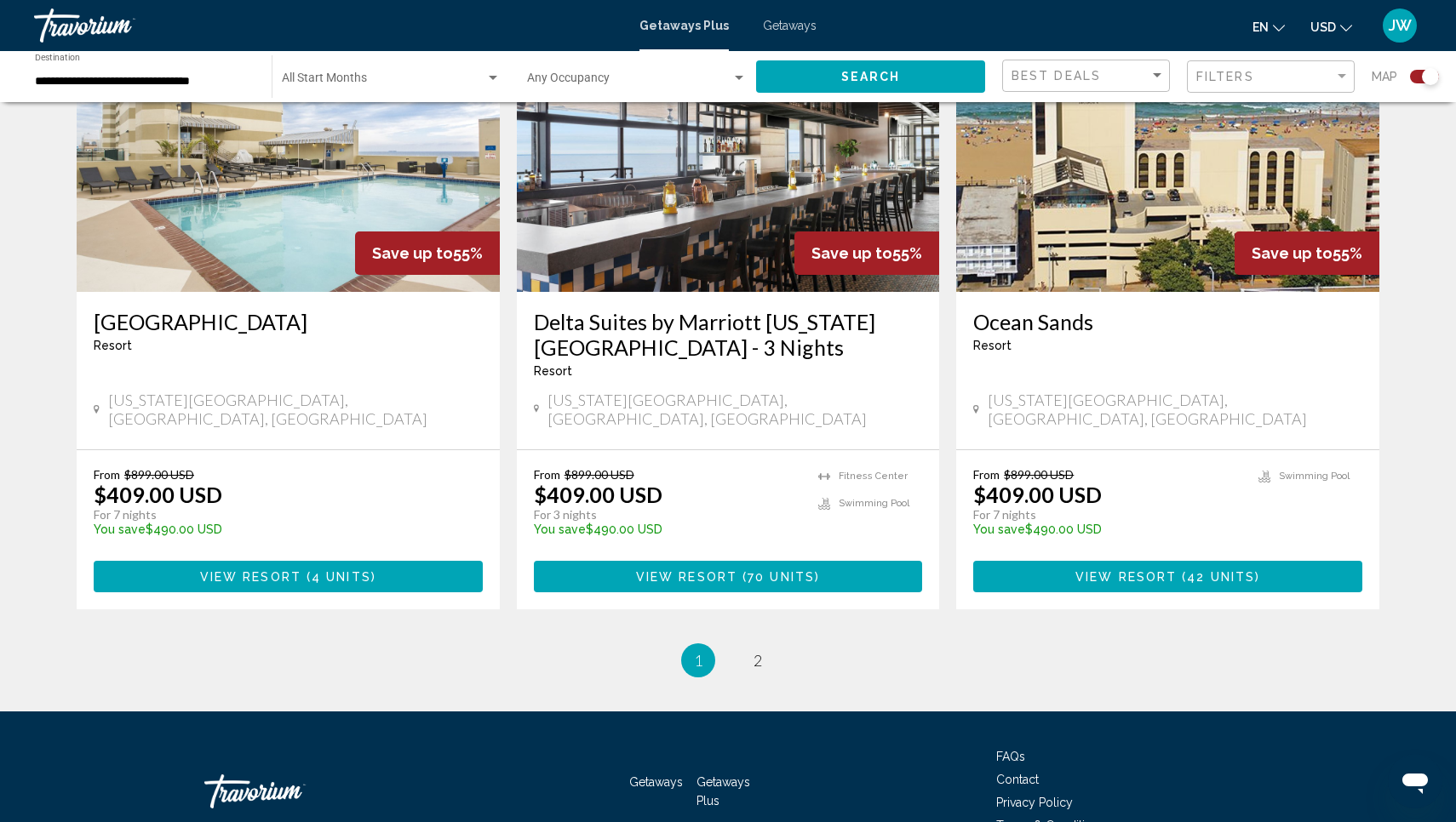
scroll to position [2533, 0]
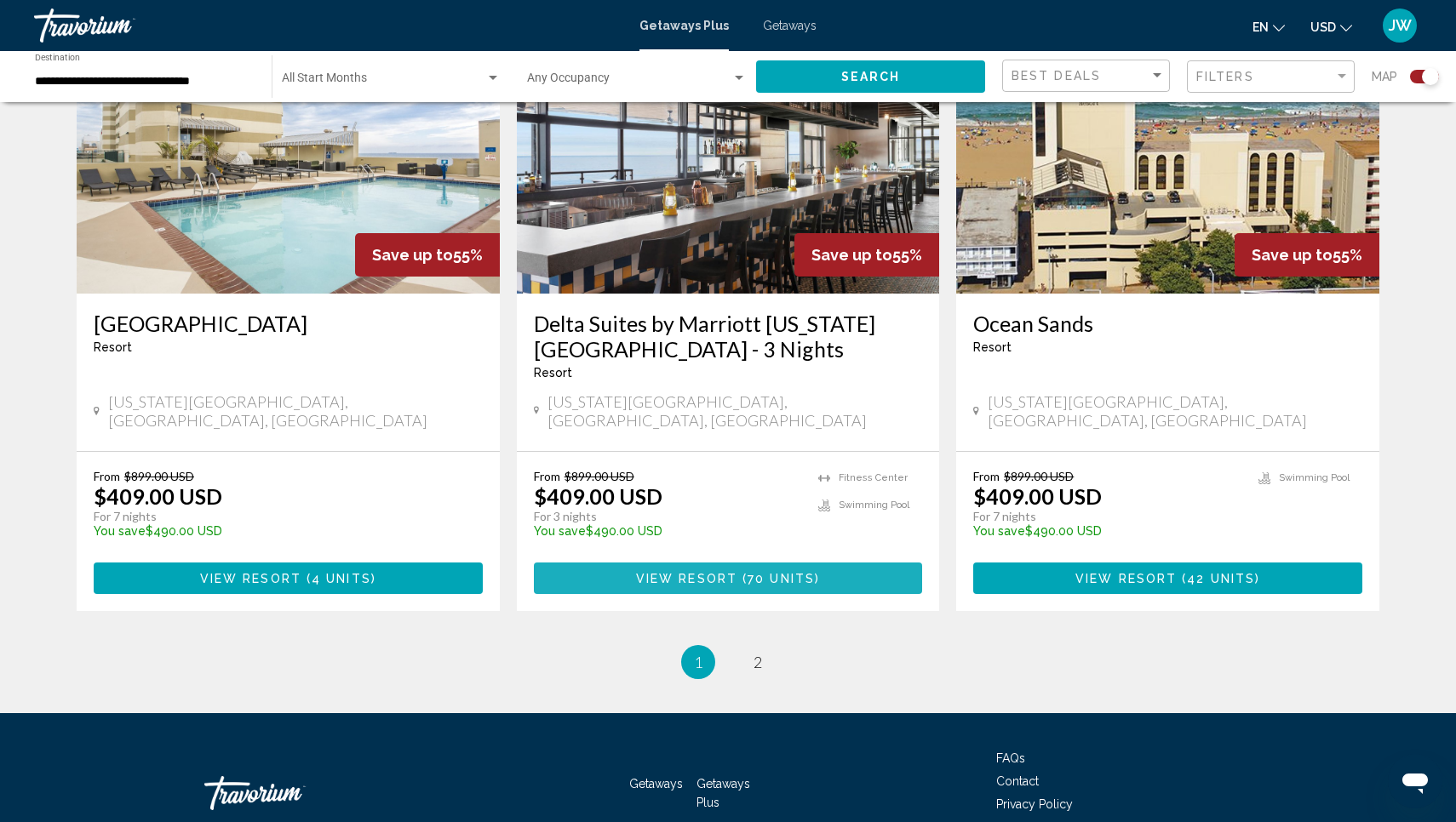
click at [601, 562] on button "View Resort ( 70 units )" at bounding box center [729, 578] width 390 height 31
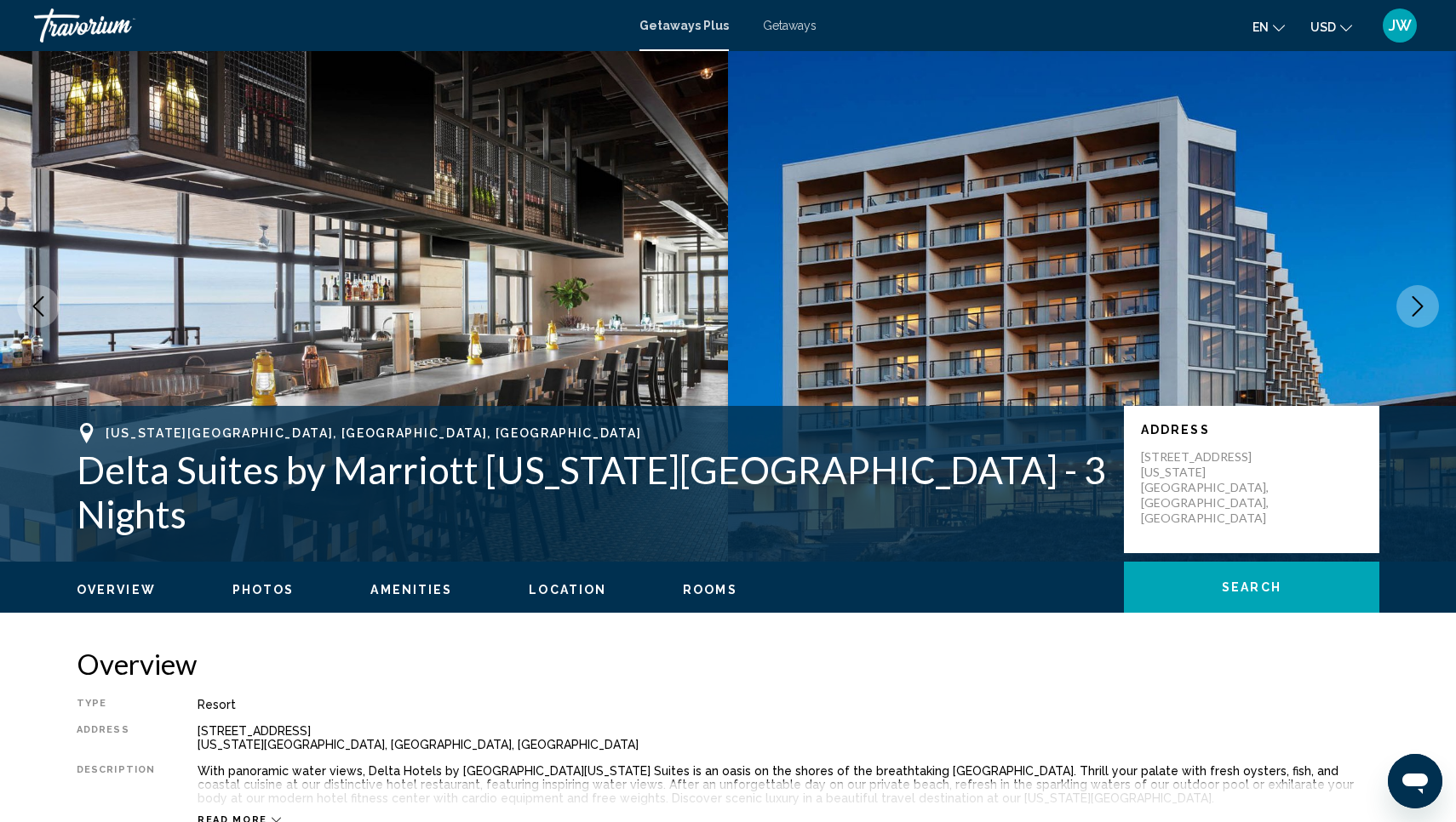
click at [803, 30] on span "Getaways" at bounding box center [790, 26] width 54 height 14
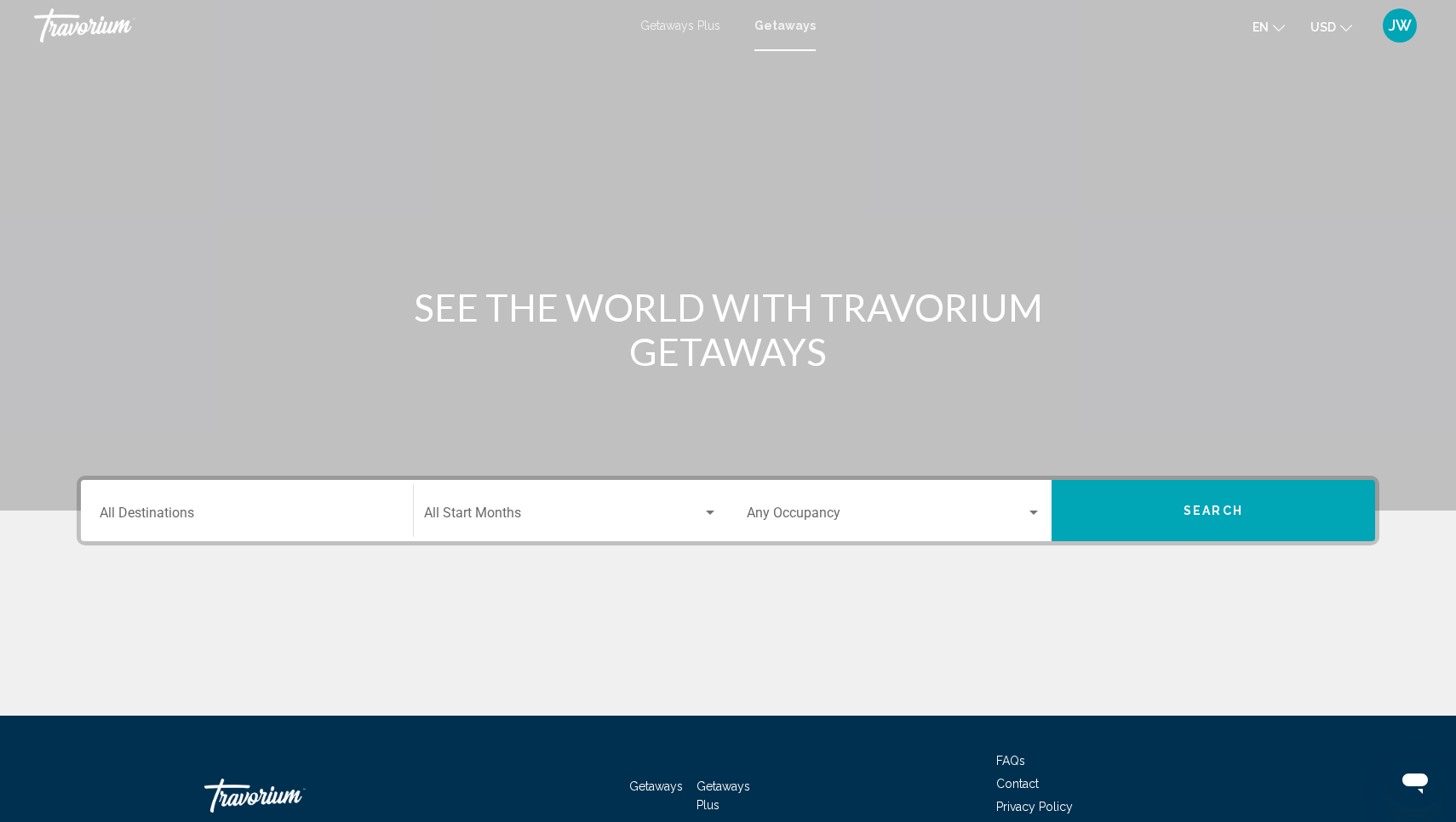
click at [190, 513] on input "Destination All Destinations" at bounding box center [247, 517] width 294 height 16
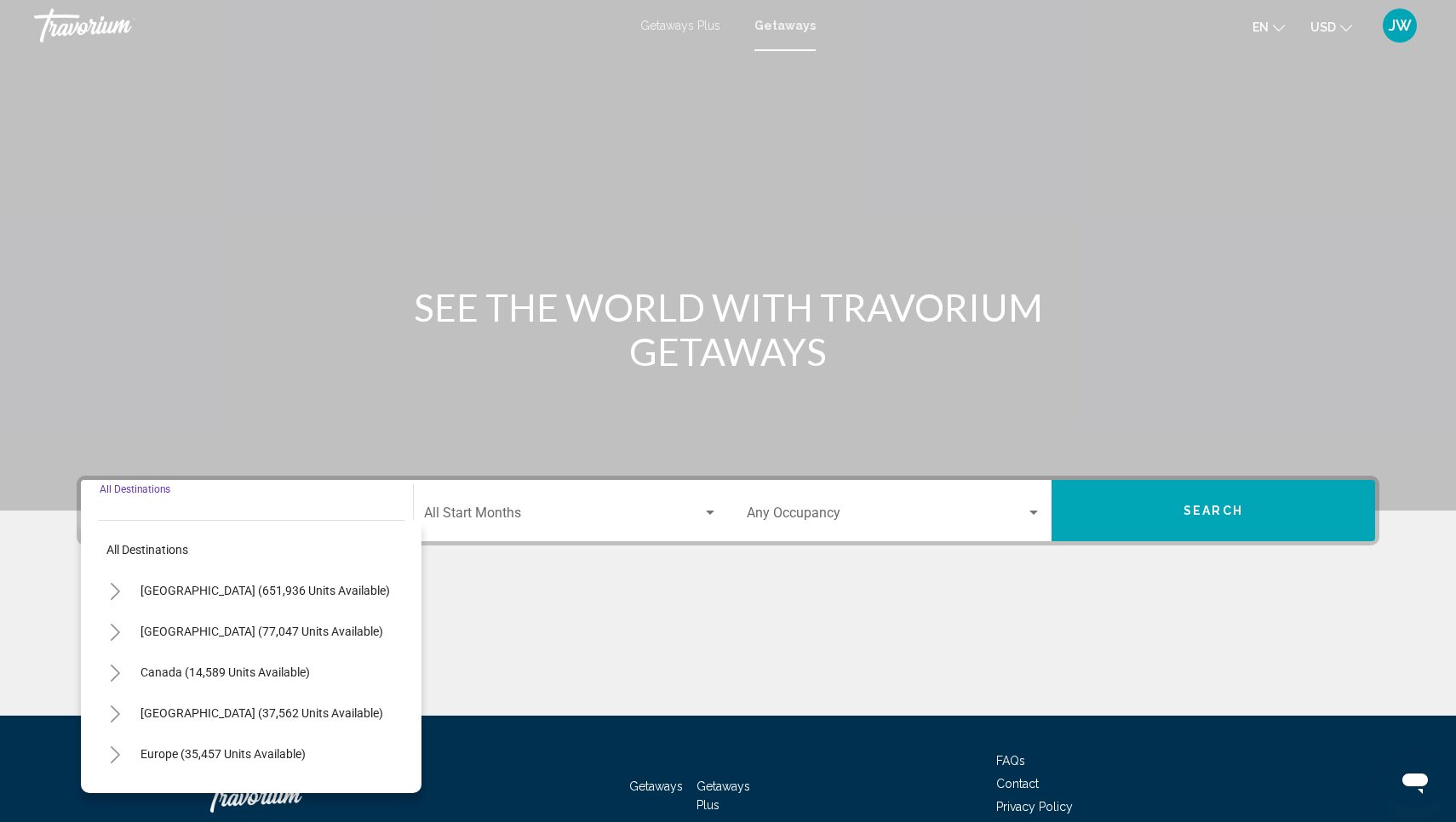
scroll to position [102, 0]
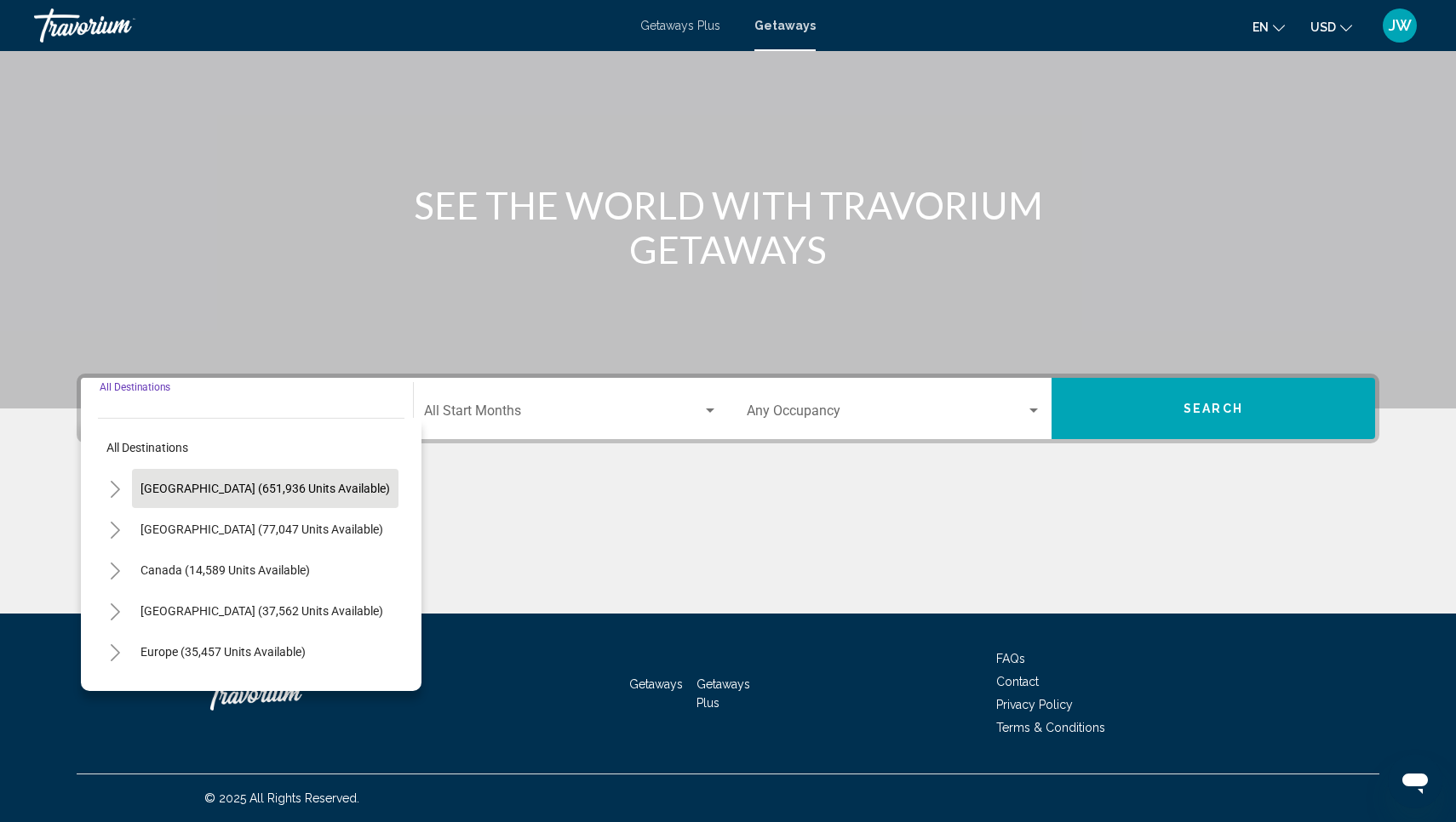
click at [211, 484] on span "United States (651,936 units available)" at bounding box center [265, 489] width 249 height 14
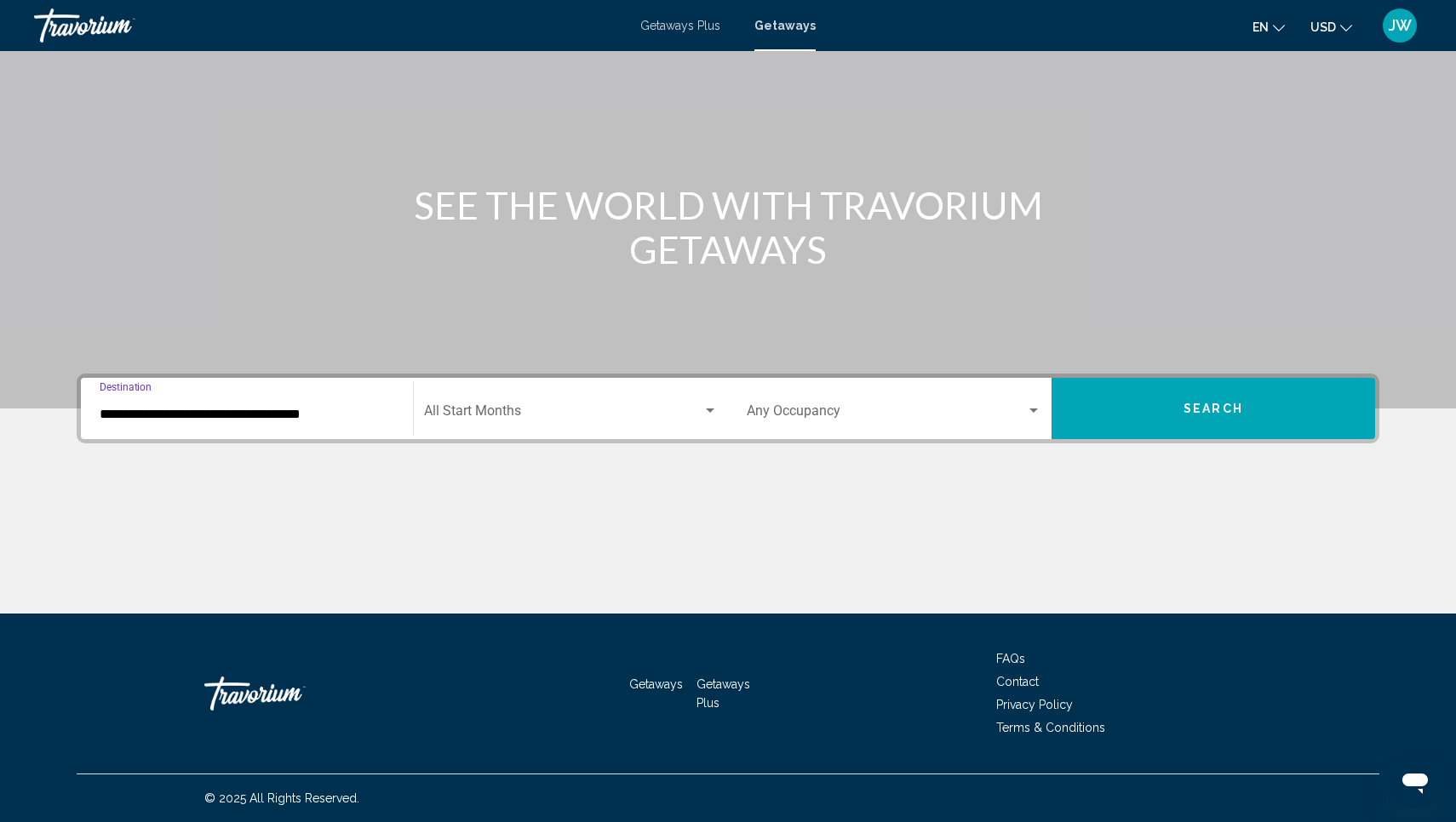
click at [319, 407] on input "**********" at bounding box center [247, 414] width 294 height 16
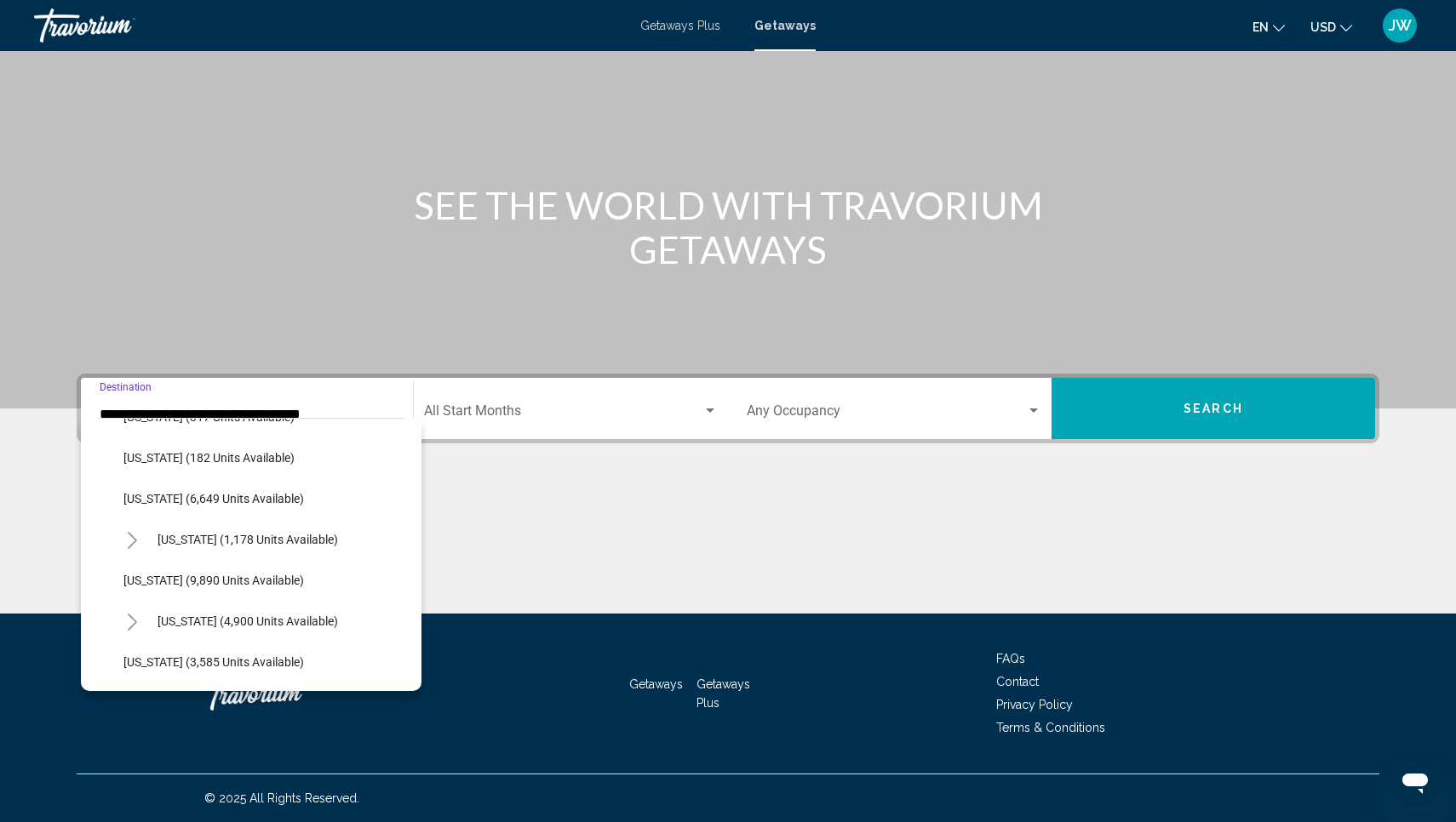
scroll to position [643, 0]
click at [249, 583] on span "Maryland (9,890 units available)" at bounding box center [214, 581] width 181 height 14
type input "**********"
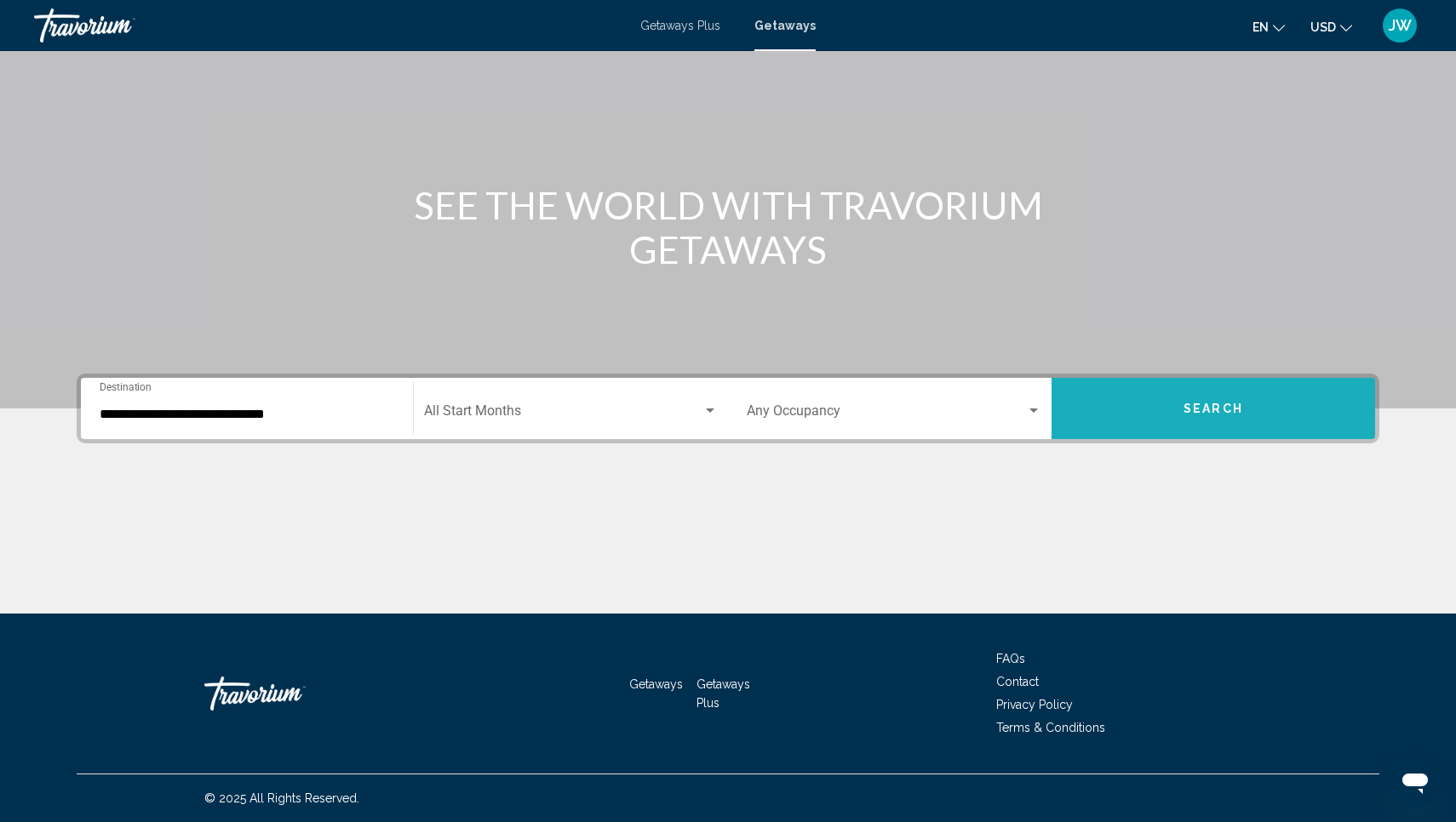
click at [1163, 394] on button "Search" at bounding box center [1214, 408] width 324 height 61
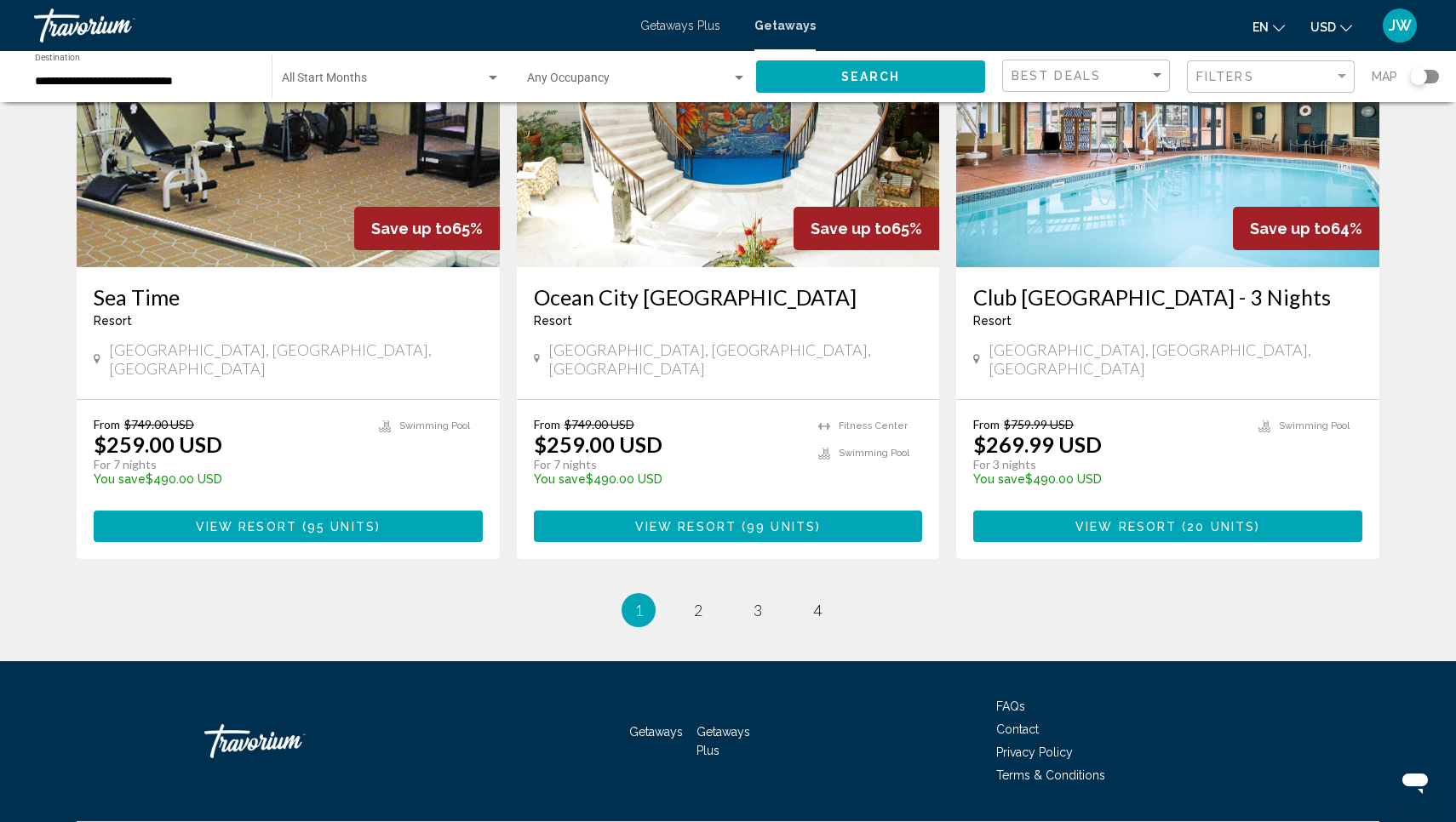
scroll to position [2030, 0]
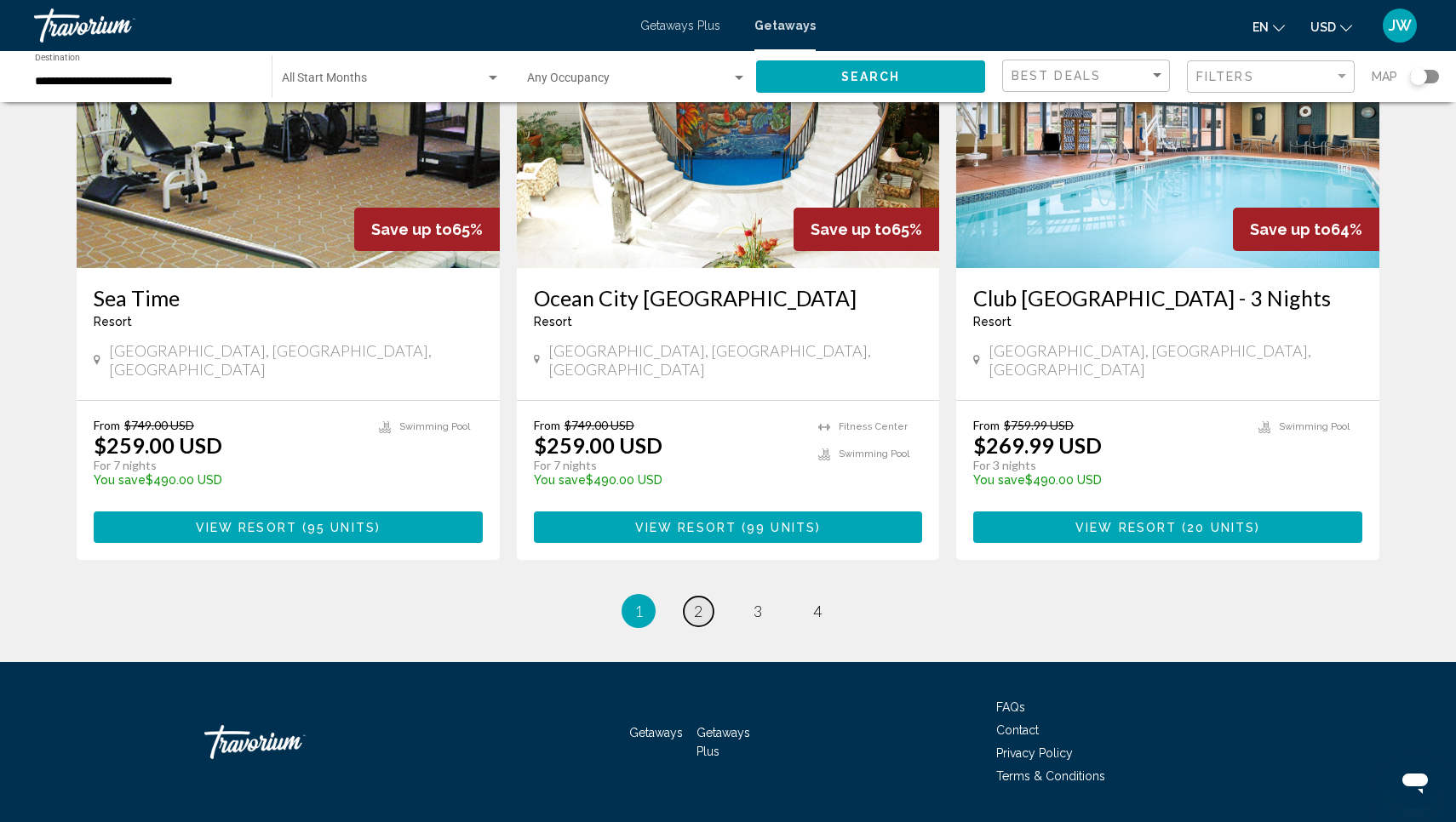
click at [711, 597] on link "page 2" at bounding box center [699, 612] width 29 height 29
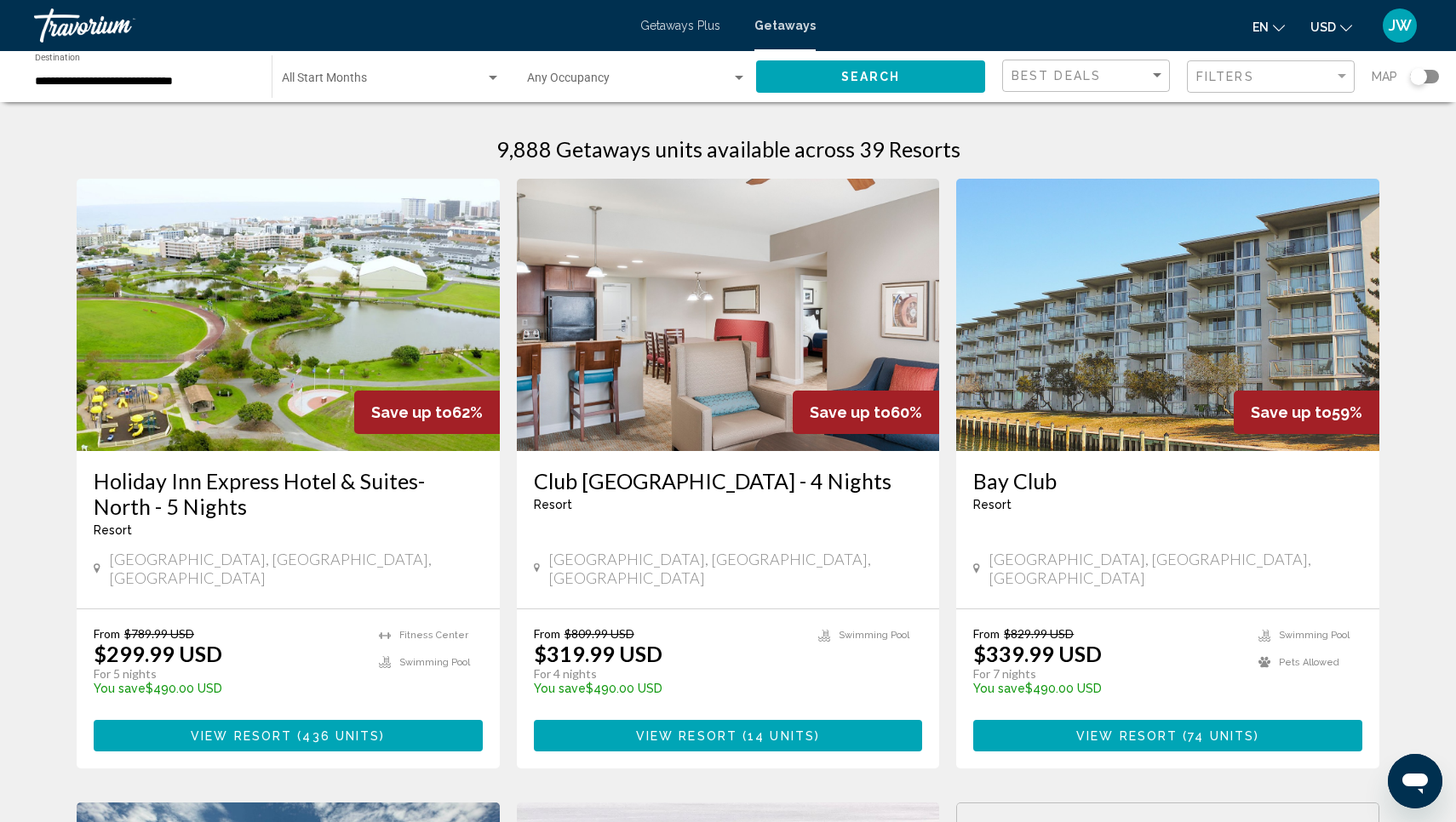
click at [328, 480] on h3 "Holiday Inn Express Hotel & Suites- North - 5 Nights" at bounding box center [288, 493] width 390 height 51
click at [1227, 79] on span "Filters" at bounding box center [1225, 77] width 58 height 14
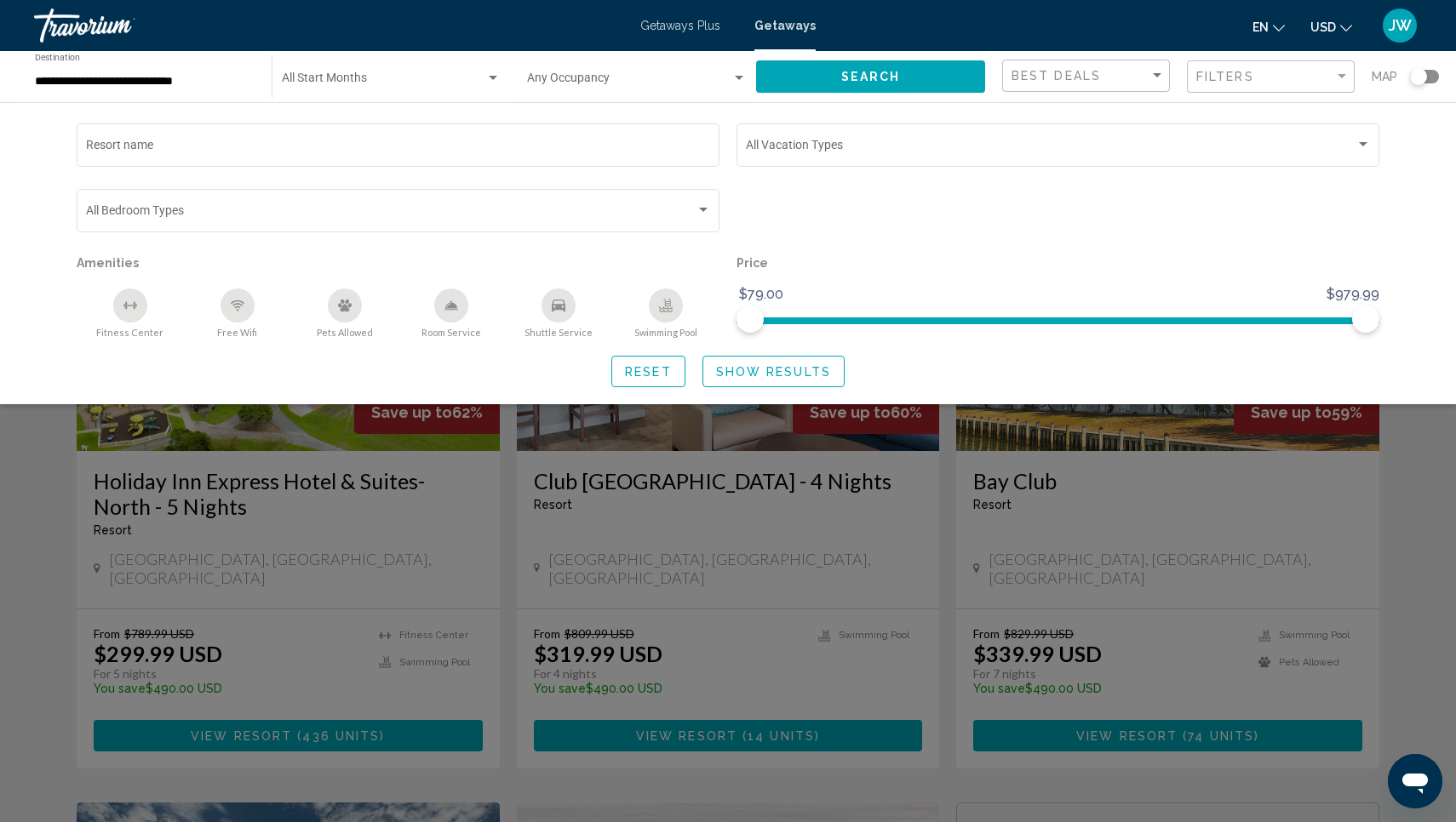
click at [1148, 511] on div "Search widget" at bounding box center [728, 538] width 1456 height 567
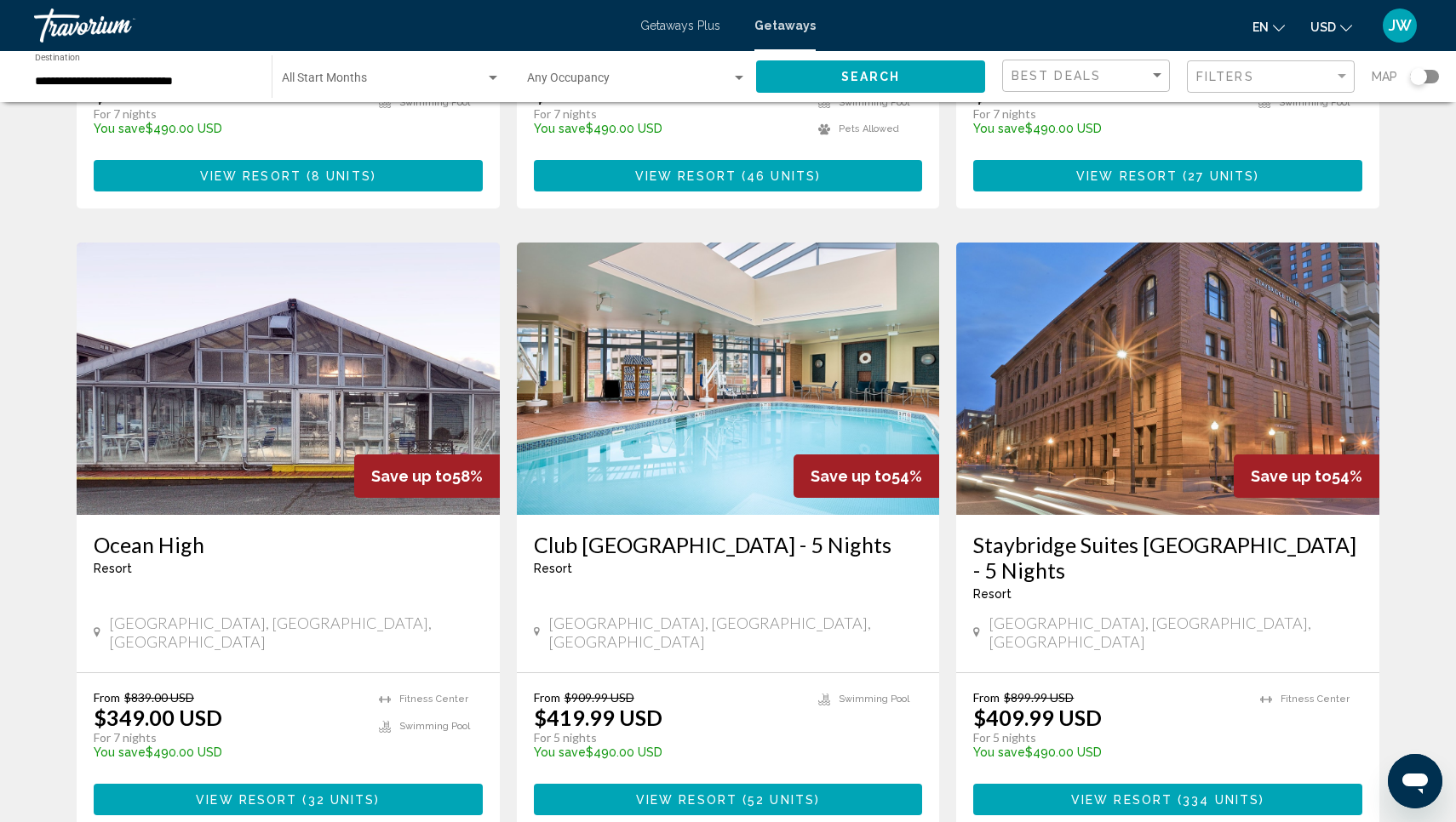
scroll to position [1837, 0]
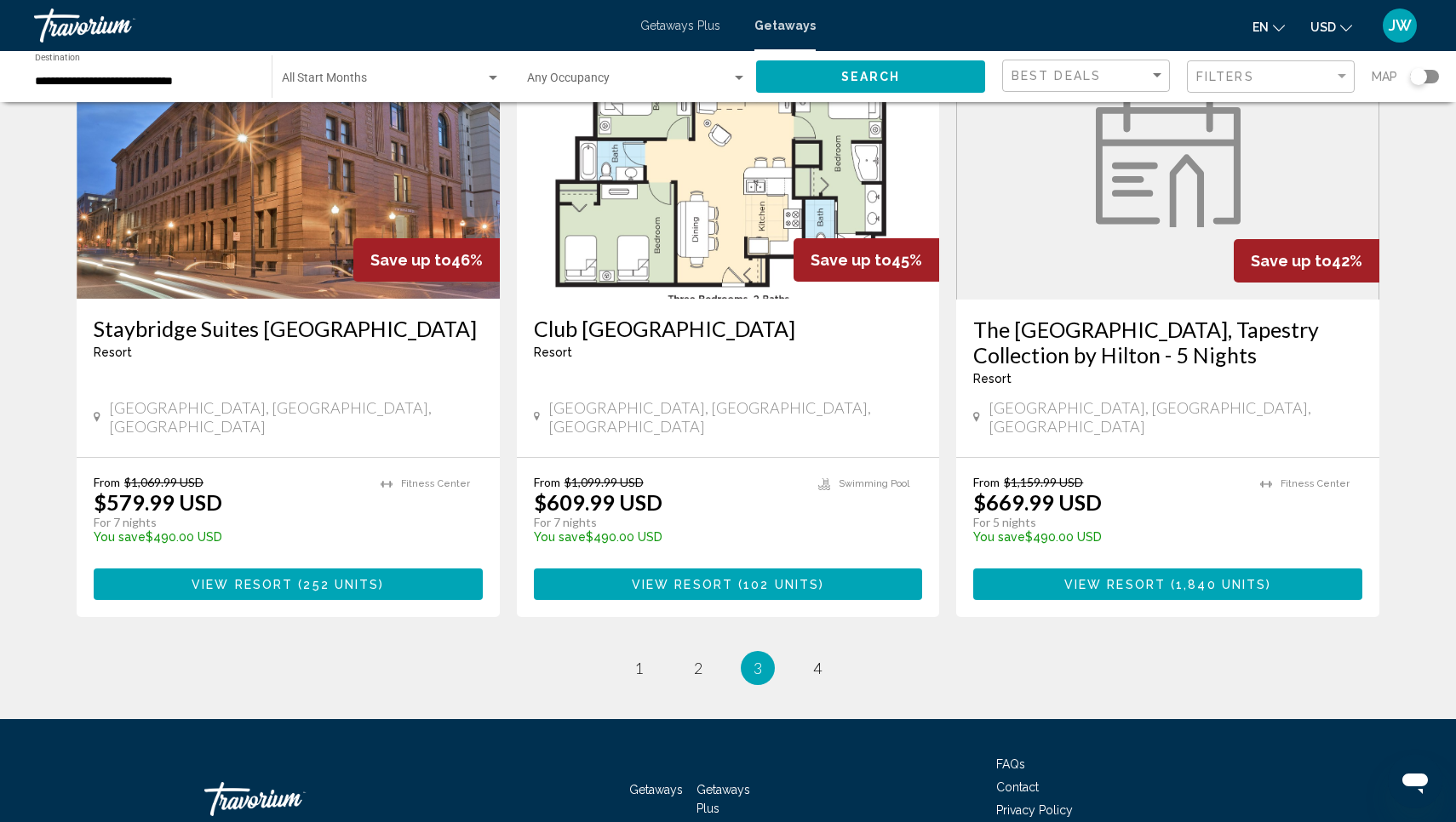
scroll to position [2031, 0]
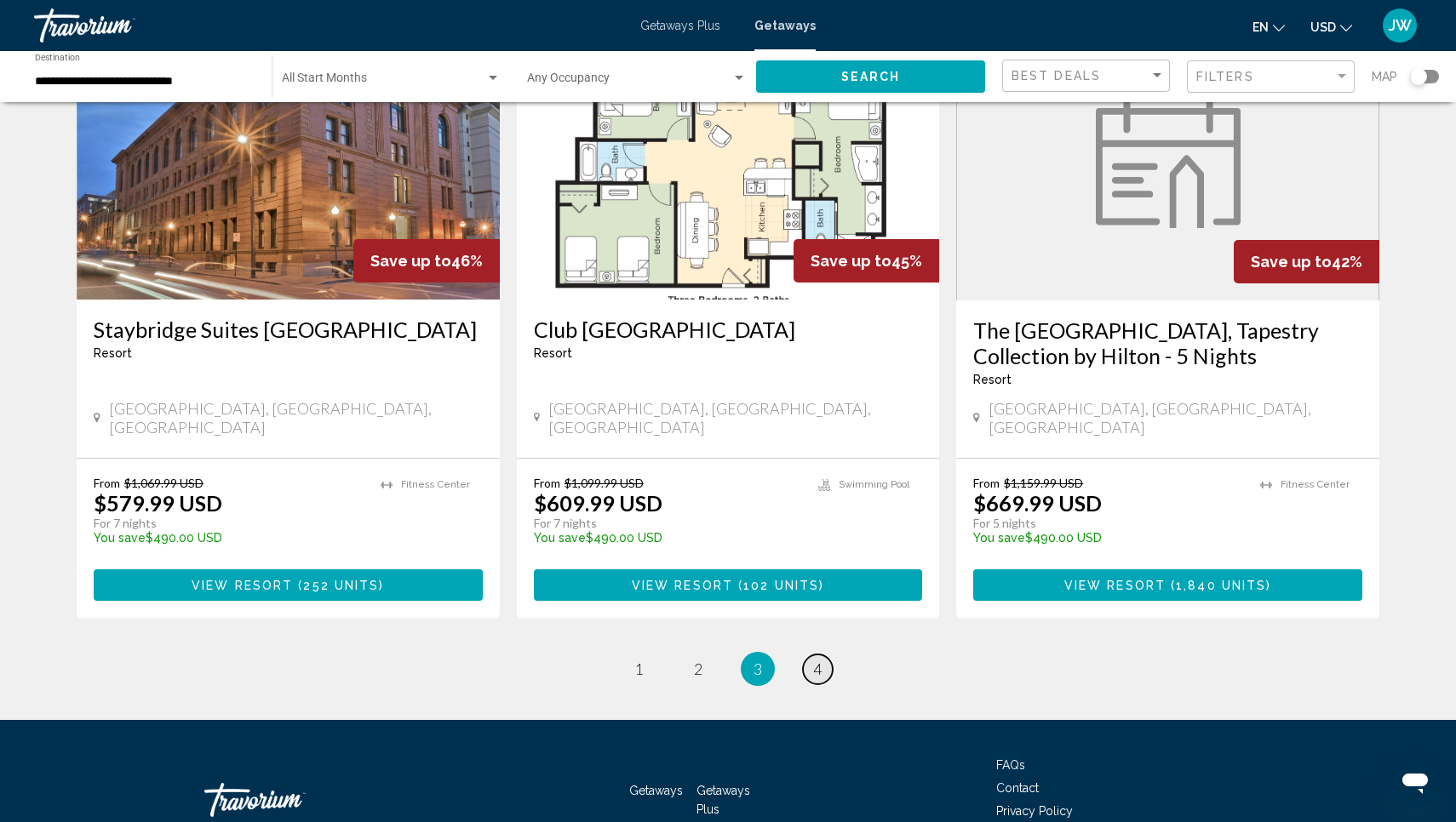
click at [817, 659] on span "4" at bounding box center [818, 669] width 9 height 19
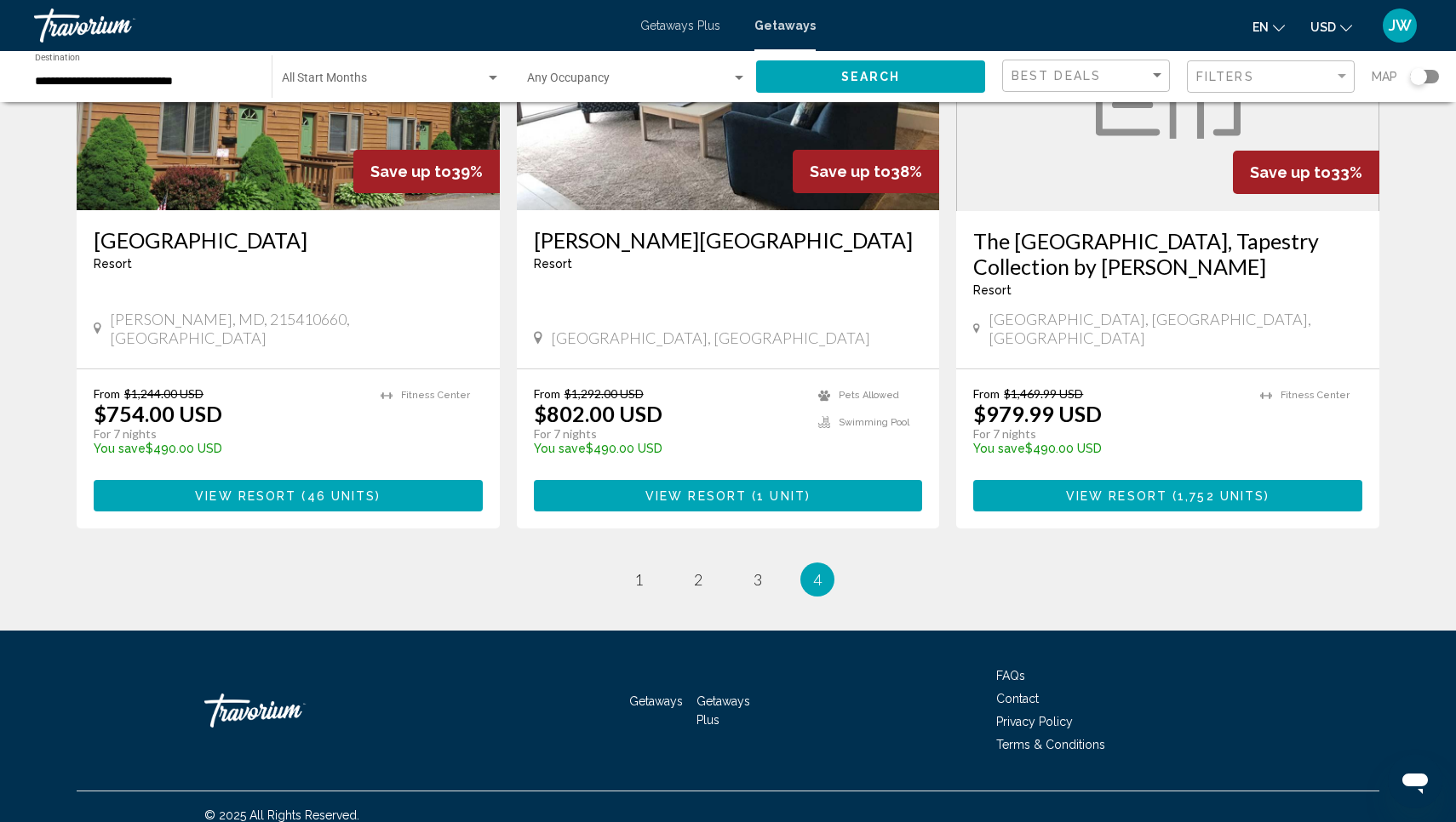
scroll to position [240, 0]
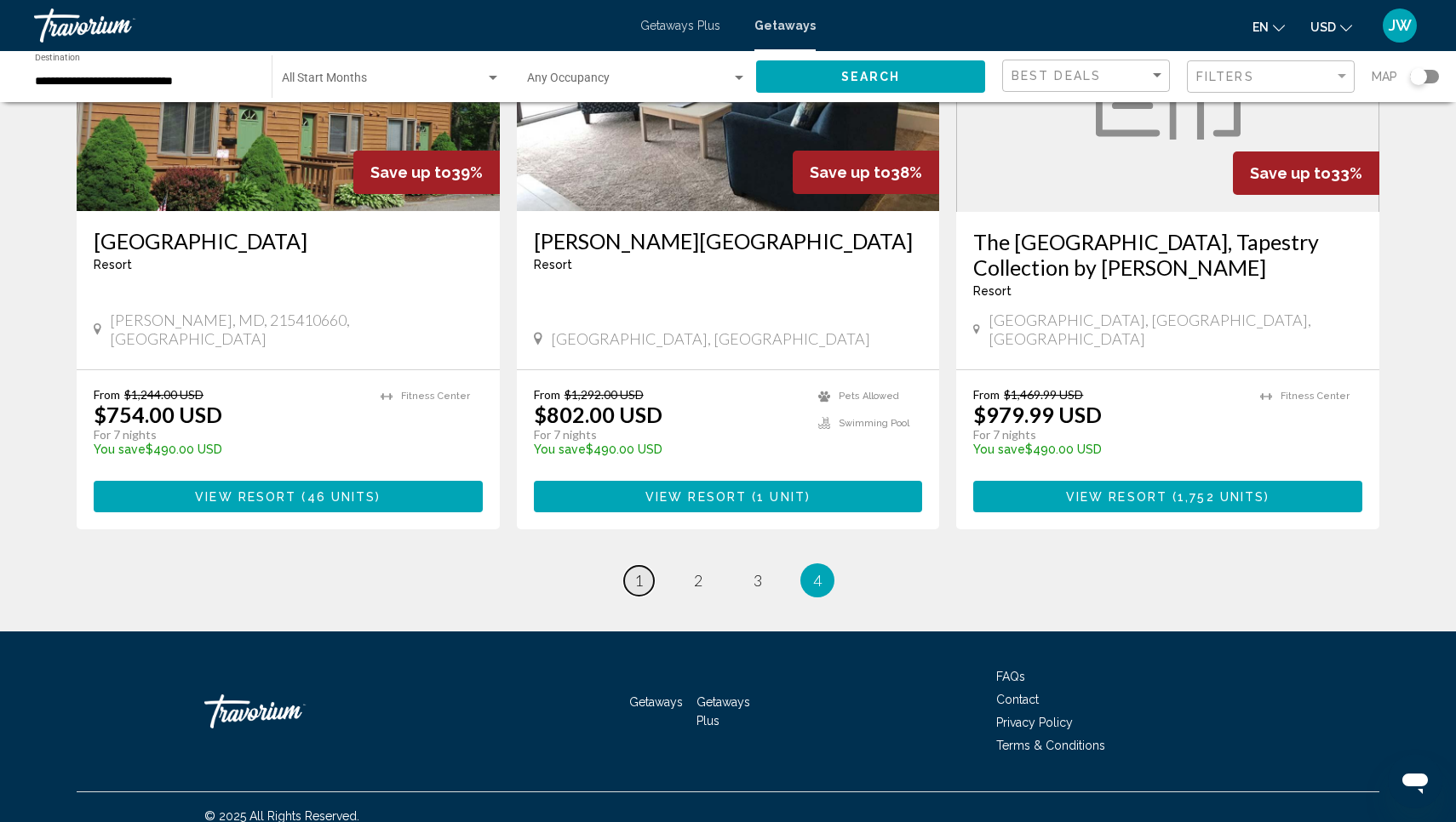
click at [645, 572] on link "page 1" at bounding box center [639, 581] width 29 height 29
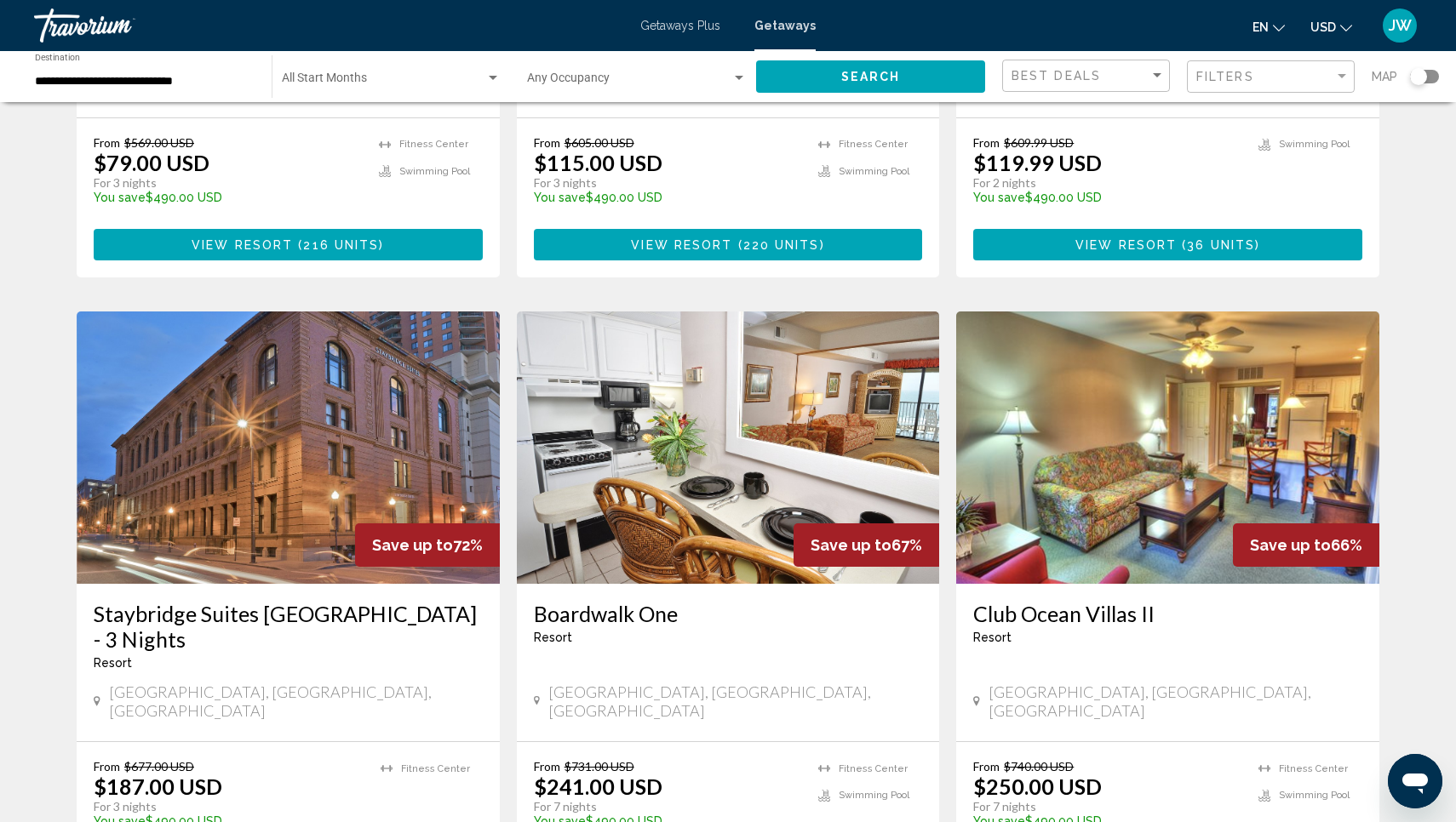
scroll to position [492, 0]
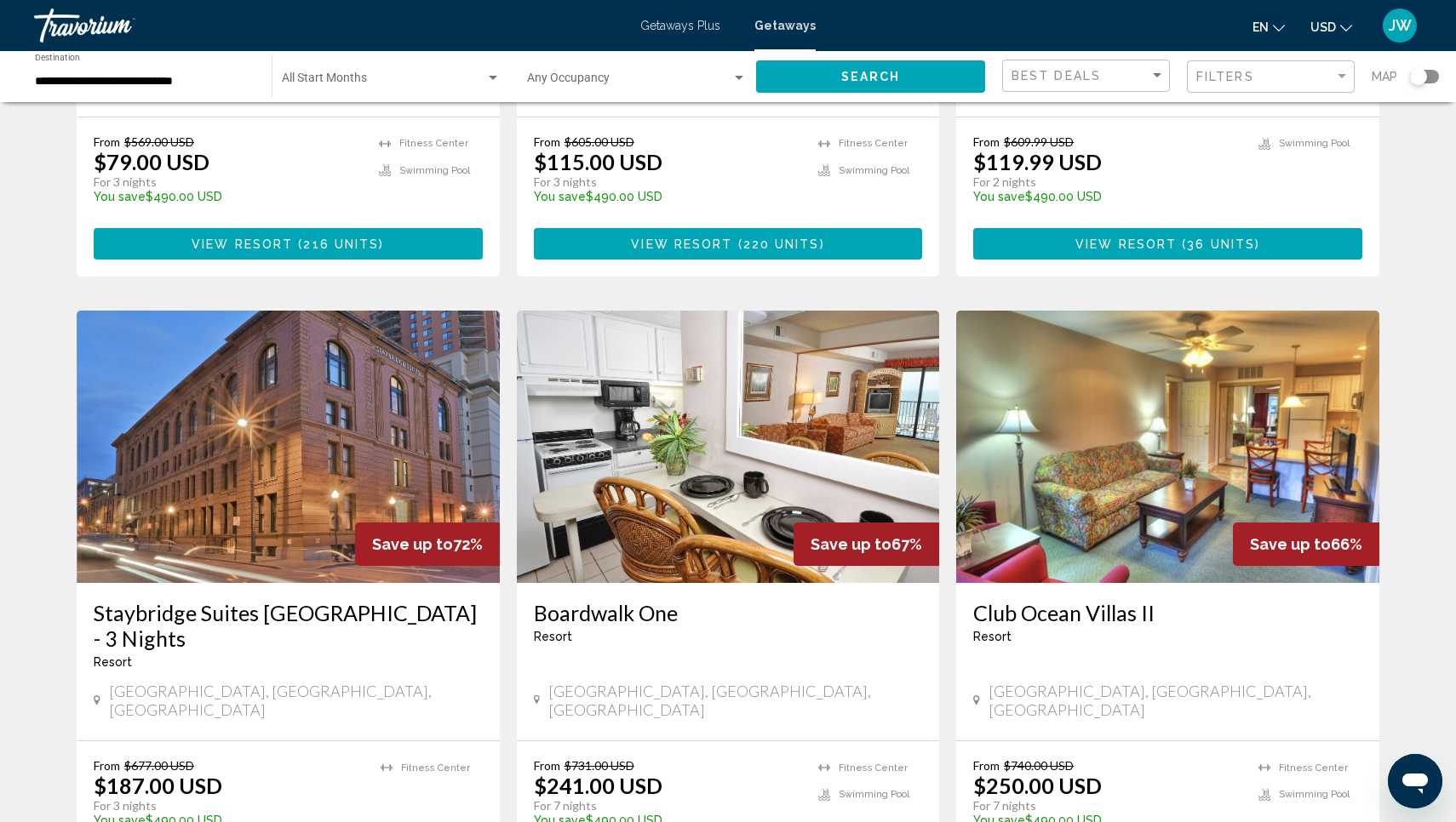
click at [727, 458] on img "Main content" at bounding box center [728, 446] width 423 height 273
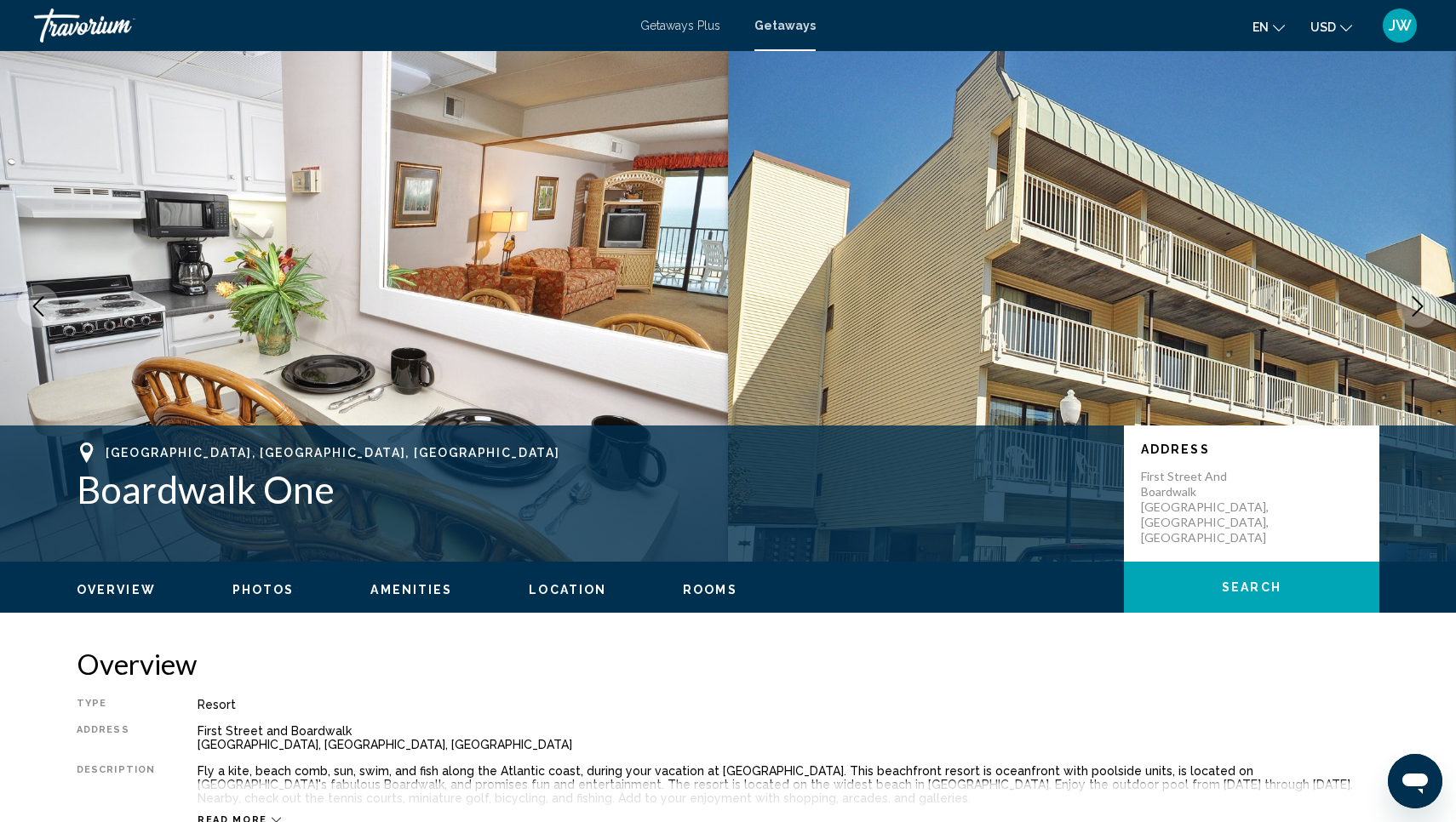
click at [564, 590] on span "Location" at bounding box center [568, 590] width 78 height 14
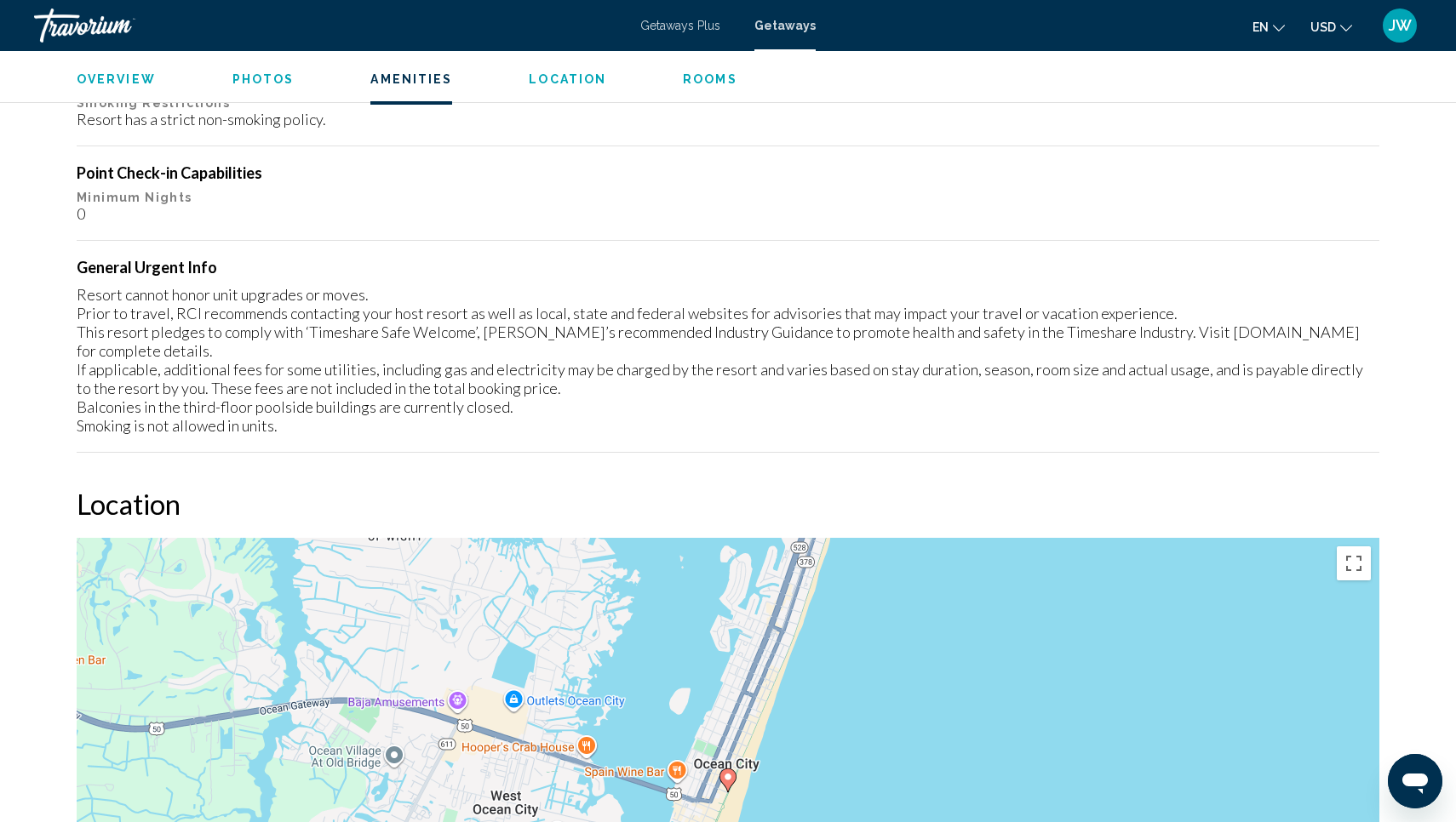
scroll to position [2209, 0]
